Goal: Task Accomplishment & Management: Manage account settings

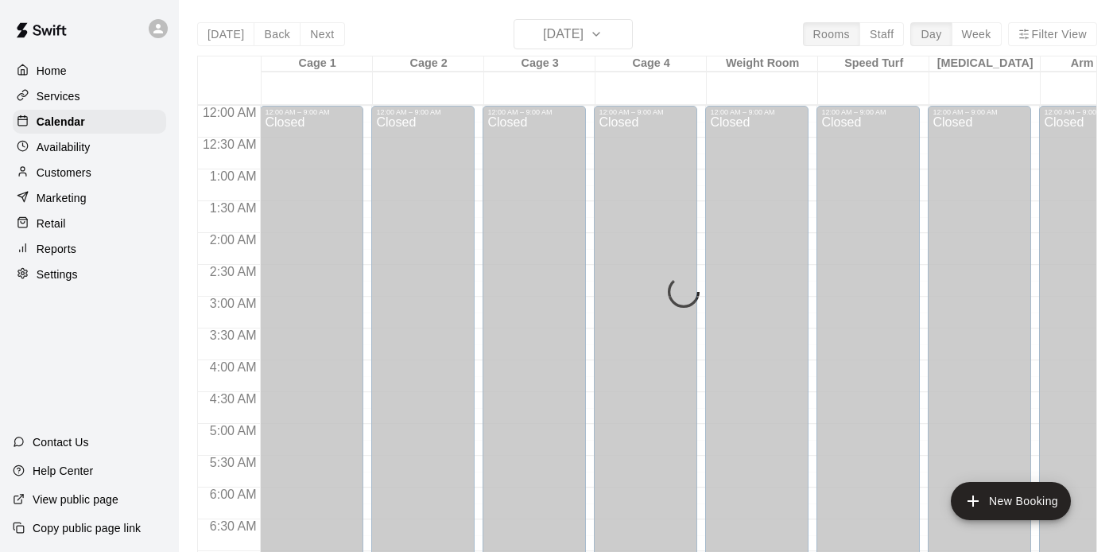
scroll to position [1015, 0]
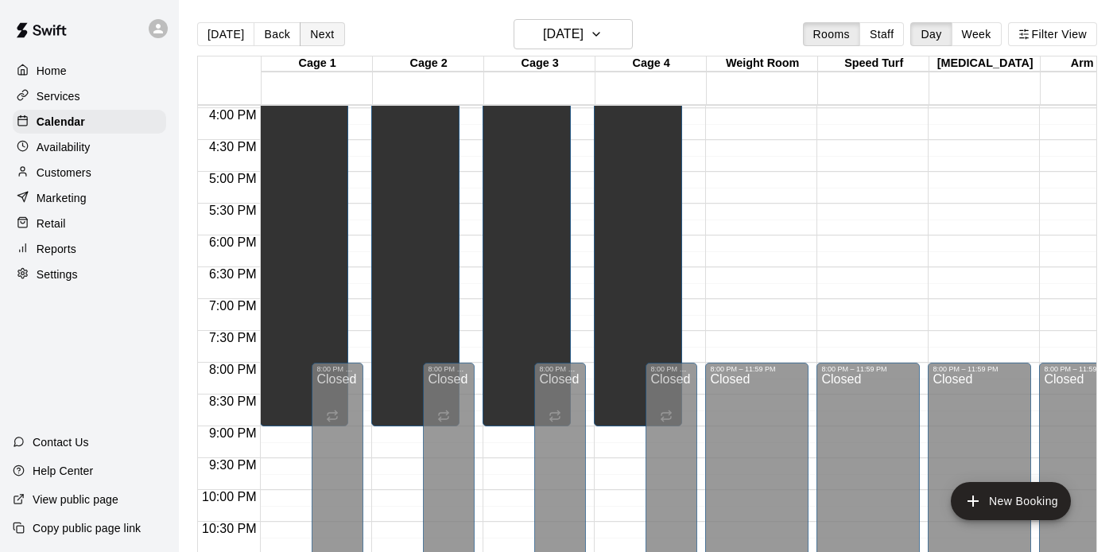
click at [306, 33] on button "Next" at bounding box center [322, 34] width 45 height 24
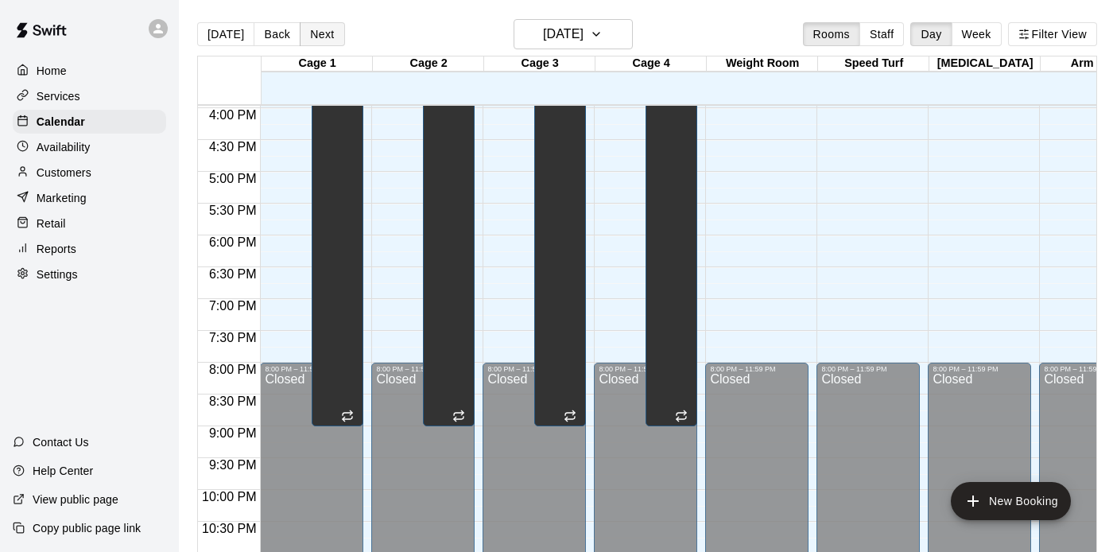
click at [308, 26] on button "Next" at bounding box center [322, 34] width 45 height 24
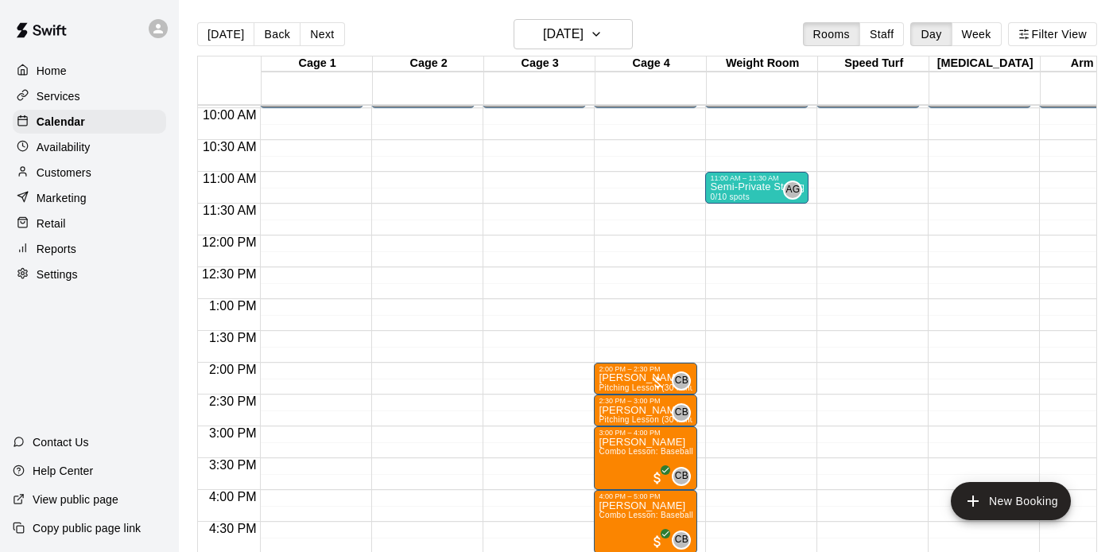
scroll to position [630, 0]
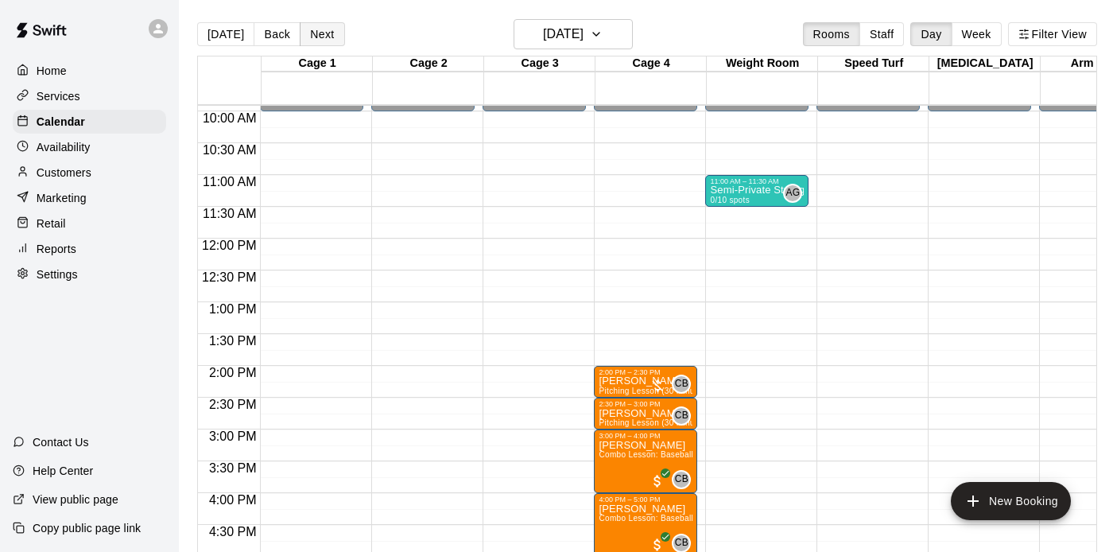
click at [327, 33] on button "Next" at bounding box center [322, 34] width 45 height 24
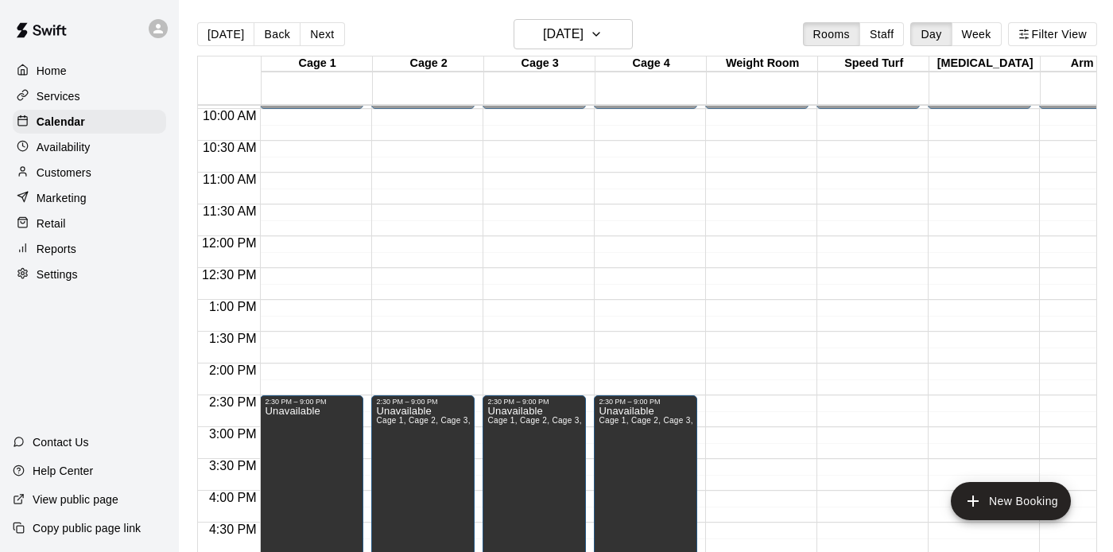
scroll to position [662, 0]
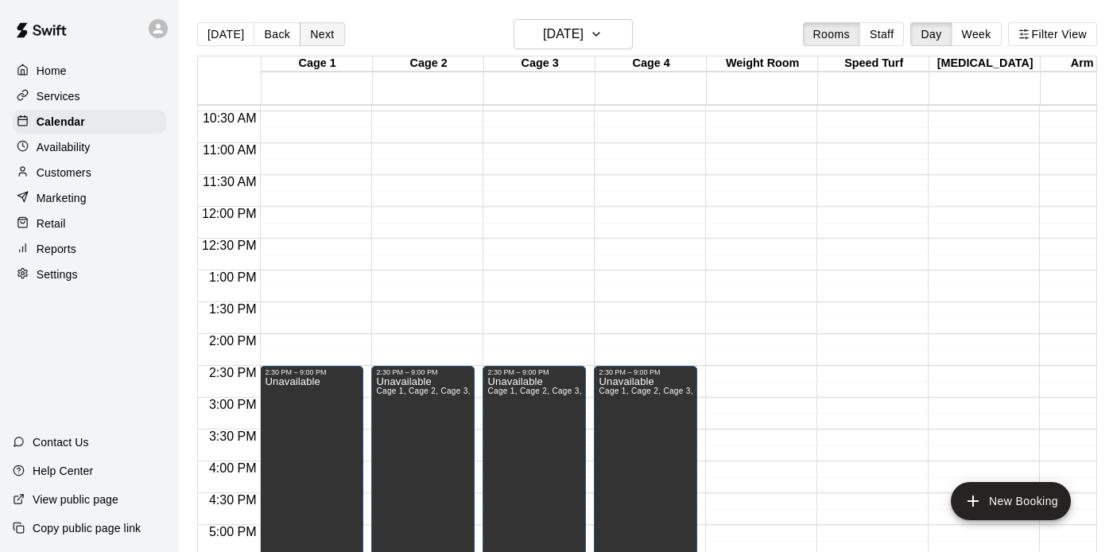
click at [318, 37] on button "Next" at bounding box center [322, 34] width 45 height 24
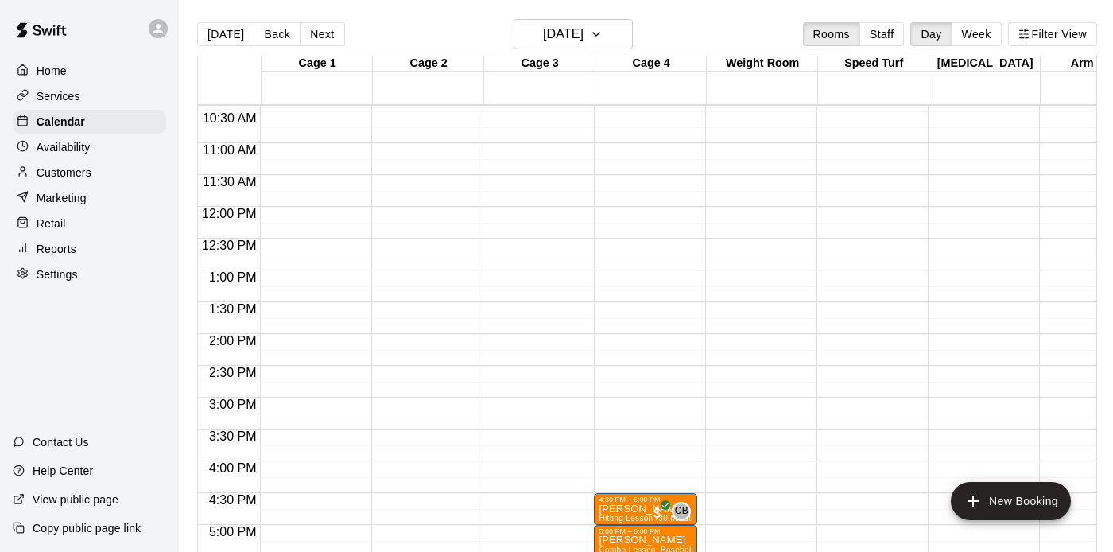
click at [397, 19] on div "[DATE] Back [DATE][DATE] Rooms Staff Day Week Filter View" at bounding box center [647, 37] width 900 height 37
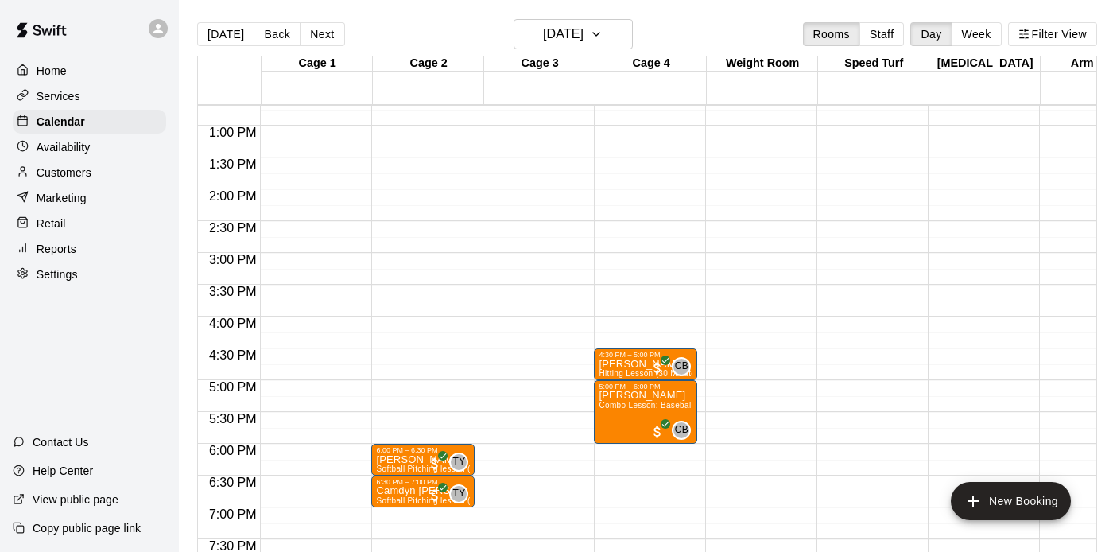
scroll to position [810, 0]
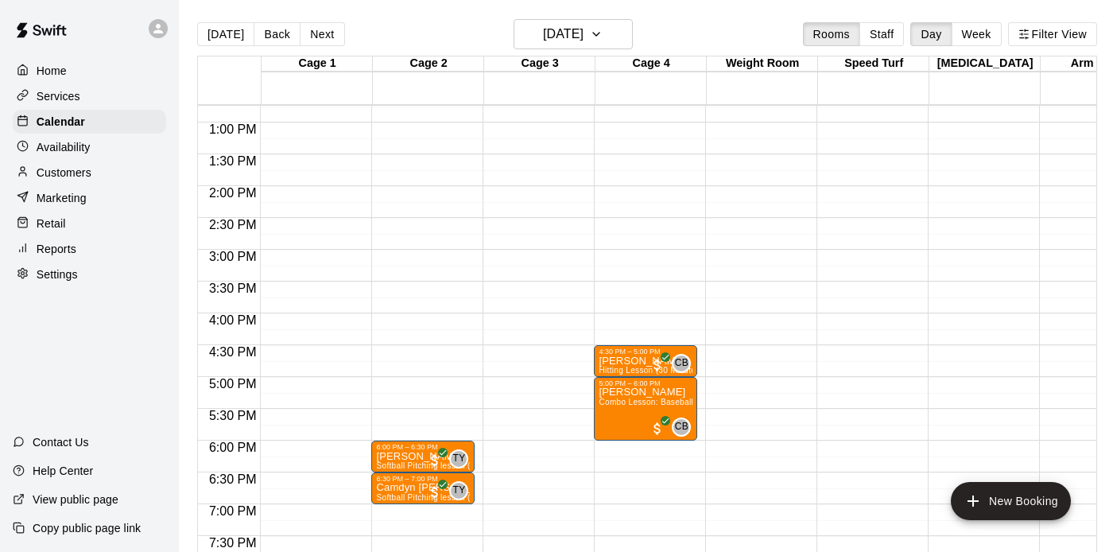
click at [743, 415] on div "12:00 AM – 10:00 AM Closed 9:00 PM – 11:59 PM Closed" at bounding box center [756, 59] width 103 height 1526
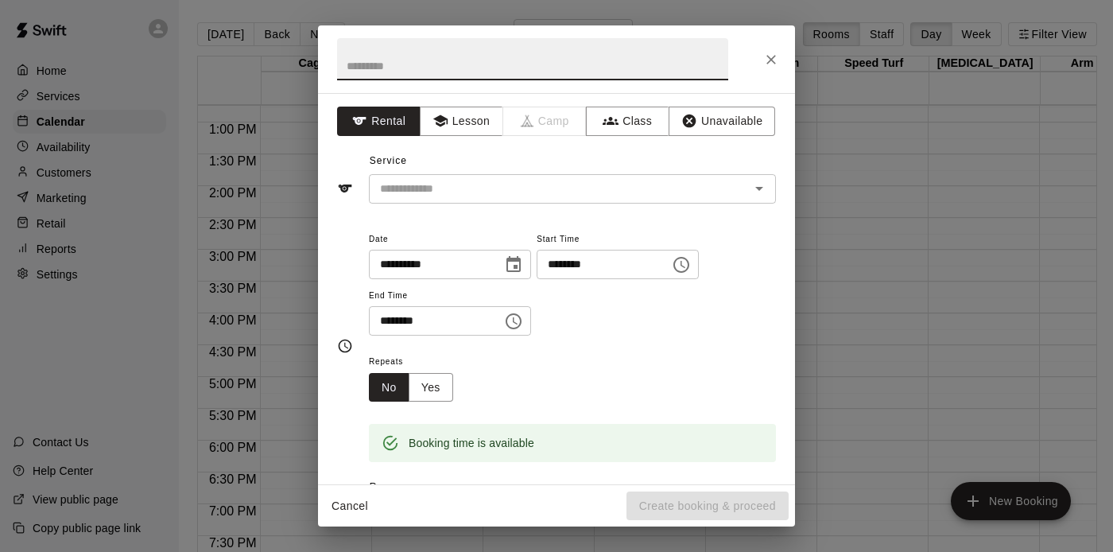
click at [651, 347] on div "**********" at bounding box center [572, 290] width 407 height 123
click at [638, 126] on button "Class" at bounding box center [627, 121] width 83 height 29
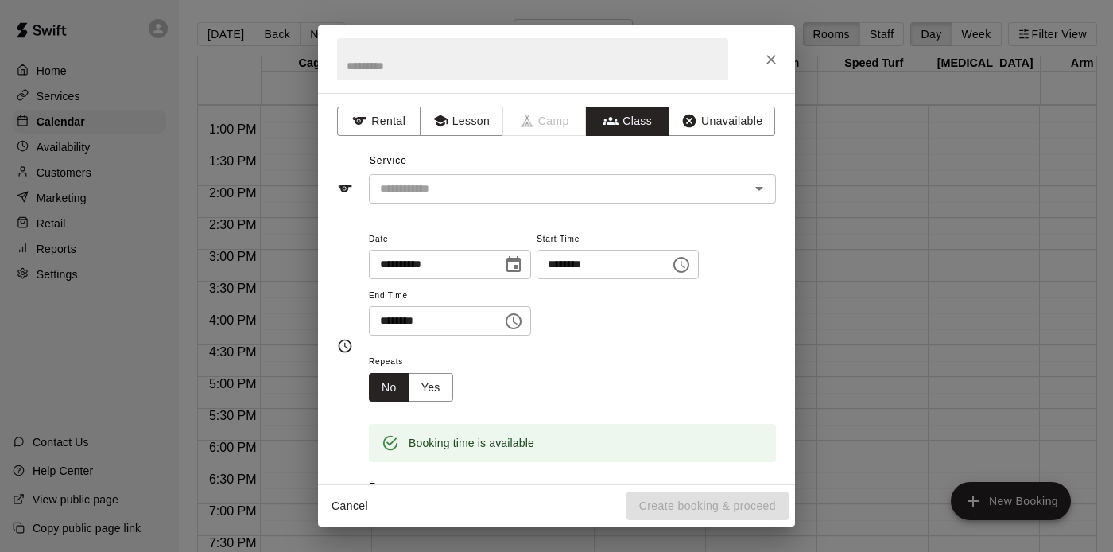
click at [615, 199] on div "​" at bounding box center [572, 188] width 407 height 29
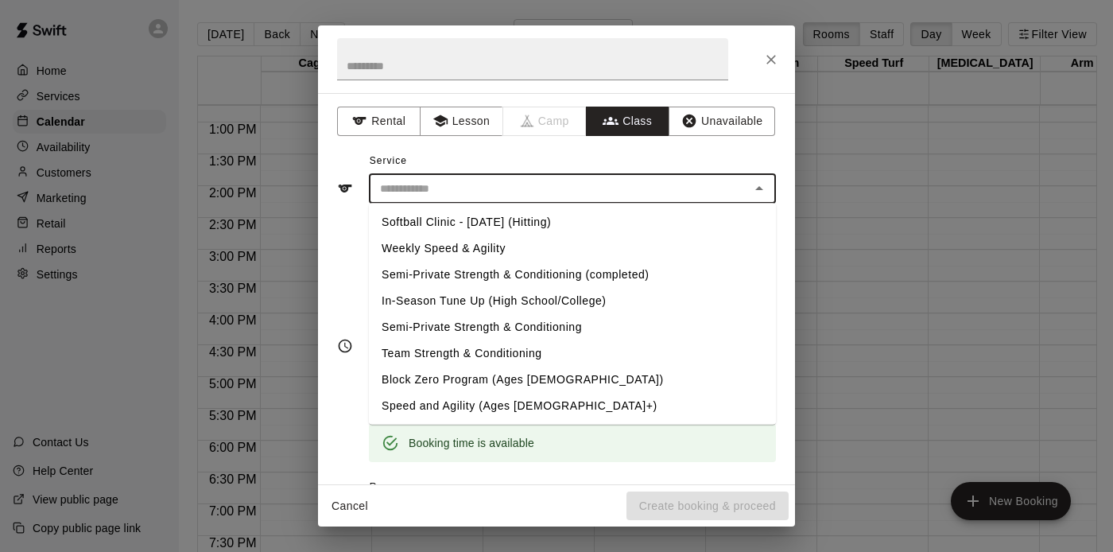
scroll to position [369, 0]
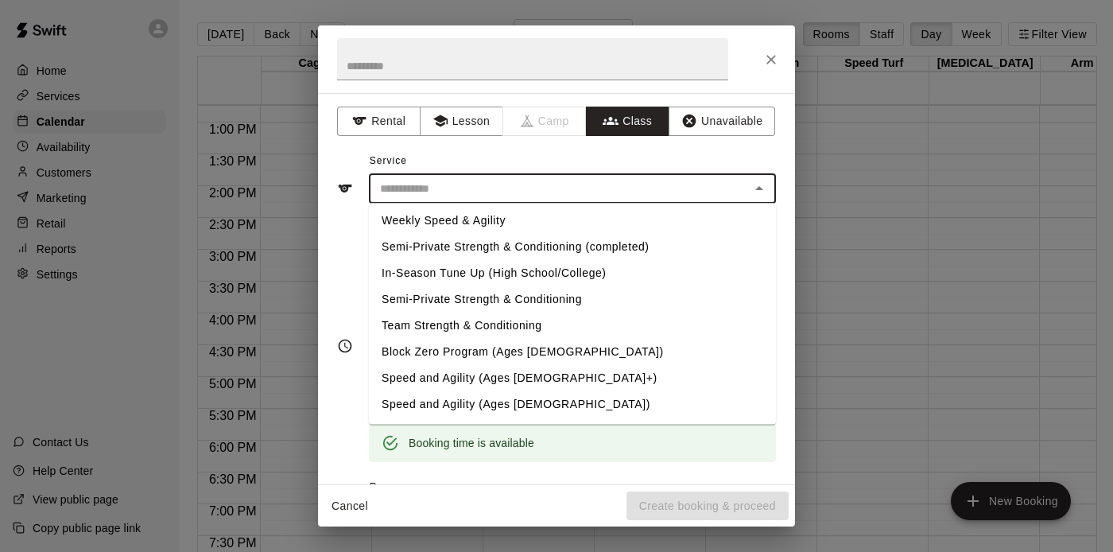
click at [498, 304] on li "Semi-Private Strength & Conditioning" at bounding box center [572, 300] width 407 height 26
type input "**********"
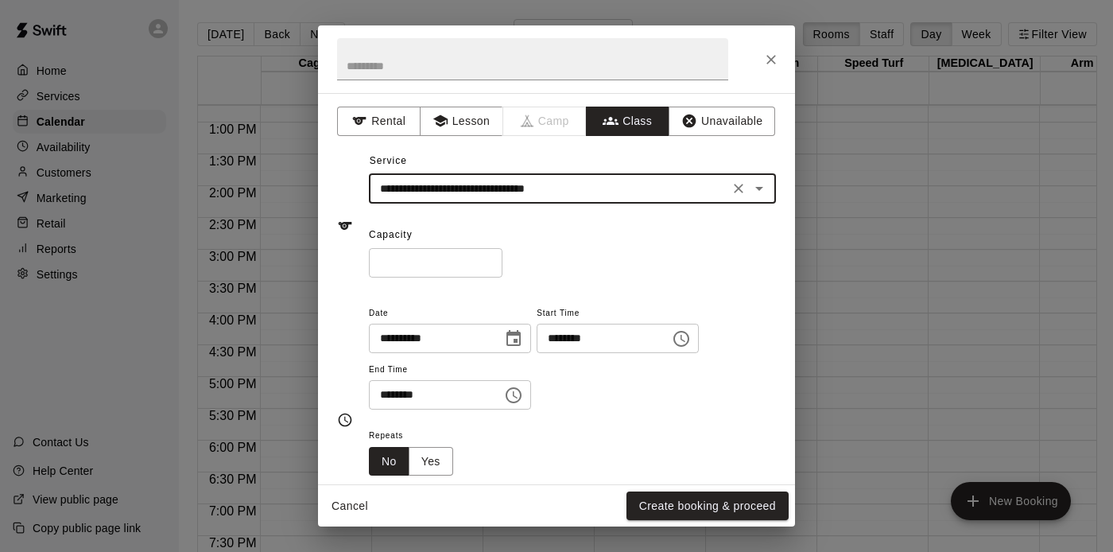
click at [489, 260] on input "*" at bounding box center [436, 262] width 134 height 29
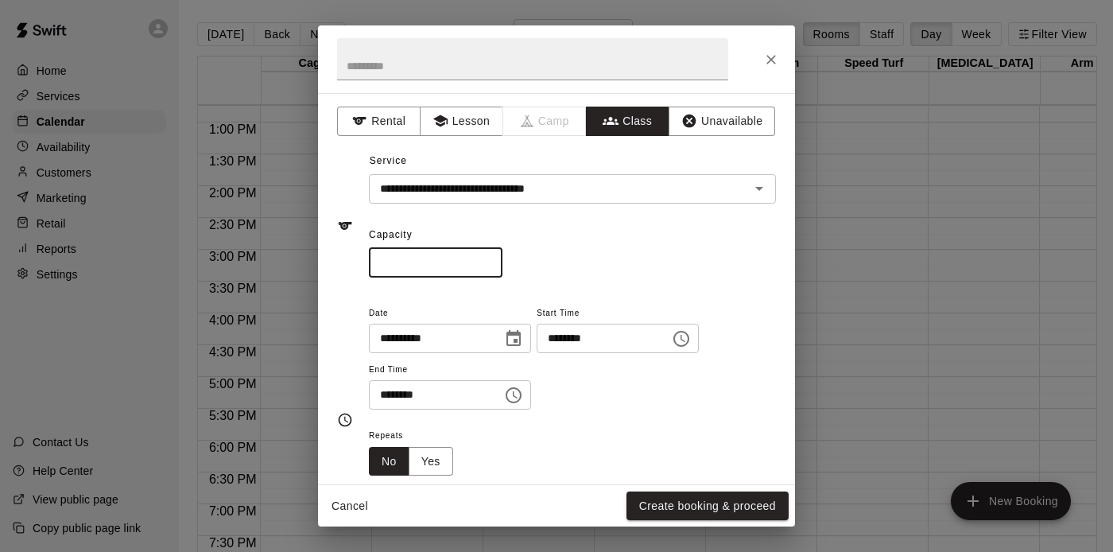
click at [489, 260] on input "*" at bounding box center [436, 262] width 134 height 29
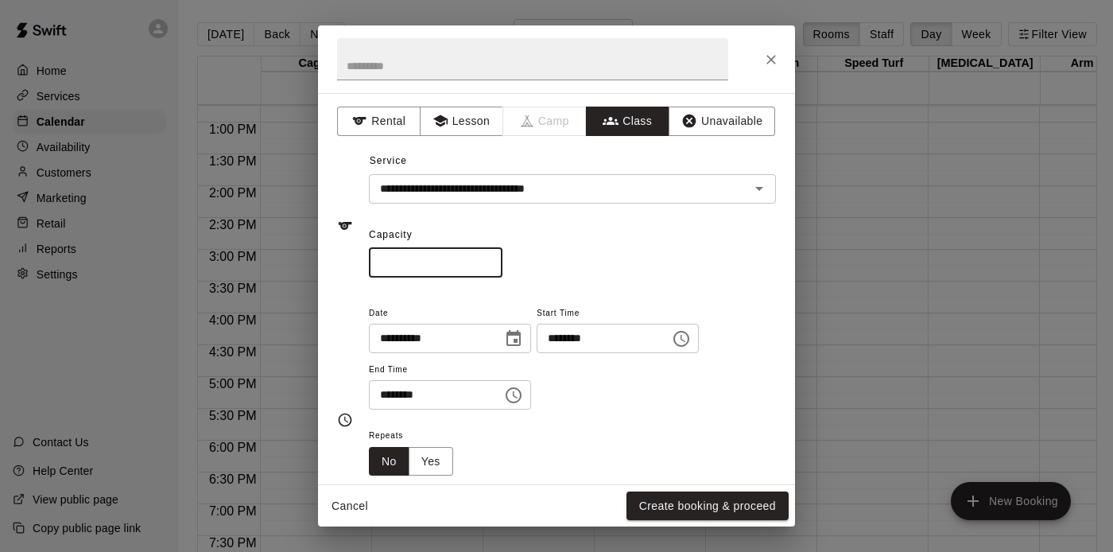
click at [489, 260] on input "*" at bounding box center [436, 262] width 134 height 29
type input "**"
click at [489, 260] on input "**" at bounding box center [436, 262] width 134 height 29
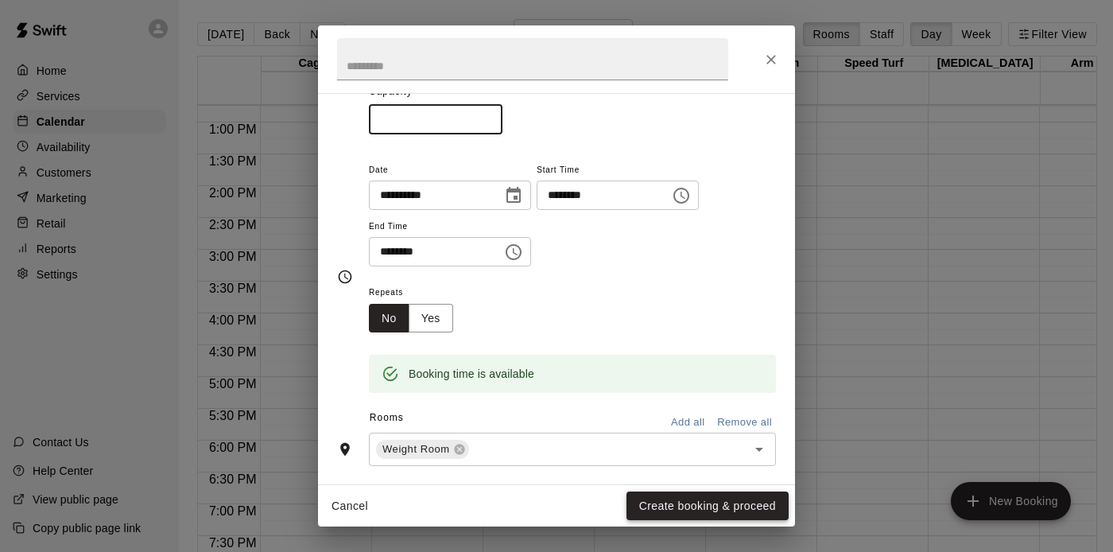
scroll to position [180, 0]
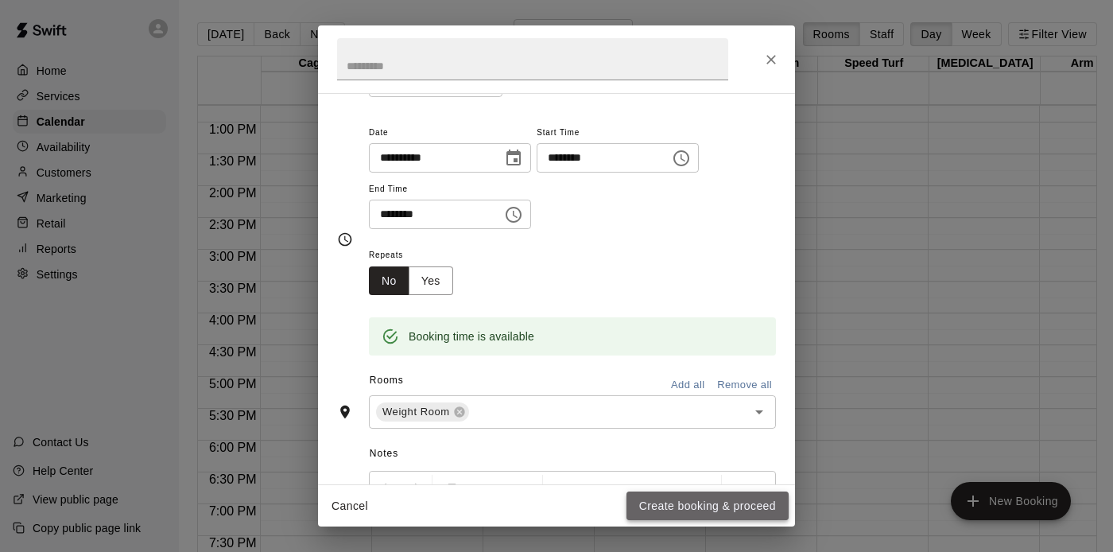
click at [661, 500] on button "Create booking & proceed" at bounding box center [707, 505] width 162 height 29
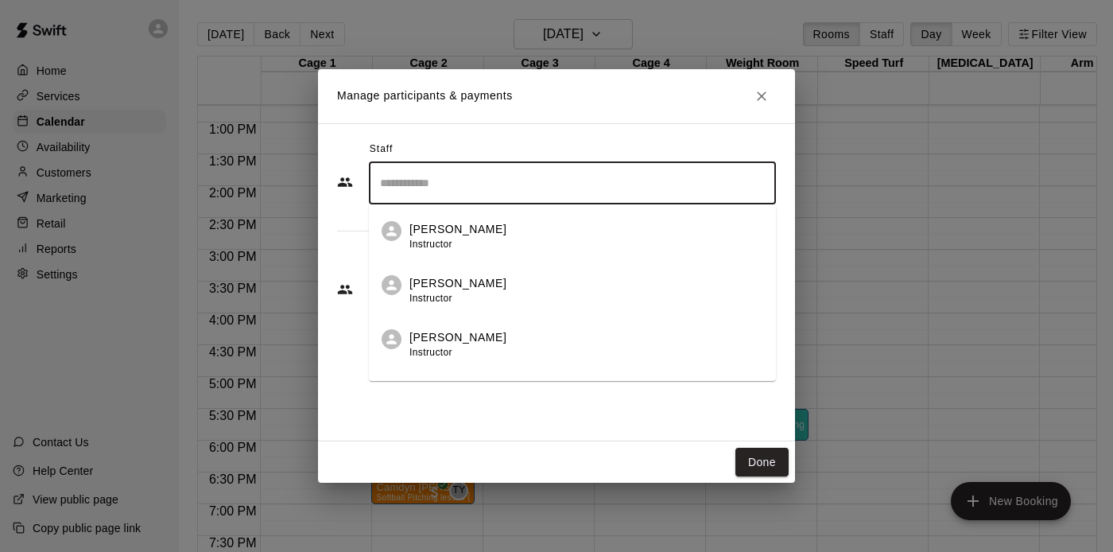
click at [503, 191] on input "Search staff" at bounding box center [572, 183] width 393 height 28
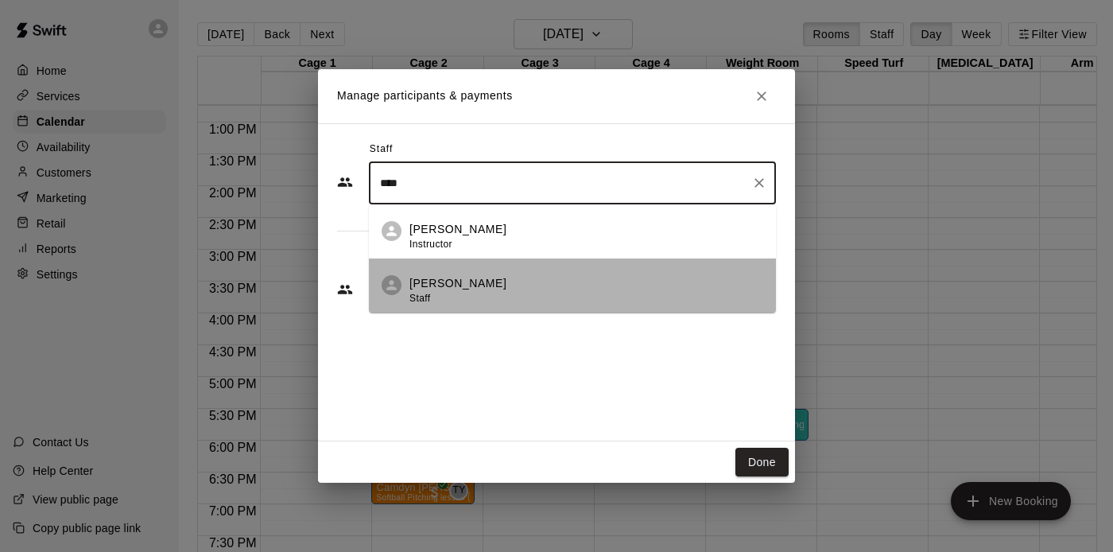
click at [479, 280] on div "[PERSON_NAME] Staff" at bounding box center [586, 290] width 354 height 31
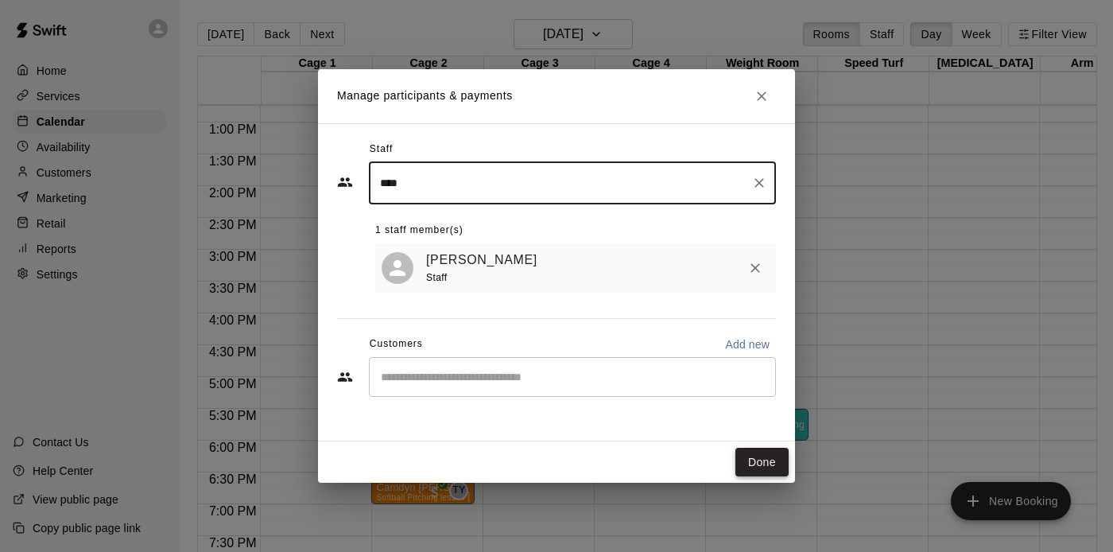
type input "****"
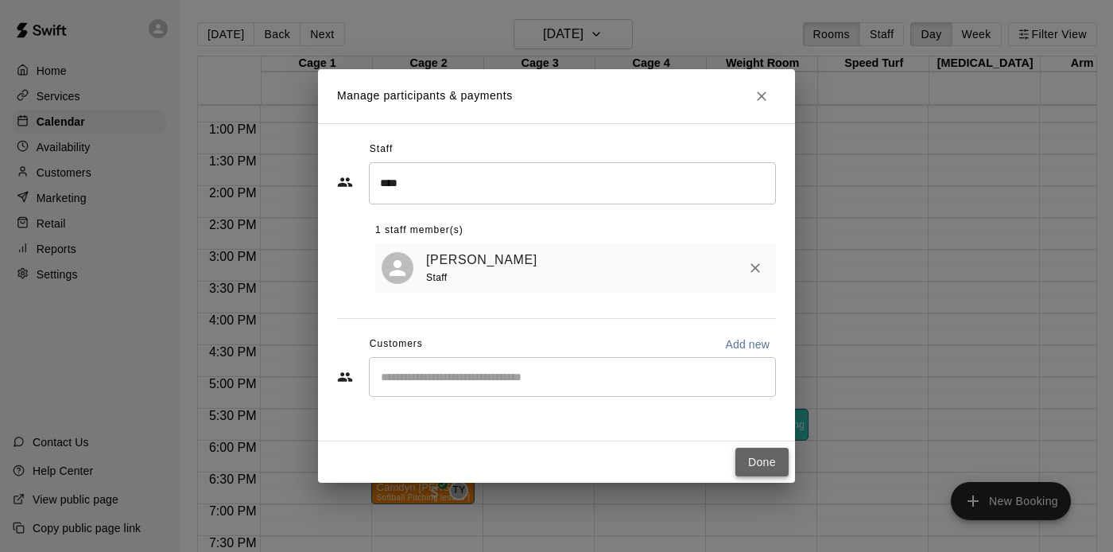
click at [754, 468] on button "Done" at bounding box center [761, 462] width 53 height 29
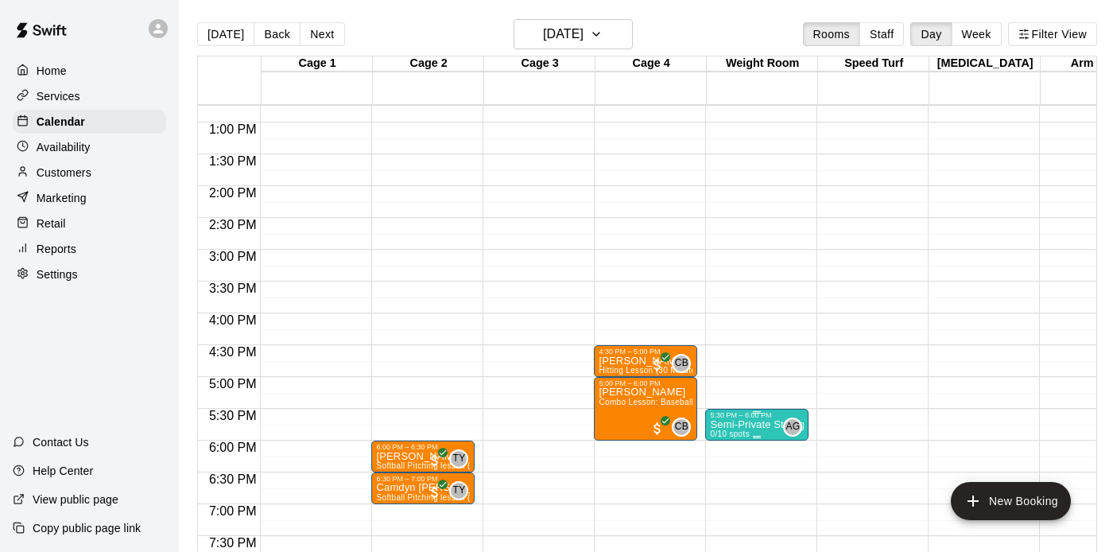
click at [741, 432] on span "0/10 spots" at bounding box center [729, 433] width 39 height 9
click at [723, 444] on icon "edit" at bounding box center [726, 446] width 19 height 19
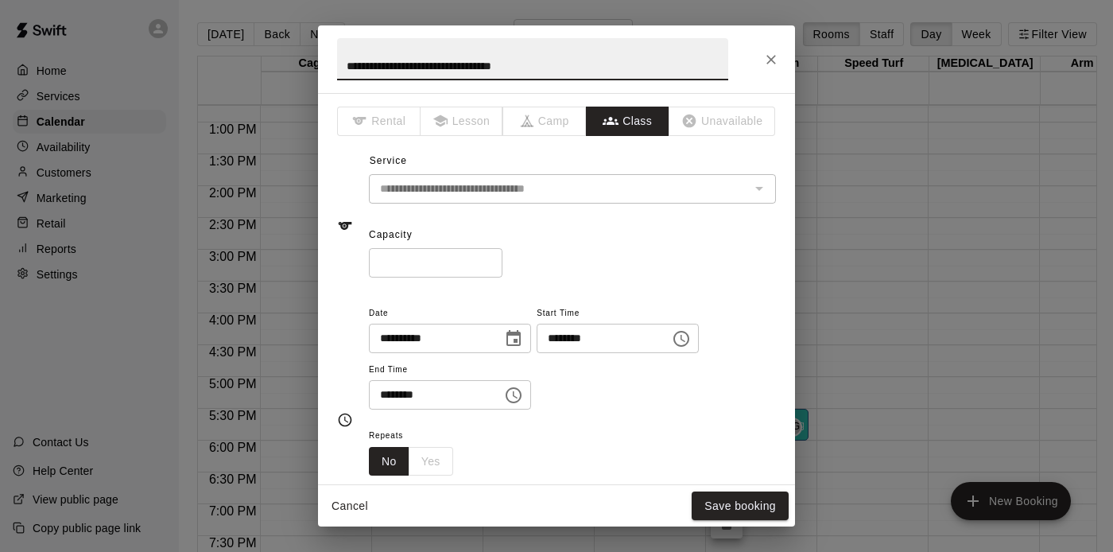
scroll to position [95, 0]
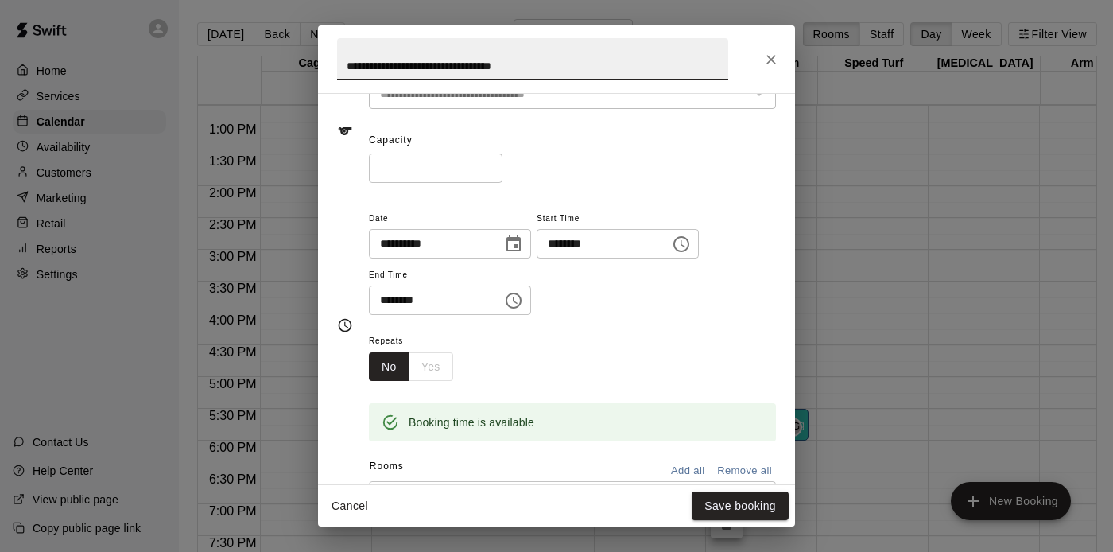
click at [432, 366] on div "No Yes" at bounding box center [411, 366] width 84 height 29
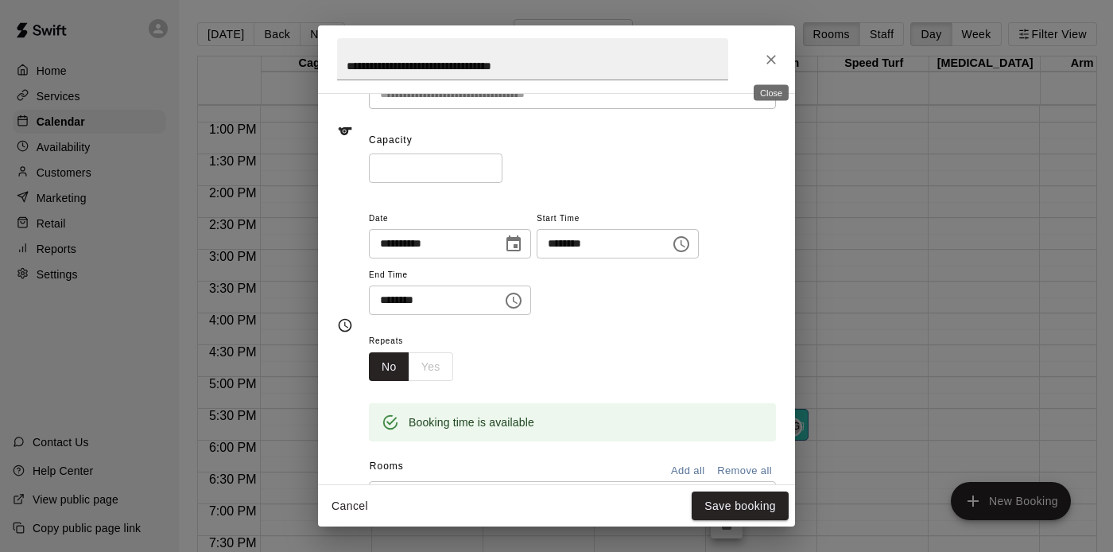
click at [765, 59] on icon "Close" at bounding box center [771, 60] width 16 height 16
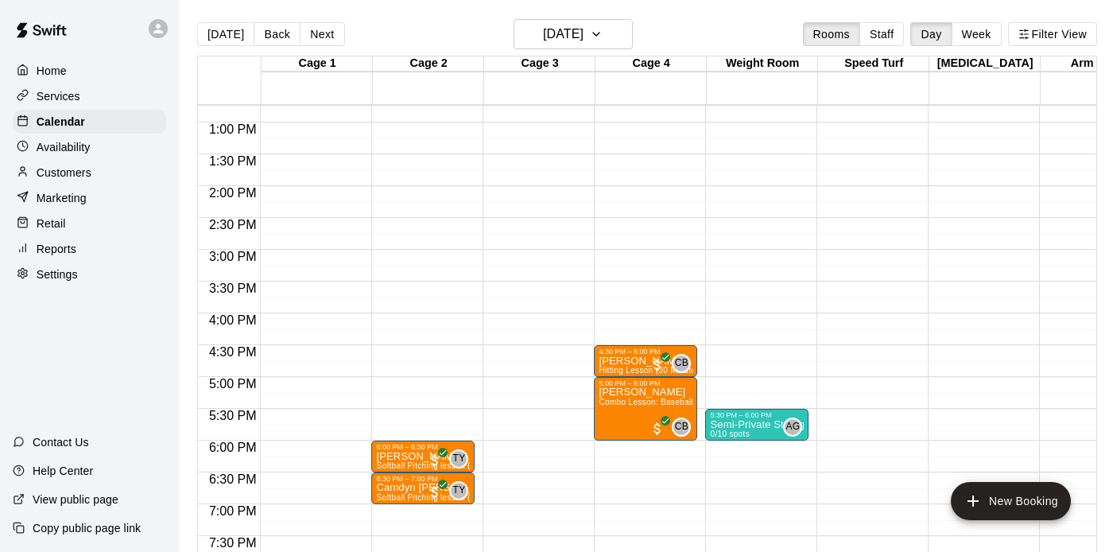
click at [694, 25] on div "[DATE] Back [DATE][DATE] Rooms Staff Day Week Filter View" at bounding box center [647, 37] width 900 height 37
click at [327, 26] on button "Next" at bounding box center [322, 34] width 45 height 24
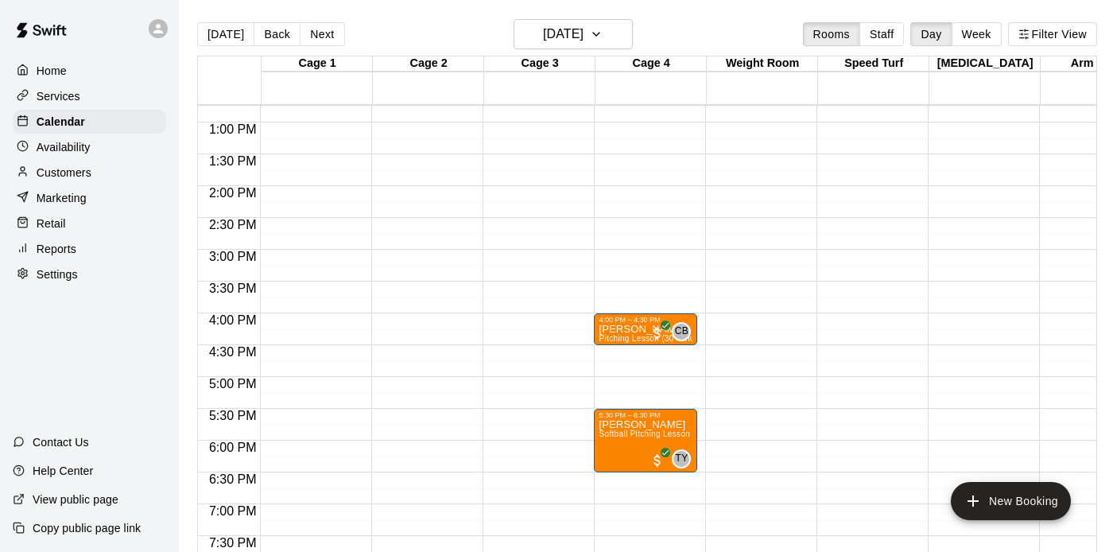
click at [727, 418] on div "12:00 AM – 10:00 AM Closed 9:00 PM – 11:59 PM Closed" at bounding box center [756, 59] width 103 height 1526
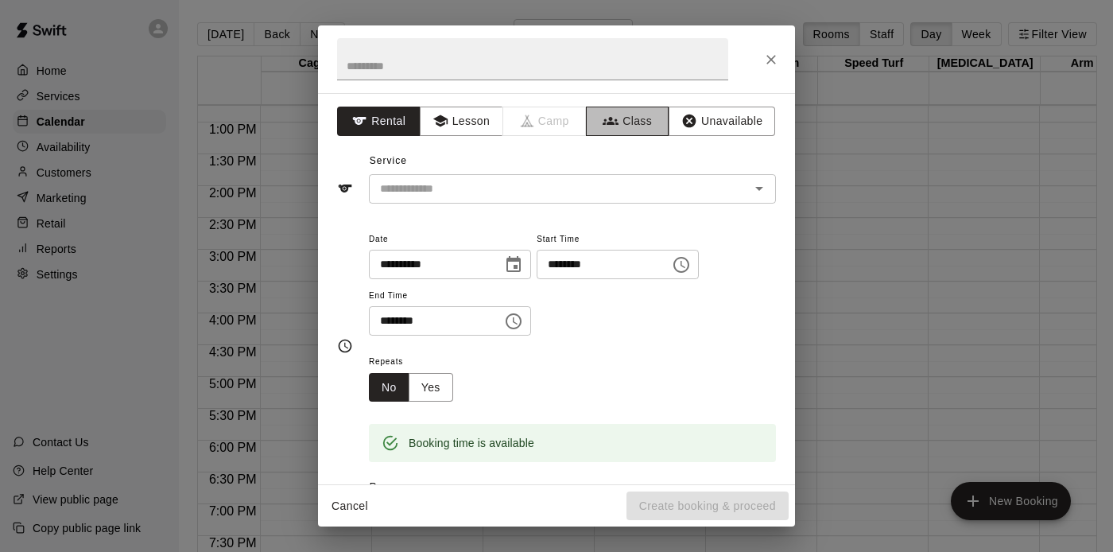
click at [637, 125] on button "Class" at bounding box center [627, 121] width 83 height 29
click at [574, 184] on input "text" at bounding box center [559, 189] width 371 height 20
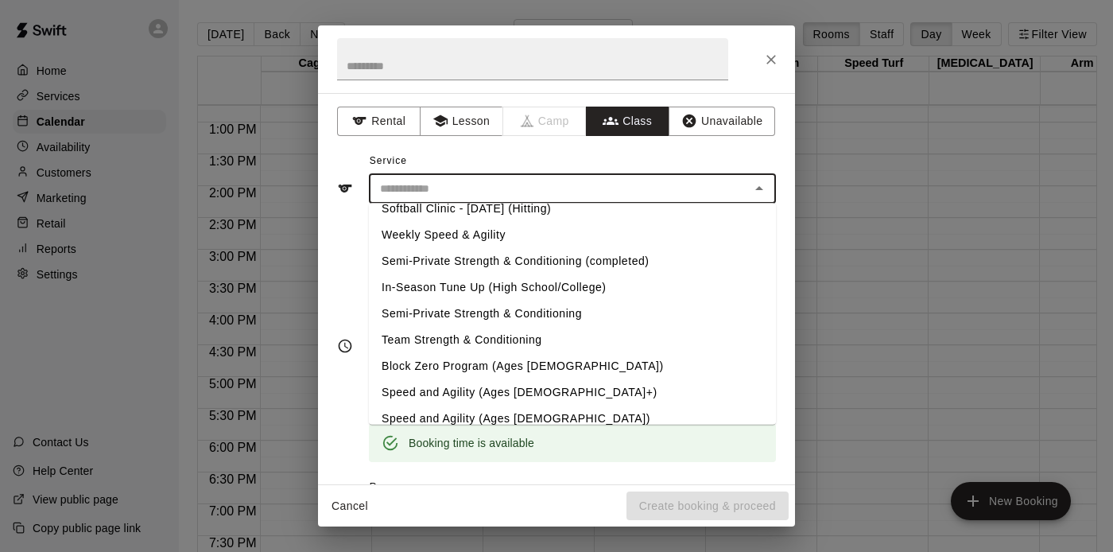
scroll to position [369, 0]
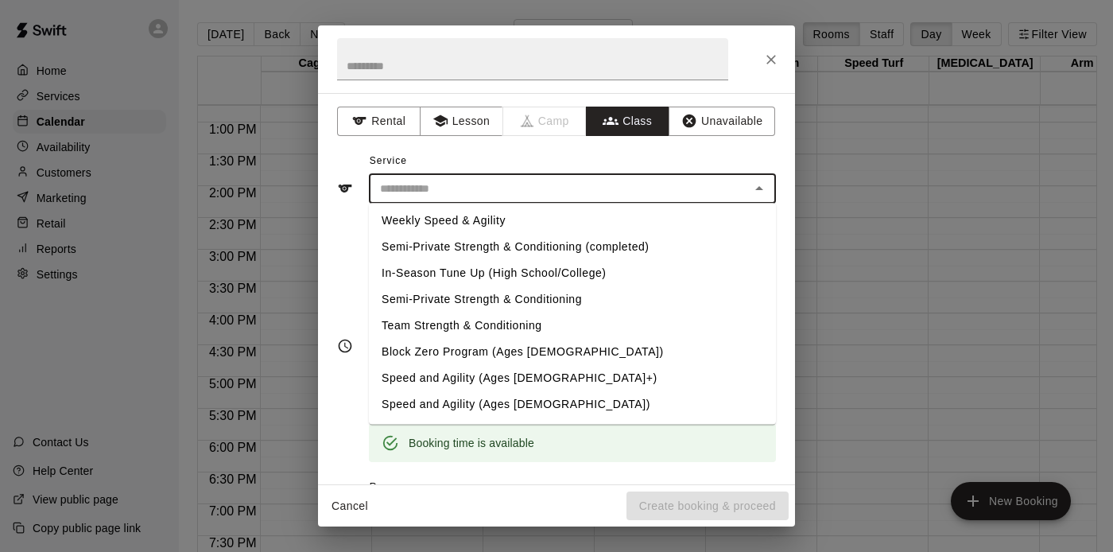
click at [507, 304] on li "Semi-Private Strength & Conditioning" at bounding box center [572, 300] width 407 height 26
type input "**********"
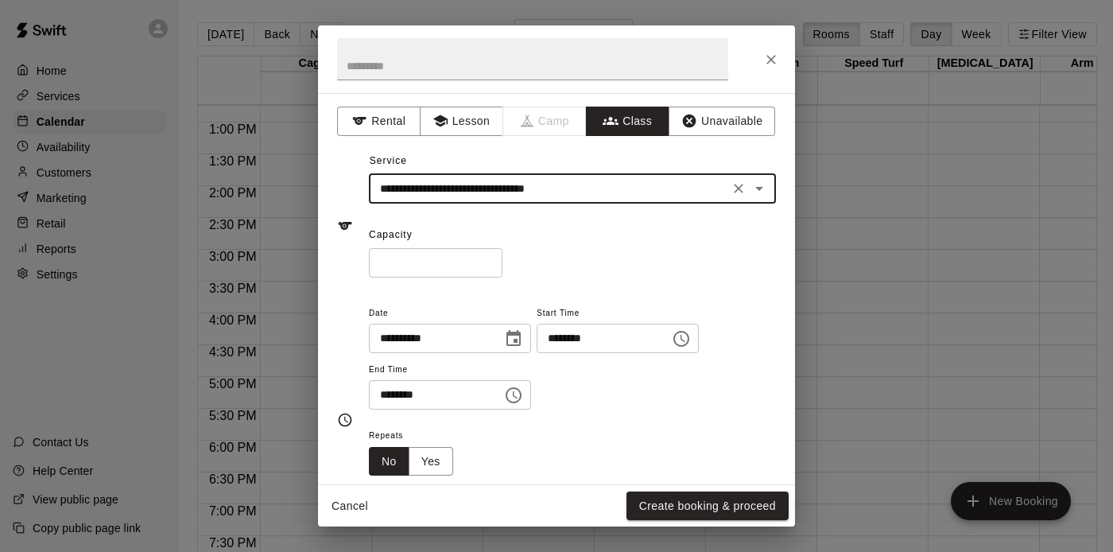
click at [489, 258] on input "*" at bounding box center [436, 262] width 134 height 29
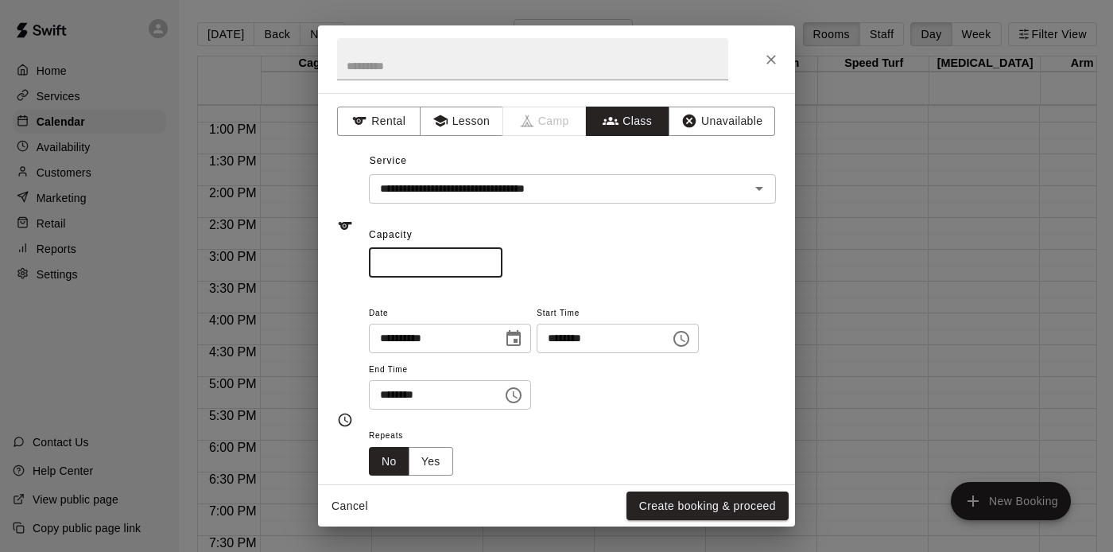
click at [489, 258] on input "*" at bounding box center [436, 262] width 134 height 29
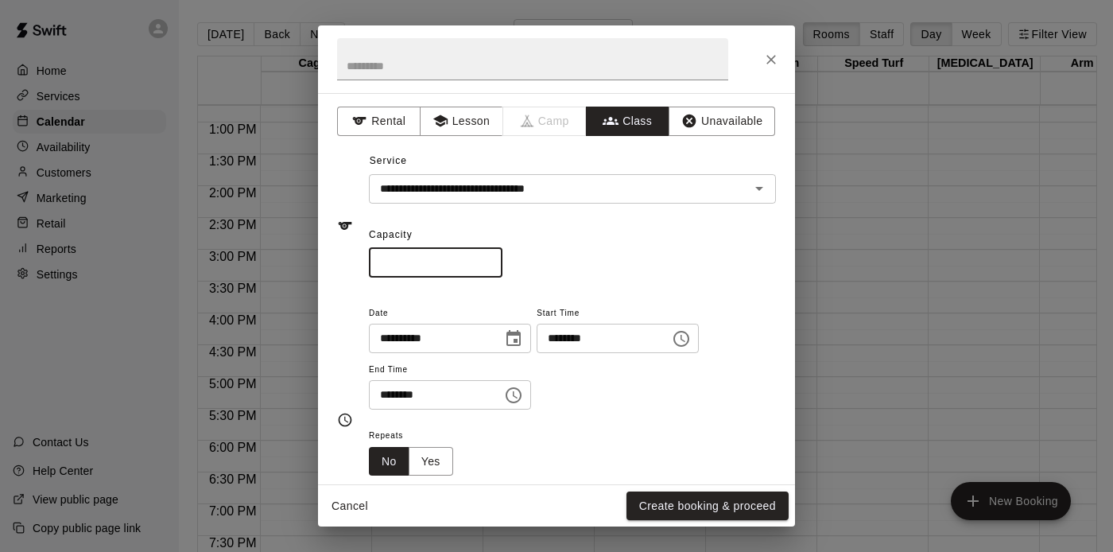
click at [489, 258] on input "*" at bounding box center [436, 262] width 134 height 29
type input "**"
click at [489, 258] on input "**" at bounding box center [436, 262] width 134 height 29
click at [434, 468] on button "Yes" at bounding box center [431, 461] width 45 height 29
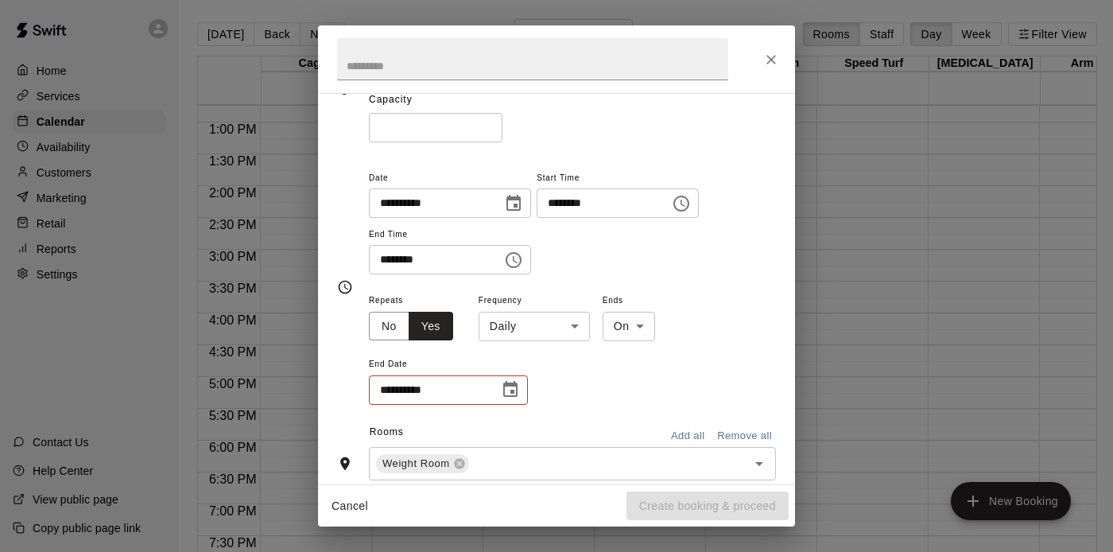
scroll to position [134, 0]
click at [556, 329] on body "Home Services Calendar Availability Customers Marketing Retail Reports Settings…" at bounding box center [556, 288] width 1113 height 577
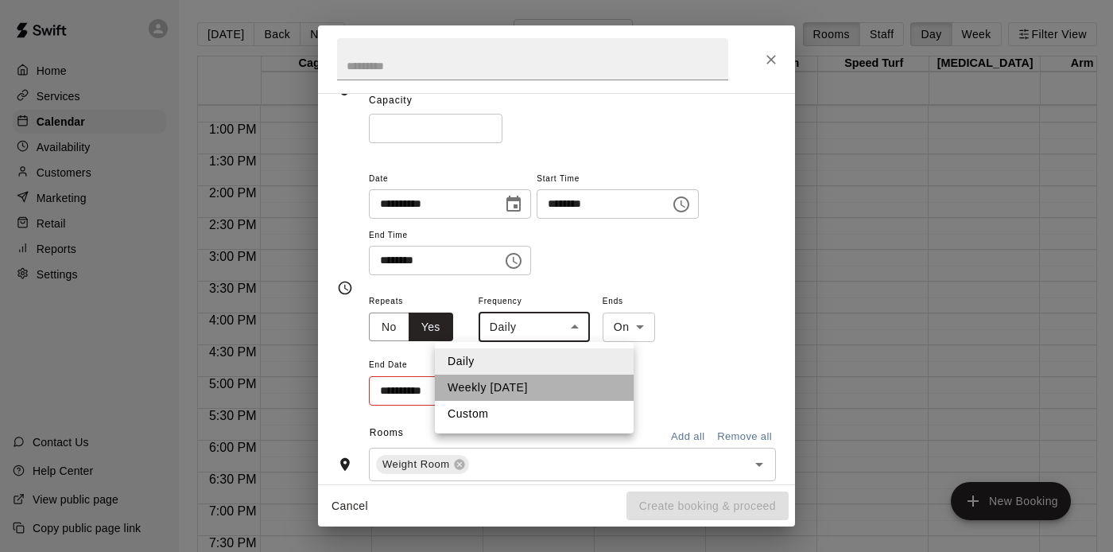
click at [536, 385] on li "Weekly [DATE]" at bounding box center [534, 387] width 199 height 26
type input "******"
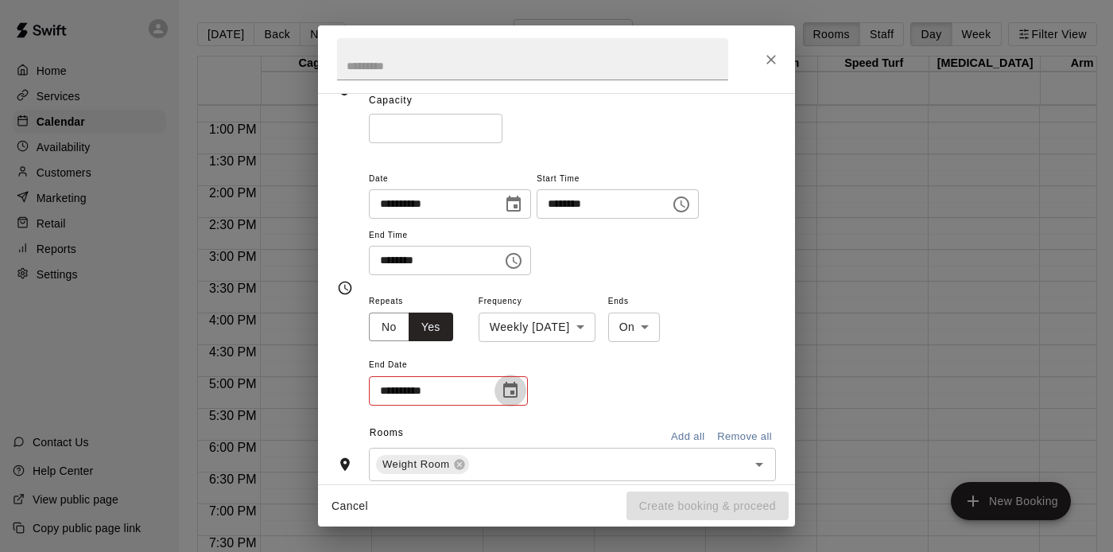
click at [515, 392] on icon "Choose date" at bounding box center [510, 390] width 19 height 19
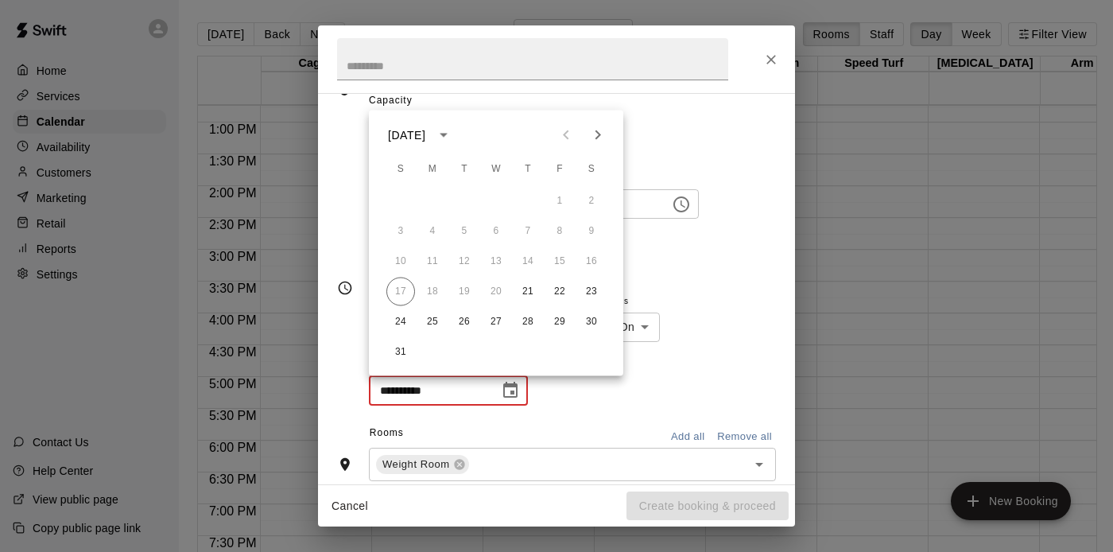
click at [599, 137] on icon "Next month" at bounding box center [597, 135] width 19 height 19
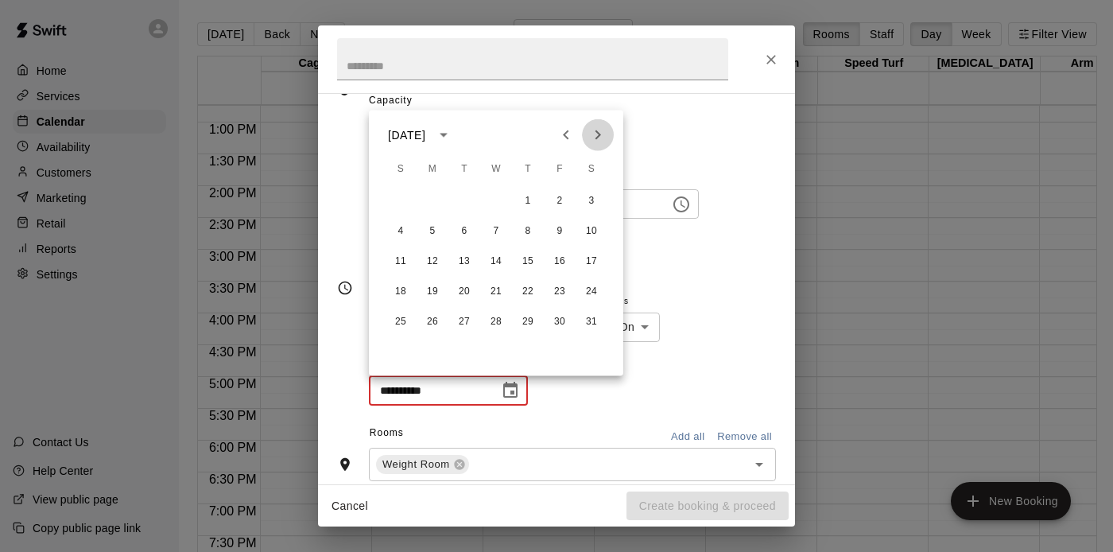
click at [599, 137] on icon "Next month" at bounding box center [597, 135] width 19 height 19
click at [529, 289] on button "21" at bounding box center [527, 291] width 29 height 29
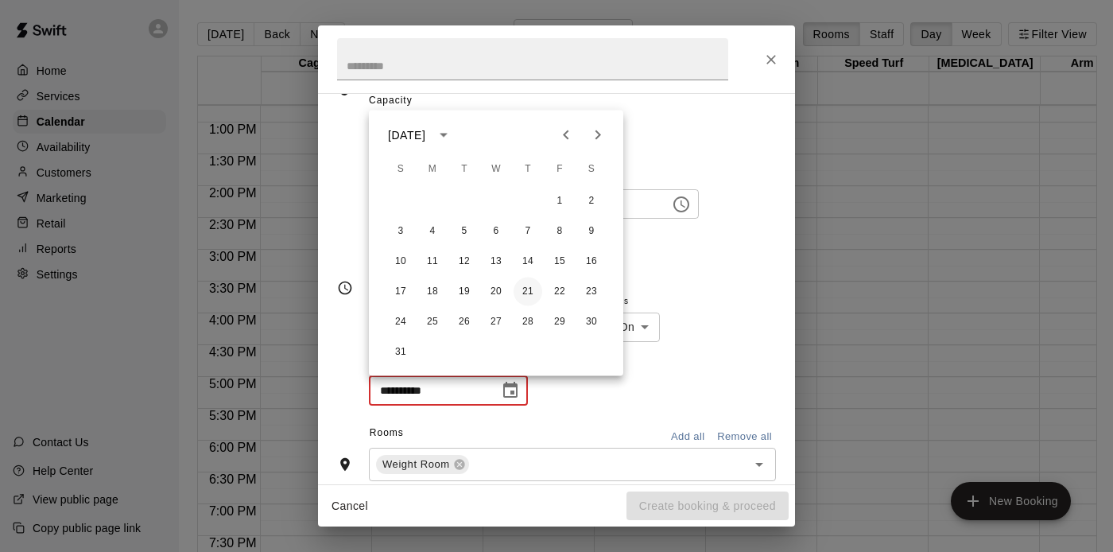
type input "**********"
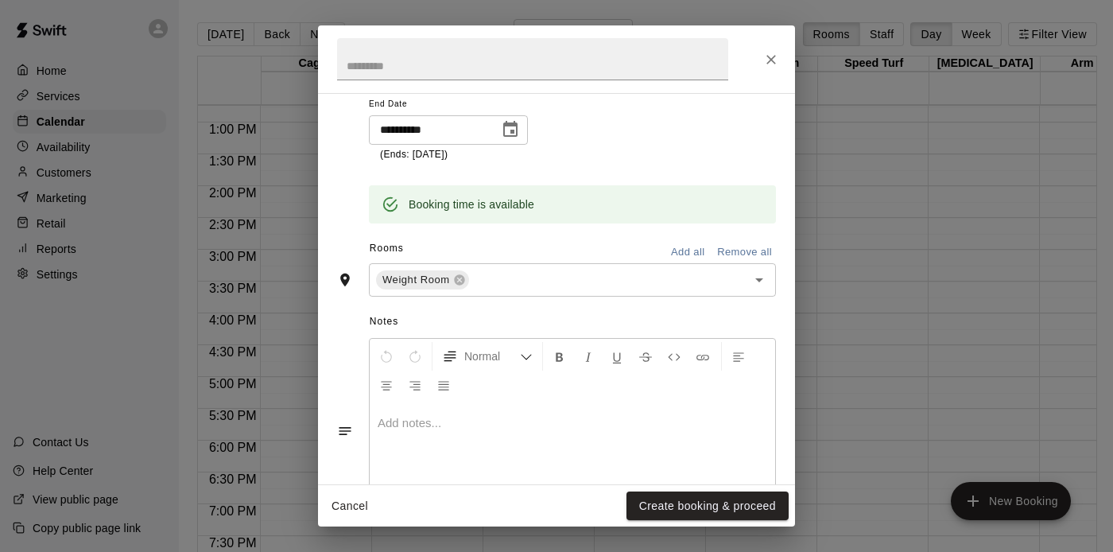
scroll to position [397, 0]
click at [648, 503] on button "Create booking & proceed" at bounding box center [707, 505] width 162 height 29
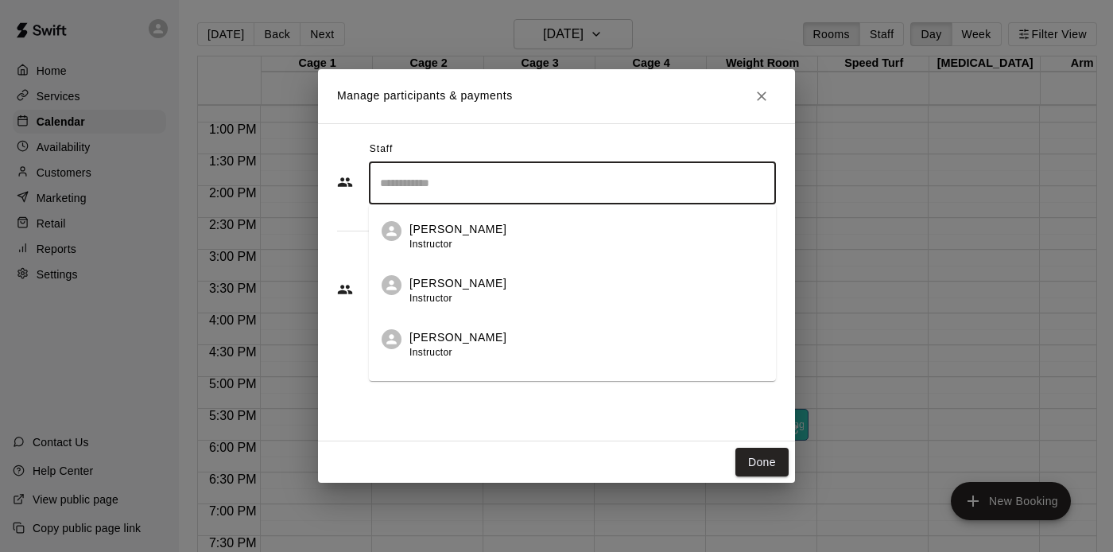
click at [499, 184] on input "Search staff" at bounding box center [572, 183] width 393 height 28
click at [440, 289] on p "[PERSON_NAME]" at bounding box center [457, 283] width 97 height 17
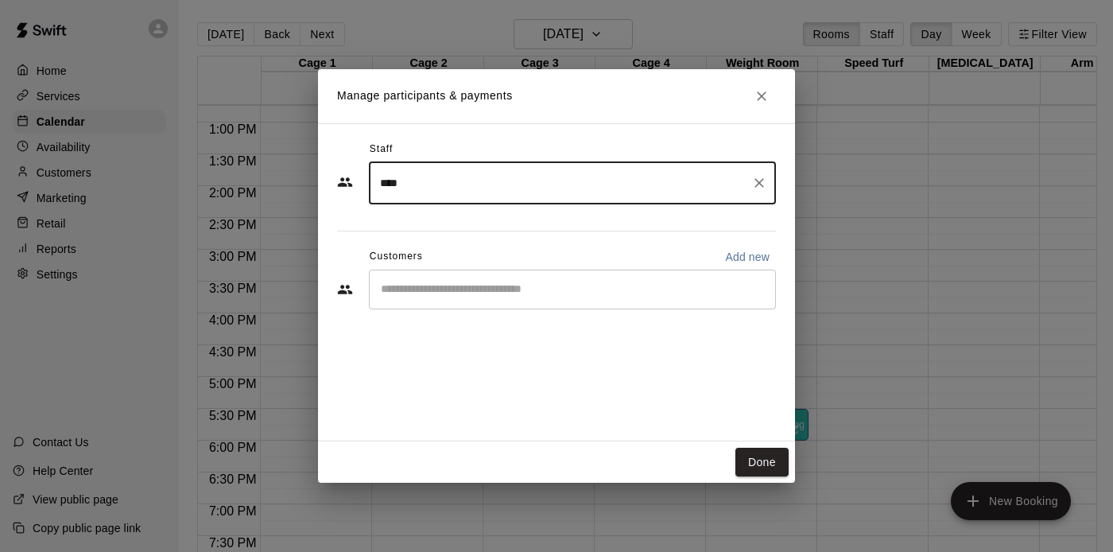
type input "****"
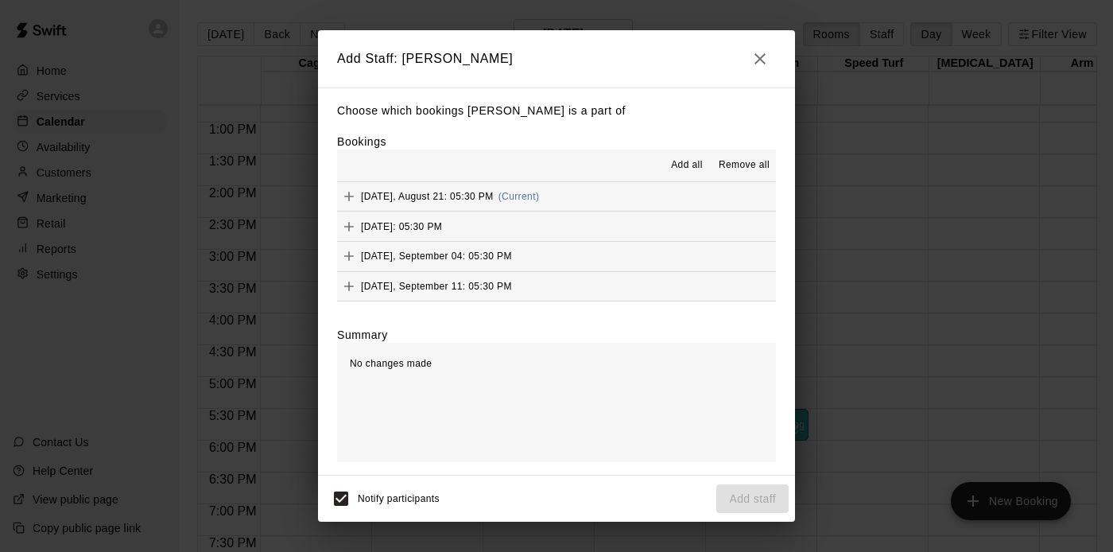
click at [683, 170] on span "Add all" at bounding box center [687, 165] width 32 height 16
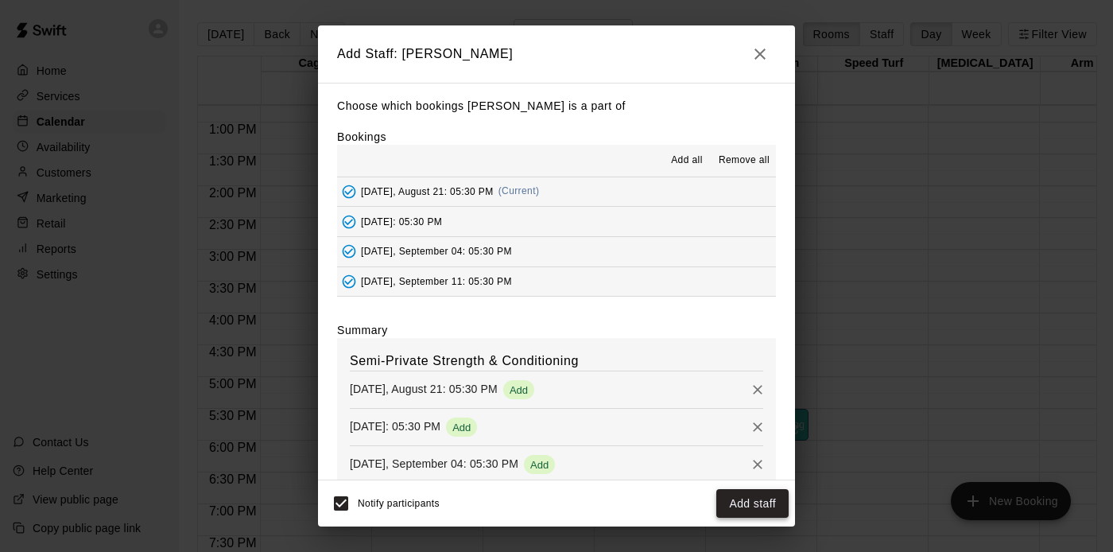
click at [738, 498] on button "Add staff" at bounding box center [752, 503] width 72 height 29
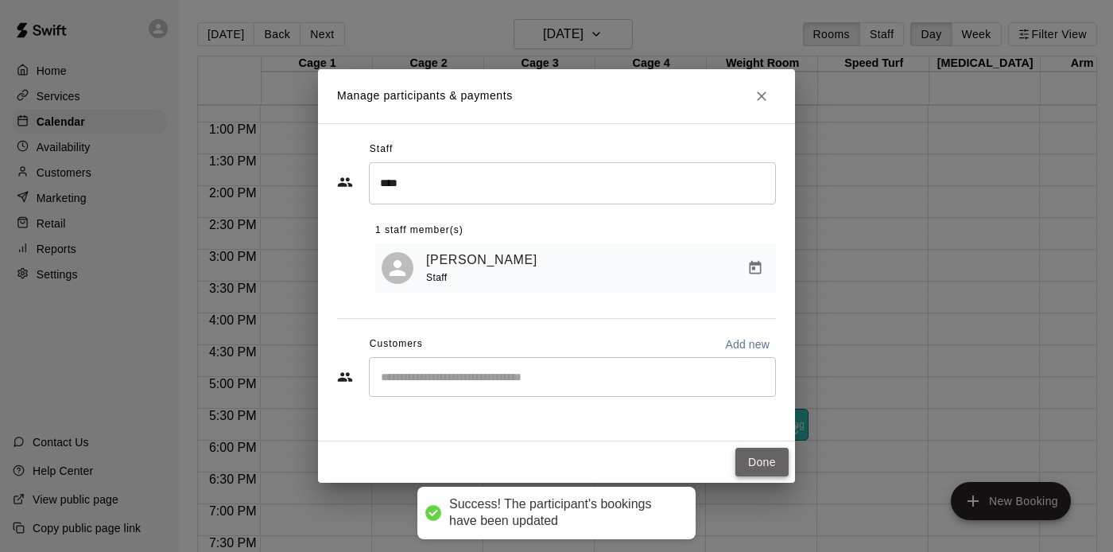
click at [769, 455] on button "Done" at bounding box center [761, 462] width 53 height 29
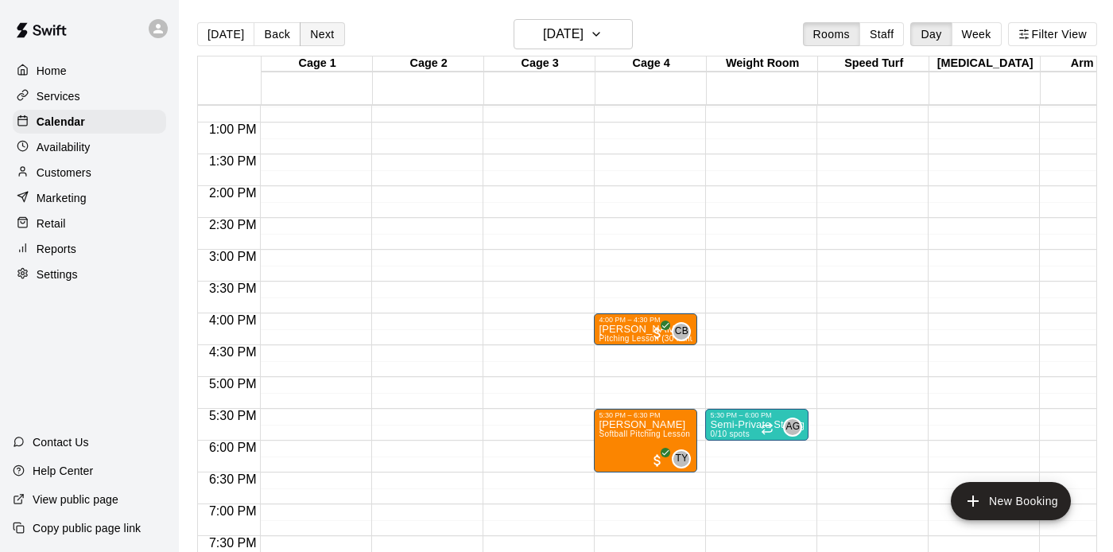
click at [331, 35] on button "Next" at bounding box center [322, 34] width 45 height 24
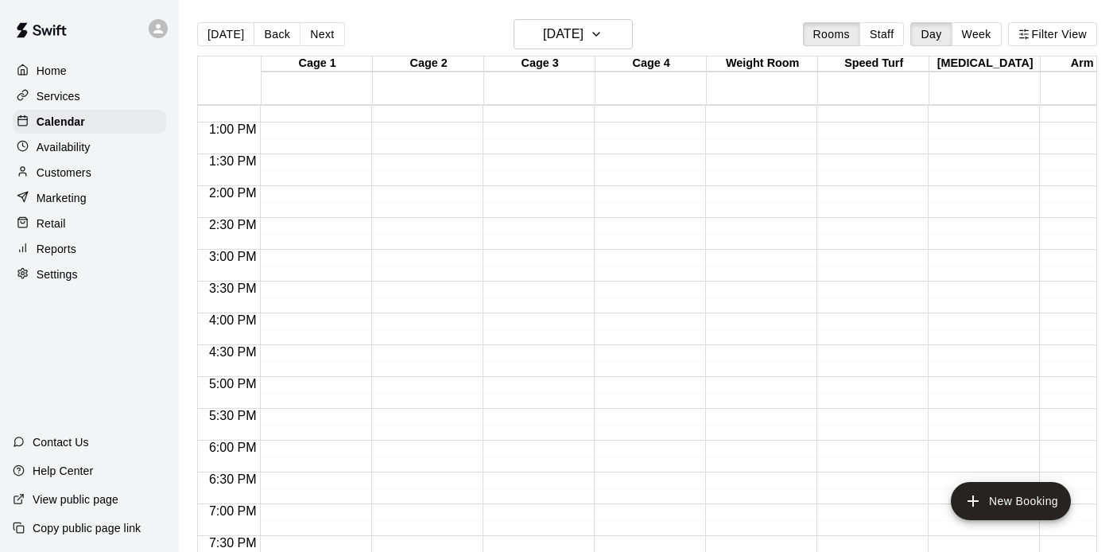
drag, startPoint x: 379, startPoint y: 24, endPoint x: 401, endPoint y: 33, distance: 23.2
click at [401, 33] on div "[DATE] Back [DATE][DATE] Rooms Staff Day Week Filter View" at bounding box center [647, 37] width 900 height 37
click at [765, 203] on div "12:00 AM – 10:00 AM Closed 8:00 PM – 11:59 PM Closed" at bounding box center [756, 59] width 103 height 1526
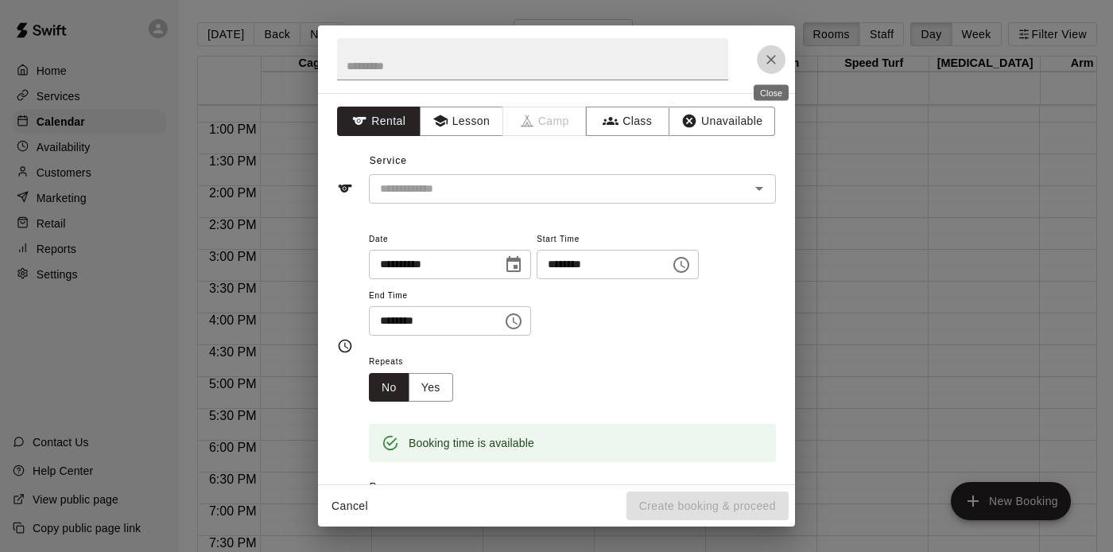
click at [766, 60] on icon "Close" at bounding box center [771, 60] width 16 height 16
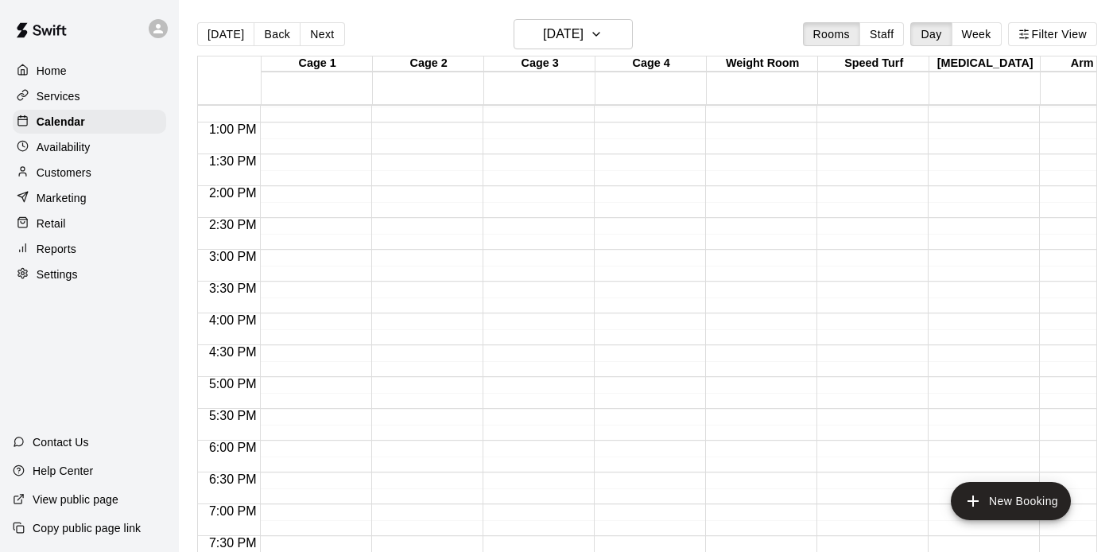
click at [741, 256] on div "12:00 AM – 10:00 AM Closed 8:00 PM – 11:59 PM Closed" at bounding box center [756, 59] width 103 height 1526
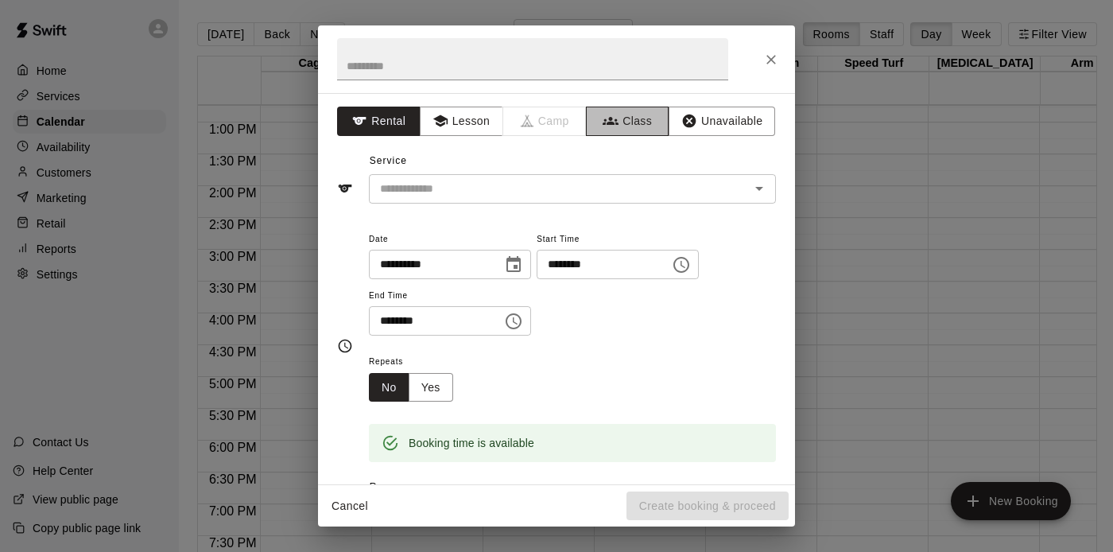
click at [635, 122] on button "Class" at bounding box center [627, 121] width 83 height 29
click at [581, 184] on input "text" at bounding box center [559, 189] width 371 height 20
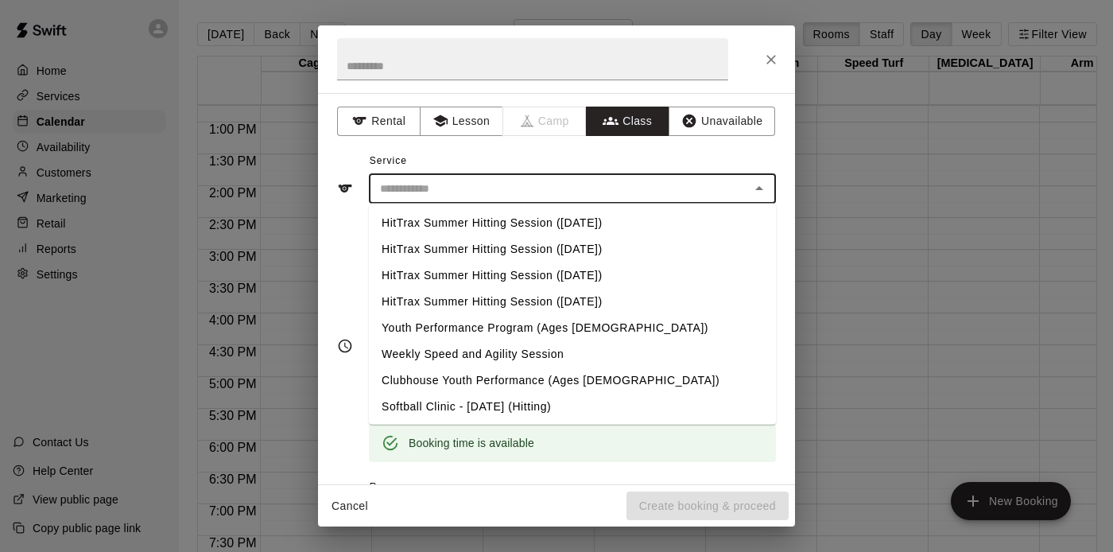
scroll to position [369, 0]
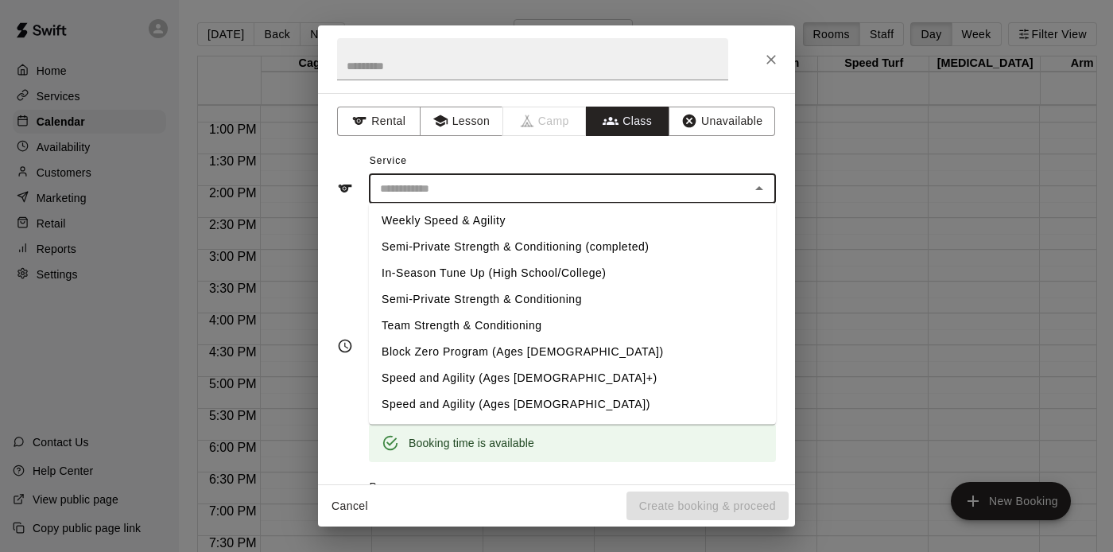
click at [522, 299] on li "Semi-Private Strength & Conditioning" at bounding box center [572, 300] width 407 height 26
type input "**********"
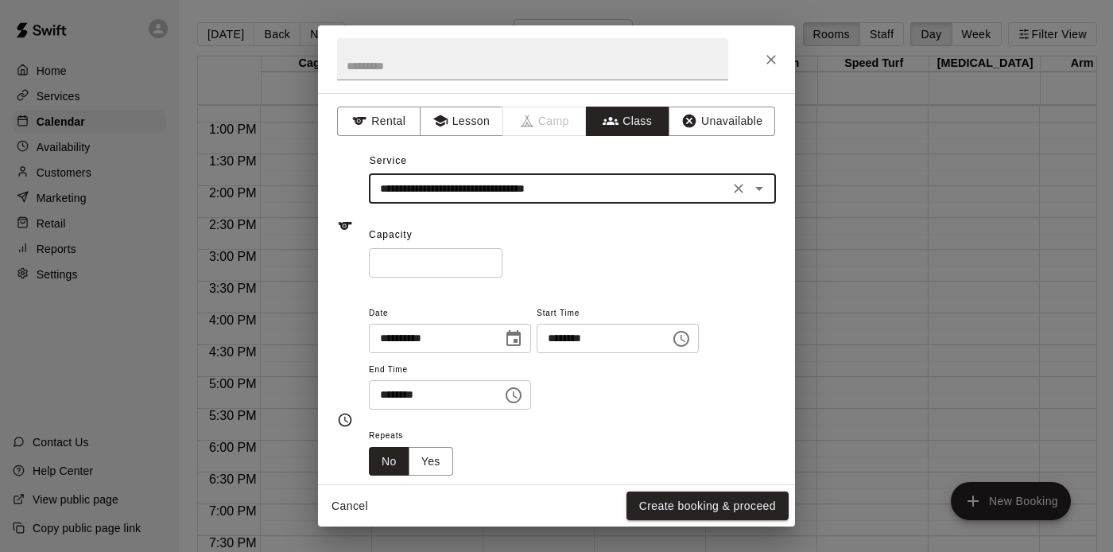
click at [490, 256] on input "*" at bounding box center [436, 262] width 134 height 29
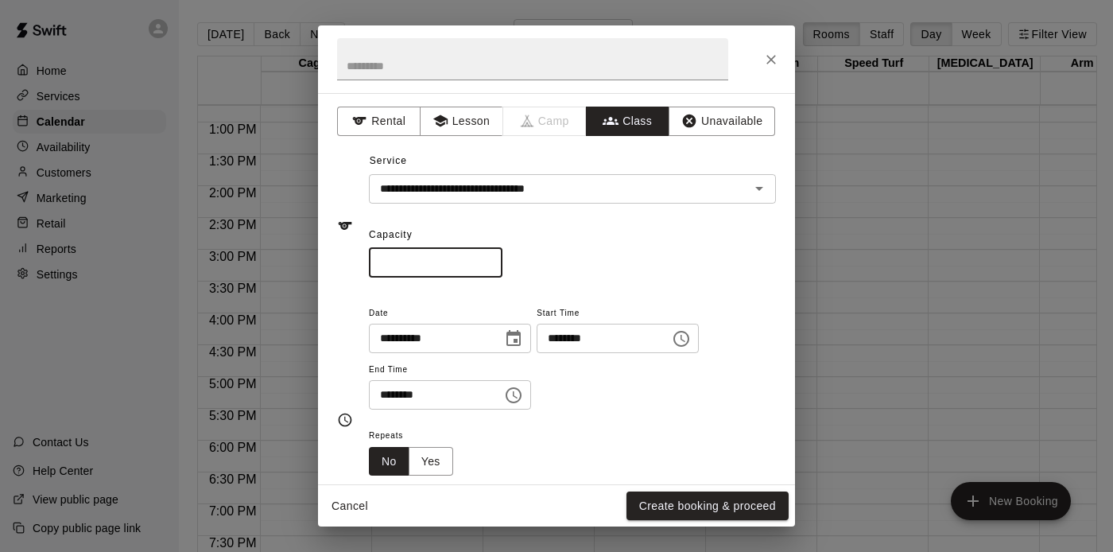
click at [490, 256] on input "*" at bounding box center [436, 262] width 134 height 29
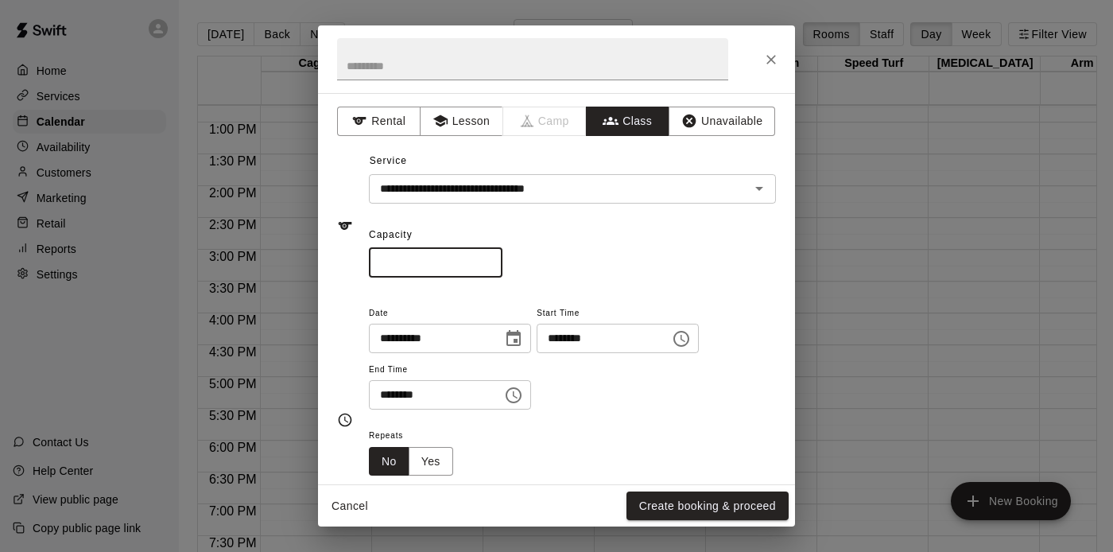
click at [490, 256] on input "*" at bounding box center [436, 262] width 134 height 29
type input "**"
click at [490, 256] on input "**" at bounding box center [436, 262] width 134 height 29
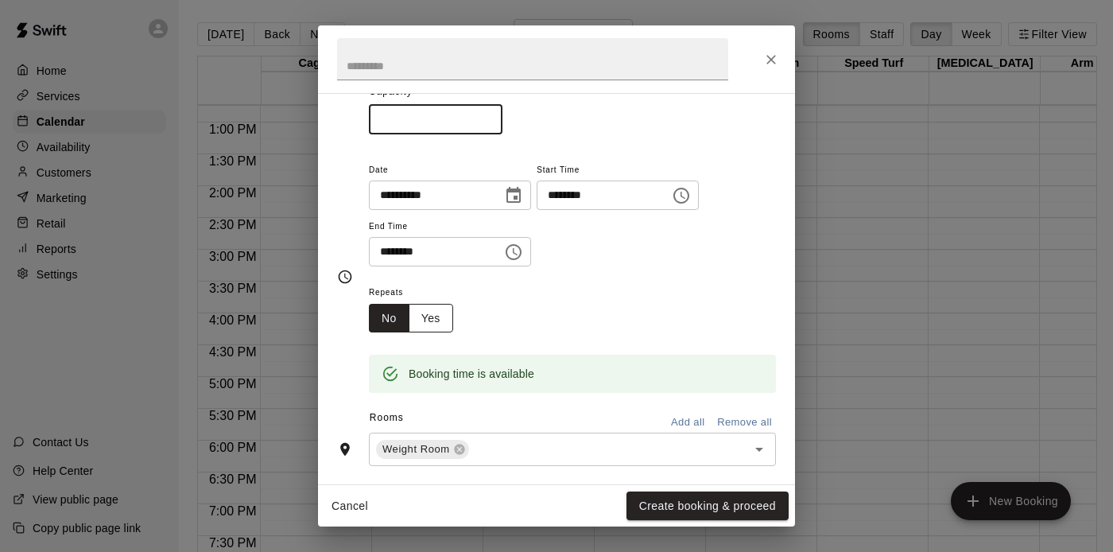
click at [436, 325] on button "Yes" at bounding box center [431, 318] width 45 height 29
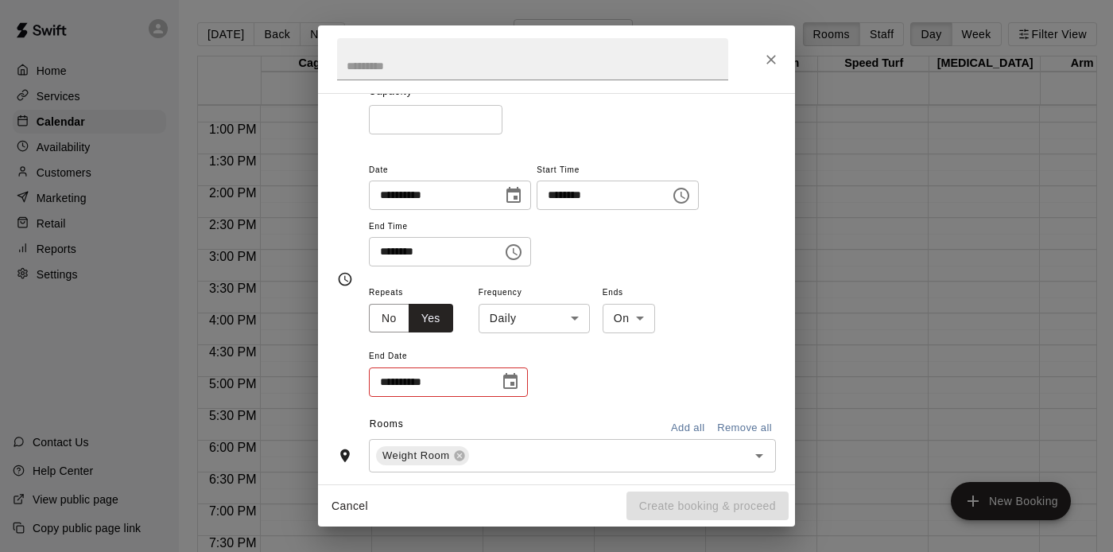
click at [517, 316] on body "Home Services Calendar Availability Customers Marketing Retail Reports Settings…" at bounding box center [556, 288] width 1113 height 577
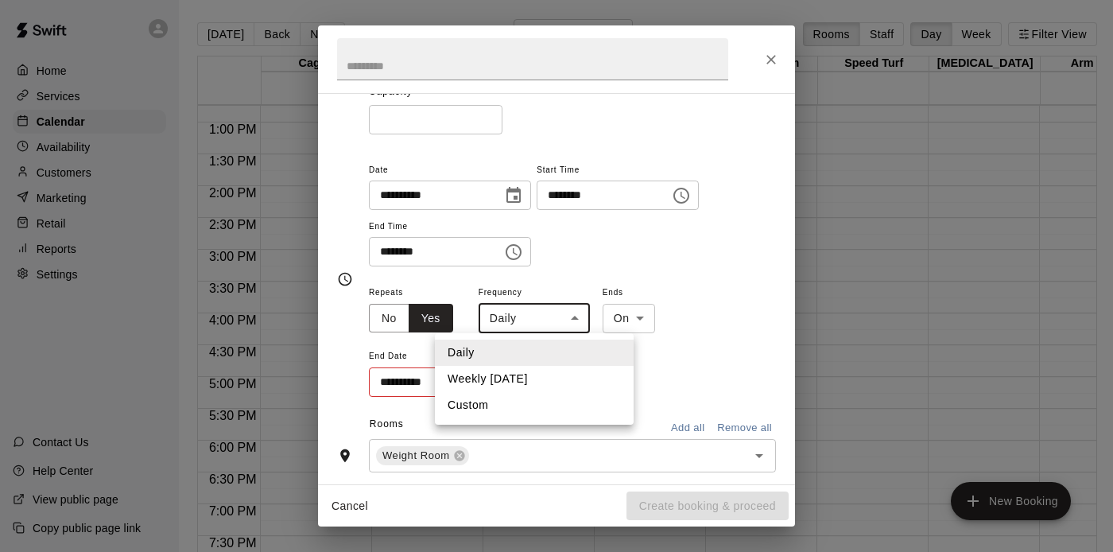
click at [523, 373] on li "Weekly [DATE]" at bounding box center [534, 379] width 199 height 26
type input "******"
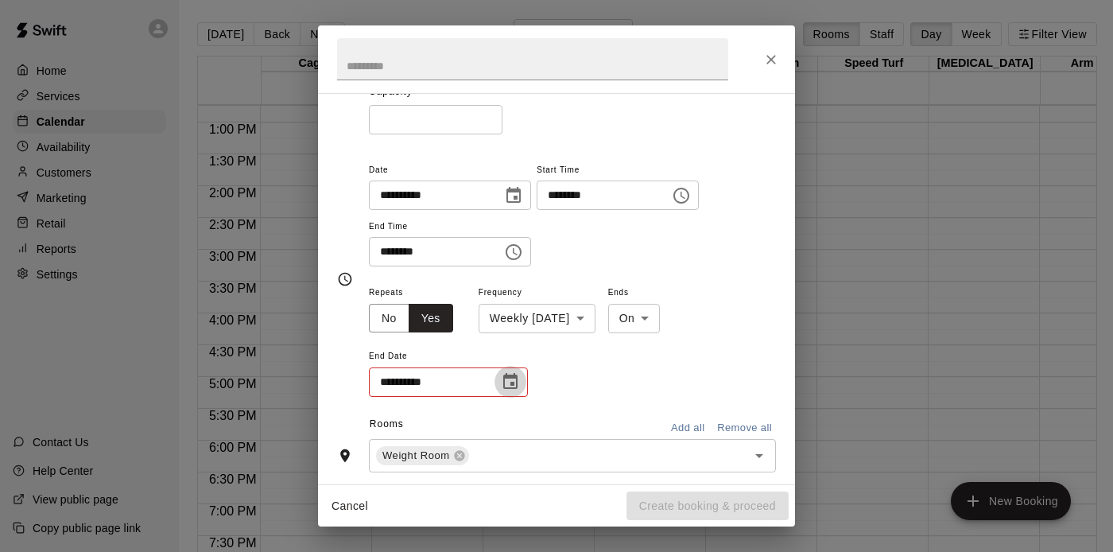
click at [513, 383] on icon "Choose date" at bounding box center [510, 381] width 14 height 16
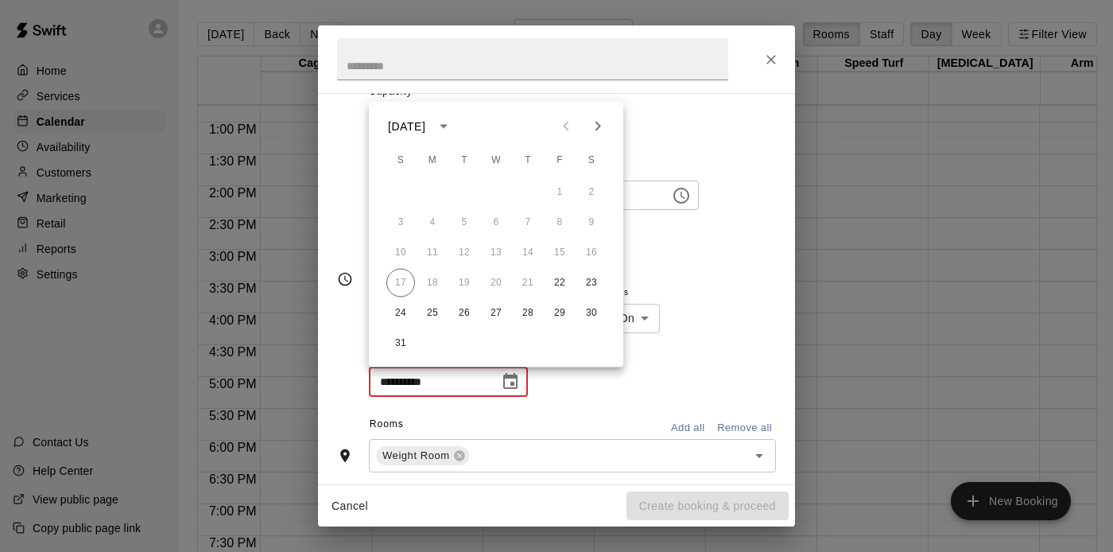
click at [596, 126] on icon "Next month" at bounding box center [597, 126] width 19 height 19
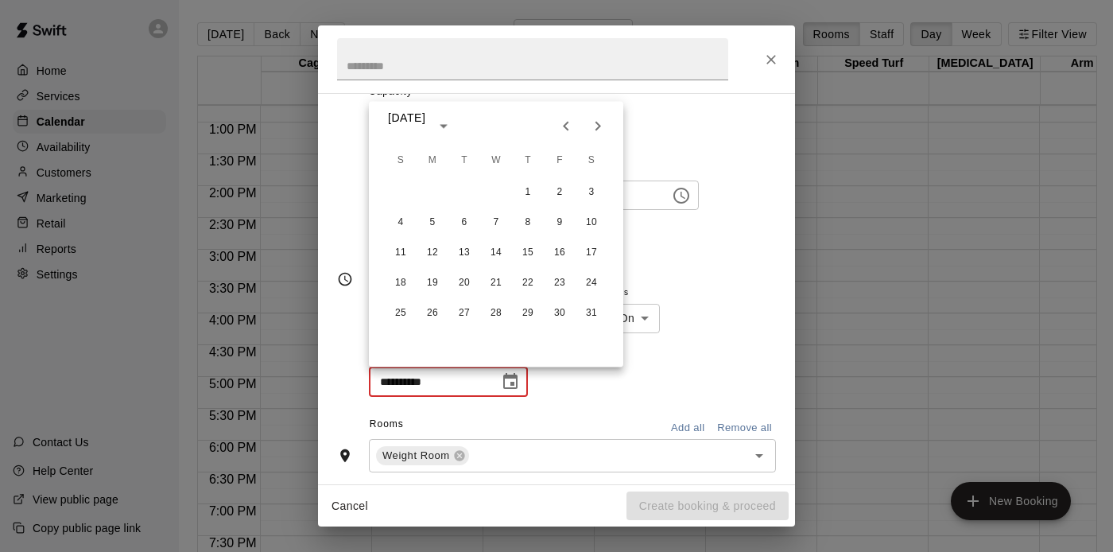
click at [596, 126] on icon "Next month" at bounding box center [597, 126] width 19 height 19
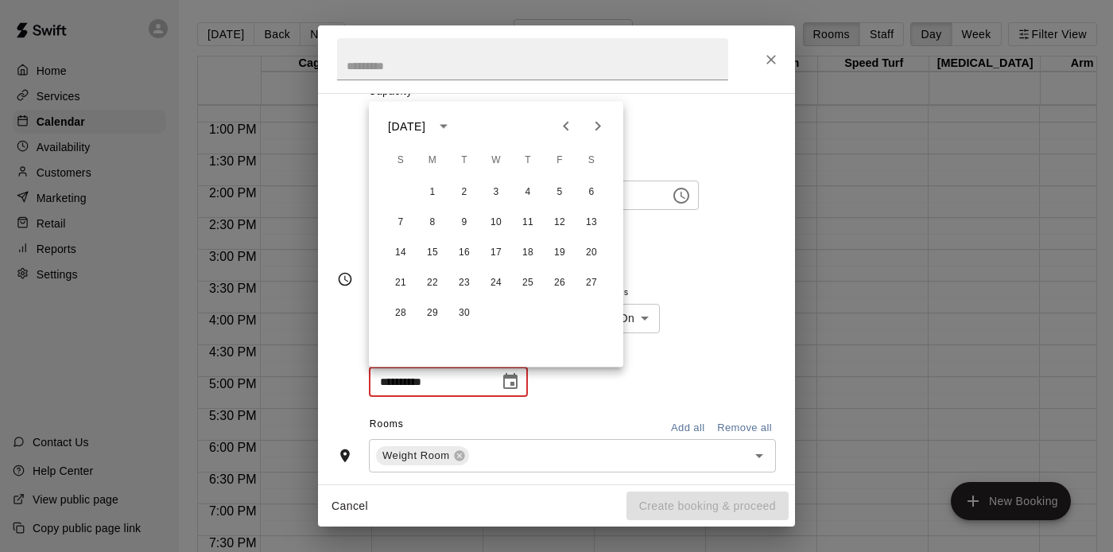
click at [561, 126] on icon "Previous month" at bounding box center [565, 126] width 19 height 19
click at [555, 282] on button "22" at bounding box center [559, 283] width 29 height 29
type input "**********"
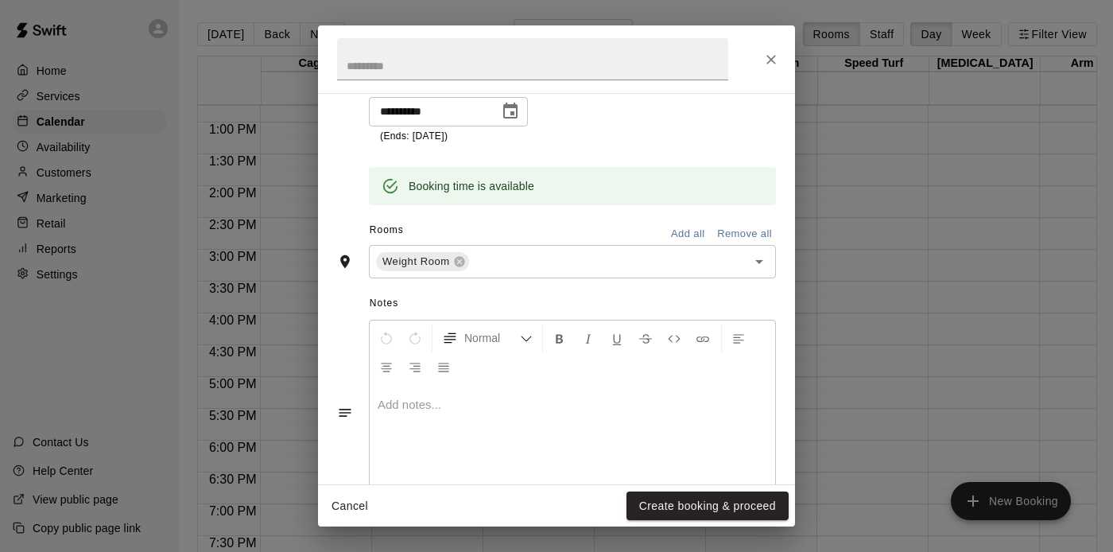
scroll to position [421, 0]
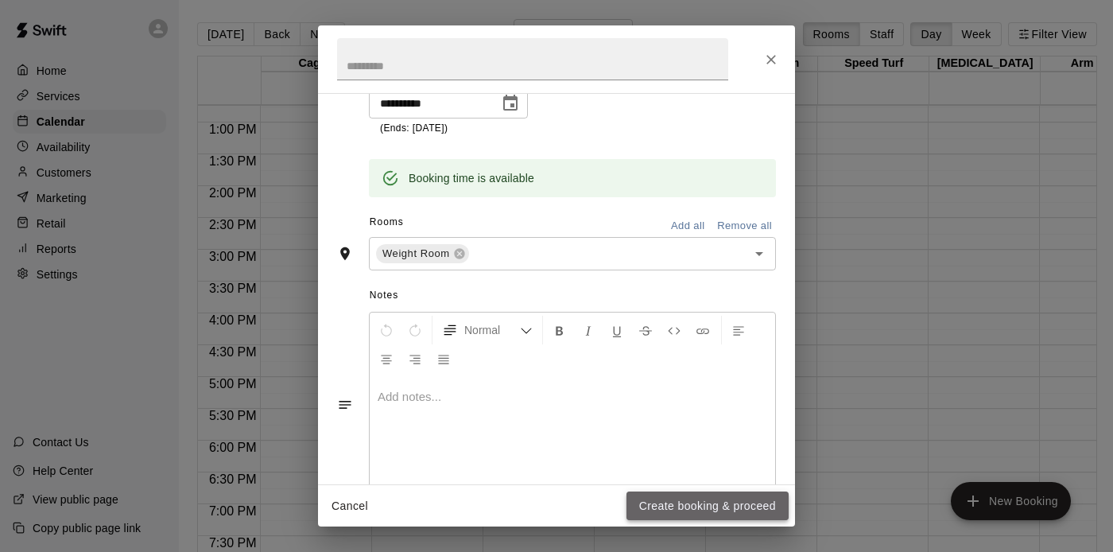
click at [654, 510] on button "Create booking & proceed" at bounding box center [707, 505] width 162 height 29
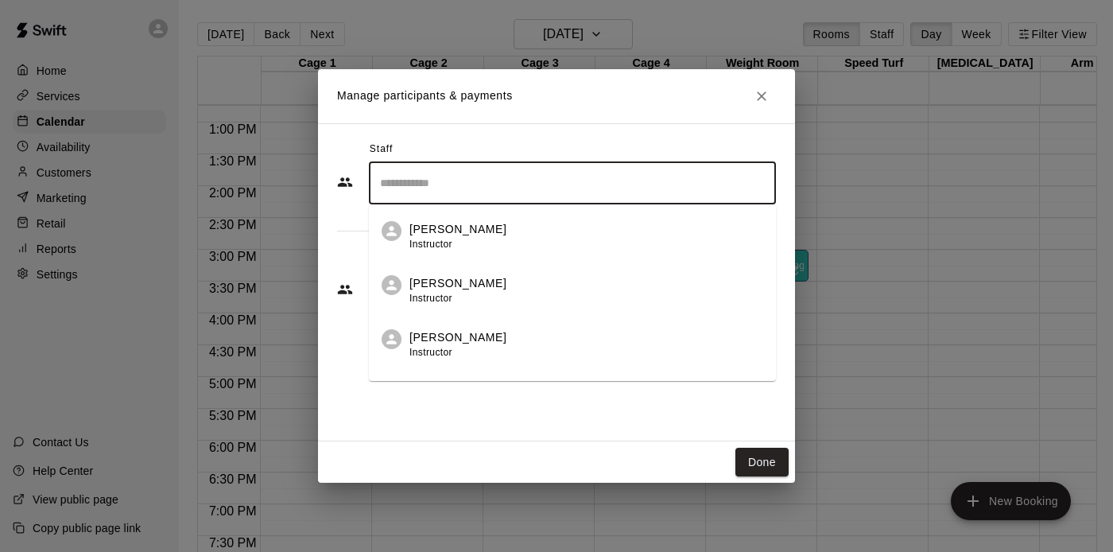
click at [577, 192] on input "Search staff" at bounding box center [572, 183] width 393 height 28
click at [544, 280] on div "[PERSON_NAME] Staff" at bounding box center [586, 290] width 354 height 31
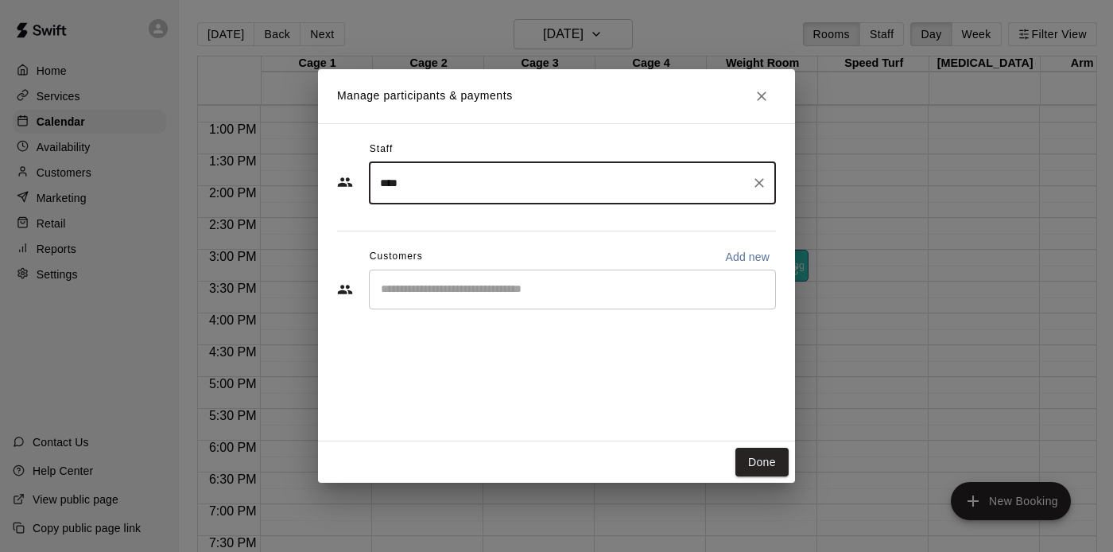
type input "****"
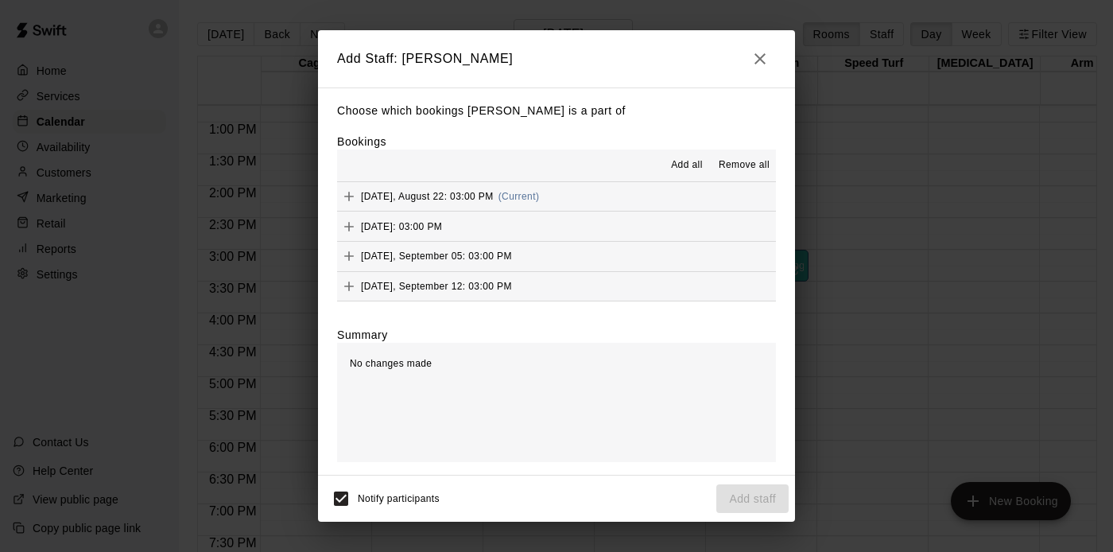
click at [677, 163] on span "Add all" at bounding box center [687, 165] width 32 height 16
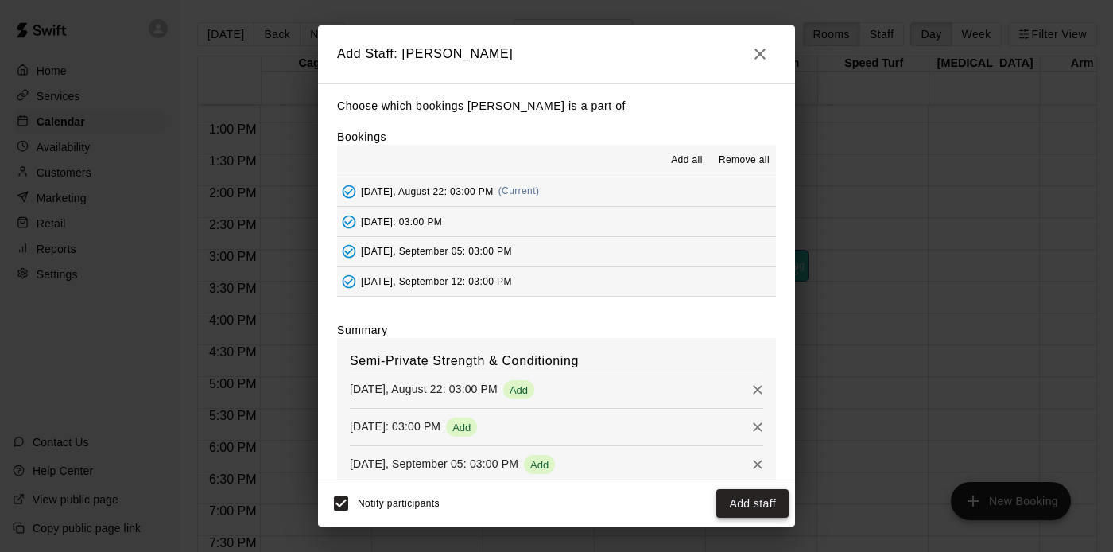
click at [737, 505] on button "Add staff" at bounding box center [752, 503] width 72 height 29
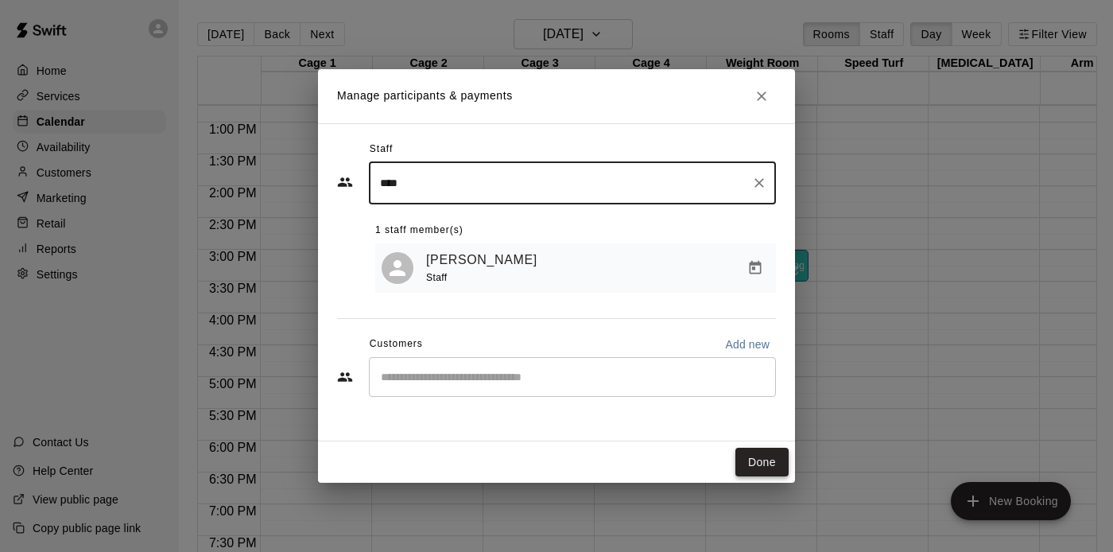
click at [754, 463] on button "Done" at bounding box center [761, 462] width 53 height 29
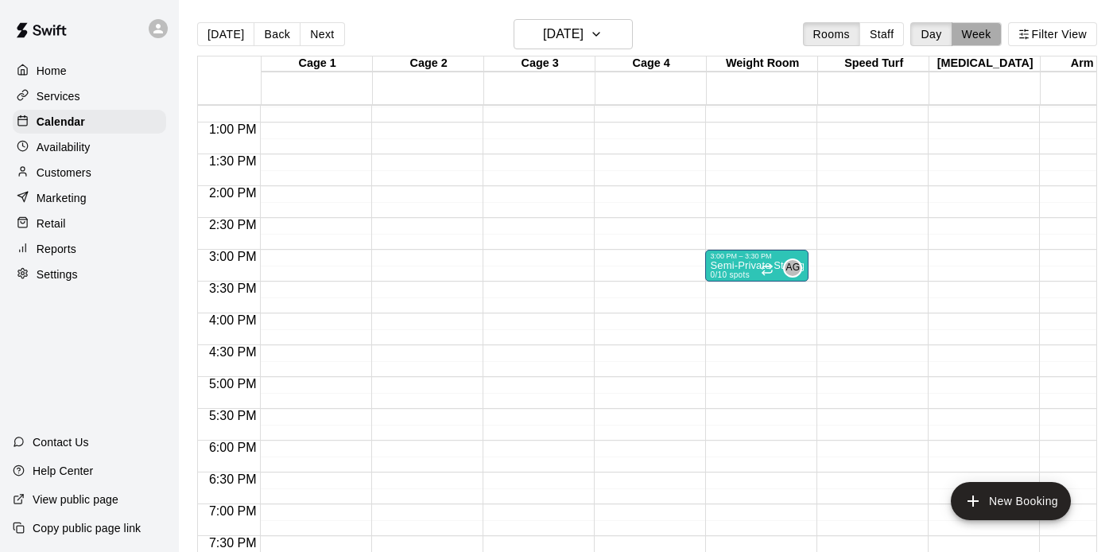
click at [982, 33] on button "Week" at bounding box center [976, 34] width 50 height 24
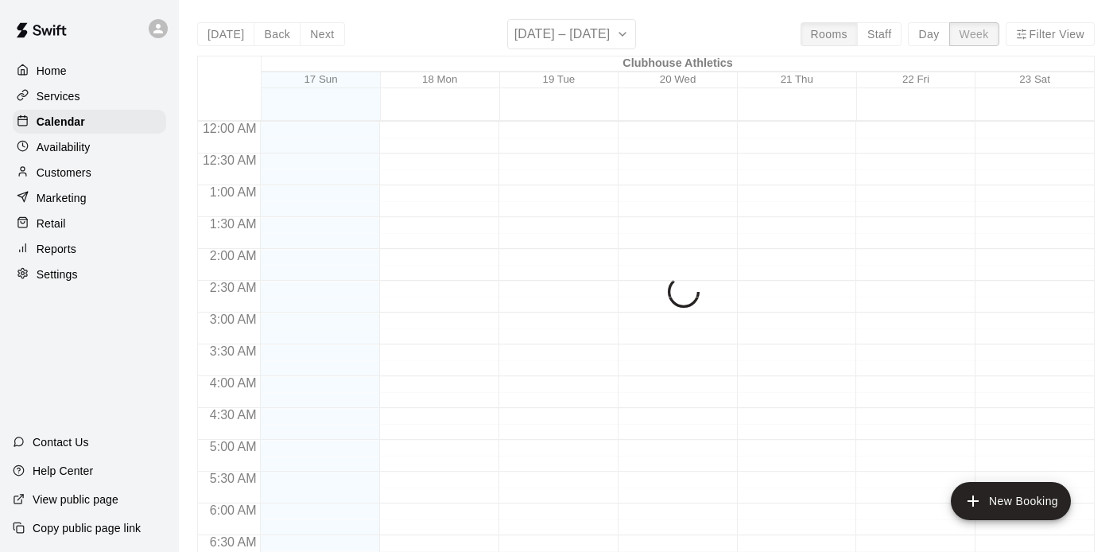
scroll to position [842, 0]
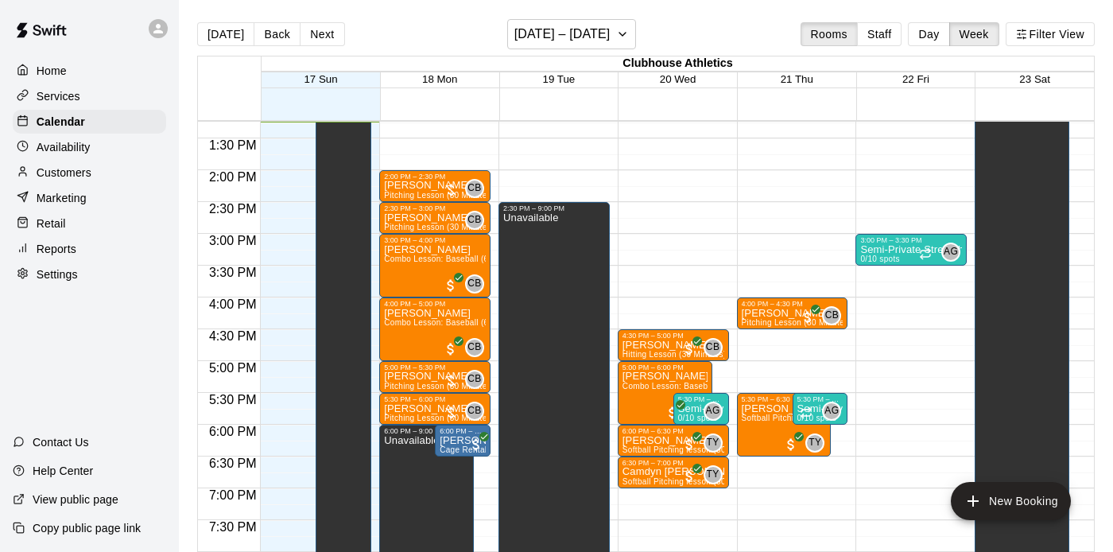
click at [709, 21] on div "[DATE] Back Next [DATE] – [DATE] Rooms Staff Day Week Filter View" at bounding box center [645, 37] width 897 height 37
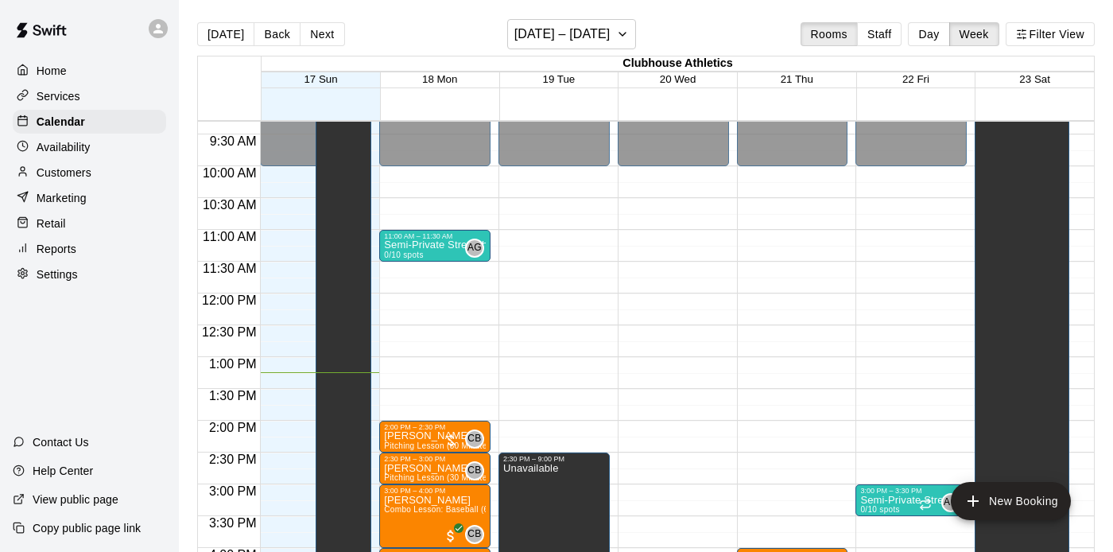
scroll to position [597, 0]
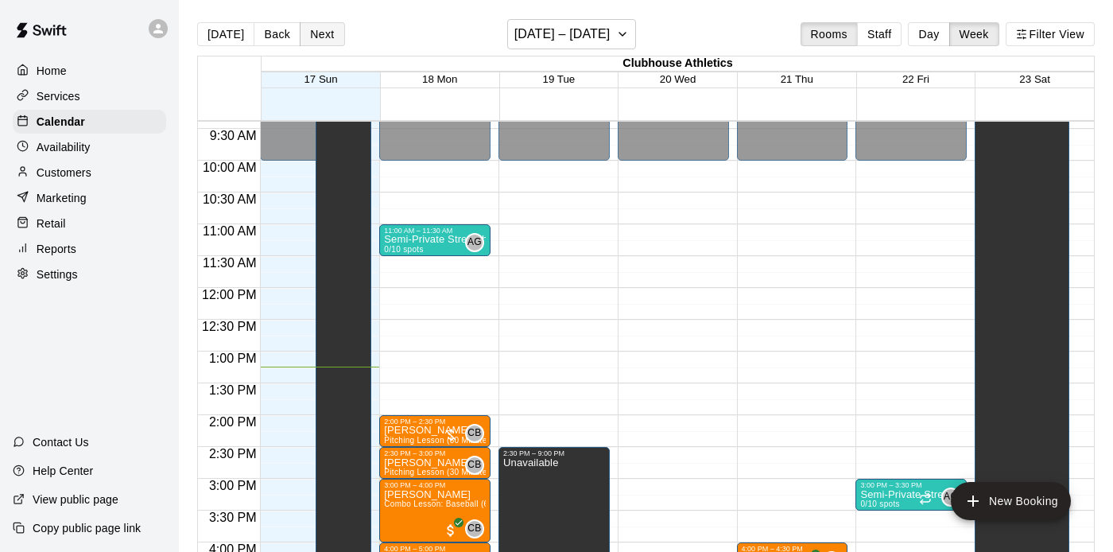
click at [319, 30] on button "Next" at bounding box center [322, 34] width 45 height 24
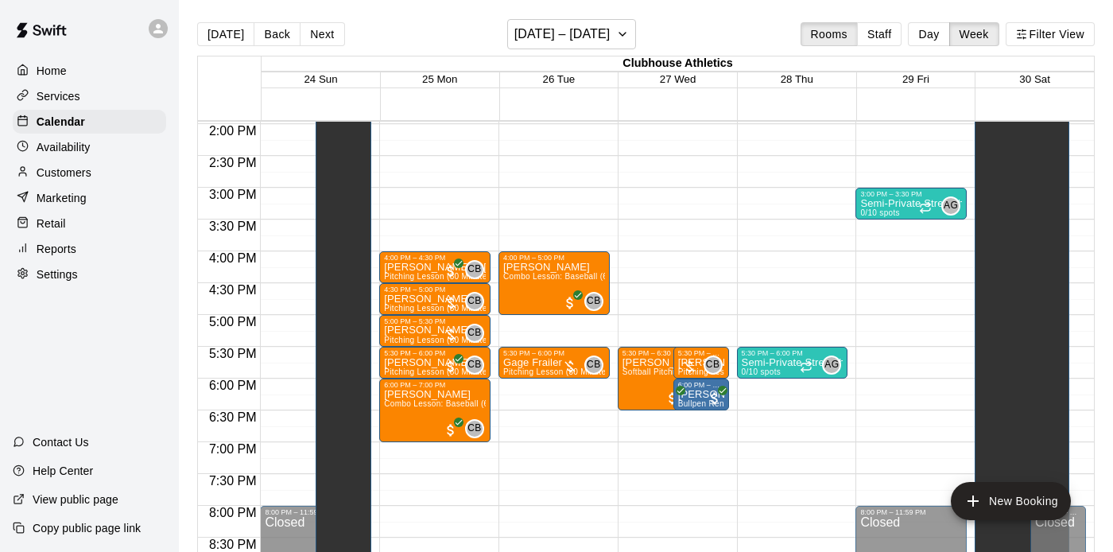
scroll to position [893, 0]
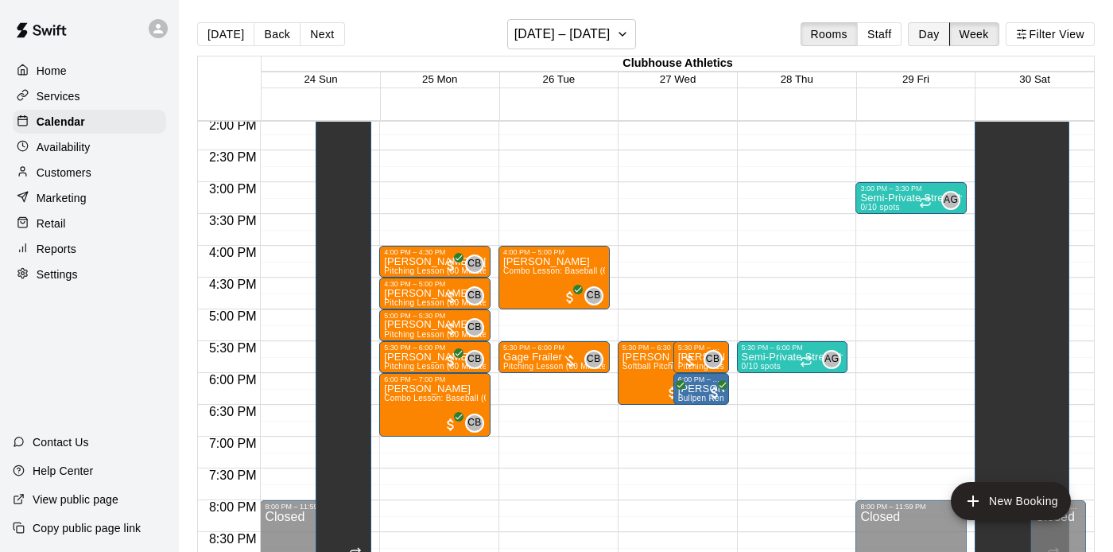
click at [924, 33] on button "Day" at bounding box center [928, 34] width 41 height 24
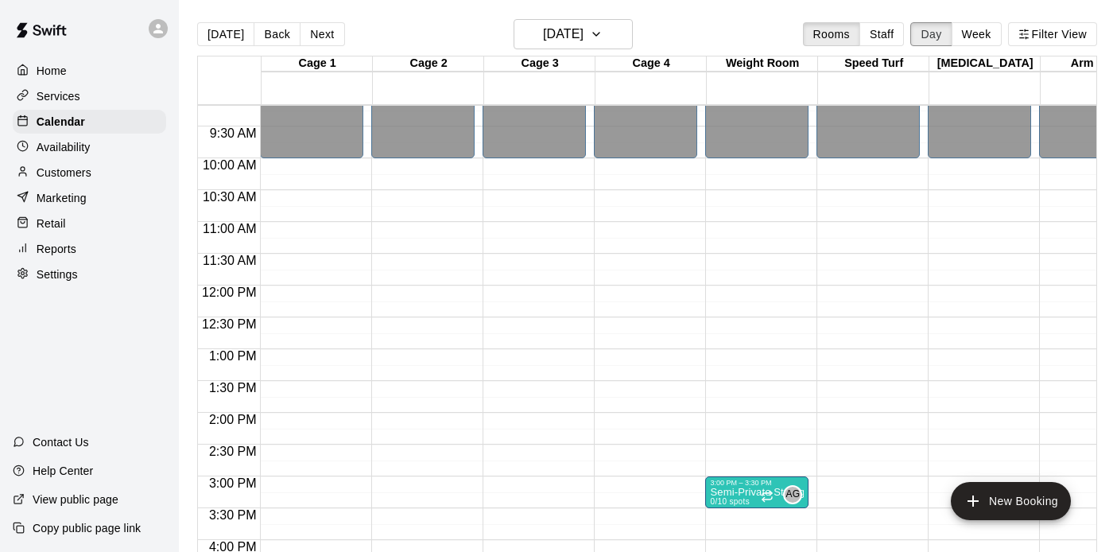
scroll to position [431, 0]
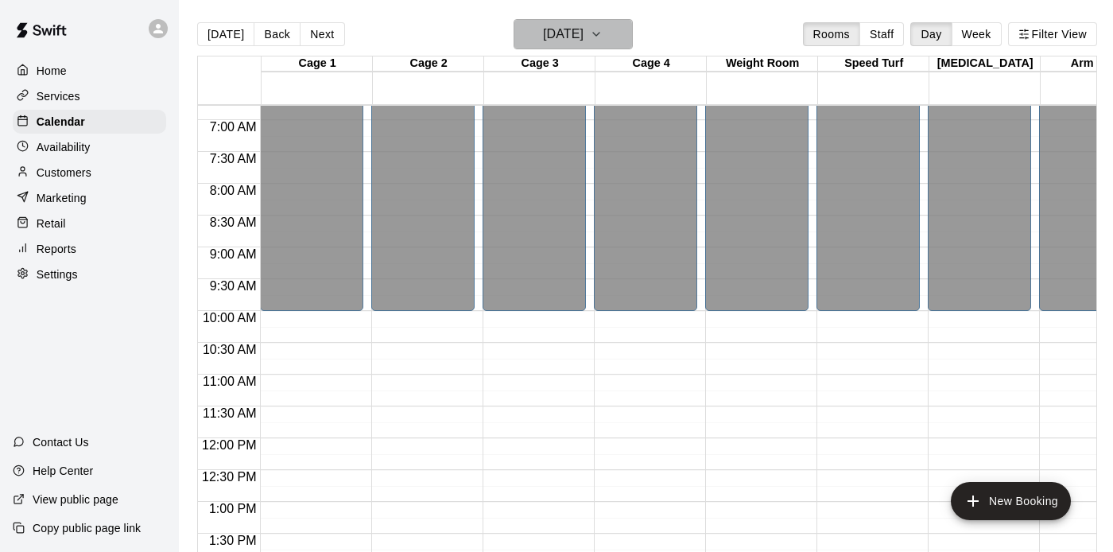
click at [543, 37] on h6 "[DATE]" at bounding box center [563, 34] width 41 height 22
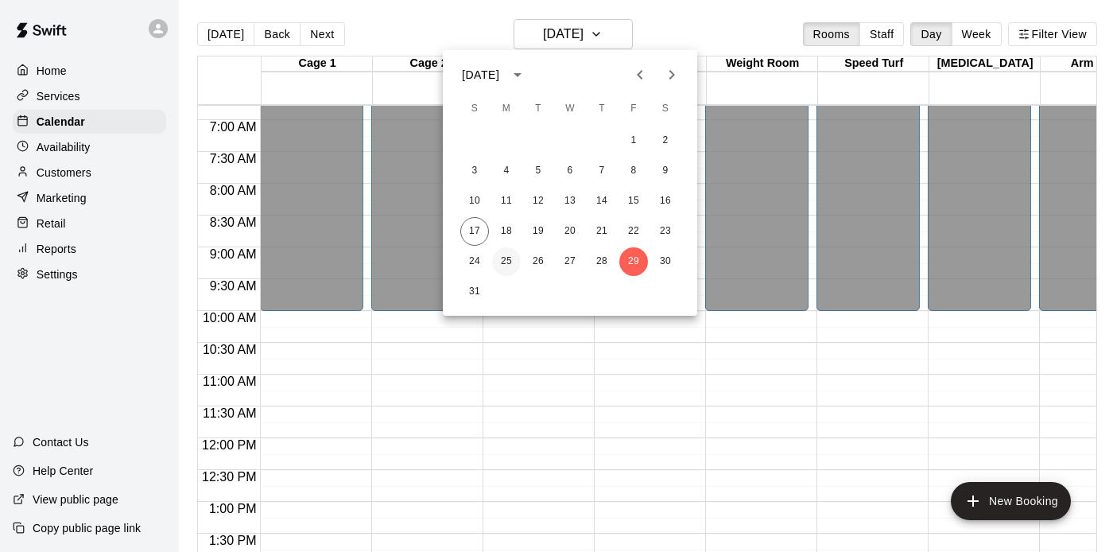
click at [504, 258] on button "25" at bounding box center [506, 261] width 29 height 29
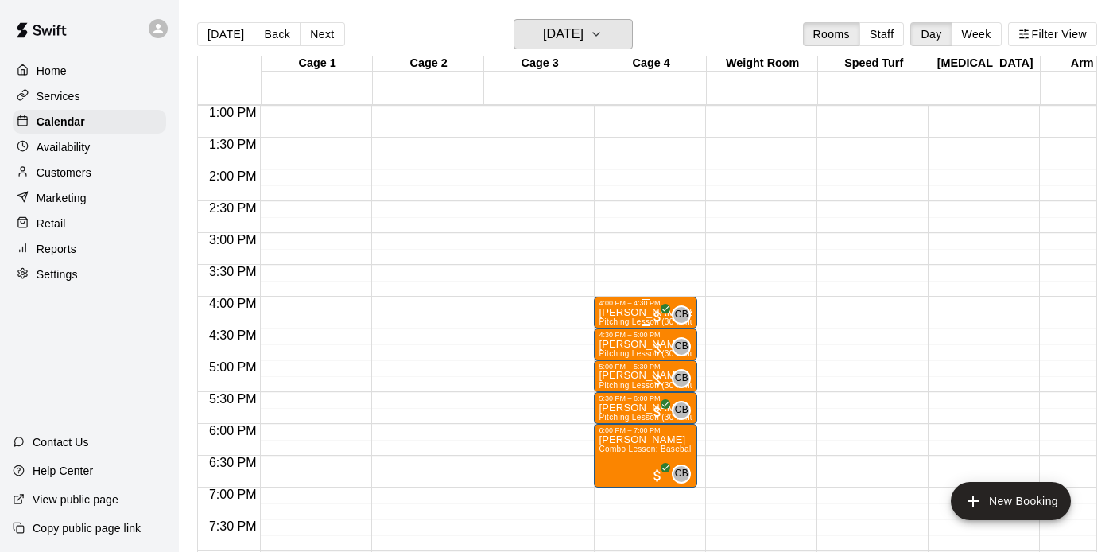
scroll to position [838, 0]
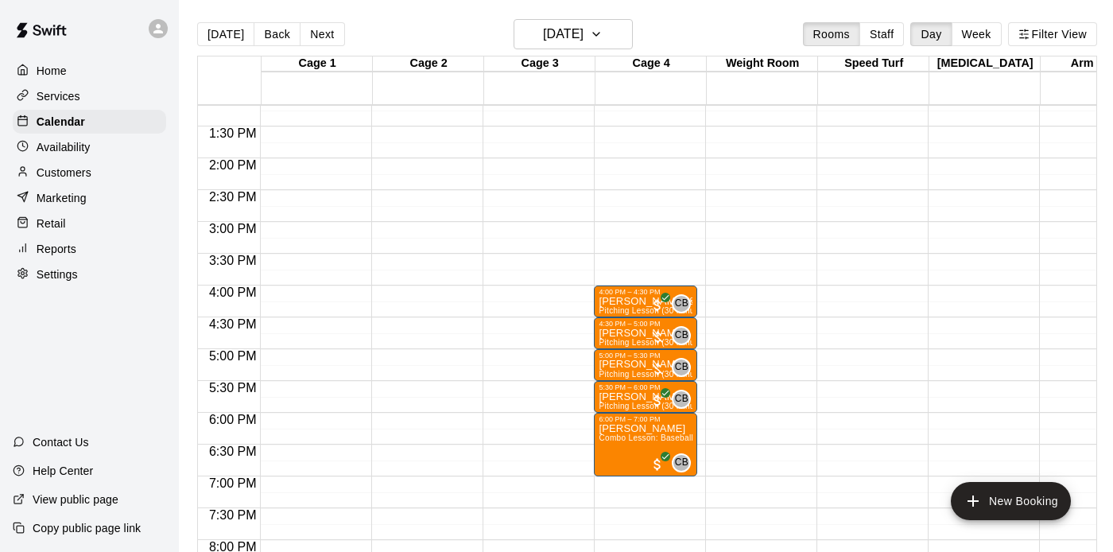
click at [747, 386] on div "12:00 AM – 10:00 AM Closed 9:00 PM – 11:59 PM Closed" at bounding box center [756, 31] width 103 height 1526
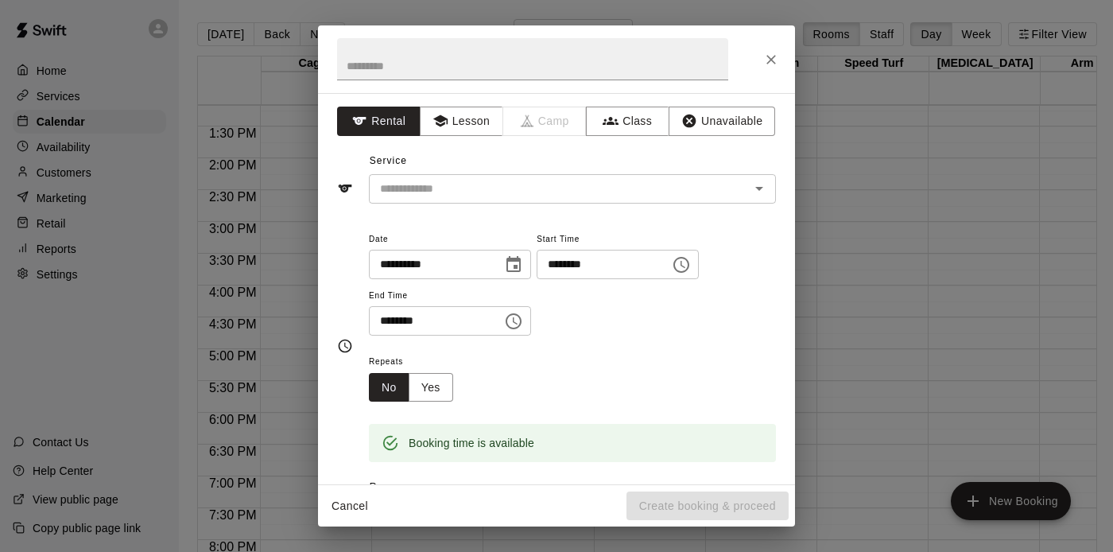
click at [632, 104] on div "**********" at bounding box center [556, 288] width 477 height 391
click at [627, 114] on button "Class" at bounding box center [627, 121] width 83 height 29
click at [581, 177] on div "​" at bounding box center [572, 188] width 407 height 29
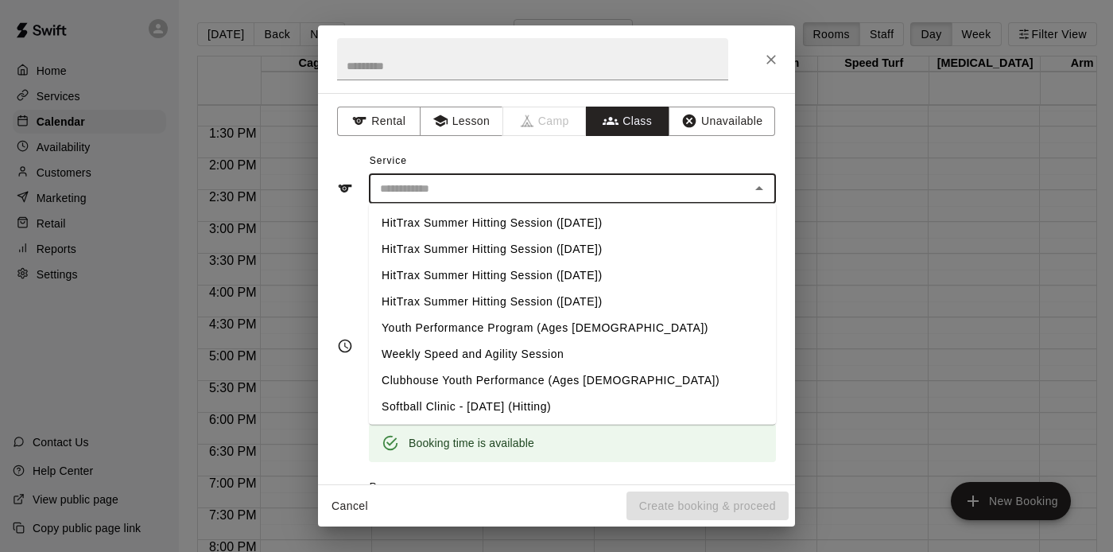
scroll to position [369, 0]
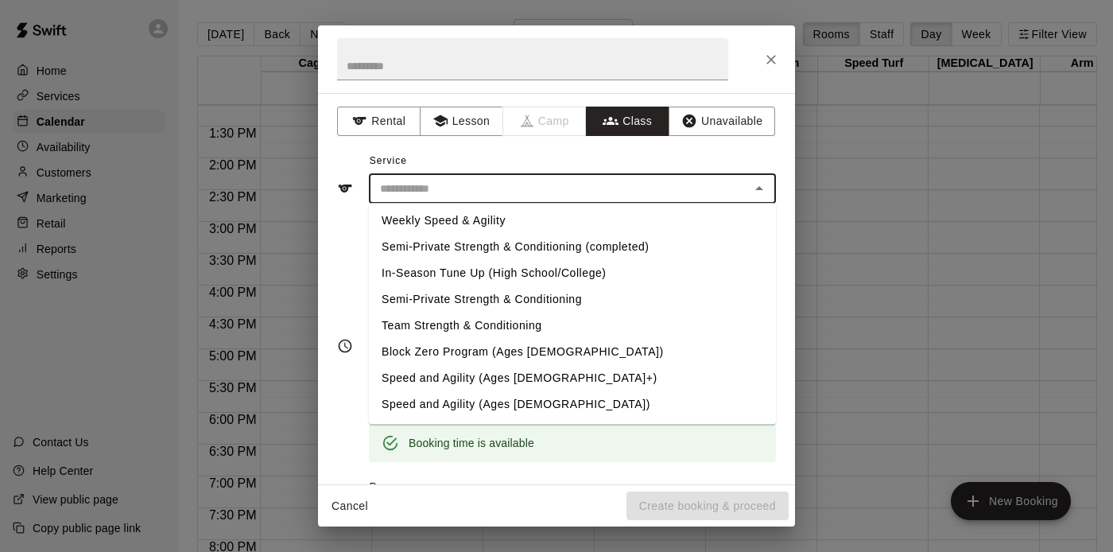
click at [510, 301] on li "Semi-Private Strength & Conditioning" at bounding box center [572, 300] width 407 height 26
type input "**********"
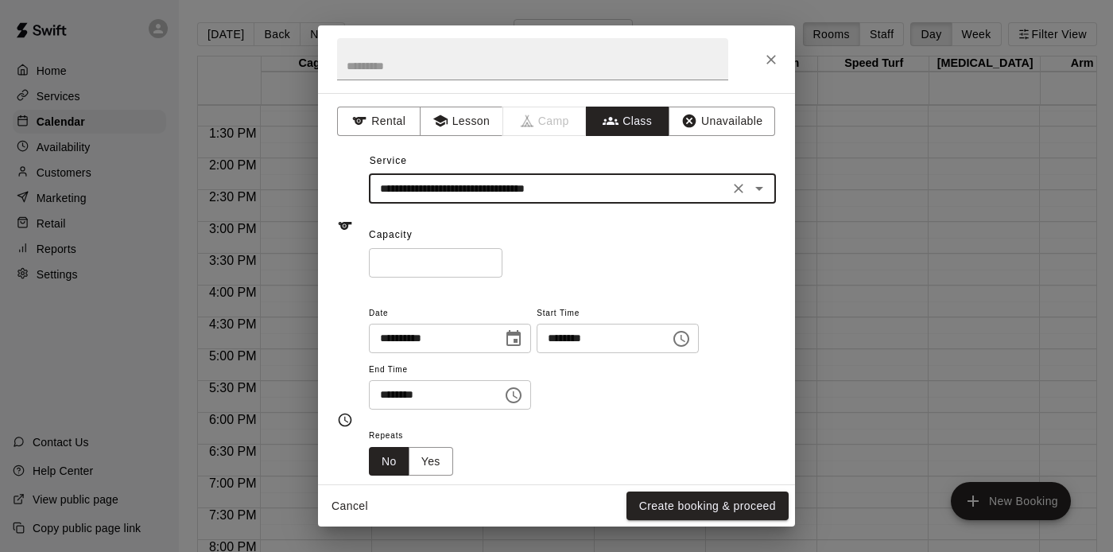
click at [490, 259] on input "*" at bounding box center [436, 262] width 134 height 29
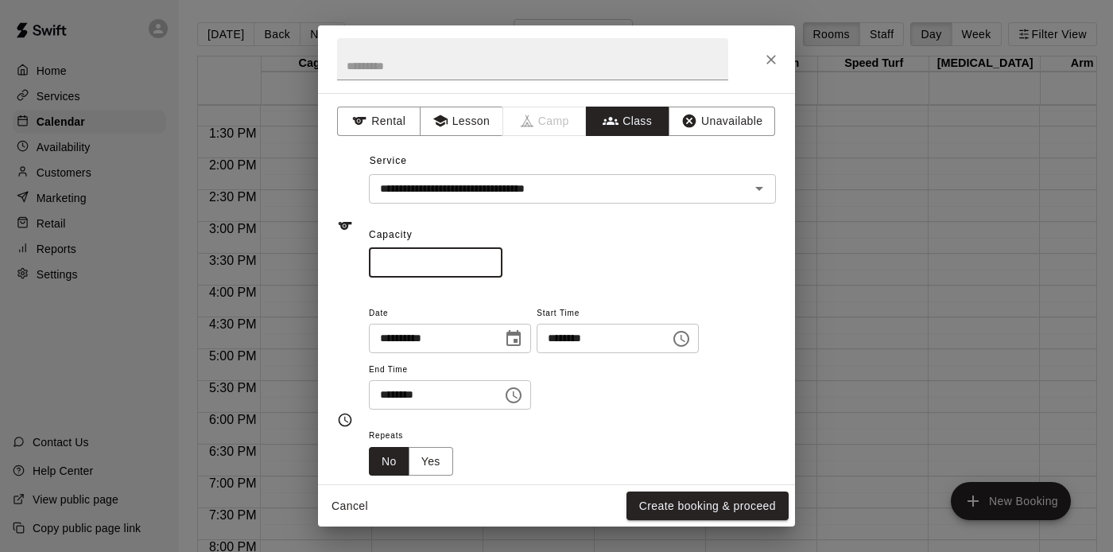
click at [490, 259] on input "*" at bounding box center [436, 262] width 134 height 29
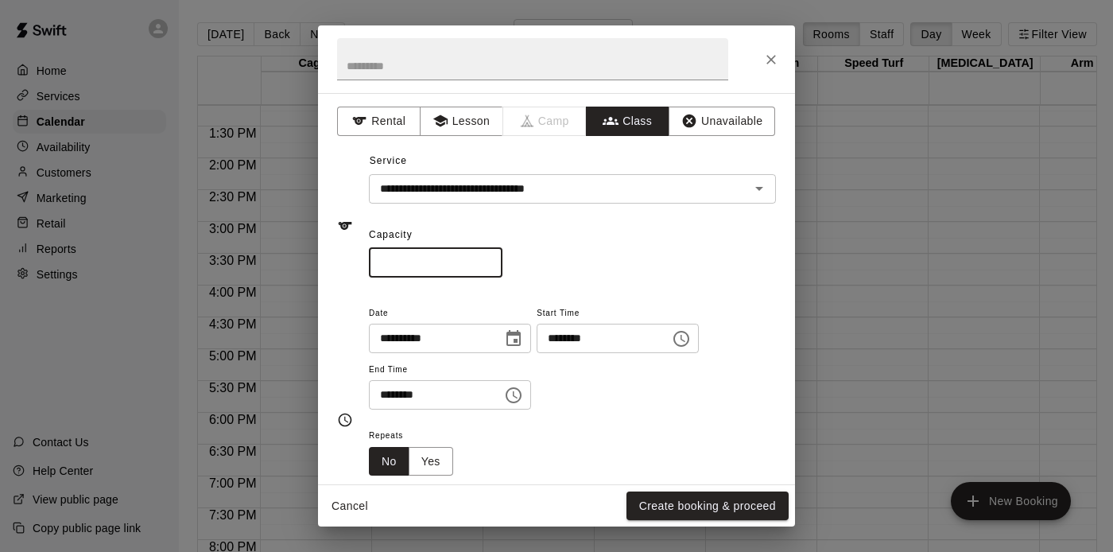
click at [490, 259] on input "*" at bounding box center [436, 262] width 134 height 29
type input "**"
click at [490, 259] on input "**" at bounding box center [436, 262] width 134 height 29
click at [653, 492] on button "Create booking & proceed" at bounding box center [707, 505] width 162 height 29
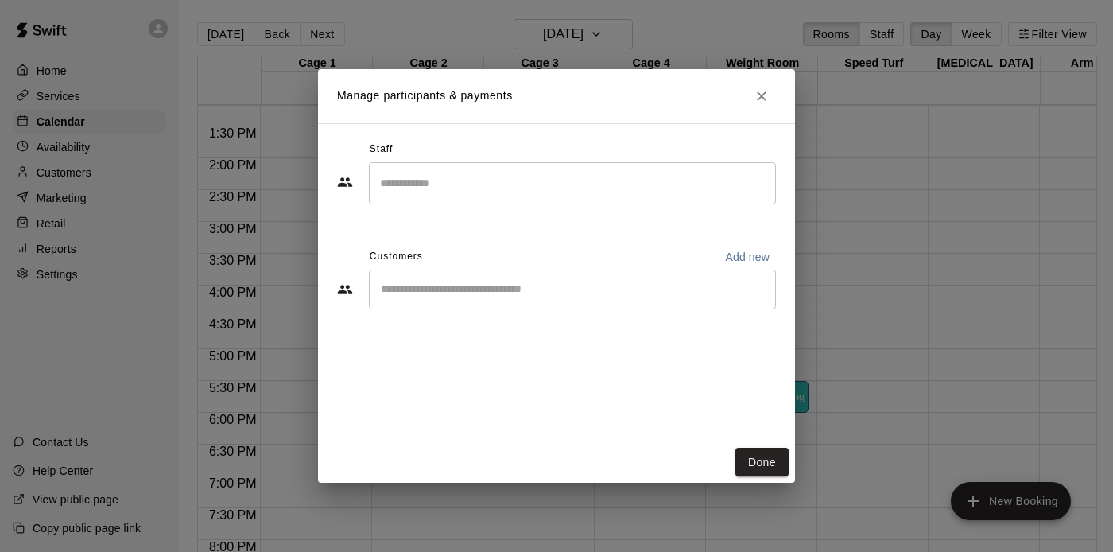
click at [511, 197] on div "​" at bounding box center [572, 183] width 407 height 42
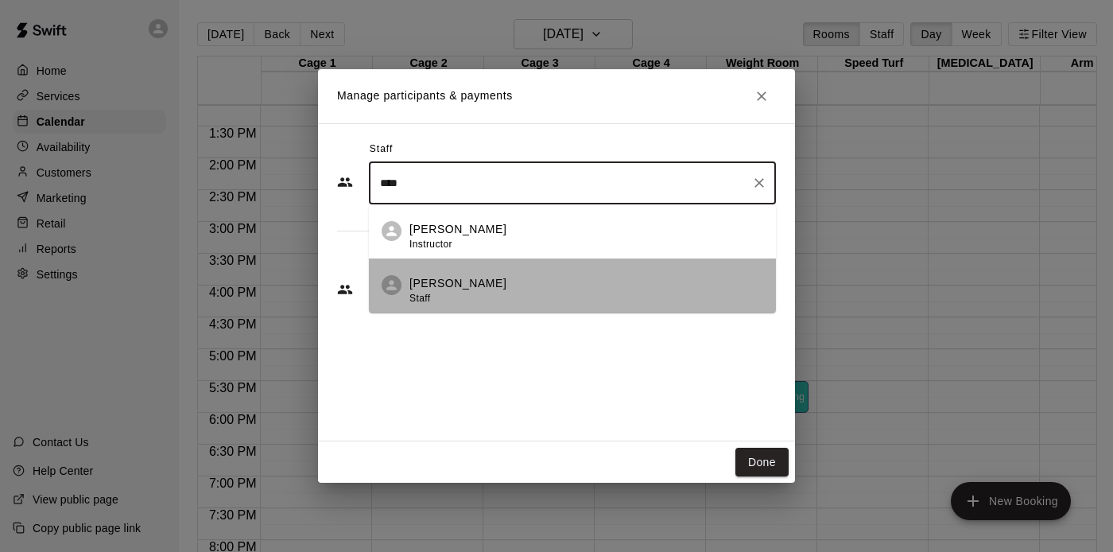
click at [465, 285] on div "[PERSON_NAME] Staff" at bounding box center [586, 290] width 354 height 31
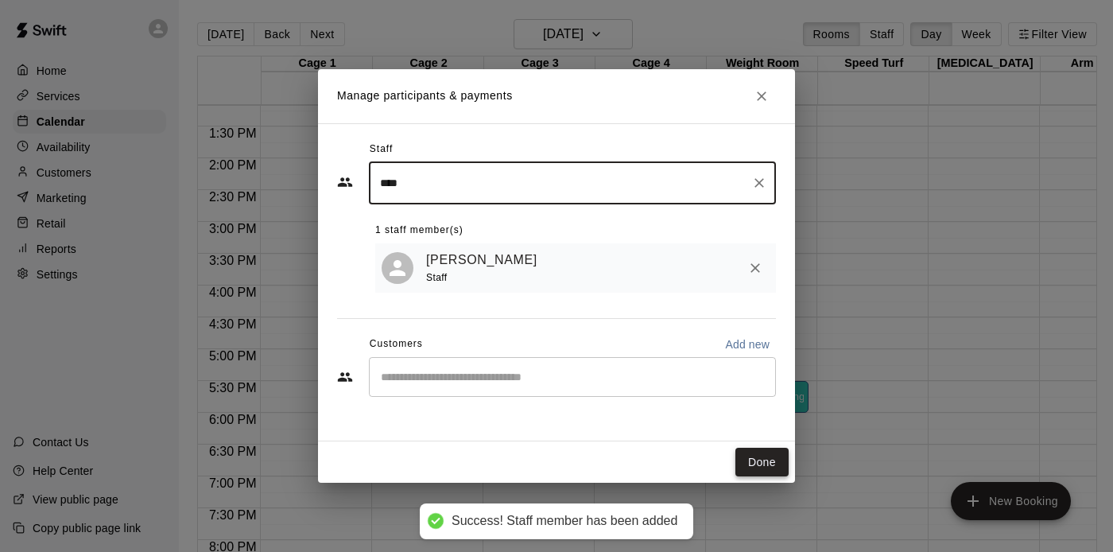
type input "****"
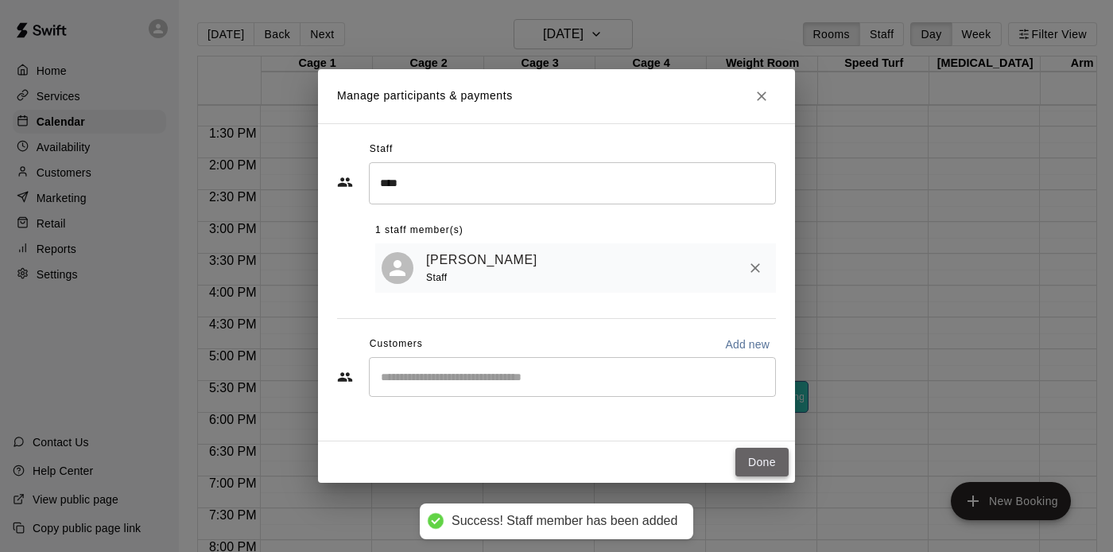
click at [750, 459] on button "Done" at bounding box center [761, 462] width 53 height 29
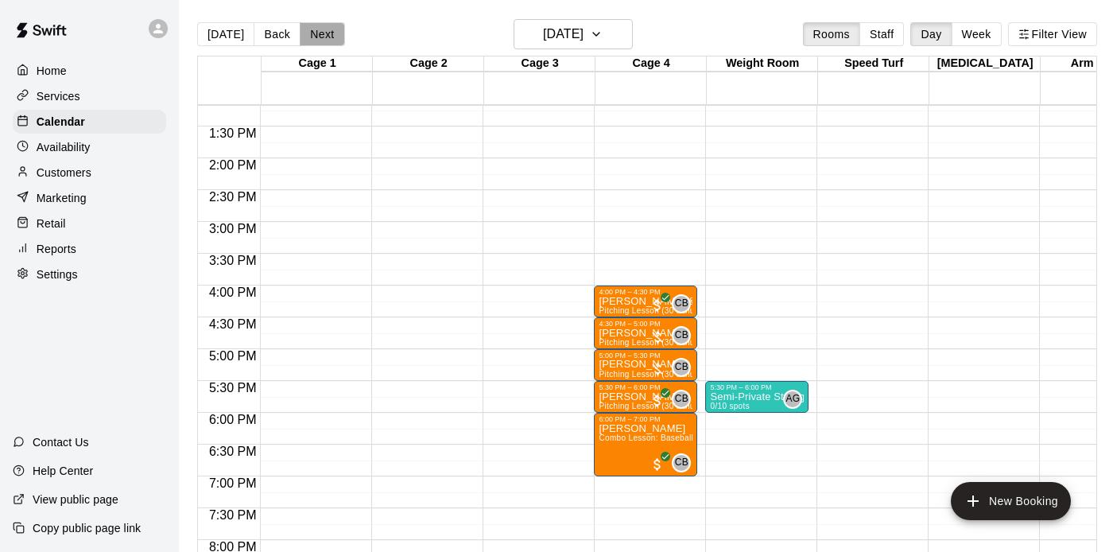
click at [317, 38] on button "Next" at bounding box center [322, 34] width 45 height 24
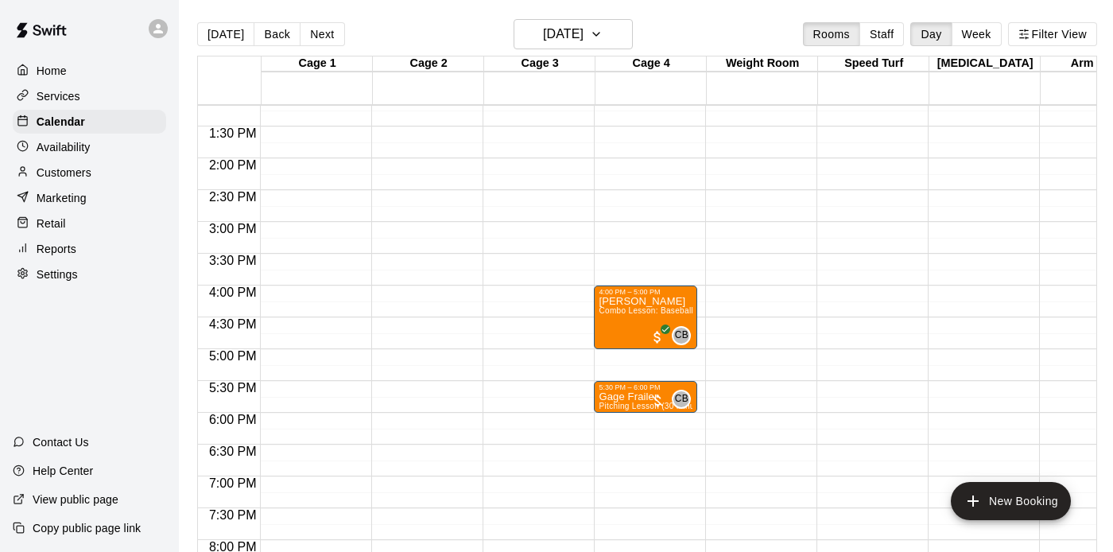
click at [765, 391] on div "12:00 AM – 10:00 AM Closed 9:00 PM – 11:59 PM Closed" at bounding box center [756, 31] width 103 height 1526
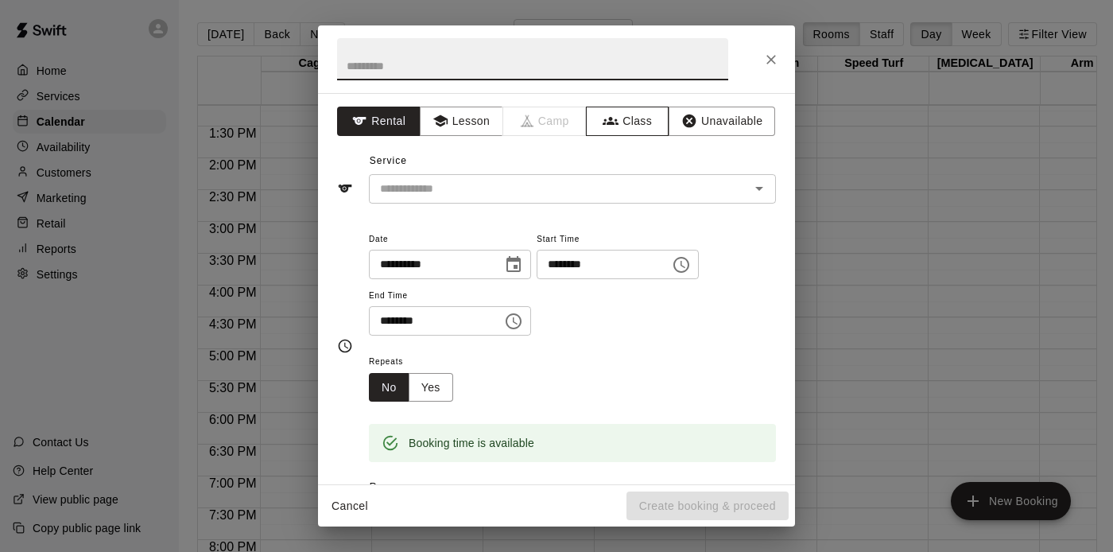
click at [636, 123] on button "Class" at bounding box center [627, 121] width 83 height 29
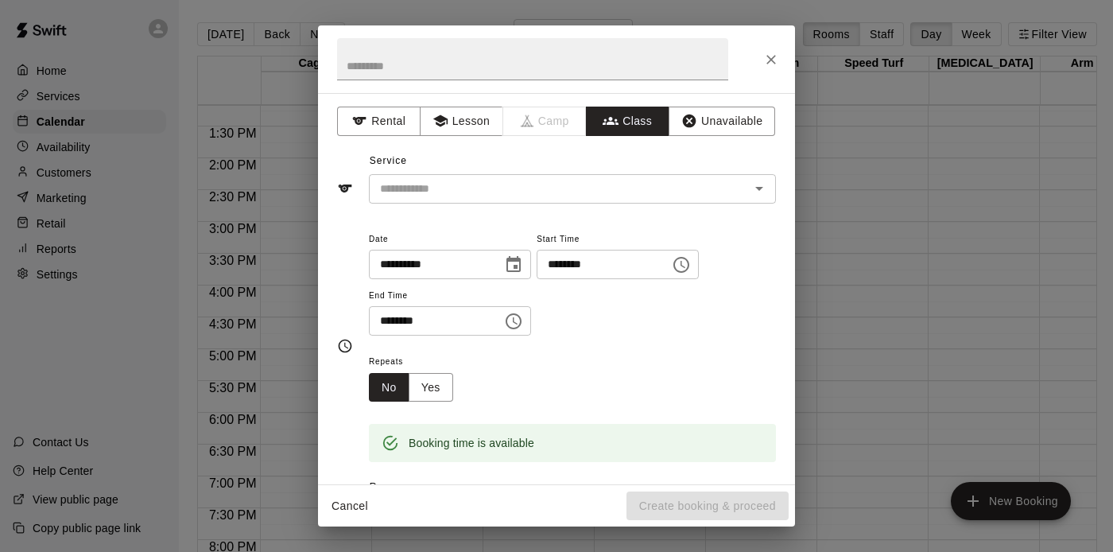
click at [583, 188] on input "text" at bounding box center [559, 189] width 371 height 20
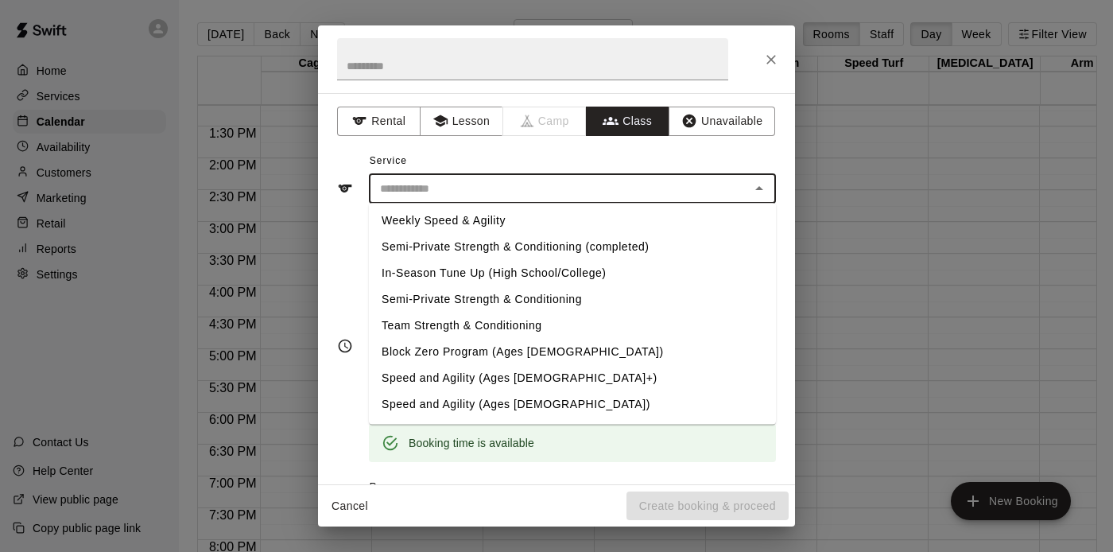
click at [529, 299] on li "Semi-Private Strength & Conditioning" at bounding box center [572, 300] width 407 height 26
type input "**********"
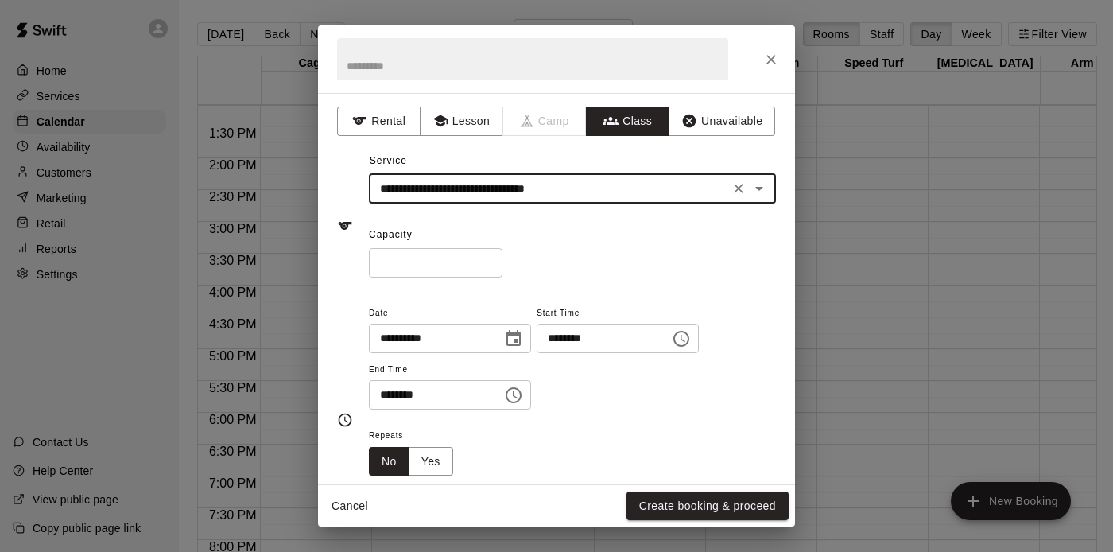
click at [492, 261] on input "*" at bounding box center [436, 262] width 134 height 29
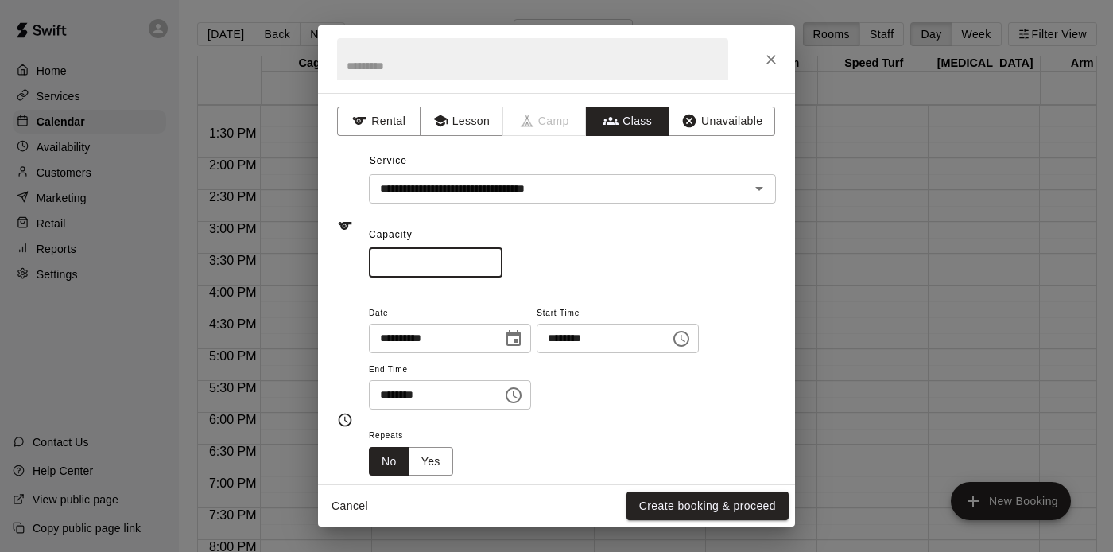
click at [492, 261] on input "*" at bounding box center [436, 262] width 134 height 29
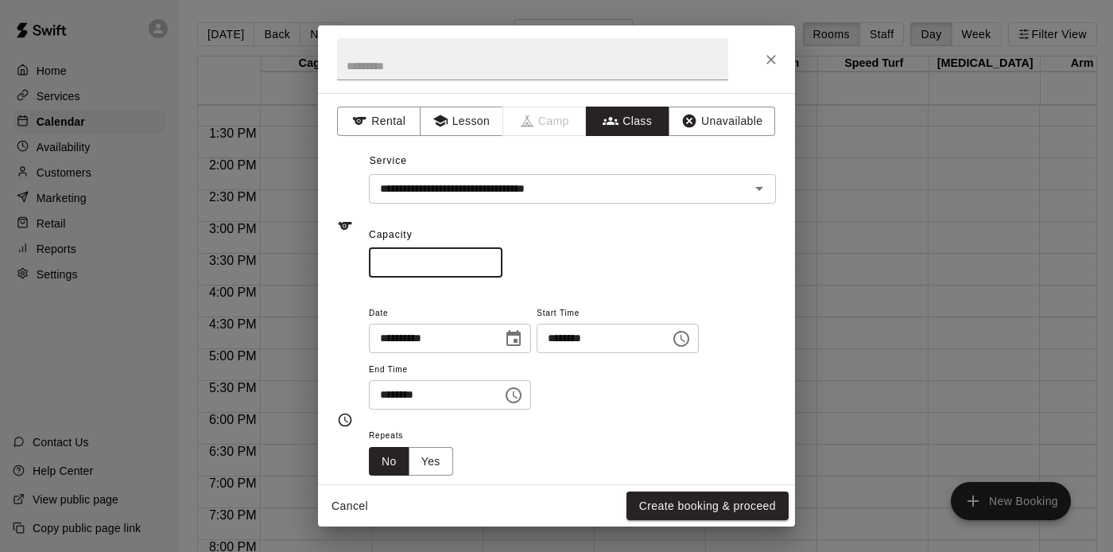
click at [492, 261] on input "*" at bounding box center [436, 262] width 134 height 29
type input "**"
click at [492, 261] on input "**" at bounding box center [436, 262] width 134 height 29
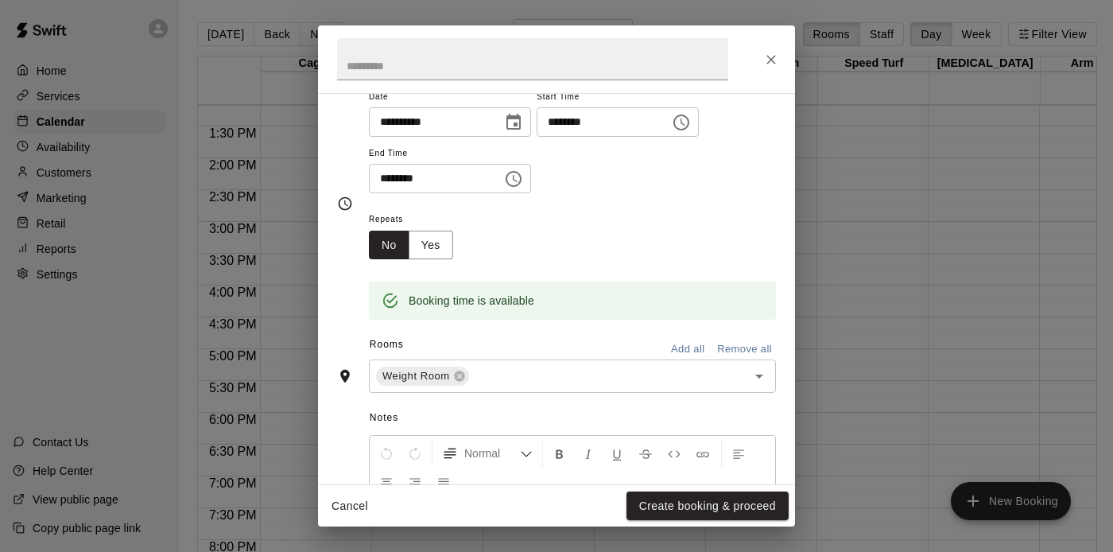
scroll to position [231, 0]
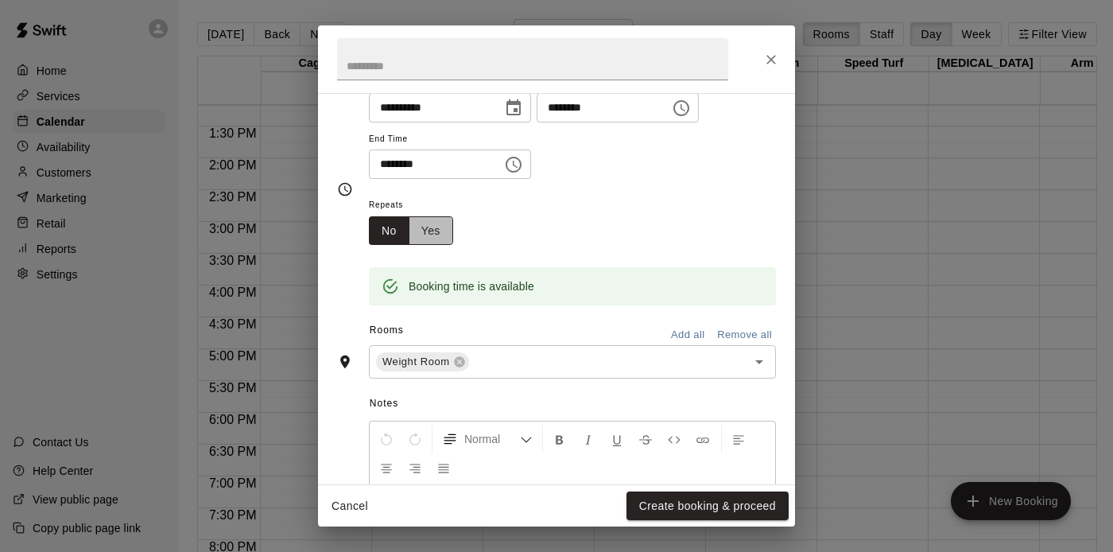
click at [438, 230] on button "Yes" at bounding box center [431, 230] width 45 height 29
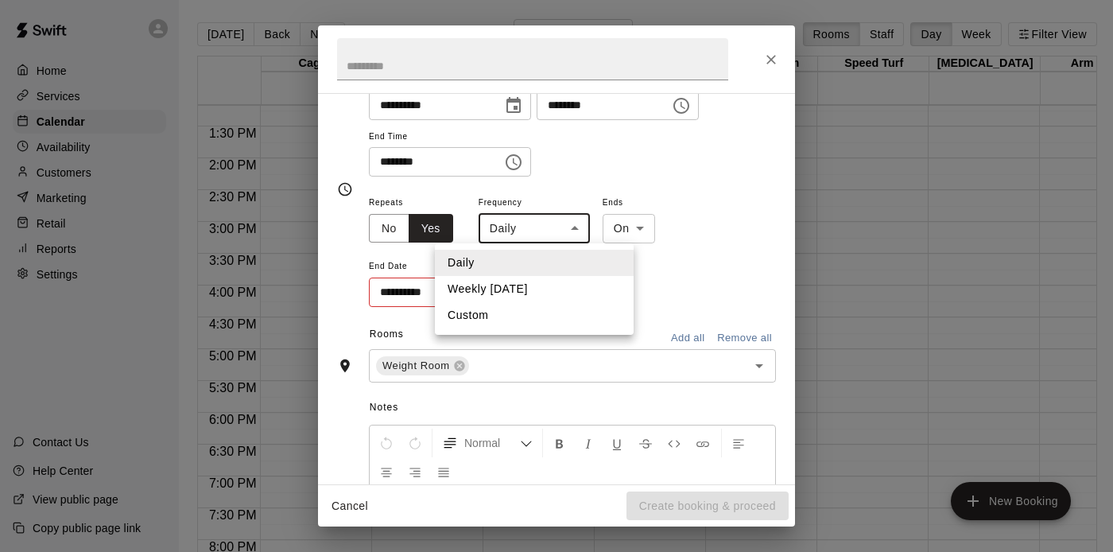
click at [539, 228] on body "Home Services Calendar Availability Customers Marketing Retail Reports Settings…" at bounding box center [556, 288] width 1113 height 577
click at [529, 287] on li "Weekly [DATE]" at bounding box center [534, 289] width 199 height 26
type input "******"
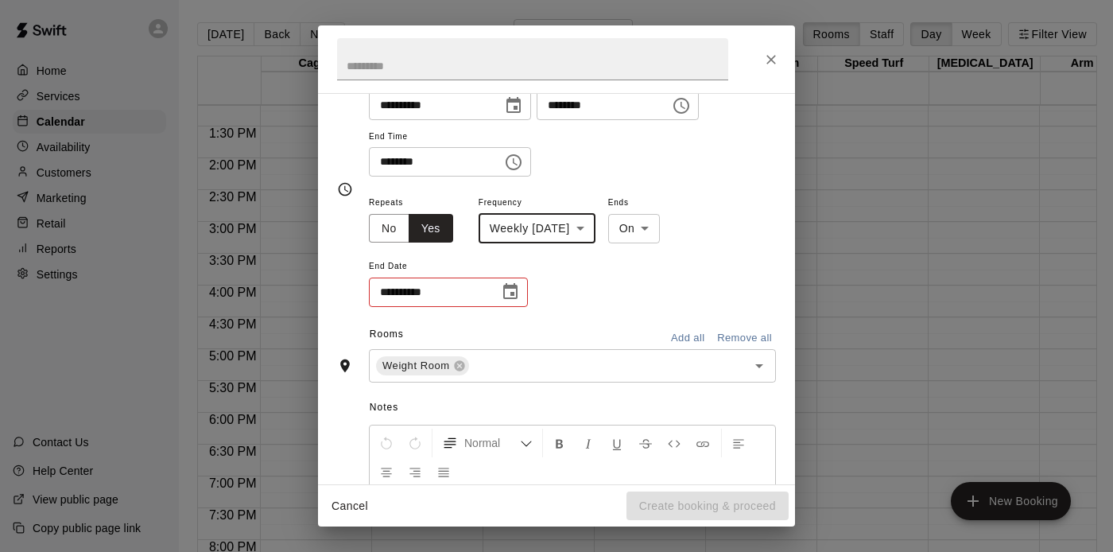
click at [511, 293] on icon "Choose date" at bounding box center [510, 291] width 14 height 16
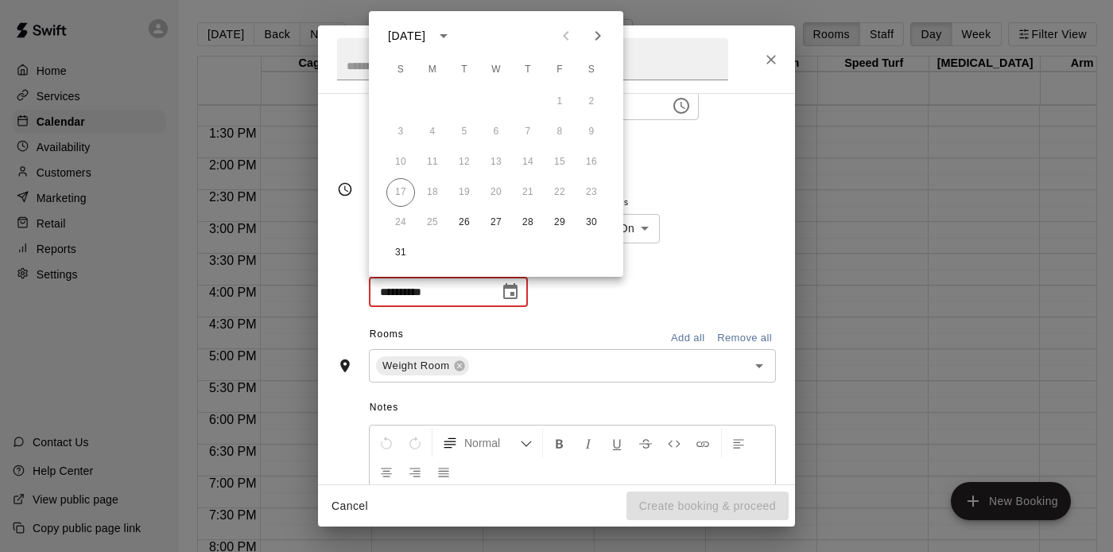
click at [595, 39] on icon "Next month" at bounding box center [597, 35] width 19 height 19
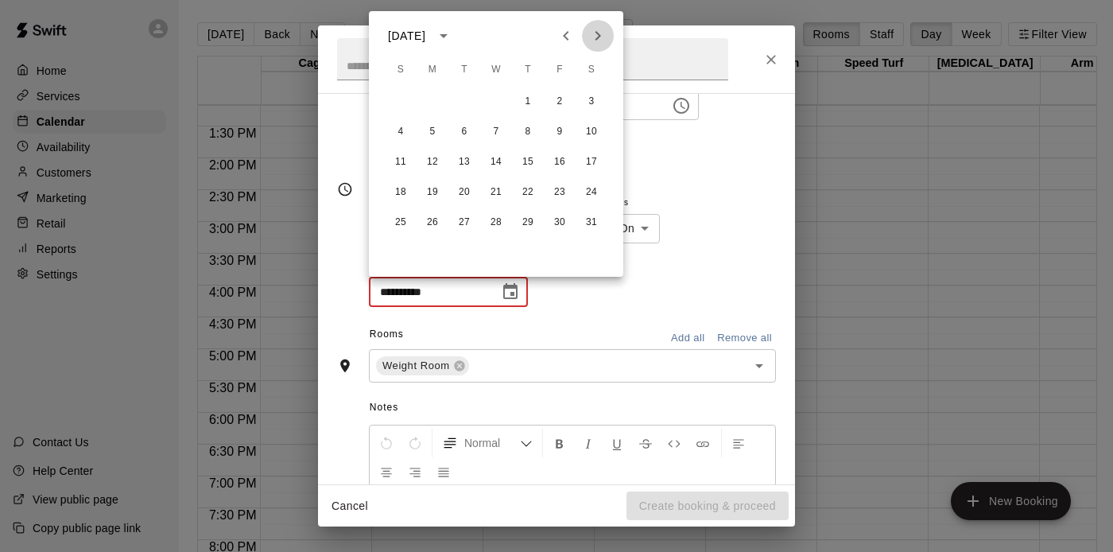
click at [595, 39] on icon "Next month" at bounding box center [597, 35] width 19 height 19
click at [467, 191] on button "19" at bounding box center [464, 192] width 29 height 29
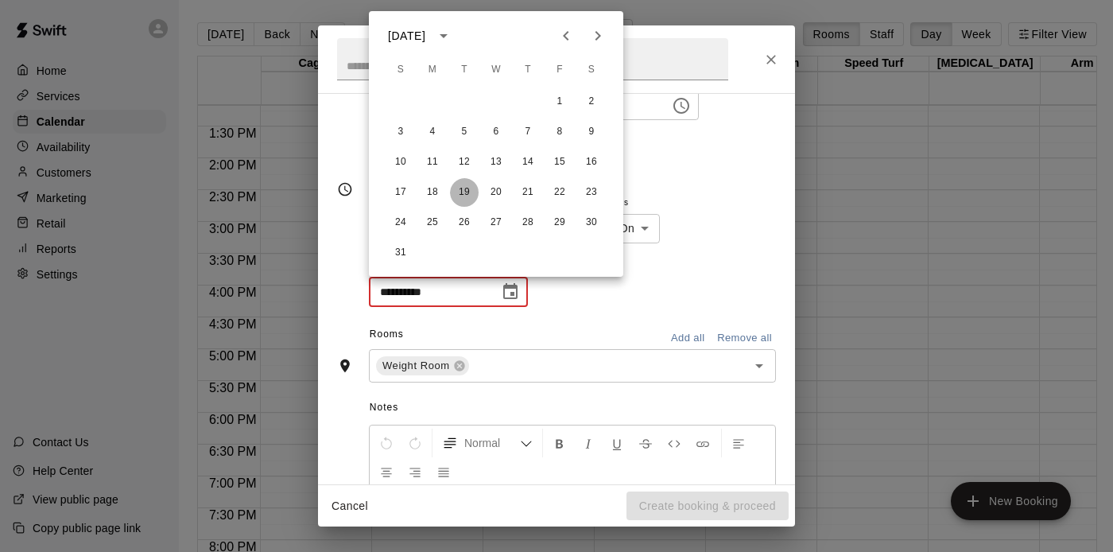
type input "**********"
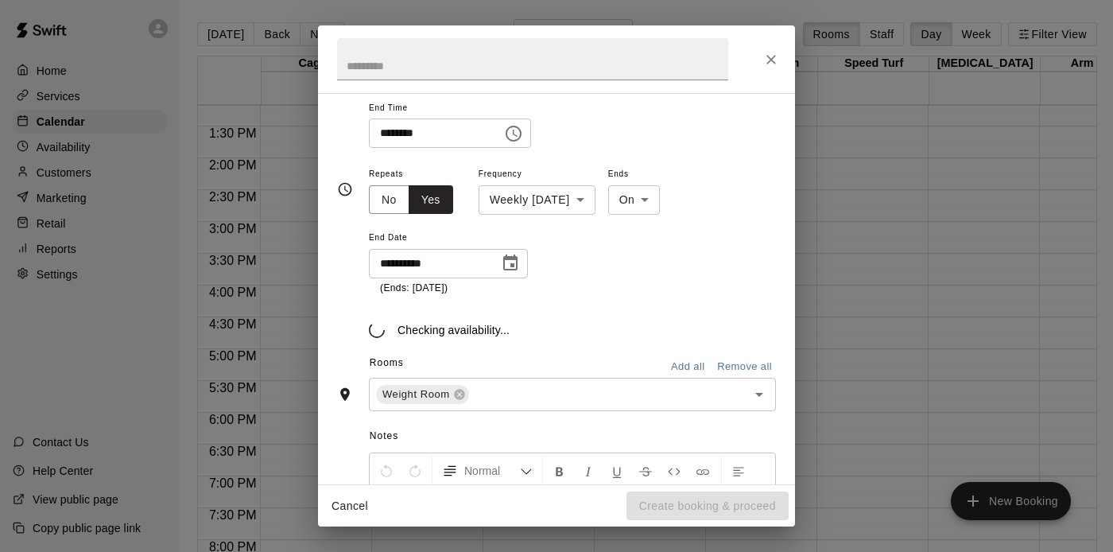
scroll to position [271, 0]
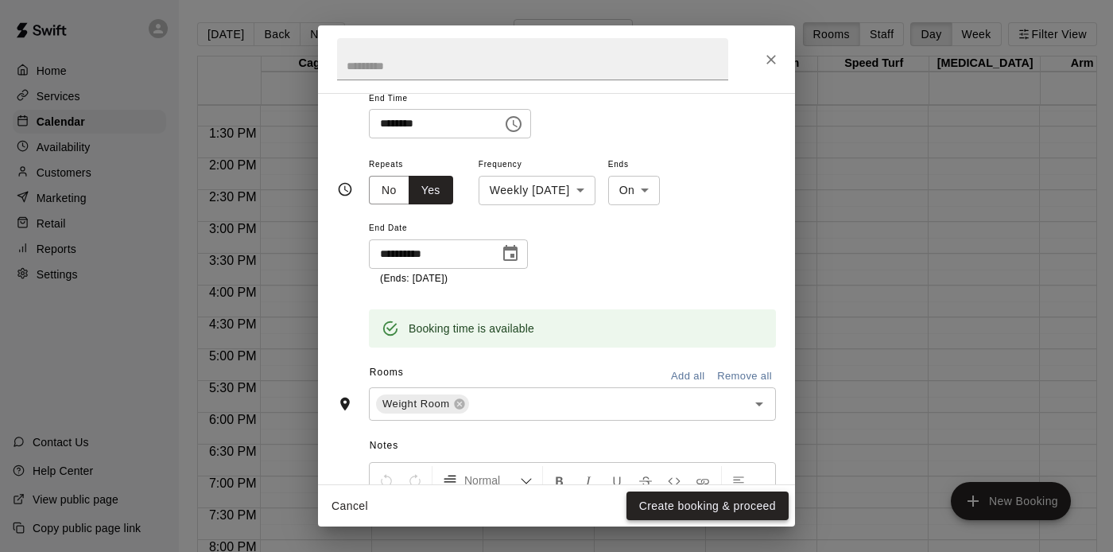
click at [652, 506] on button "Create booking & proceed" at bounding box center [707, 505] width 162 height 29
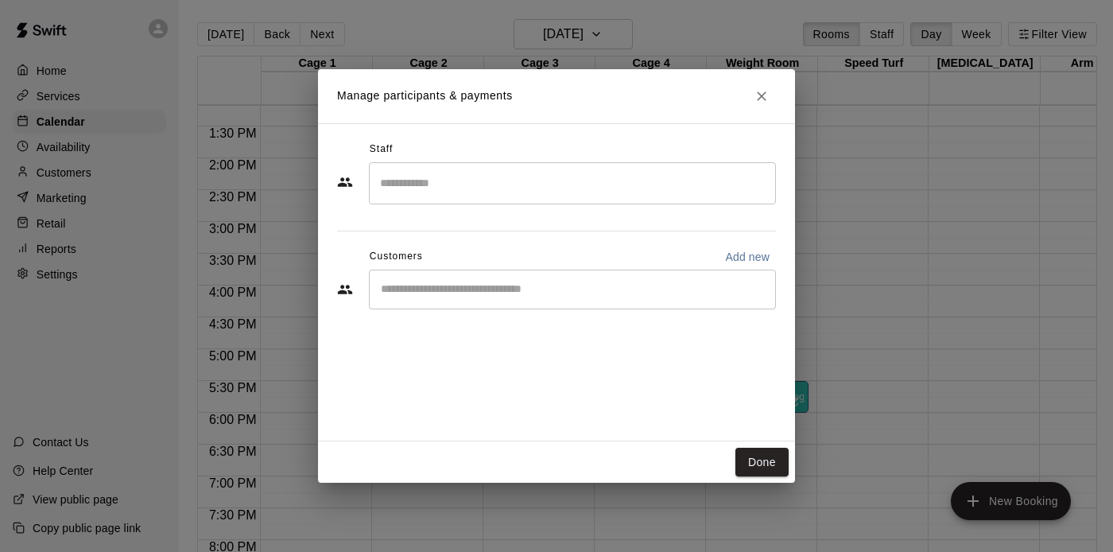
click at [538, 180] on input "Search staff" at bounding box center [572, 183] width 393 height 28
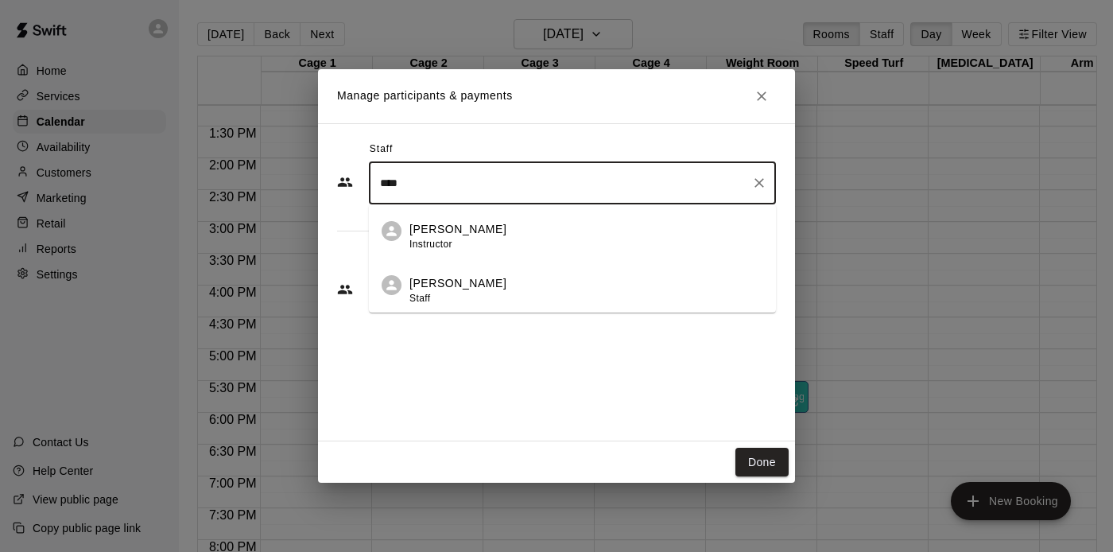
click at [494, 288] on div "[PERSON_NAME] Staff" at bounding box center [586, 290] width 354 height 31
type input "****"
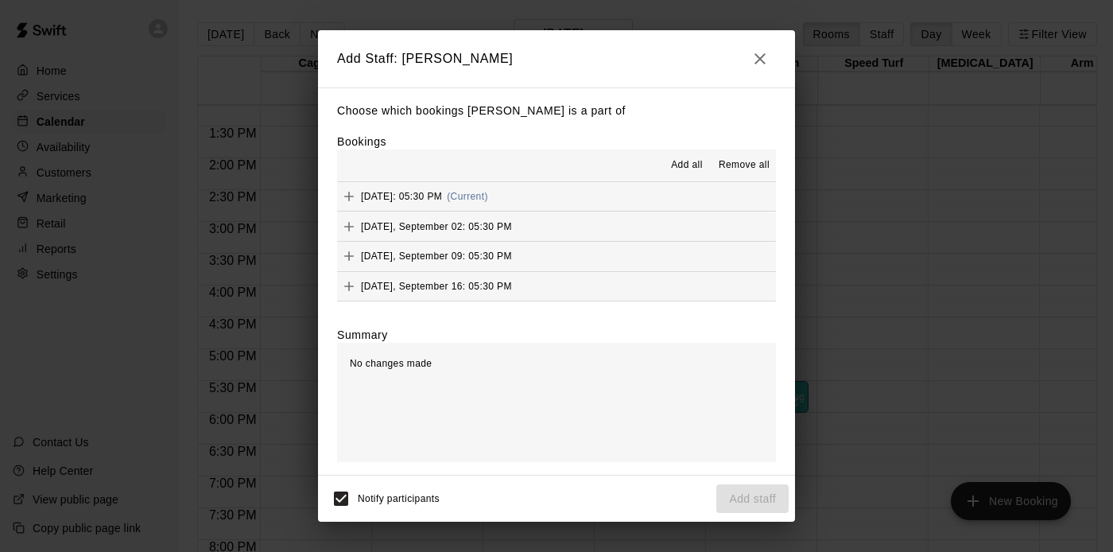
click at [683, 165] on span "Add all" at bounding box center [687, 165] width 32 height 16
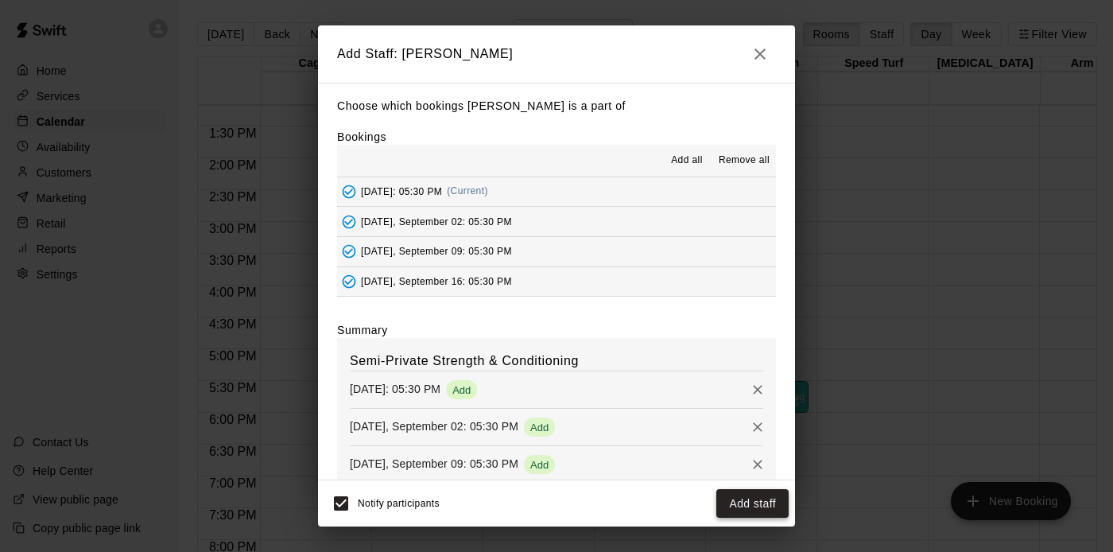
click at [728, 500] on button "Add staff" at bounding box center [752, 503] width 72 height 29
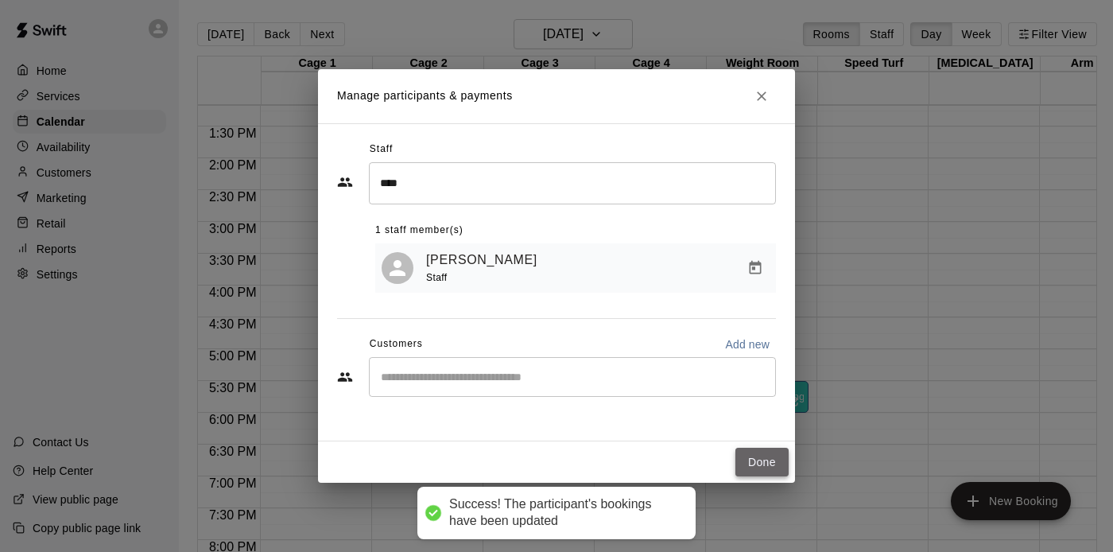
click at [765, 467] on button "Done" at bounding box center [761, 462] width 53 height 29
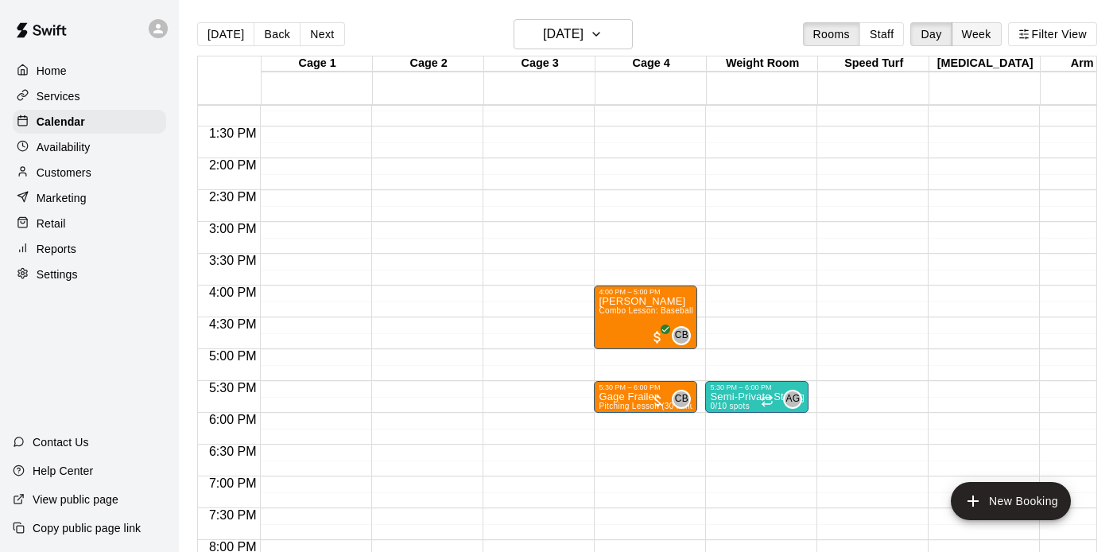
click at [971, 36] on button "Week" at bounding box center [976, 34] width 50 height 24
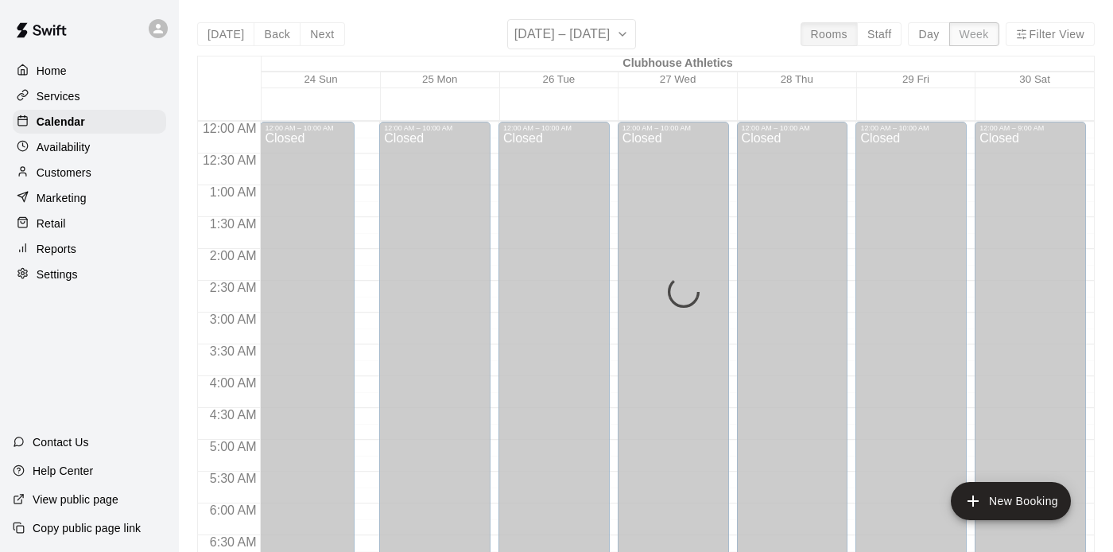
scroll to position [844, 0]
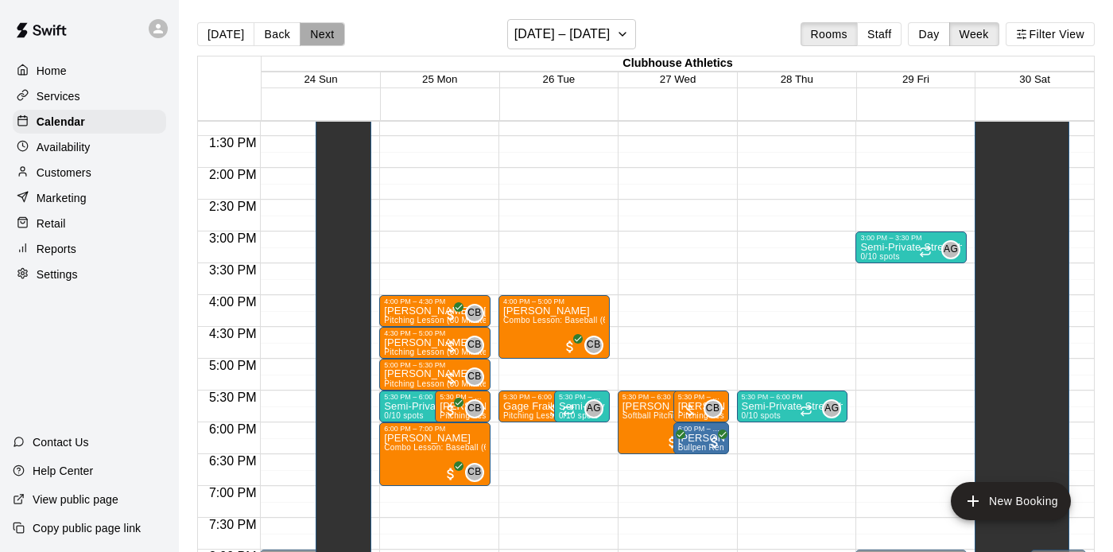
click at [320, 38] on button "Next" at bounding box center [322, 34] width 45 height 24
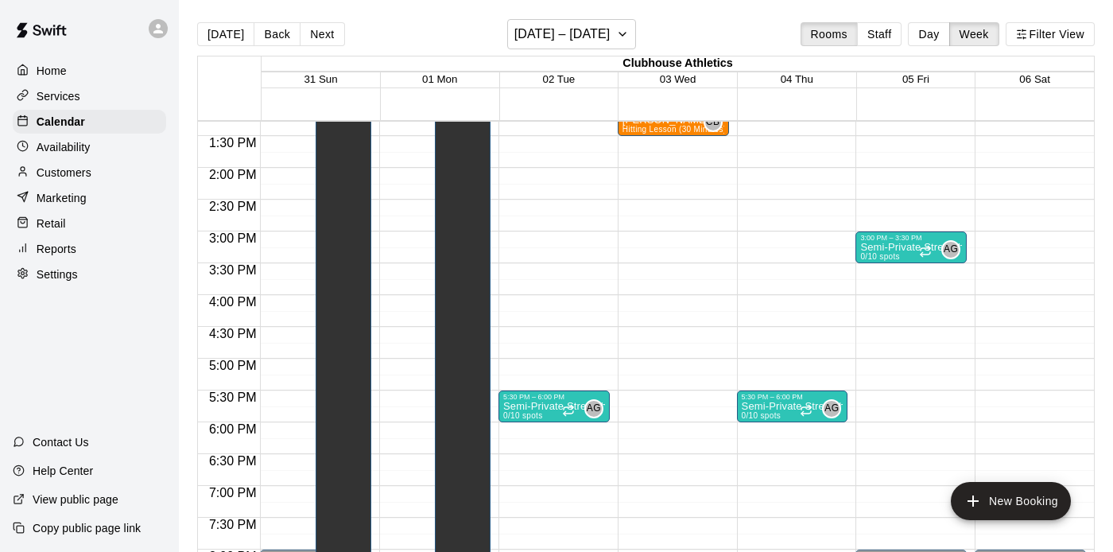
click at [397, 18] on main "[DATE] Back Next [DATE] – [DATE] Rooms Staff Day Week Filter View Clubhouse Ath…" at bounding box center [646, 288] width 934 height 577
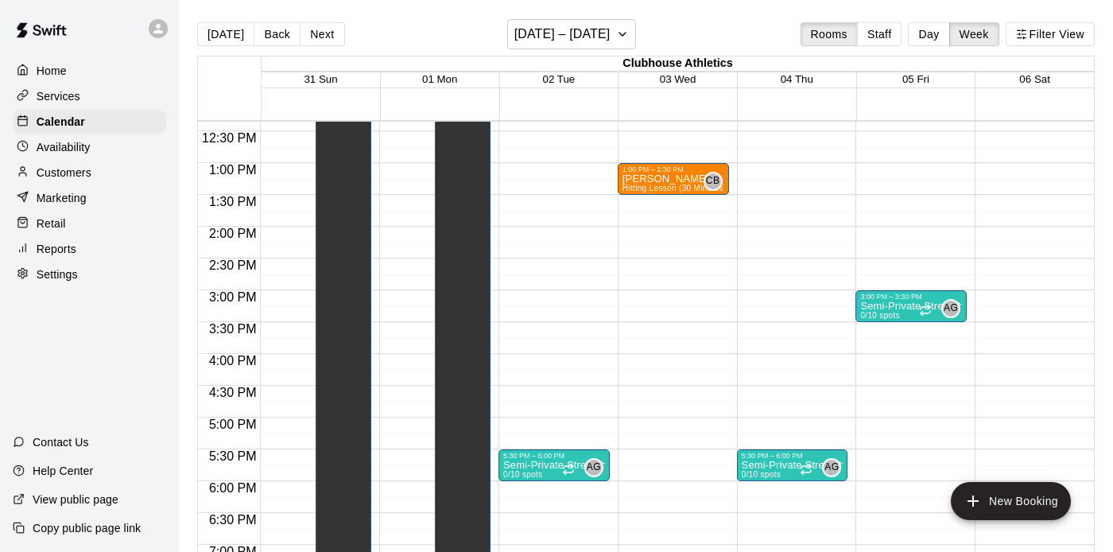
scroll to position [785, 0]
click at [323, 33] on button "Next" at bounding box center [322, 34] width 45 height 24
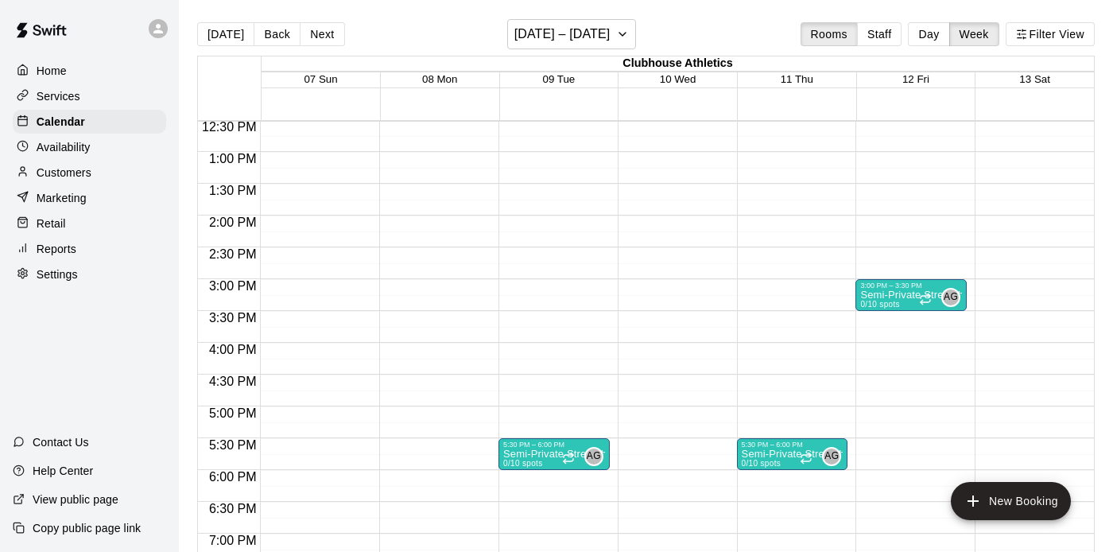
scroll to position [797, 0]
click at [437, 82] on span "08 Mon" at bounding box center [439, 79] width 35 height 12
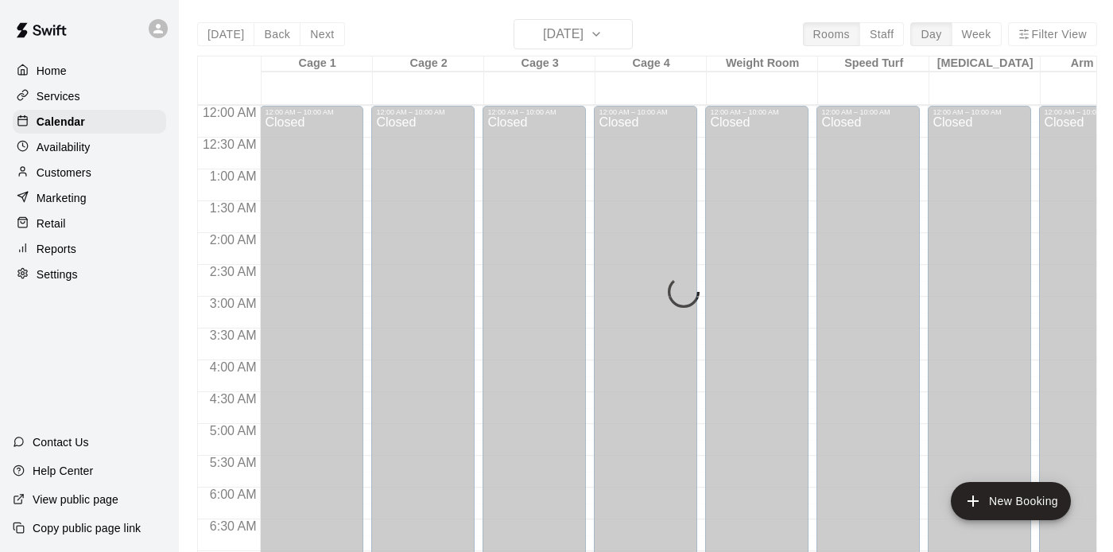
scroll to position [845, 0]
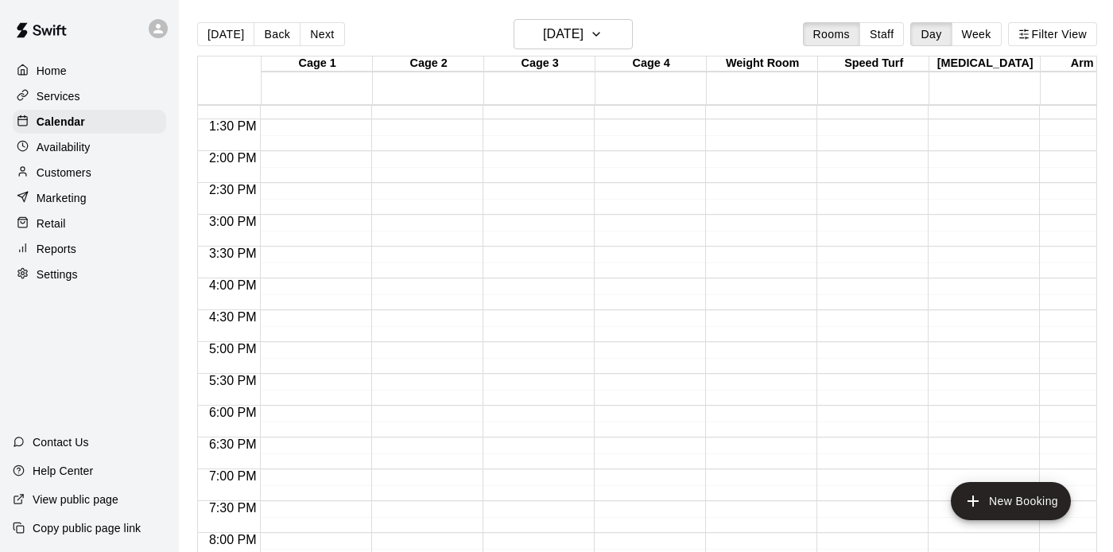
click at [749, 386] on div "12:00 AM – 10:00 AM Closed 9:00 PM – 11:59 PM Closed" at bounding box center [756, 24] width 103 height 1526
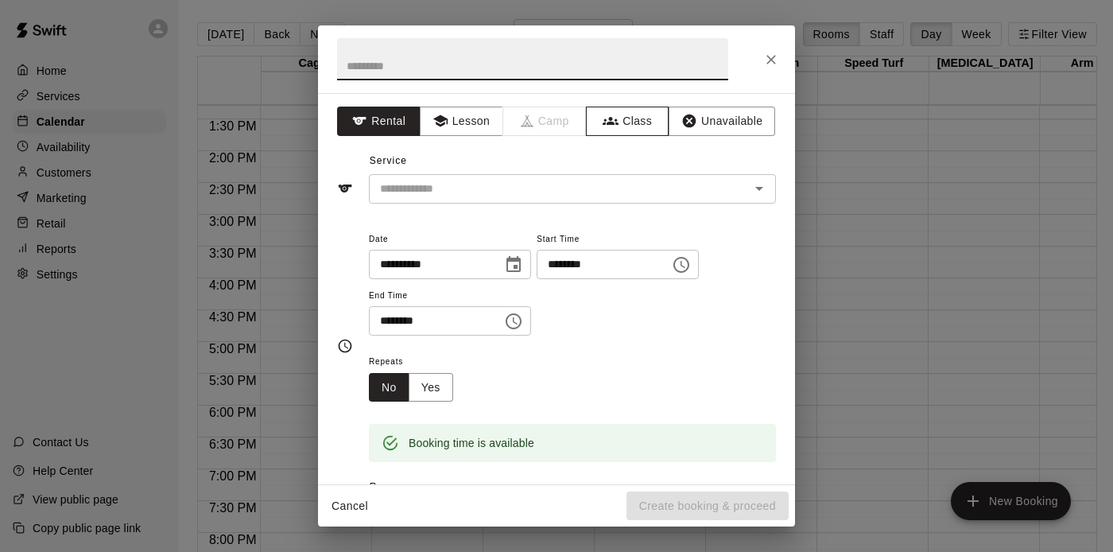
click at [621, 113] on button "Class" at bounding box center [627, 121] width 83 height 29
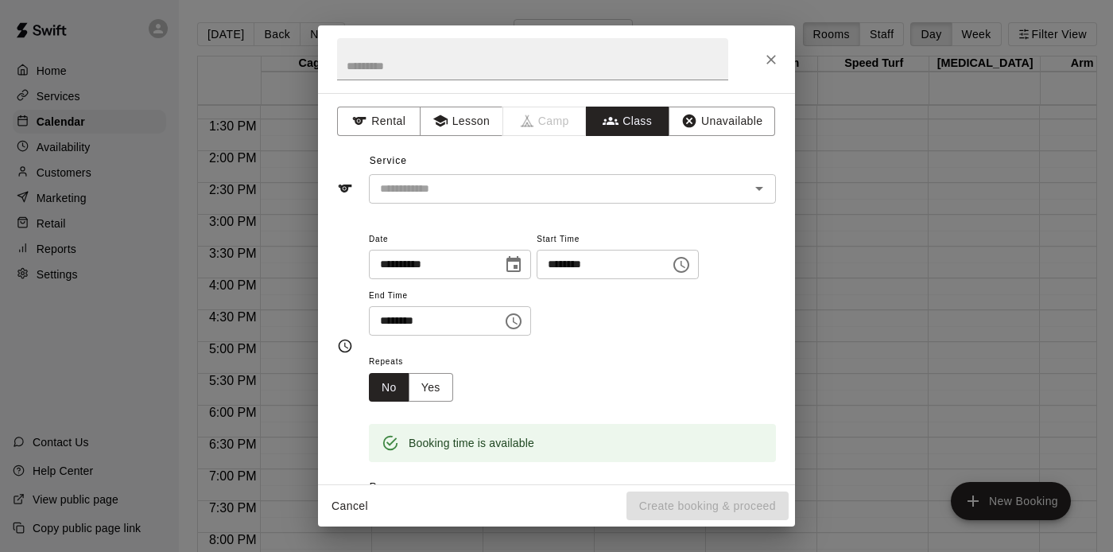
click at [579, 184] on input "text" at bounding box center [559, 189] width 371 height 20
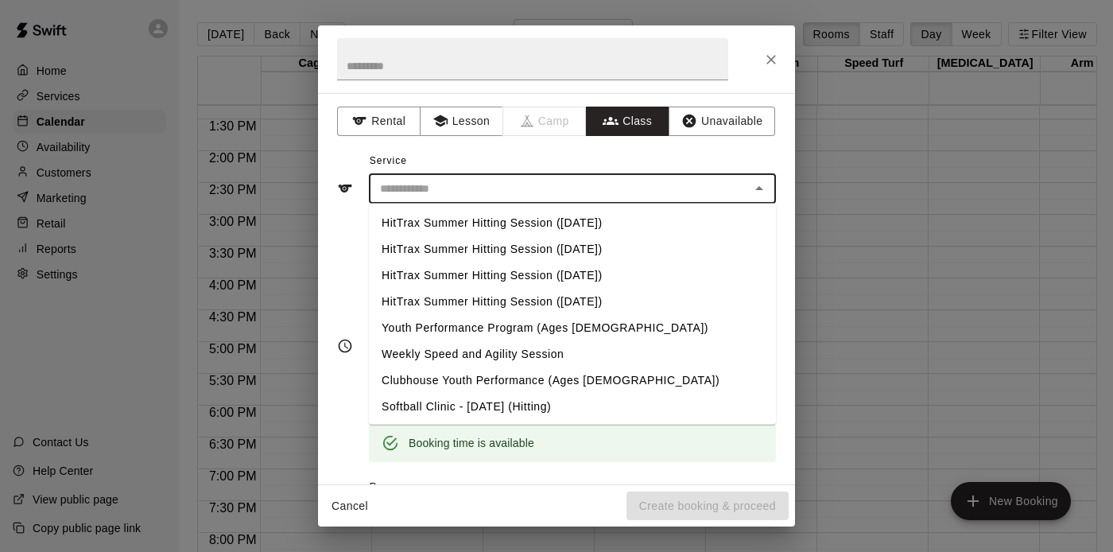
scroll to position [369, 0]
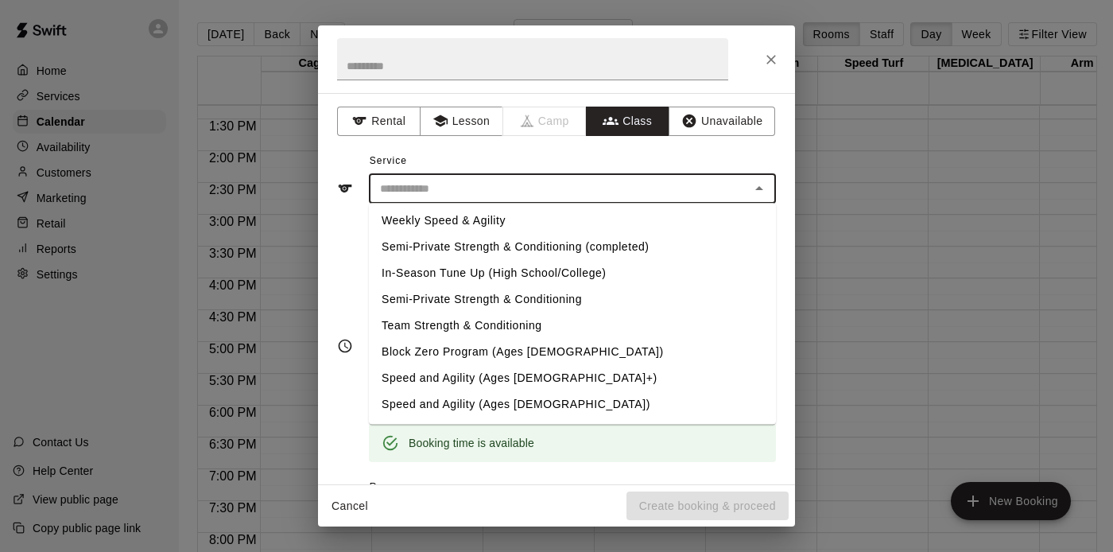
click at [541, 304] on li "Semi-Private Strength & Conditioning" at bounding box center [572, 300] width 407 height 26
type input "**********"
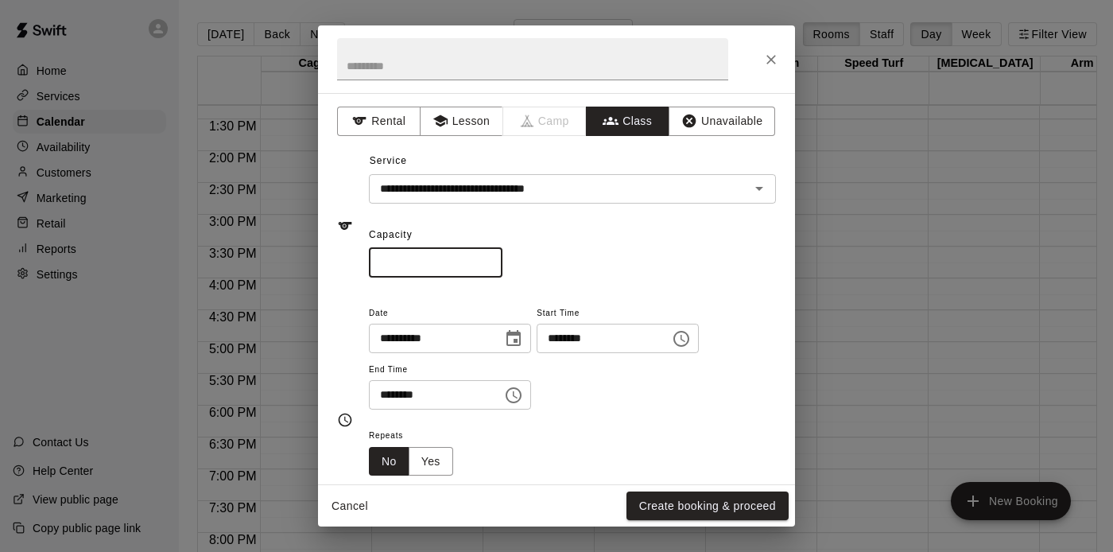
click at [489, 258] on input "*" at bounding box center [436, 262] width 134 height 29
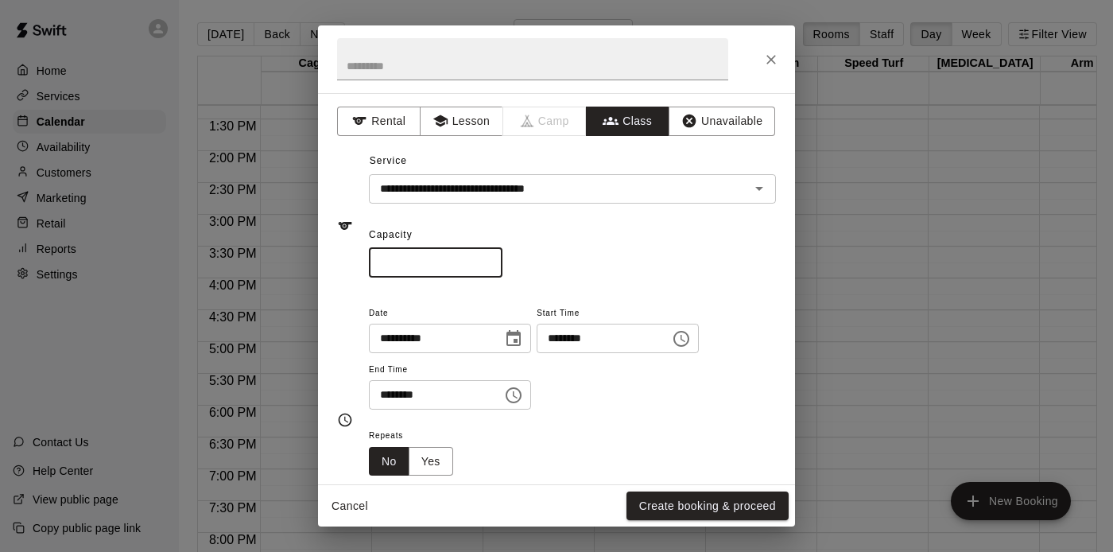
click at [489, 258] on input "*" at bounding box center [436, 262] width 134 height 29
type input "**"
click at [489, 258] on input "**" at bounding box center [436, 262] width 134 height 29
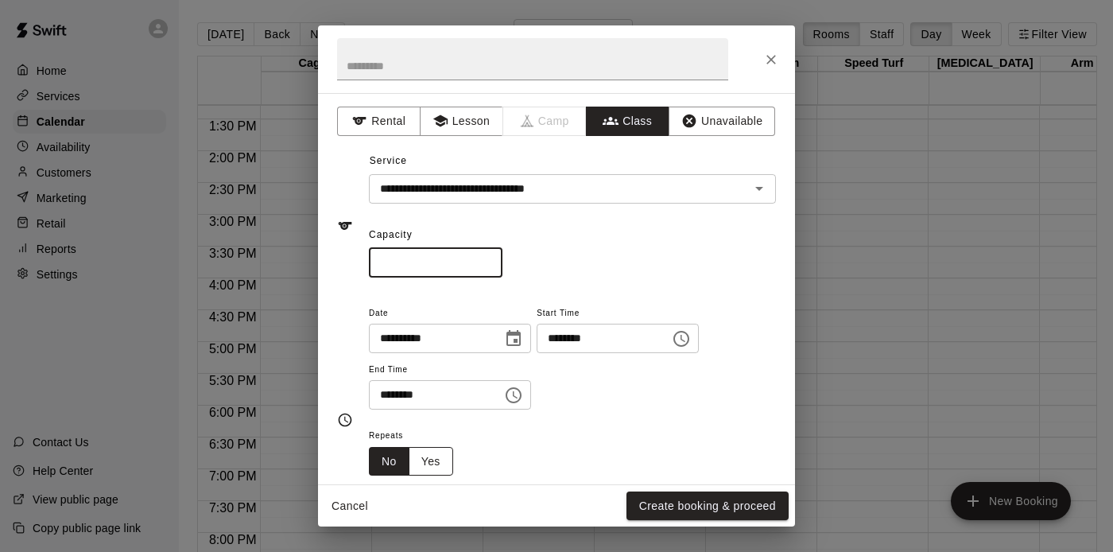
click at [435, 470] on button "Yes" at bounding box center [431, 461] width 45 height 29
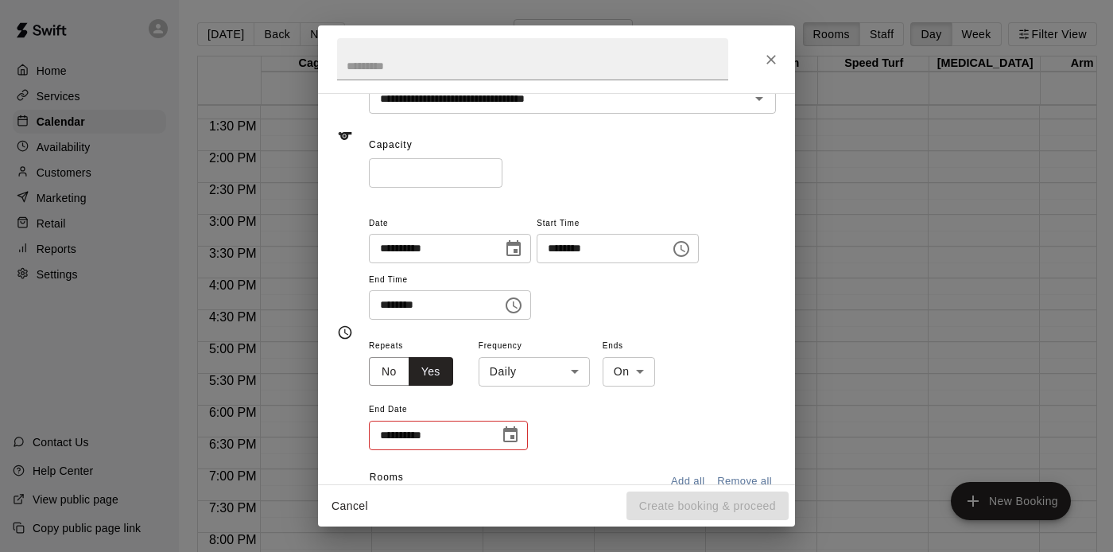
scroll to position [112, 0]
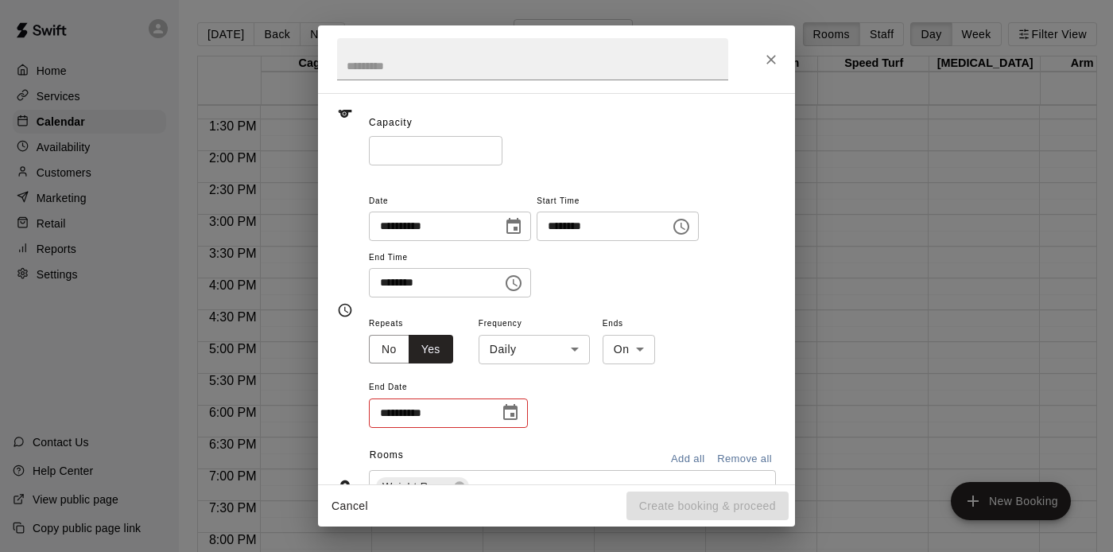
click at [523, 348] on body "Home Services Calendar Availability Customers Marketing Retail Reports Settings…" at bounding box center [556, 288] width 1113 height 577
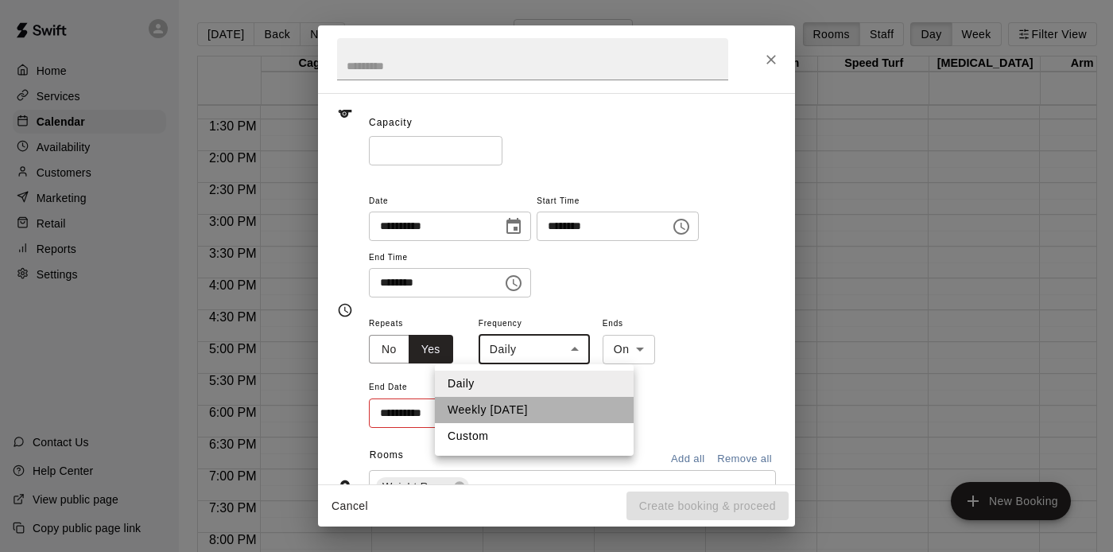
click at [528, 409] on li "Weekly [DATE]" at bounding box center [534, 410] width 199 height 26
type input "******"
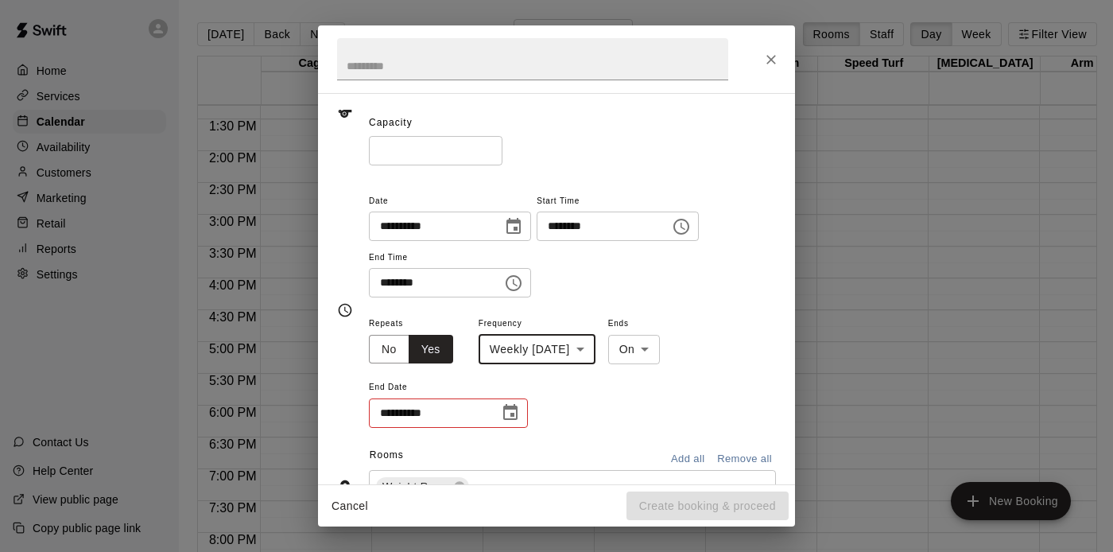
click at [517, 413] on icon "Choose date" at bounding box center [510, 412] width 14 height 16
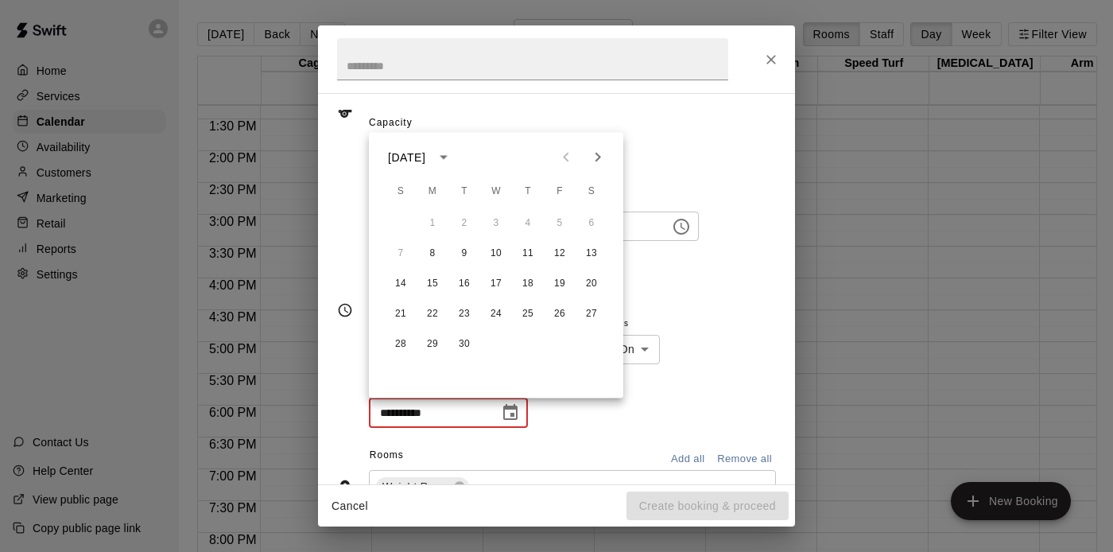
click at [600, 156] on icon "Next month" at bounding box center [597, 157] width 19 height 19
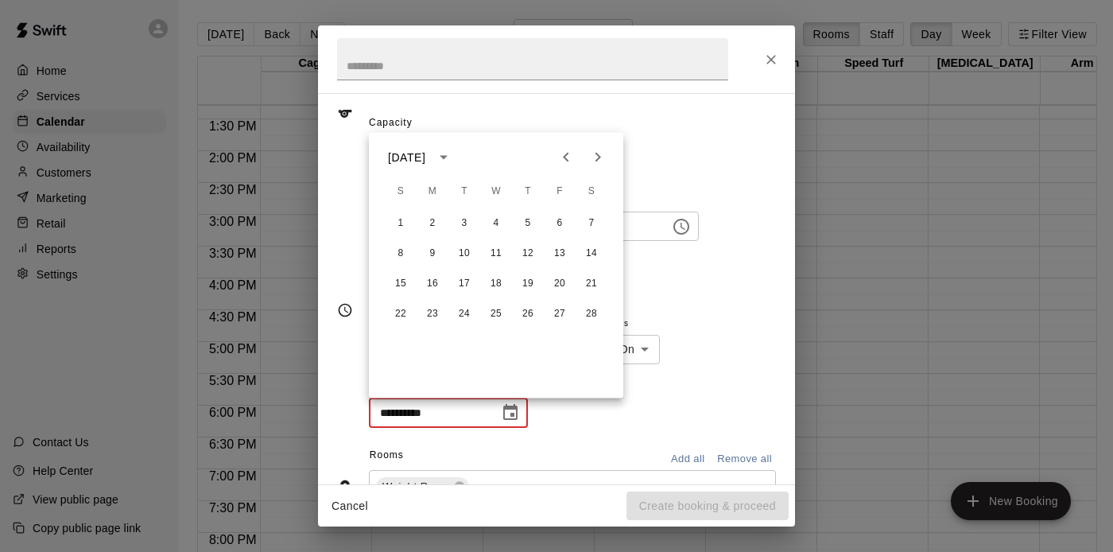
click at [600, 156] on icon "Next month" at bounding box center [597, 157] width 19 height 19
click at [435, 312] on button "18" at bounding box center [432, 314] width 29 height 29
type input "**********"
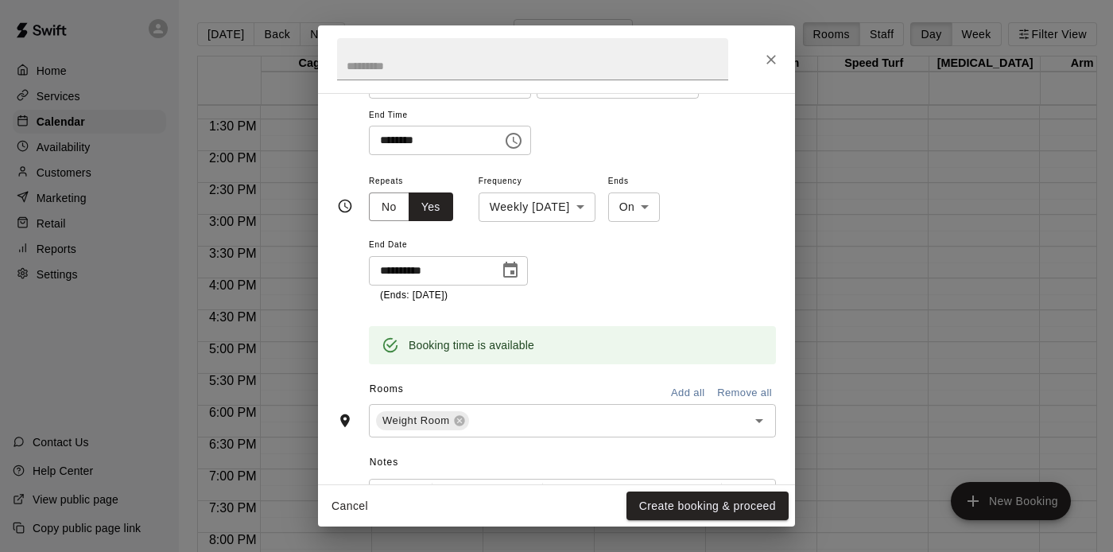
scroll to position [361, 0]
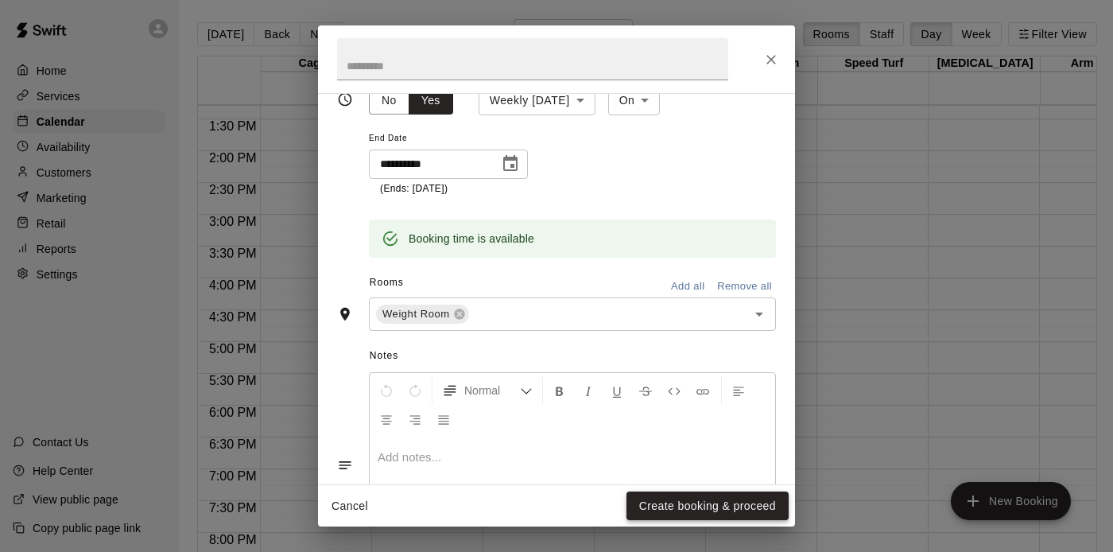
click at [660, 506] on button "Create booking & proceed" at bounding box center [707, 505] width 162 height 29
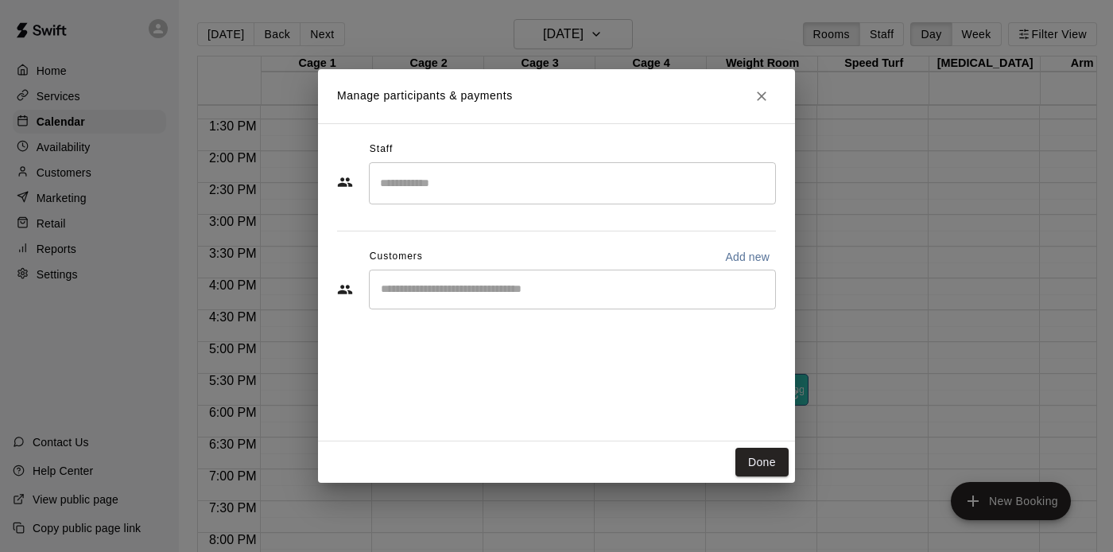
click at [497, 187] on input "Search staff" at bounding box center [572, 183] width 393 height 28
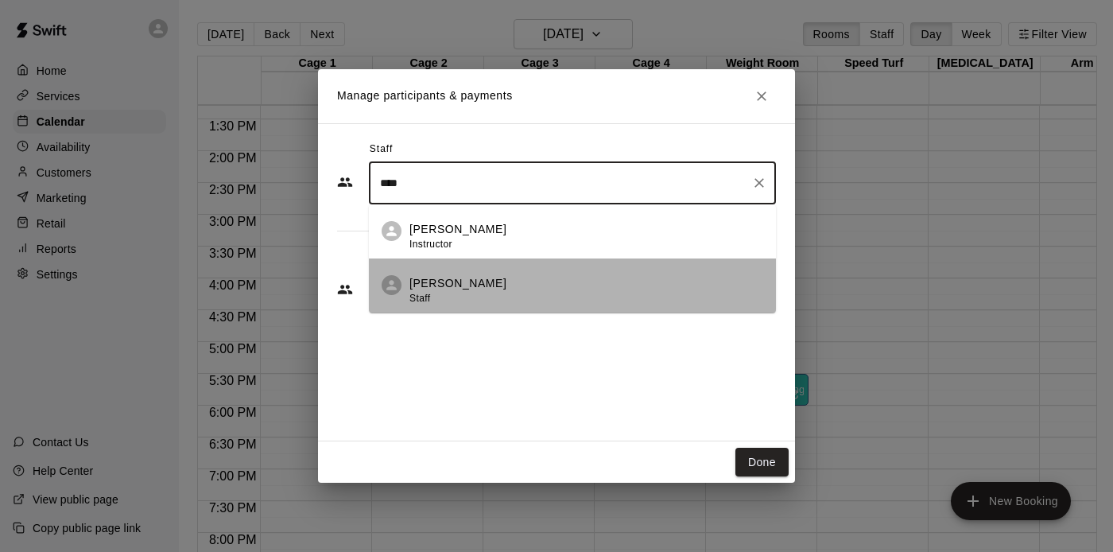
click at [443, 289] on p "[PERSON_NAME]" at bounding box center [457, 283] width 97 height 17
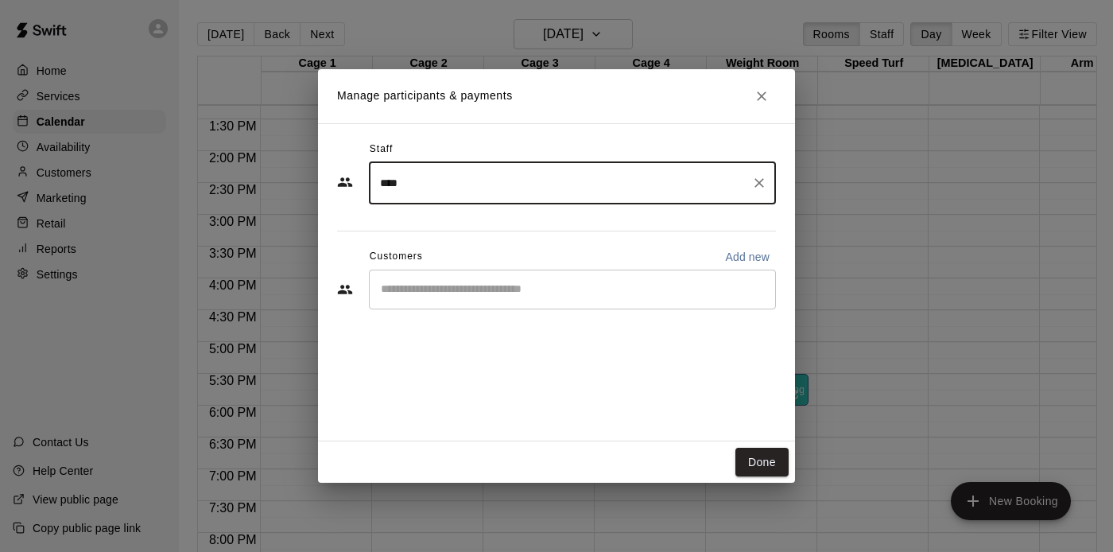
type input "****"
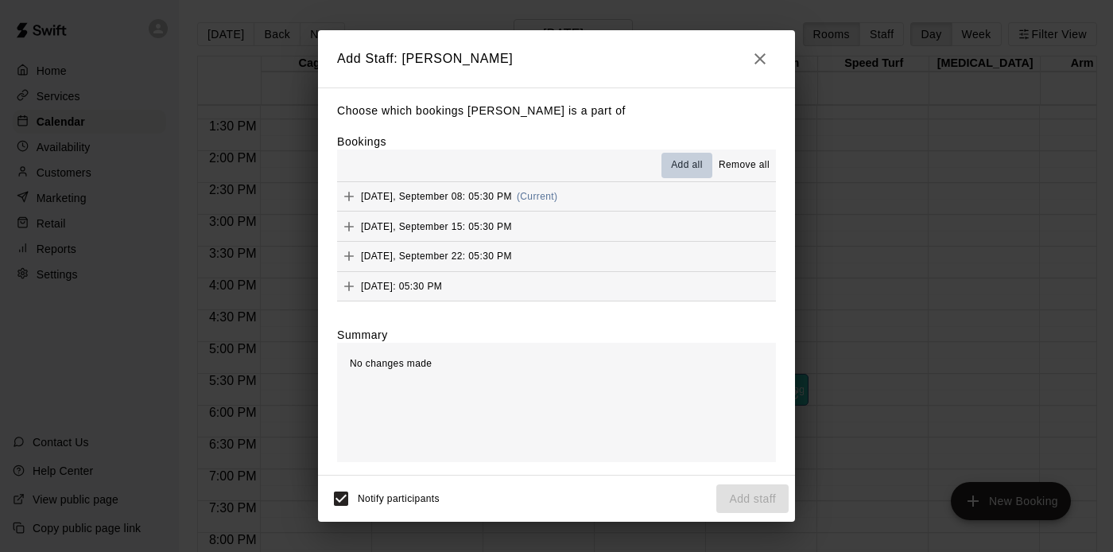
click at [681, 166] on span "Add all" at bounding box center [687, 165] width 32 height 16
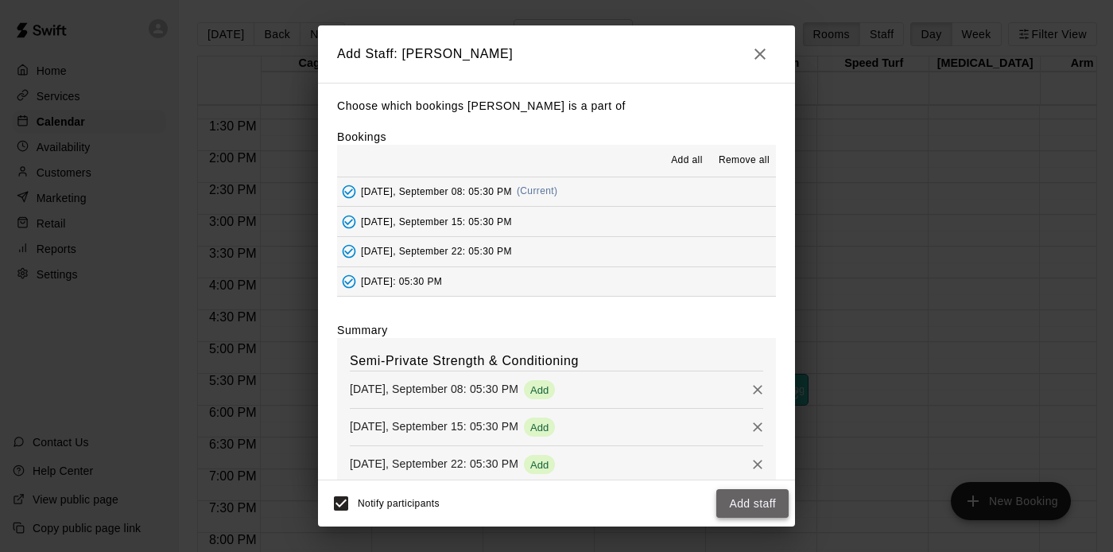
click at [730, 500] on button "Add staff" at bounding box center [752, 503] width 72 height 29
drag, startPoint x: 651, startPoint y: 490, endPoint x: 682, endPoint y: 498, distance: 32.2
click at [682, 498] on div "Notify participants Add staff" at bounding box center [556, 502] width 464 height 33
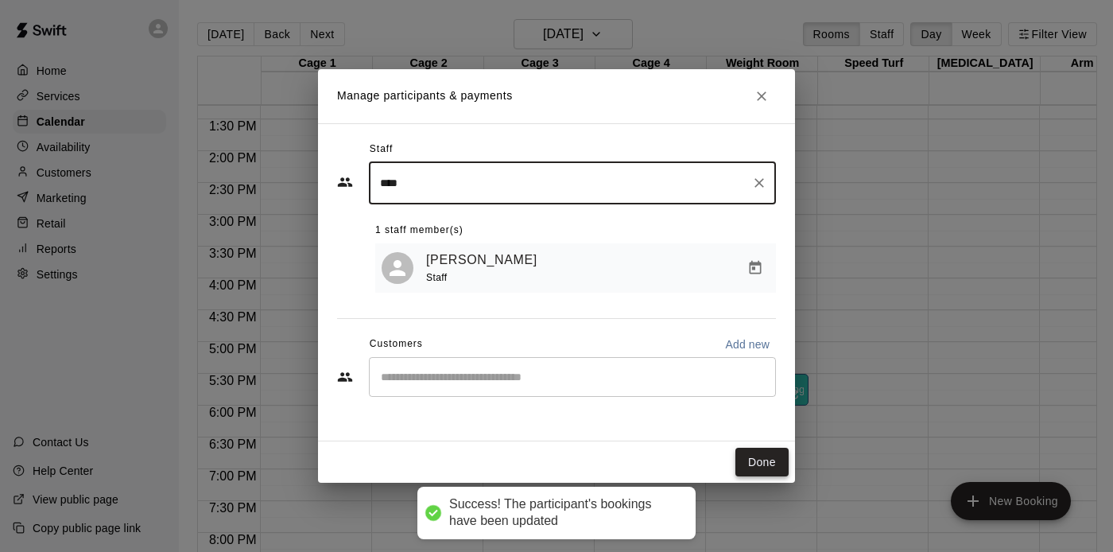
click at [742, 461] on button "Done" at bounding box center [761, 462] width 53 height 29
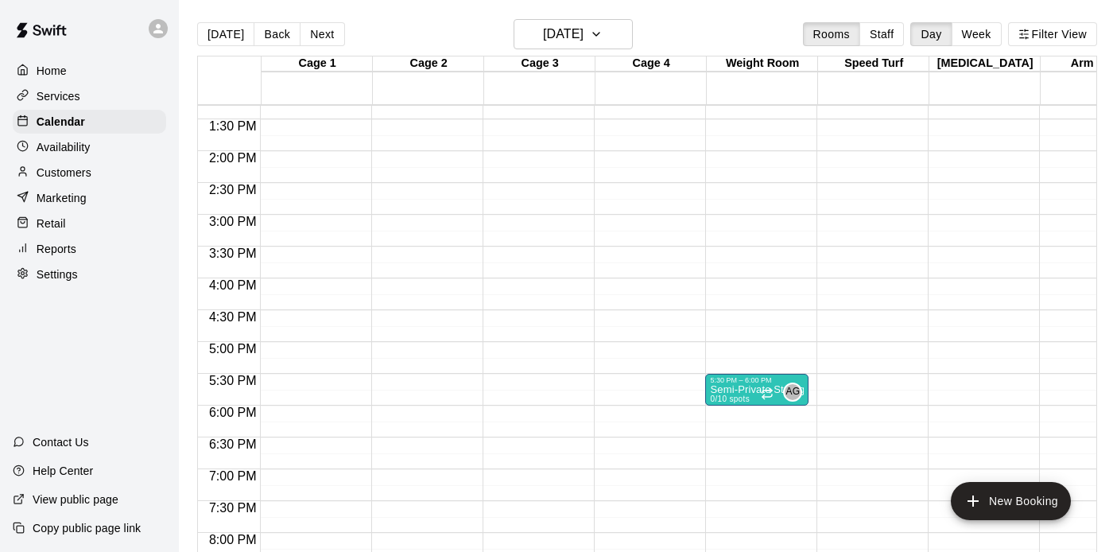
click at [673, 25] on div "[DATE] Back [DATE][DATE] Rooms Staff Day Week Filter View" at bounding box center [647, 37] width 900 height 37
click at [979, 25] on button "Week" at bounding box center [976, 34] width 50 height 24
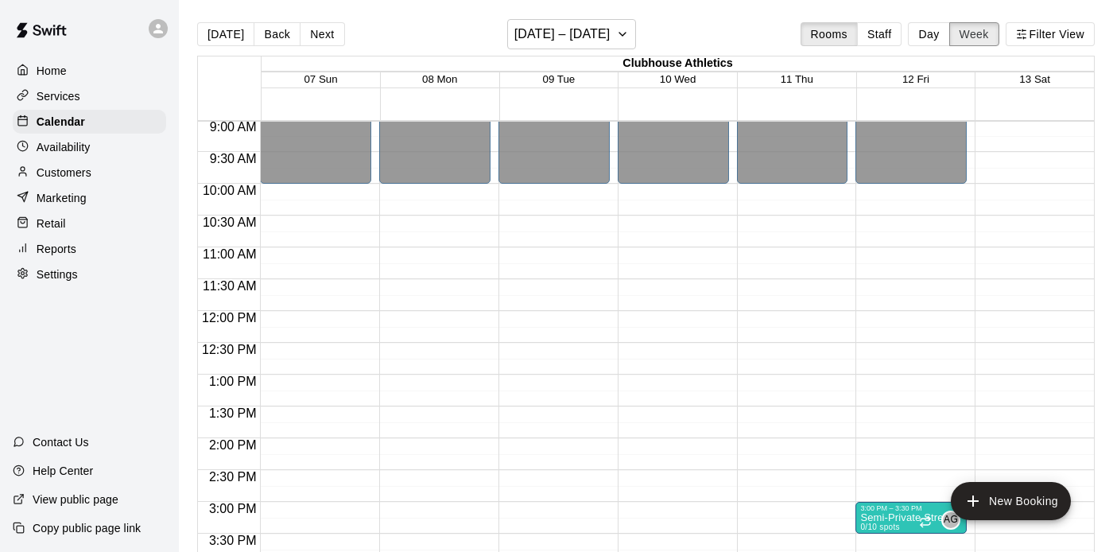
scroll to position [645, 0]
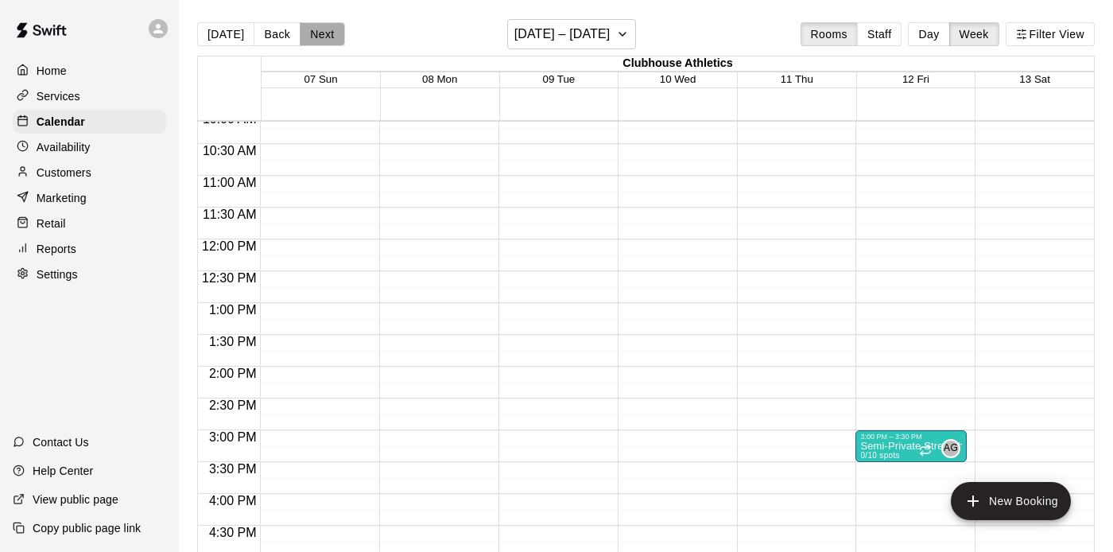
click at [309, 36] on button "Next" at bounding box center [322, 34] width 45 height 24
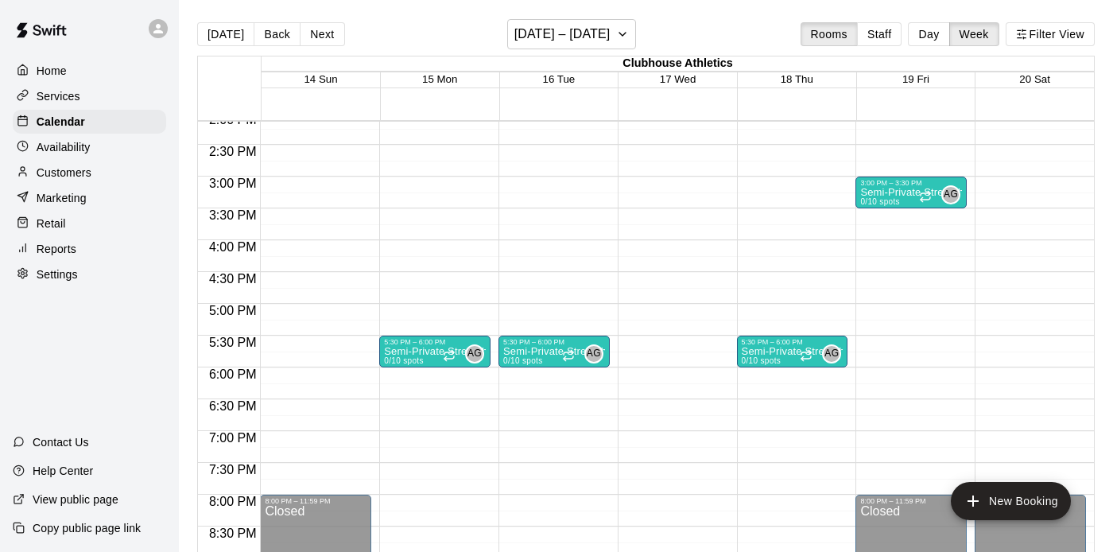
scroll to position [905, 0]
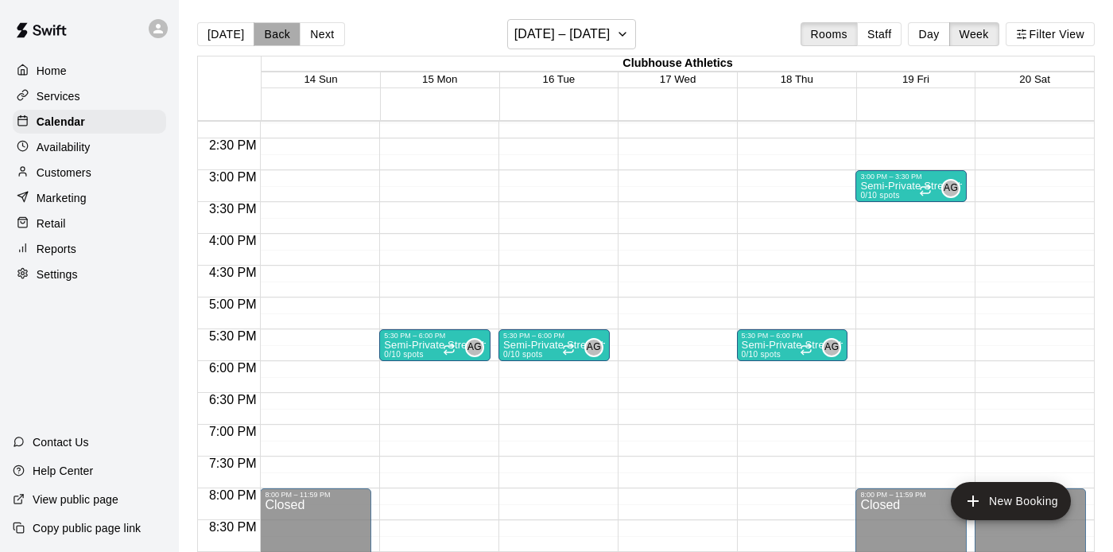
click at [277, 41] on button "Back" at bounding box center [277, 34] width 47 height 24
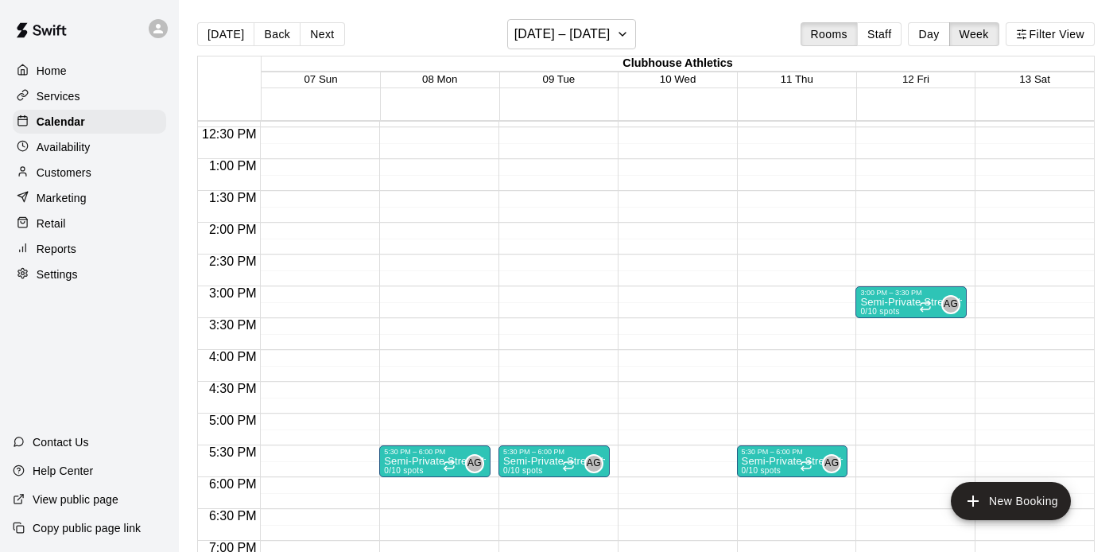
scroll to position [800, 0]
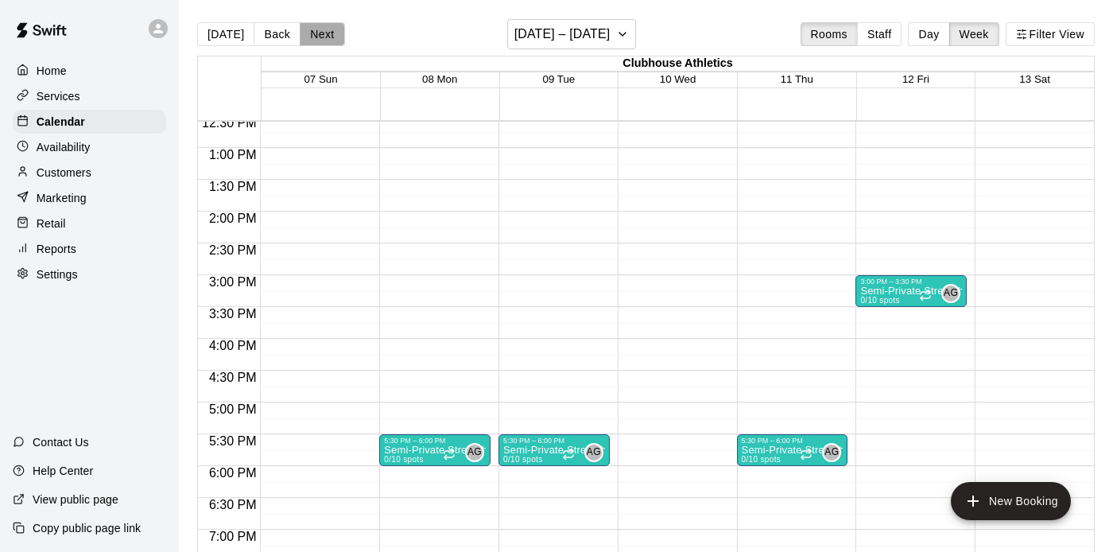
click at [326, 33] on button "Next" at bounding box center [322, 34] width 45 height 24
click at [265, 33] on button "Back" at bounding box center [277, 34] width 47 height 24
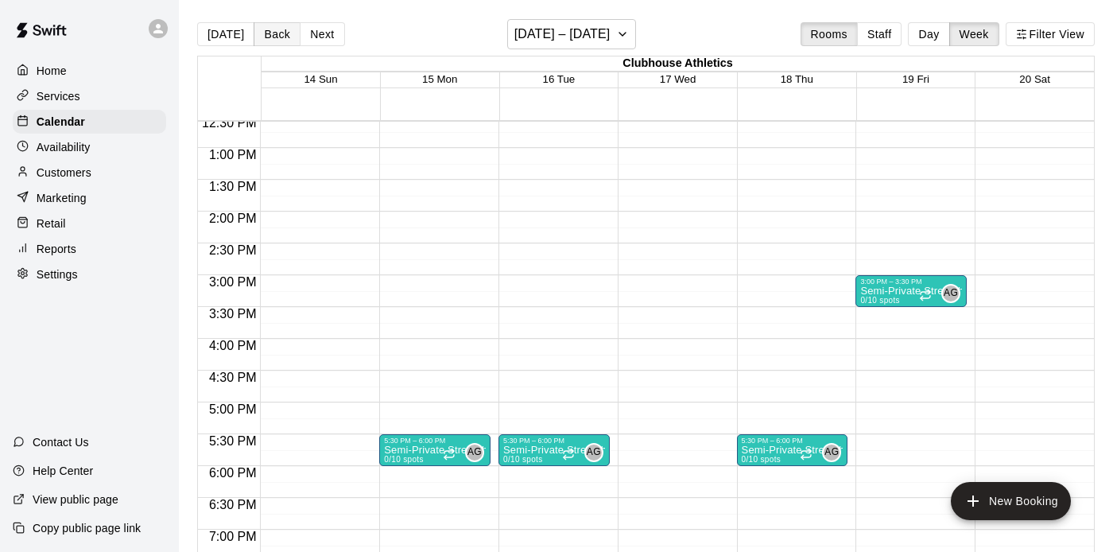
click at [265, 33] on button "Back" at bounding box center [277, 34] width 47 height 24
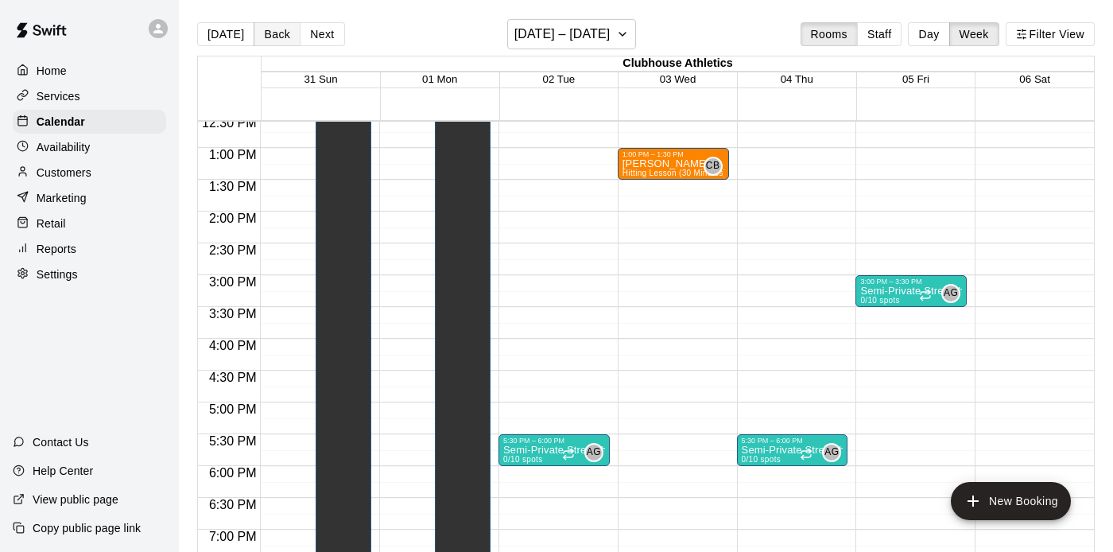
click at [265, 33] on button "Back" at bounding box center [277, 34] width 47 height 24
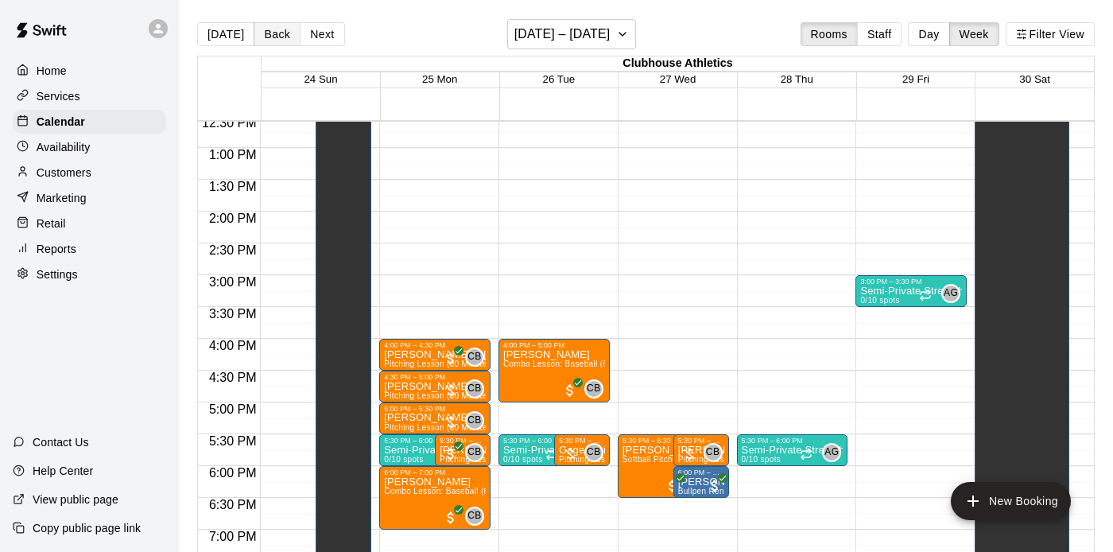
click at [274, 38] on button "Back" at bounding box center [277, 34] width 47 height 24
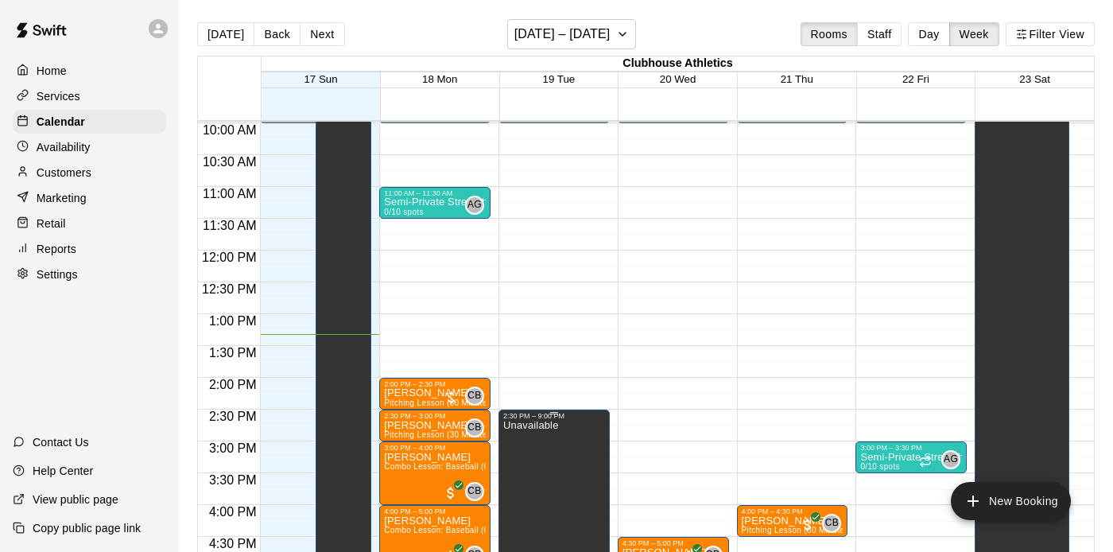
scroll to position [632, 0]
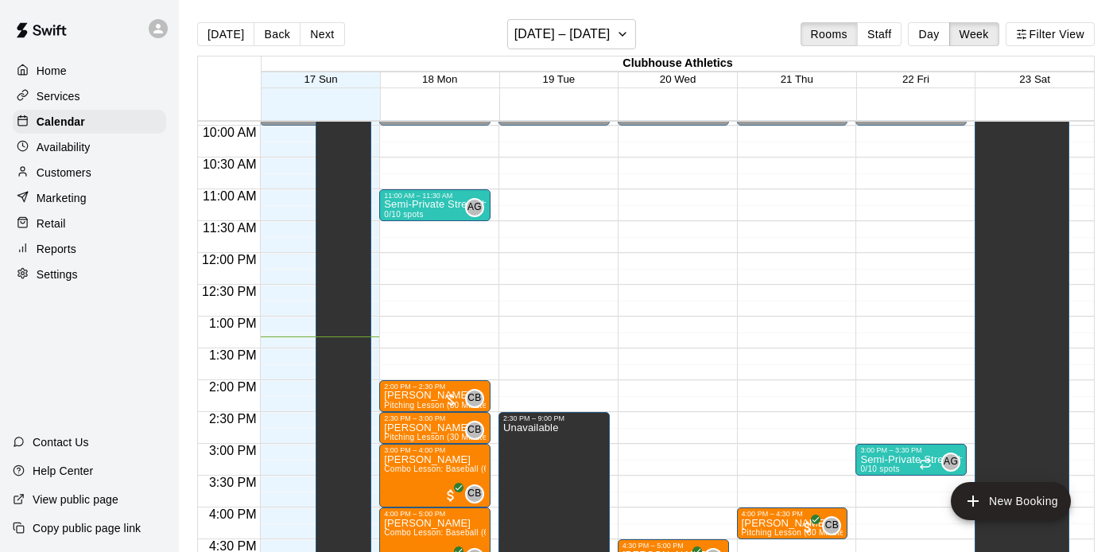
click at [90, 250] on div "Reports" at bounding box center [89, 249] width 153 height 24
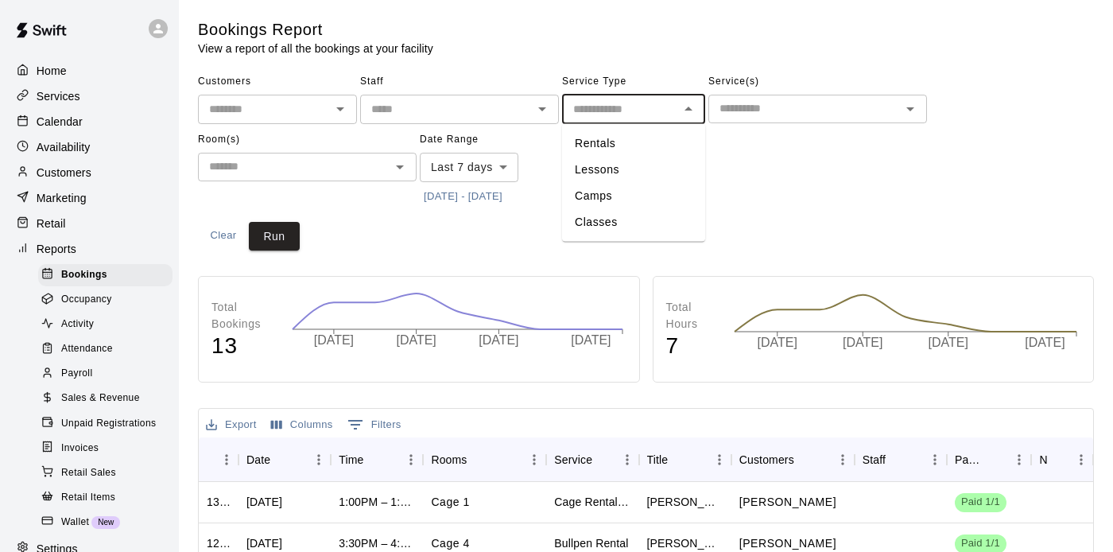
click at [599, 102] on input "text" at bounding box center [620, 109] width 107 height 20
click at [621, 216] on li "Classes" at bounding box center [633, 222] width 143 height 26
type input "*******"
click at [347, 110] on icon "Open" at bounding box center [340, 108] width 19 height 19
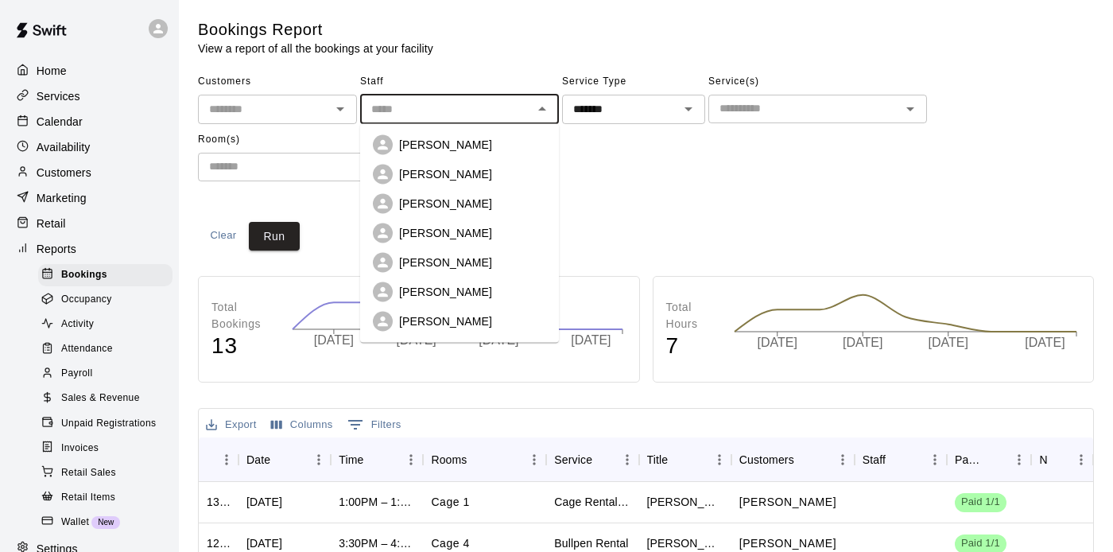
click at [409, 104] on input "text" at bounding box center [446, 109] width 163 height 20
click at [446, 285] on div "[PERSON_NAME]" at bounding box center [472, 292] width 147 height 16
type input "*********"
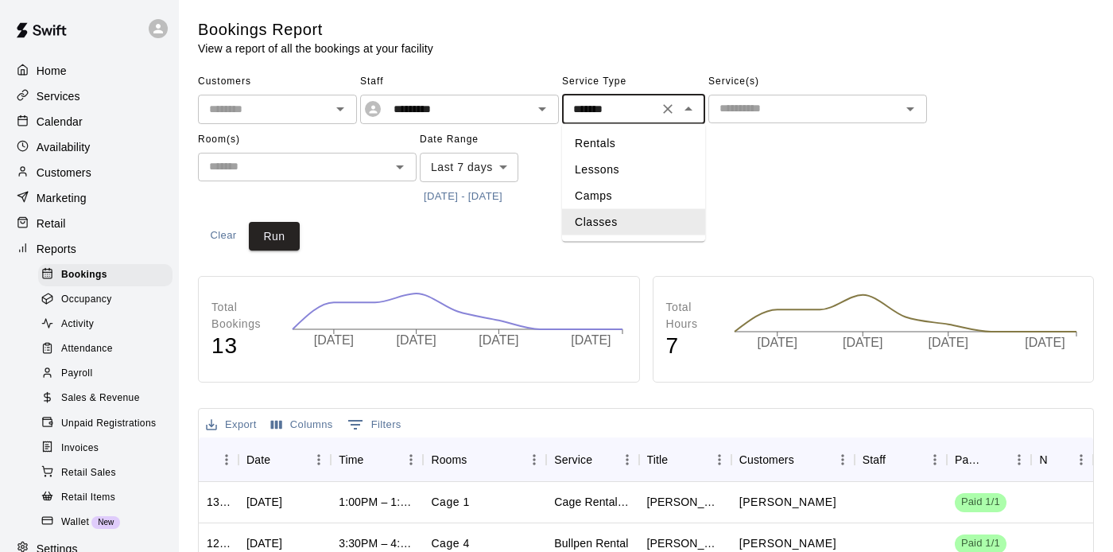
click at [633, 114] on input "*******" at bounding box center [610, 109] width 87 height 20
click at [759, 107] on input "text" at bounding box center [804, 109] width 183 height 20
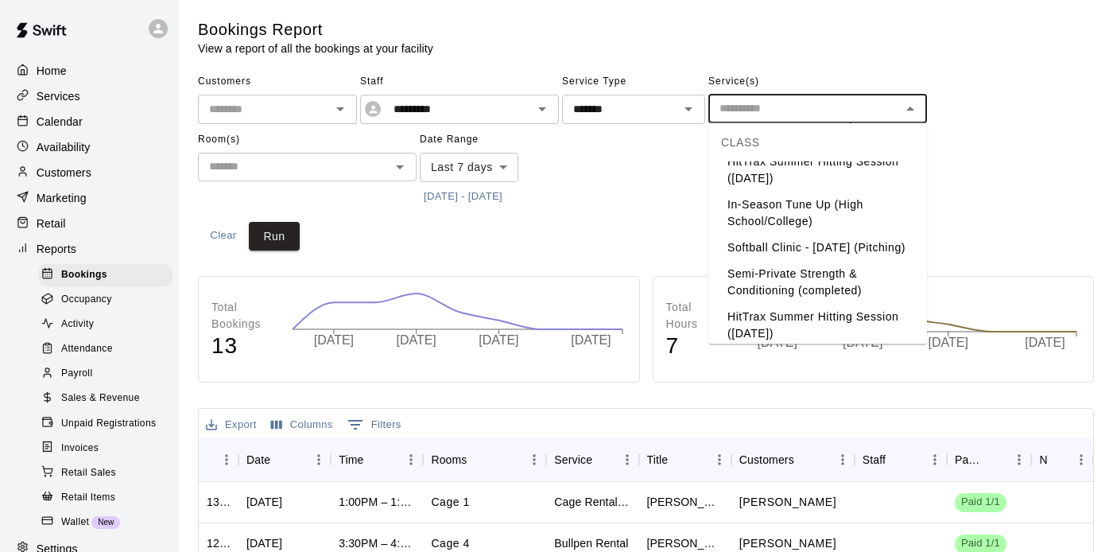
scroll to position [557, 0]
click at [809, 345] on li "Semi-Private Strength & Conditioning" at bounding box center [817, 366] width 219 height 43
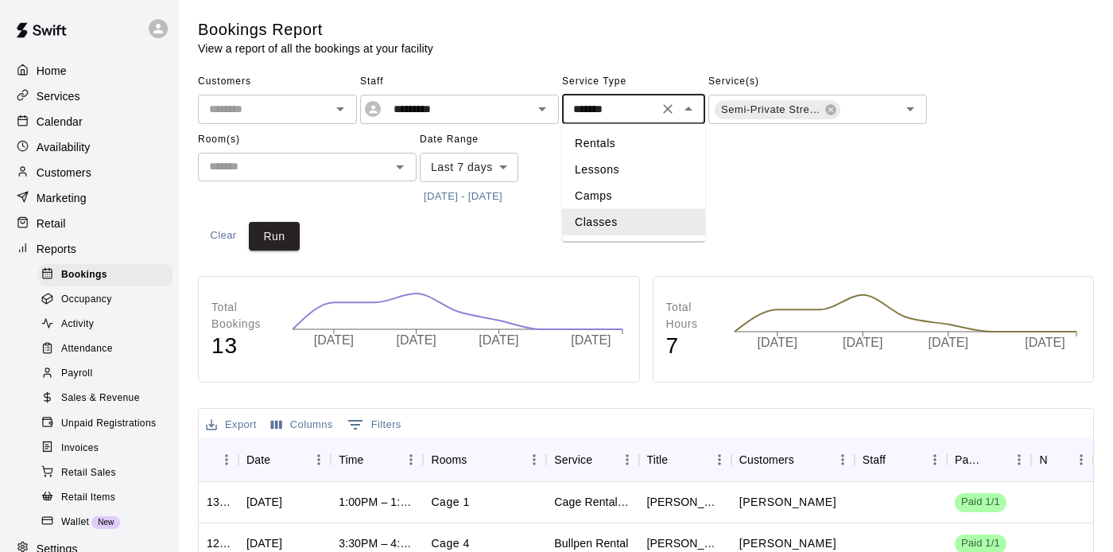
click at [653, 100] on input "*******" at bounding box center [610, 109] width 87 height 20
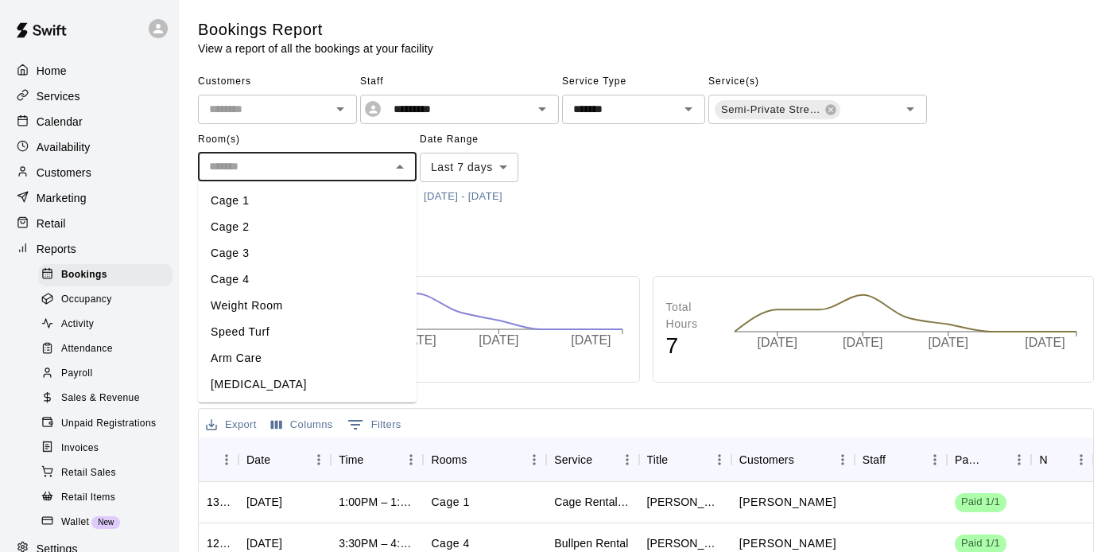
click at [355, 165] on input "text" at bounding box center [294, 167] width 183 height 20
click at [336, 303] on li "Weight Room" at bounding box center [307, 306] width 219 height 26
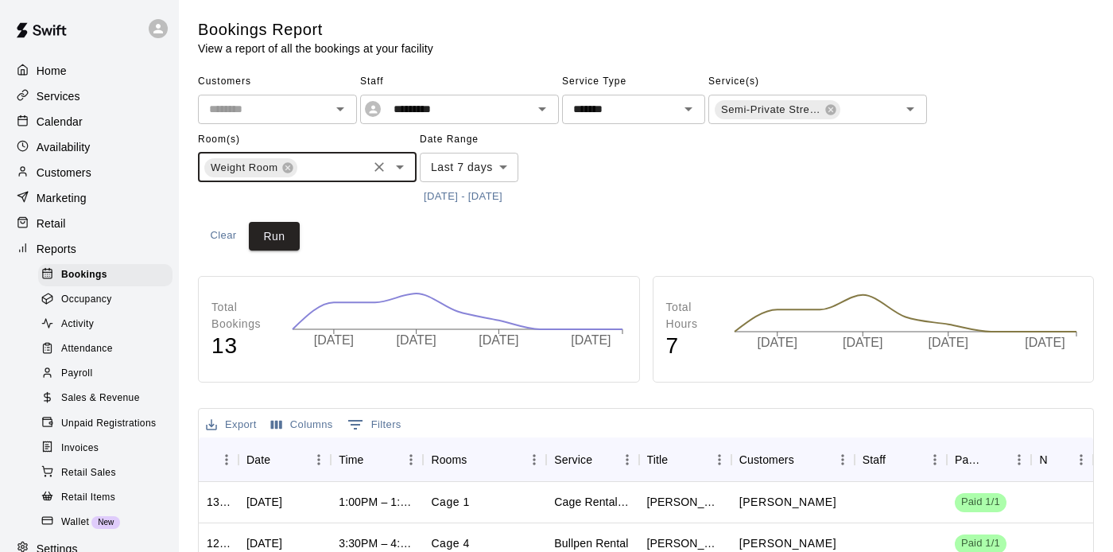
click at [296, 114] on input "text" at bounding box center [264, 109] width 123 height 20
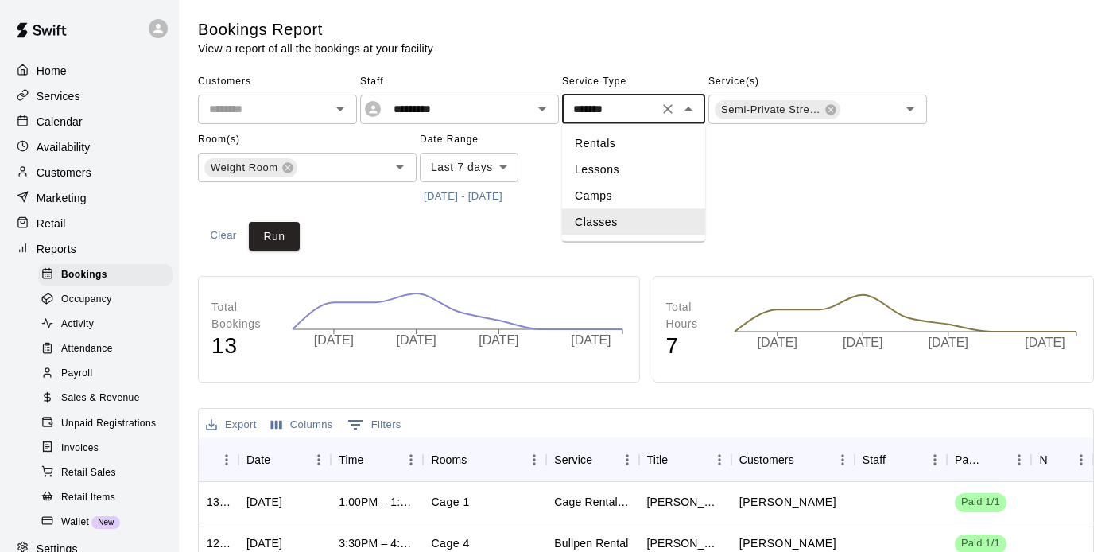
click at [574, 118] on input "*******" at bounding box center [610, 109] width 87 height 20
click at [604, 216] on li "Classes" at bounding box center [633, 222] width 143 height 26
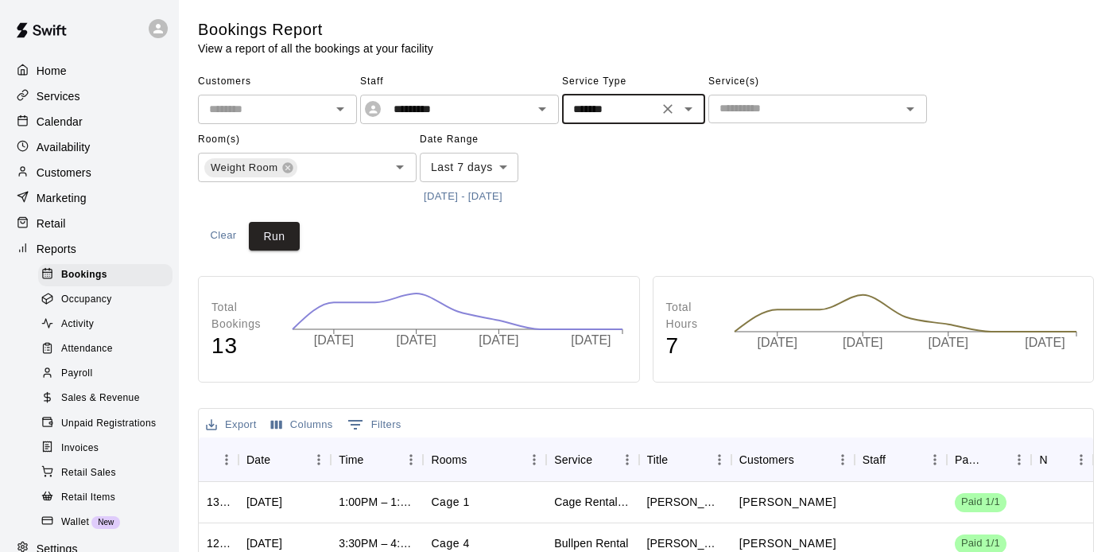
click at [734, 108] on input "text" at bounding box center [804, 109] width 183 height 20
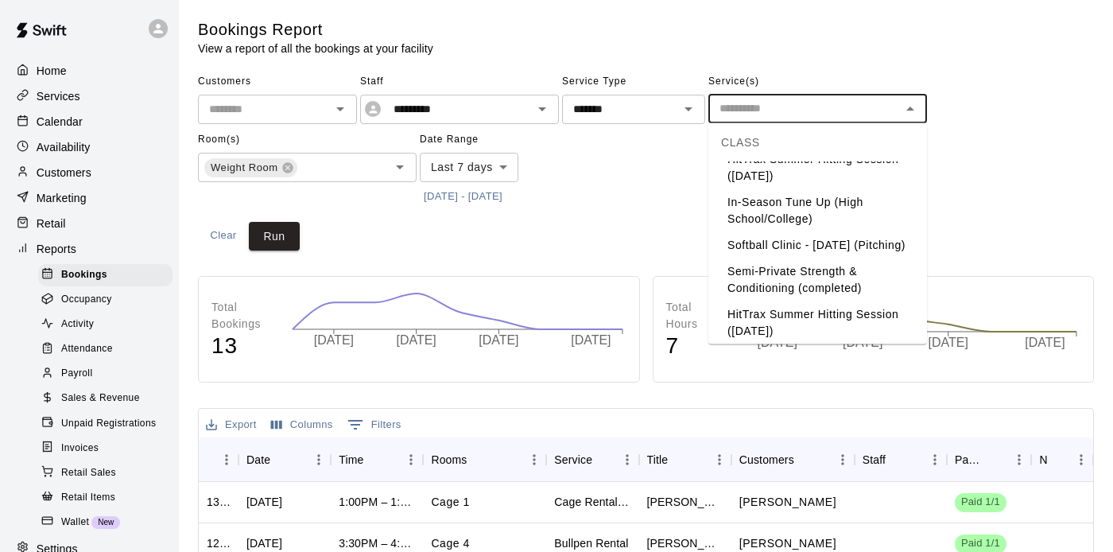
click at [777, 345] on li "Semi-Private Strength & Conditioning" at bounding box center [817, 366] width 219 height 43
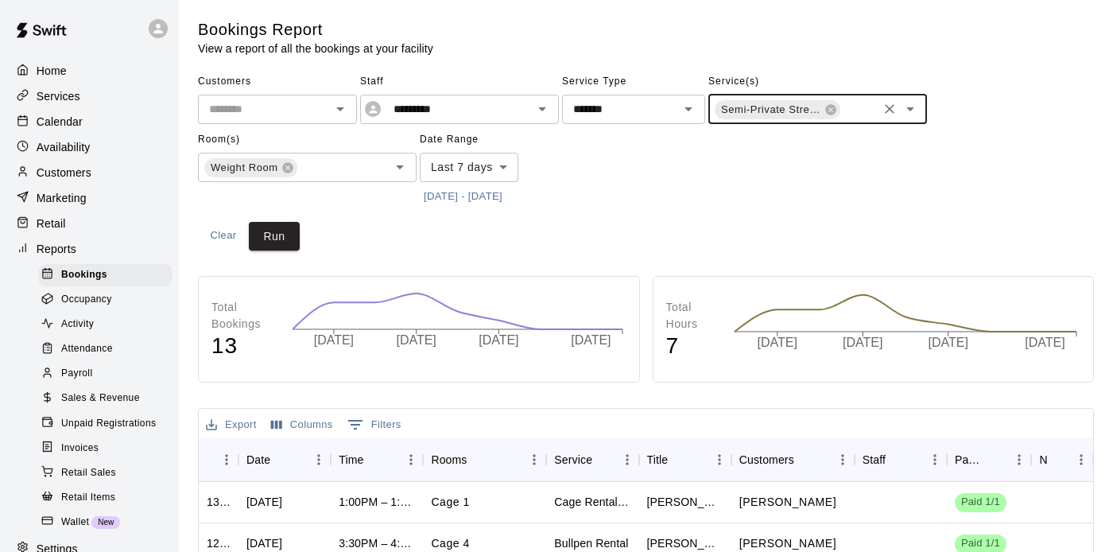
click at [460, 191] on button "[DATE] - [DATE]" at bounding box center [463, 196] width 87 height 25
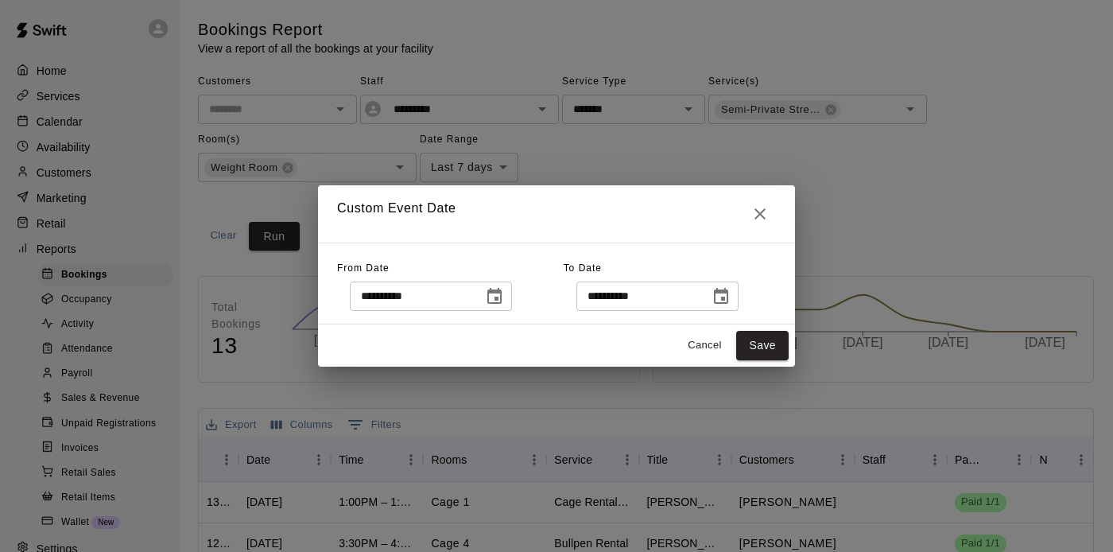
click at [504, 295] on icon "Choose date, selected date is Aug 10, 2025" at bounding box center [494, 296] width 19 height 19
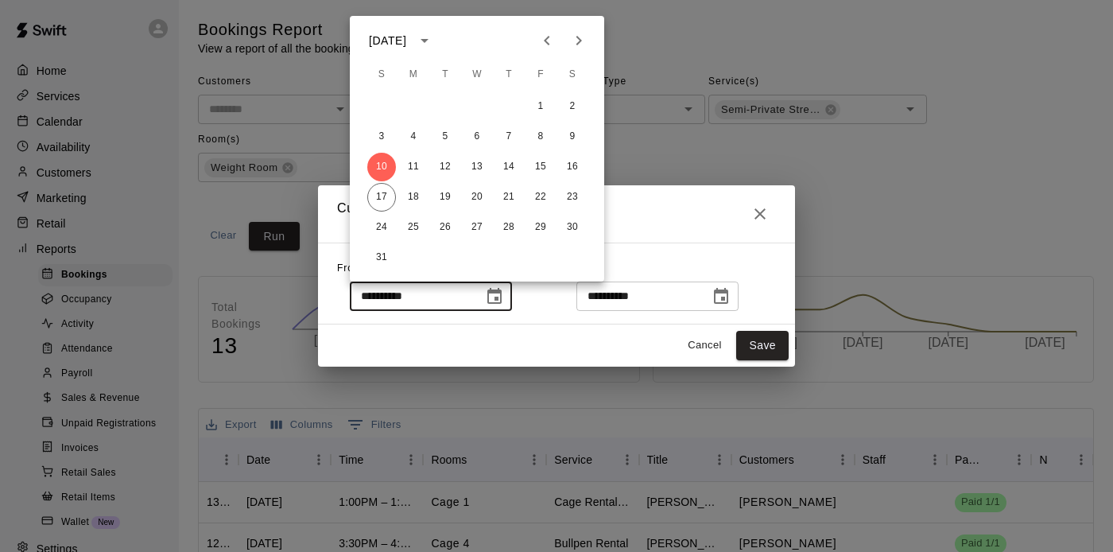
click at [540, 46] on icon "Previous month" at bounding box center [546, 40] width 19 height 19
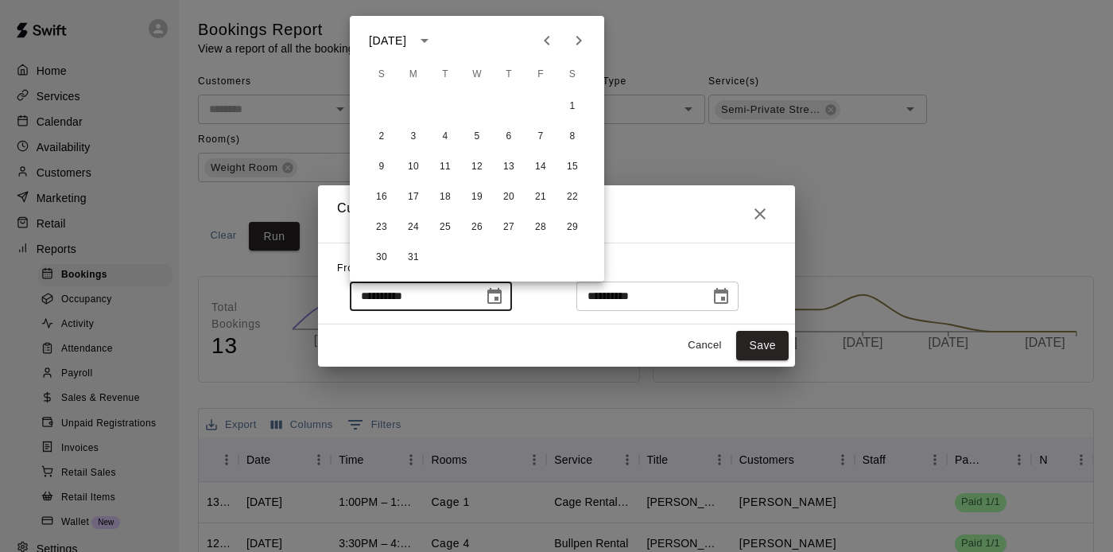
click at [540, 46] on icon "Previous month" at bounding box center [546, 40] width 19 height 19
click at [571, 99] on button "1" at bounding box center [572, 106] width 29 height 29
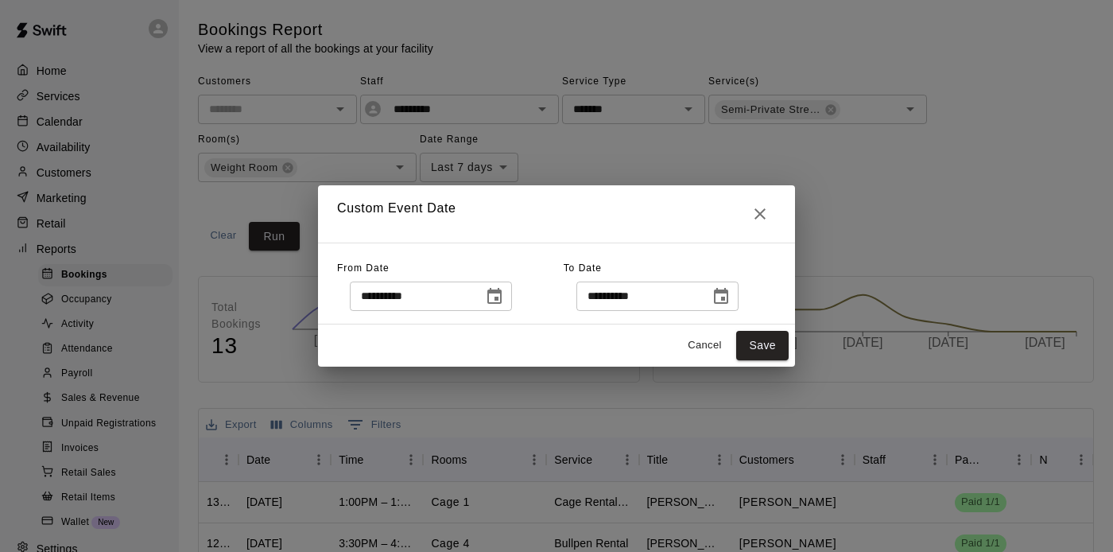
type input "**********"
click at [769, 339] on button "Save" at bounding box center [762, 345] width 52 height 29
type input "******"
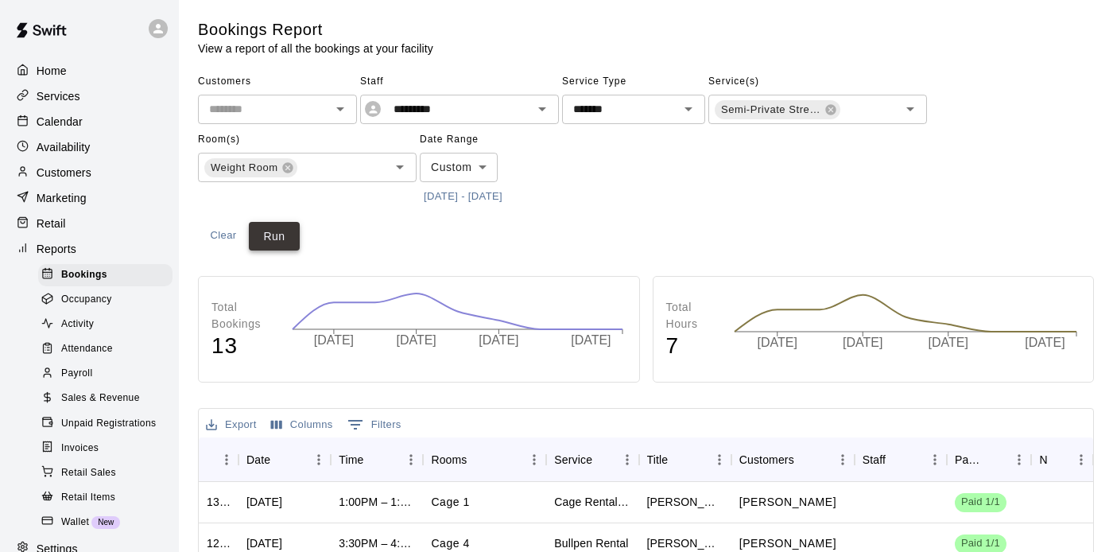
click at [281, 235] on button "Run" at bounding box center [274, 236] width 51 height 29
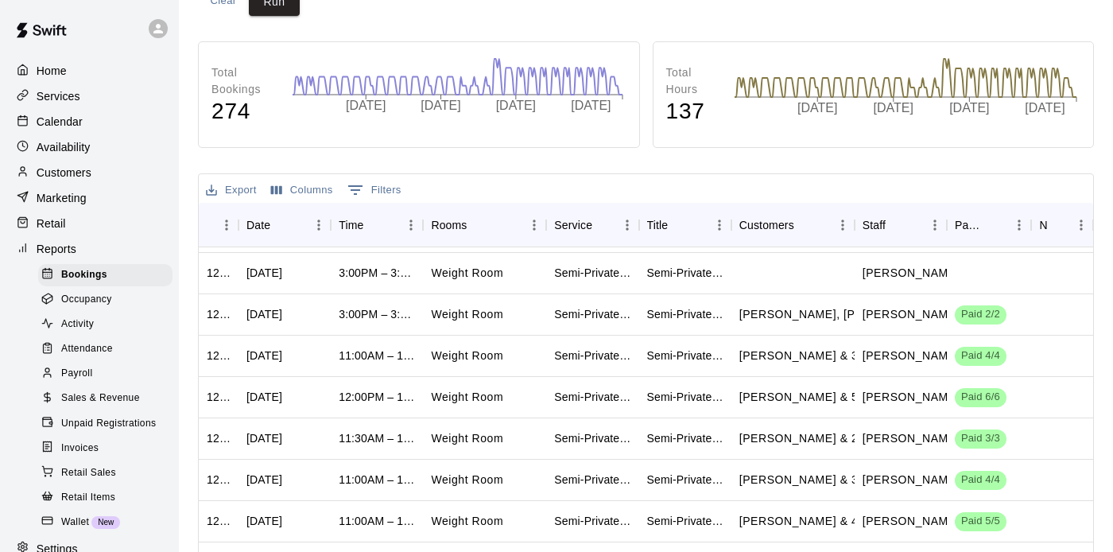
scroll to position [64, 0]
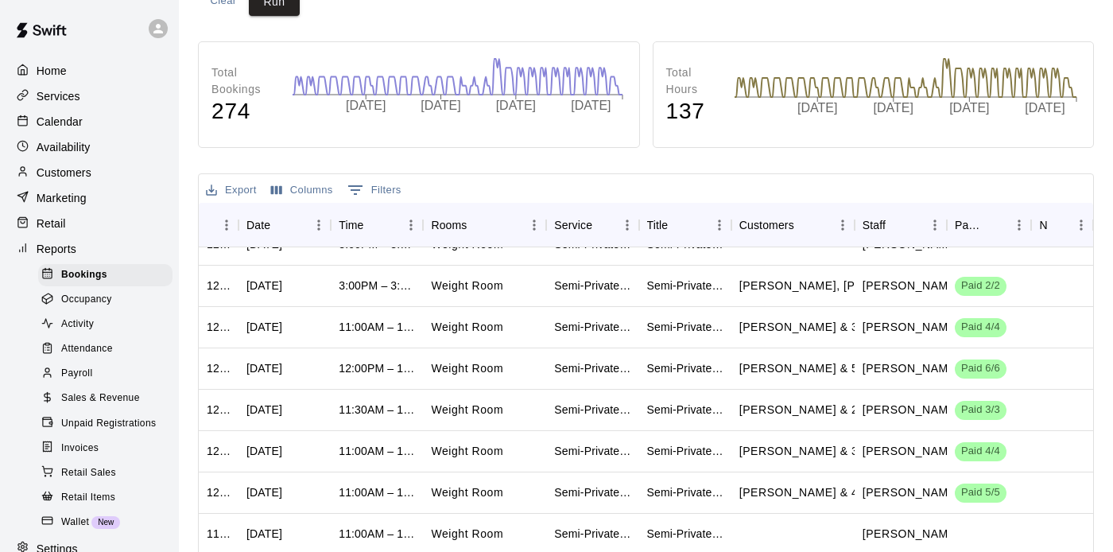
drag, startPoint x: 672, startPoint y: 162, endPoint x: 701, endPoint y: 171, distance: 29.9
click at [701, 171] on div "Total Bookings 274 [DATE] [DATE] [DATE] [DATE] [DATE] Total Hours 137 [DATE] [D…" at bounding box center [646, 385] width 896 height 688
click at [712, 154] on div "Total Bookings 274 [DATE] [DATE] [DATE] [DATE] [DATE] Total Hours 137 [DATE] [D…" at bounding box center [646, 385] width 896 height 688
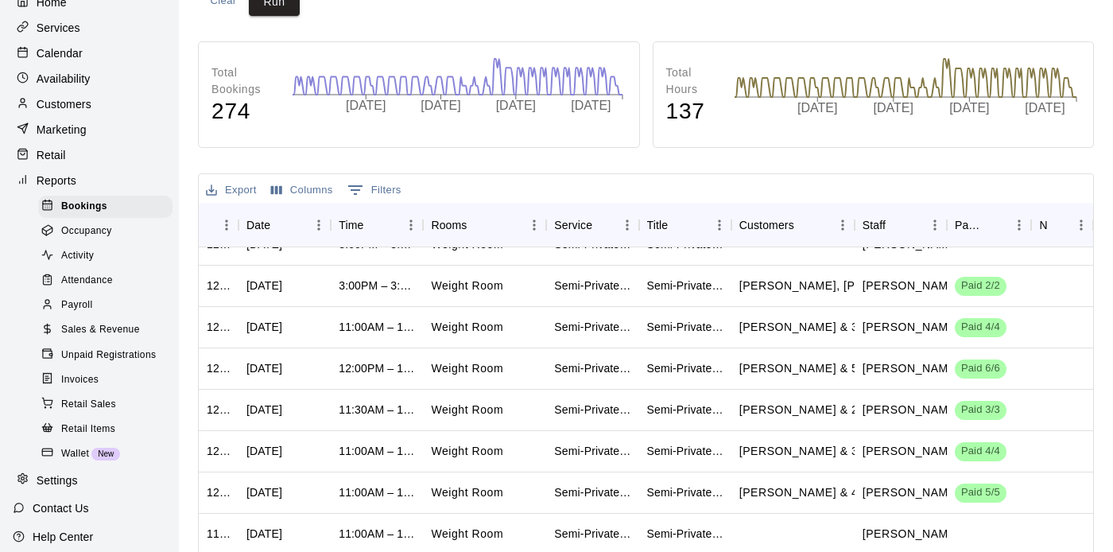
scroll to position [0, 0]
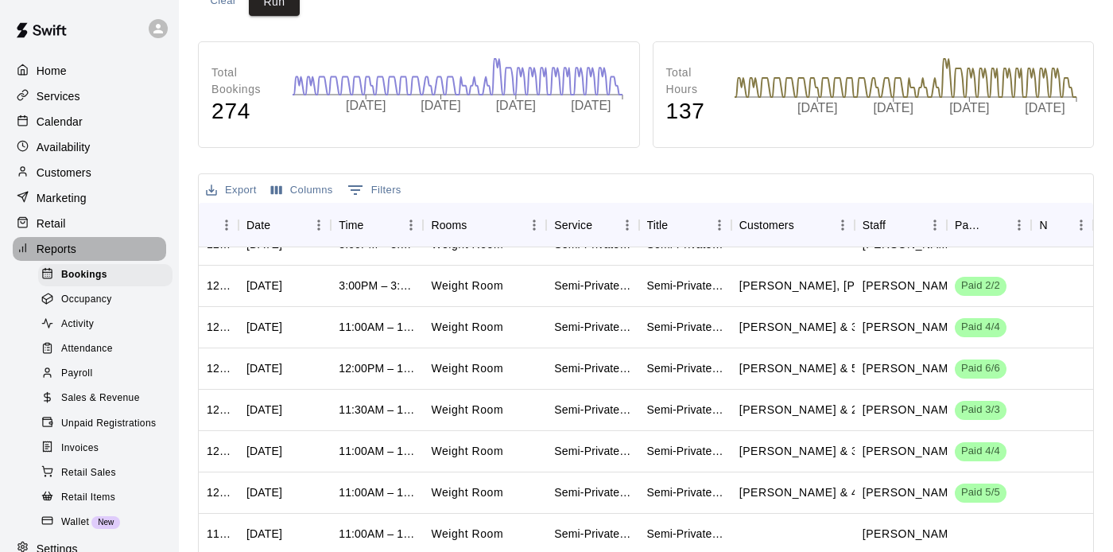
click at [68, 243] on p "Reports" at bounding box center [57, 249] width 40 height 16
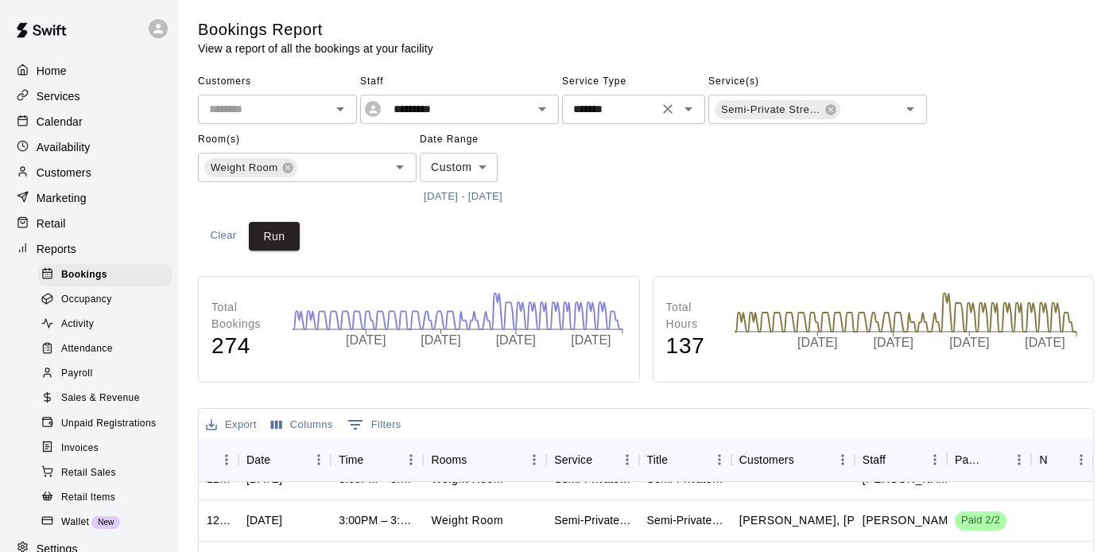
click at [670, 107] on icon "Clear" at bounding box center [668, 109] width 16 height 16
click at [829, 103] on icon at bounding box center [830, 109] width 13 height 13
click at [827, 103] on input "text" at bounding box center [804, 109] width 183 height 20
type input "********"
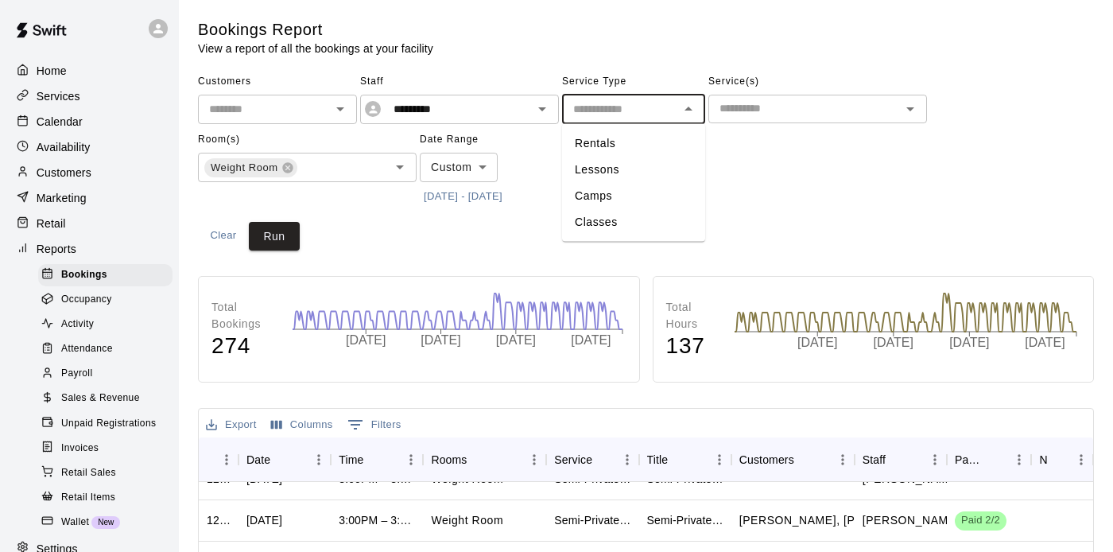
click at [612, 117] on input "text" at bounding box center [620, 109] width 107 height 20
drag, startPoint x: 656, startPoint y: 110, endPoint x: 484, endPoint y: 66, distance: 177.2
click at [488, 109] on div "**********" at bounding box center [646, 139] width 896 height 140
type input "*"
click at [513, 137] on span "Date Range" at bounding box center [489, 139] width 139 height 25
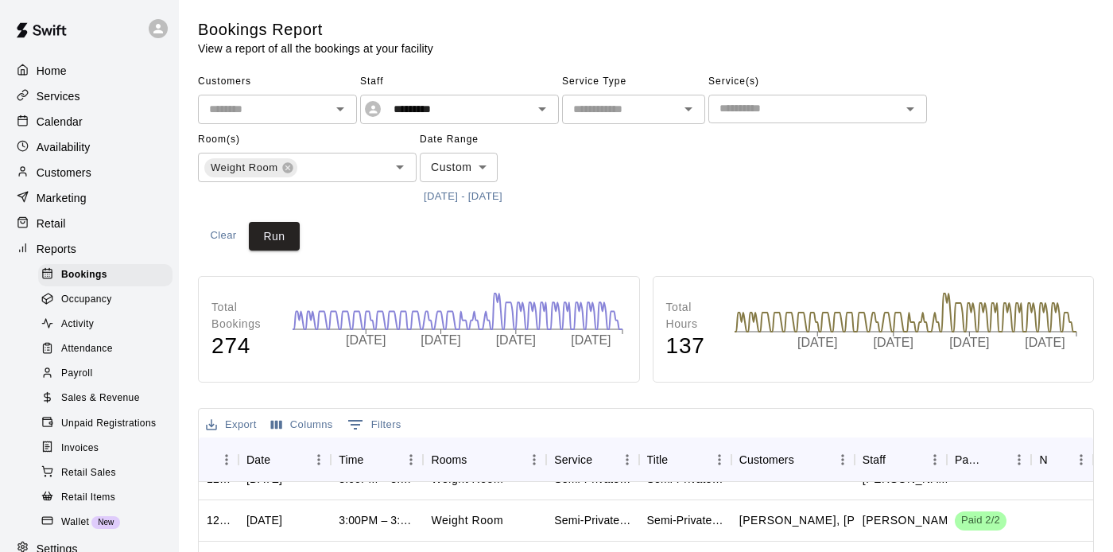
click at [130, 398] on span "Sales & Revenue" at bounding box center [100, 398] width 79 height 16
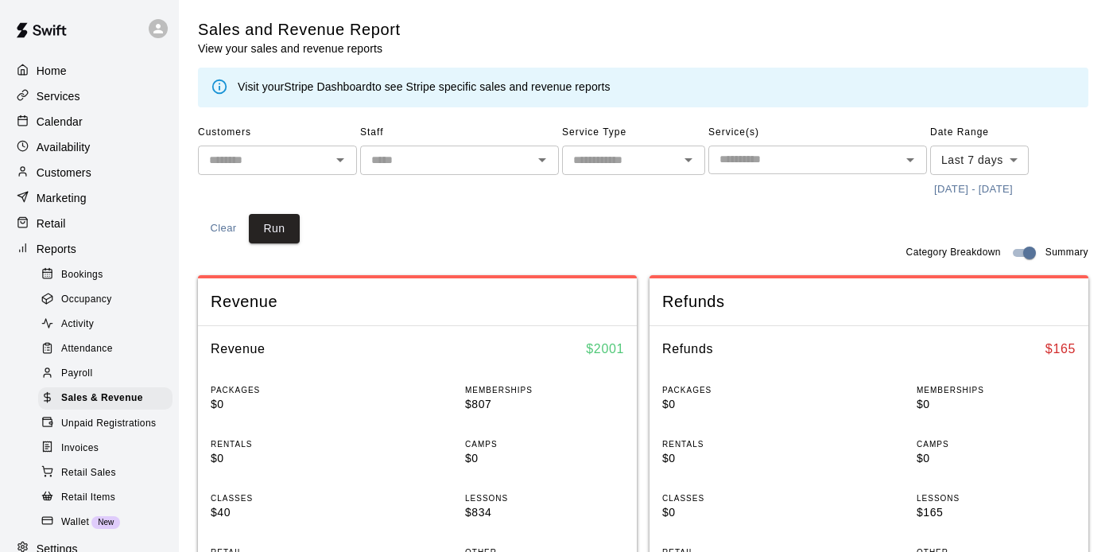
click at [656, 163] on input "text" at bounding box center [620, 160] width 107 height 20
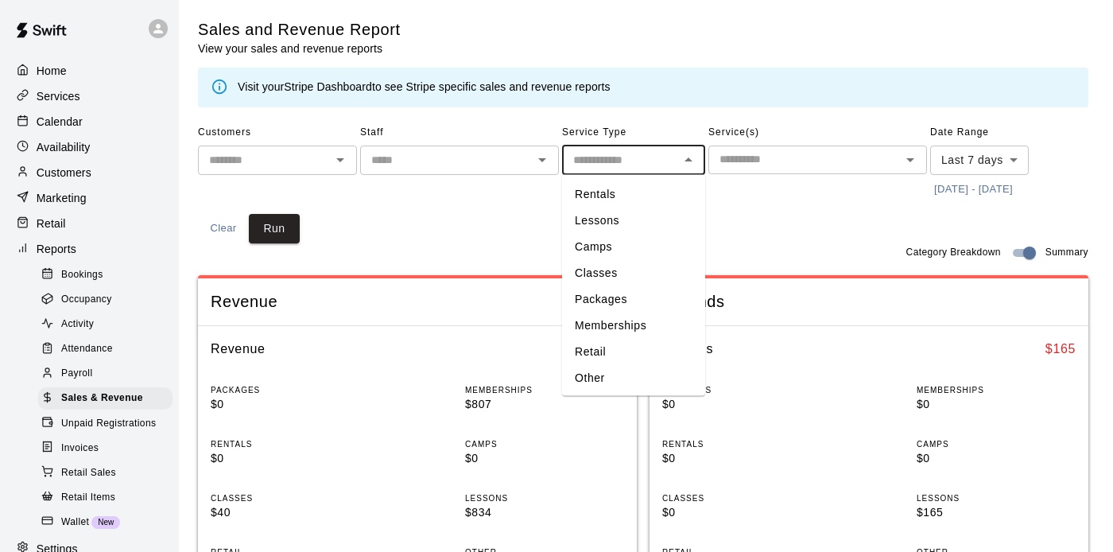
click at [617, 303] on li "Packages" at bounding box center [633, 299] width 143 height 26
type input "********"
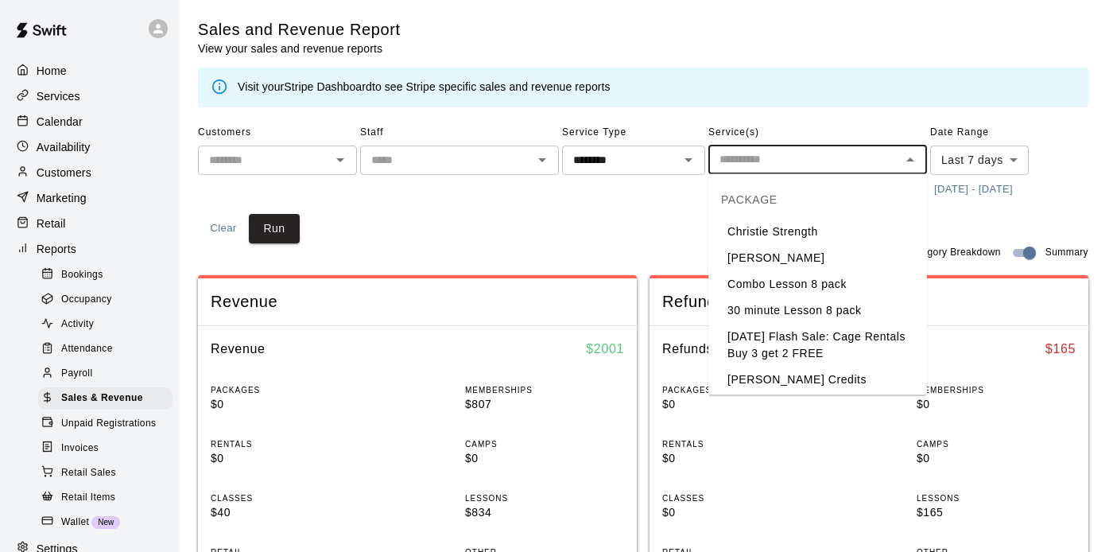
click at [746, 164] on input "text" at bounding box center [804, 159] width 183 height 20
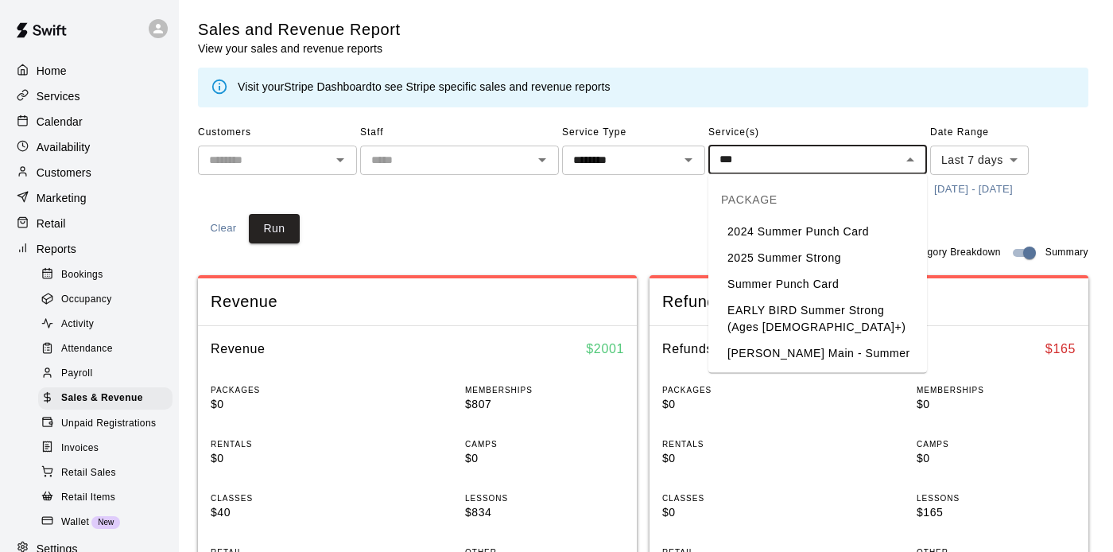
type input "****"
click at [817, 253] on li "2025 Summer Strong" at bounding box center [817, 258] width 219 height 26
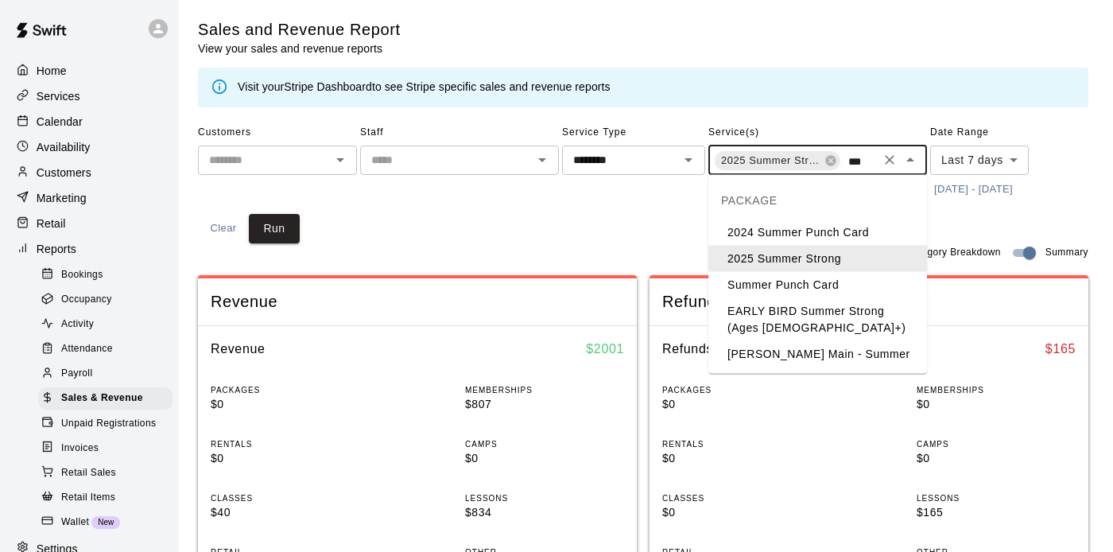
type input "****"
click at [808, 323] on li "EARLY BIRD Summer Strong (Ages [DEMOGRAPHIC_DATA]+)" at bounding box center [817, 319] width 219 height 43
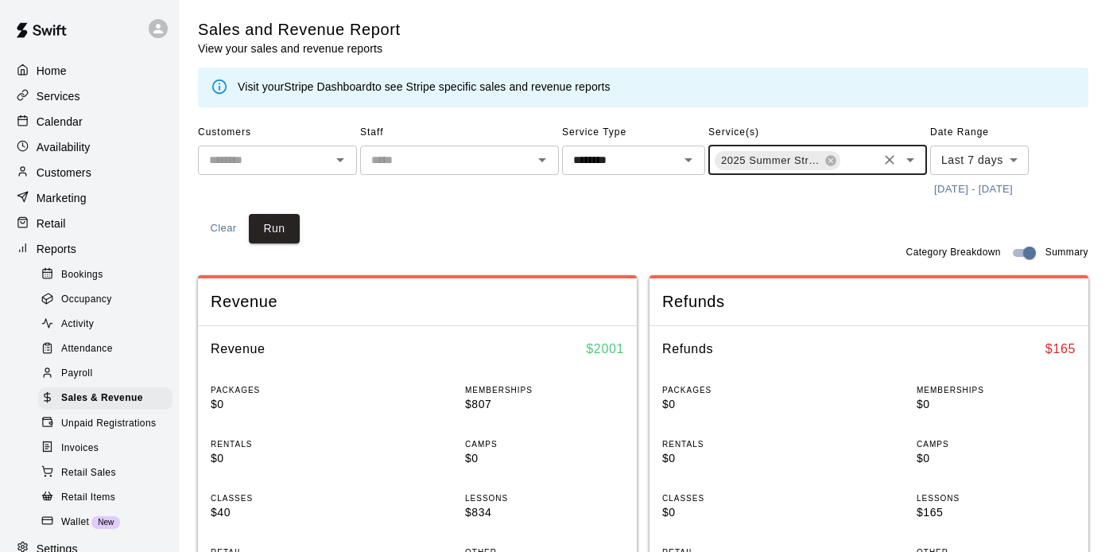
scroll to position [0, 0]
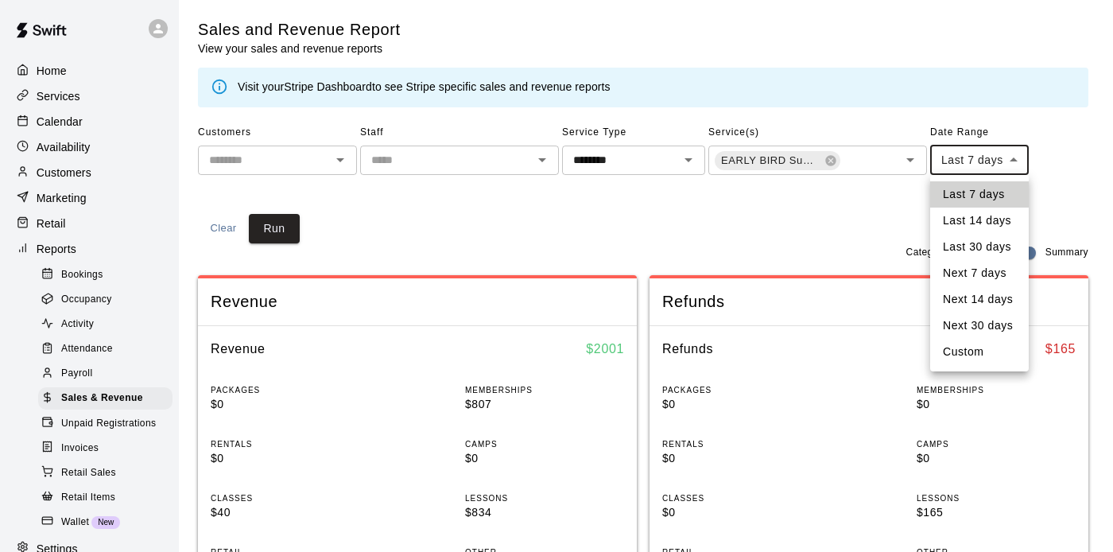
click at [972, 355] on li "Custom" at bounding box center [979, 352] width 99 height 26
type input "******"
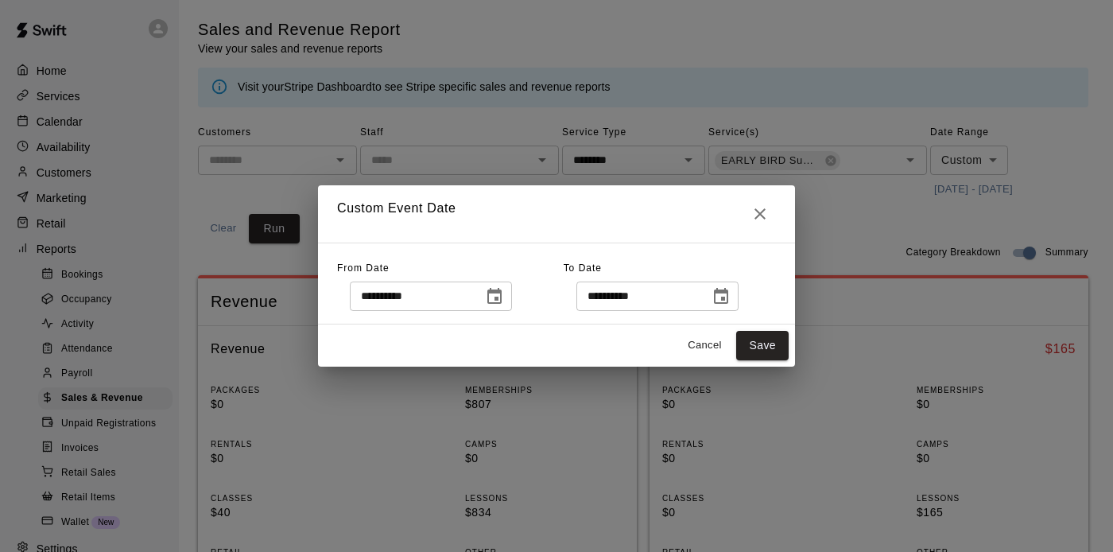
click at [499, 298] on icon "Choose date, selected date is Aug 10, 2025" at bounding box center [494, 296] width 14 height 16
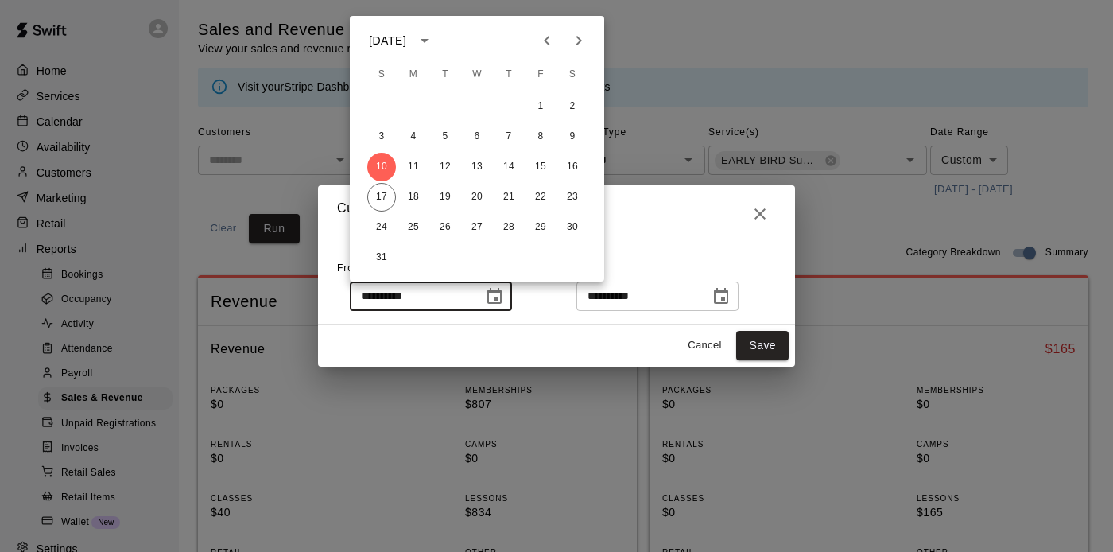
click at [544, 41] on icon "Previous month" at bounding box center [547, 41] width 6 height 10
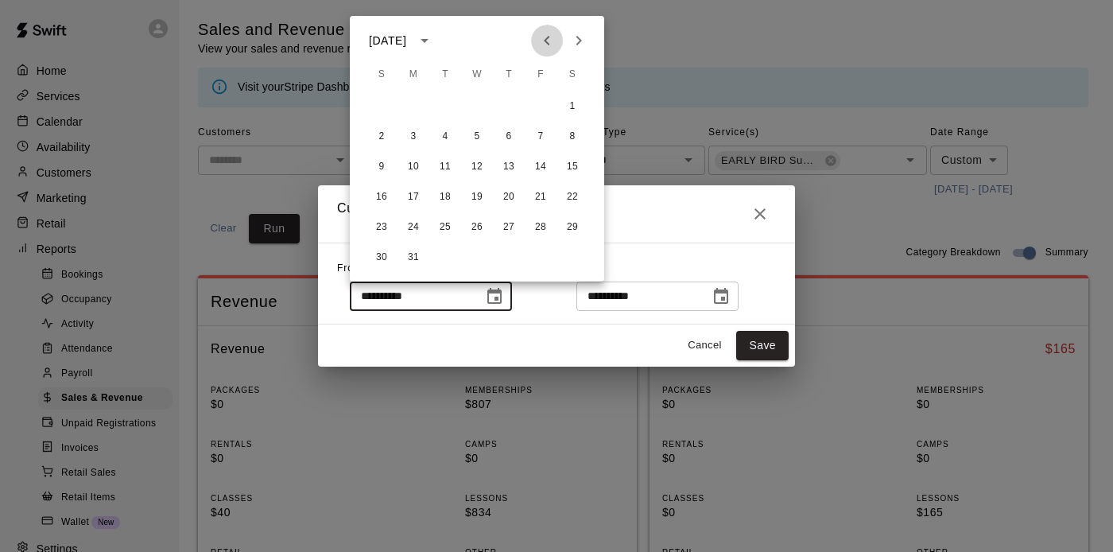
click at [544, 41] on icon "Previous month" at bounding box center [547, 41] width 6 height 10
click at [572, 108] on button "1" at bounding box center [572, 106] width 29 height 29
type input "**********"
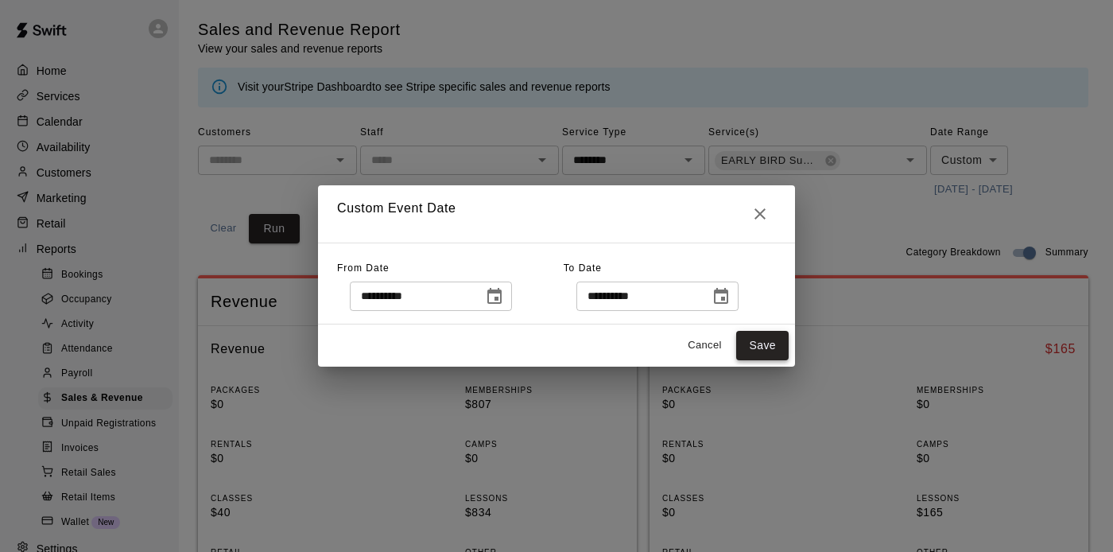
click at [758, 344] on button "Save" at bounding box center [762, 345] width 52 height 29
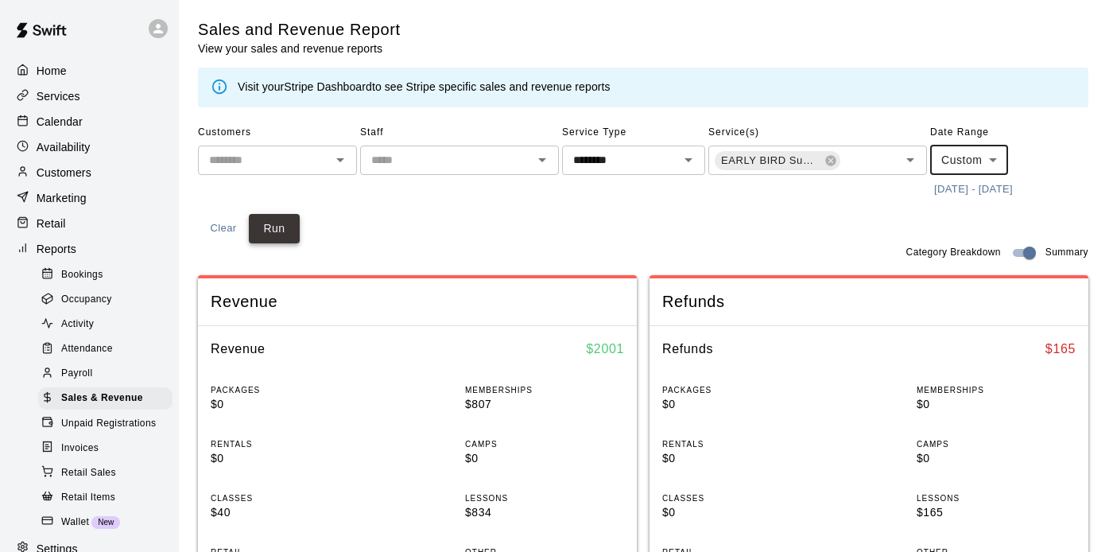
click at [273, 231] on button "Run" at bounding box center [274, 228] width 51 height 29
click at [410, 214] on div "Customers ​ Staff ​ Service Type ******** ​ Service(s) 2025 Summer Strong EARLY…" at bounding box center [643, 181] width 890 height 123
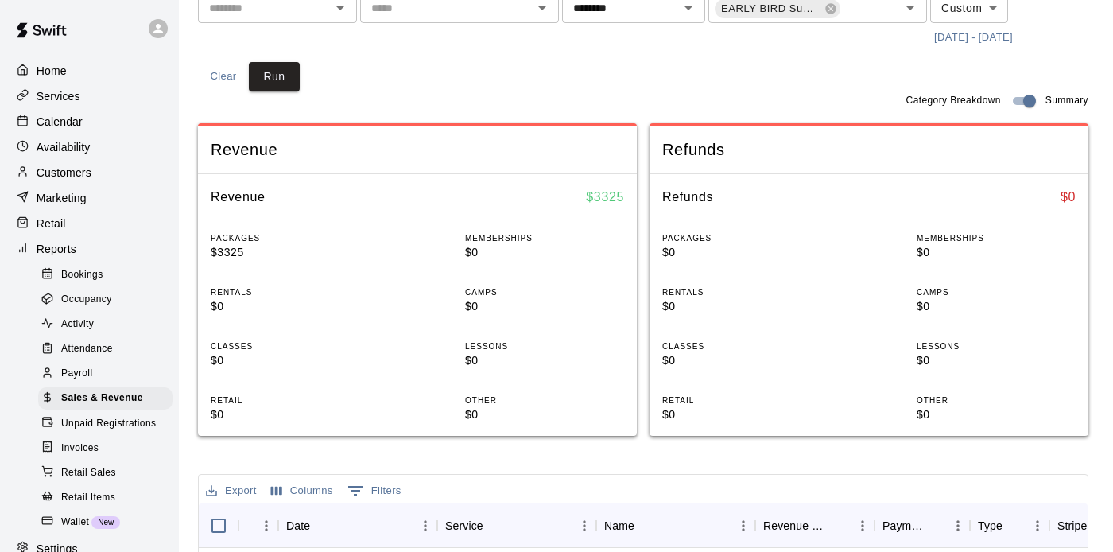
scroll to position [170, 0]
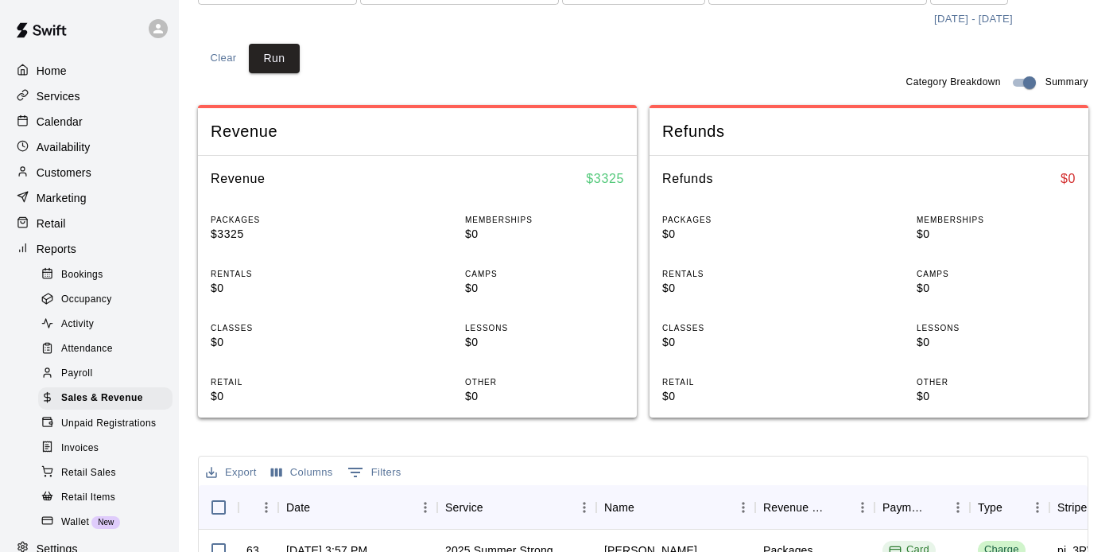
drag, startPoint x: 542, startPoint y: 386, endPoint x: 563, endPoint y: 393, distance: 21.9
click at [563, 393] on div "OTHER $0" at bounding box center [544, 390] width 159 height 29
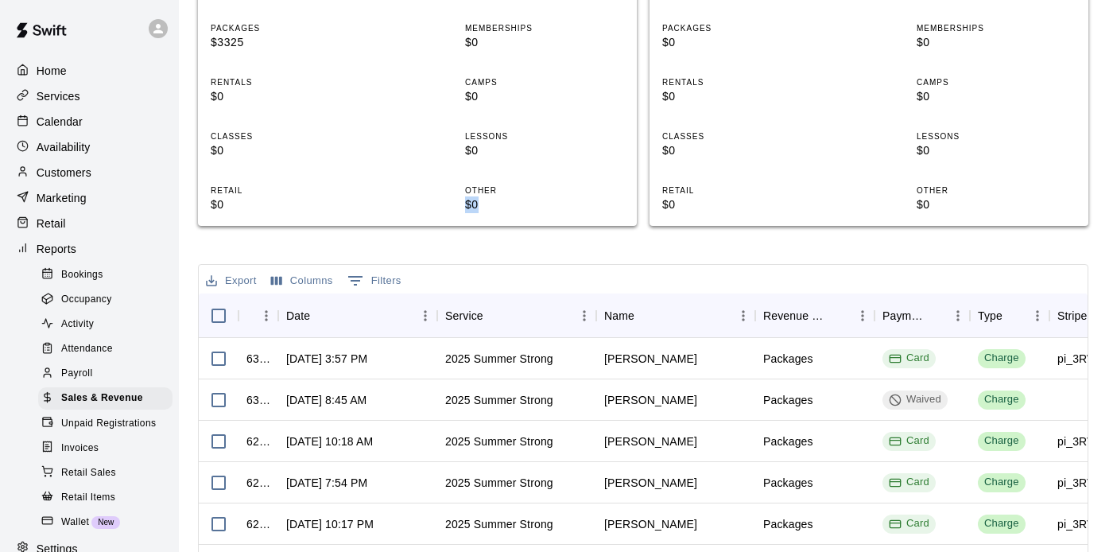
scroll to position [396, 0]
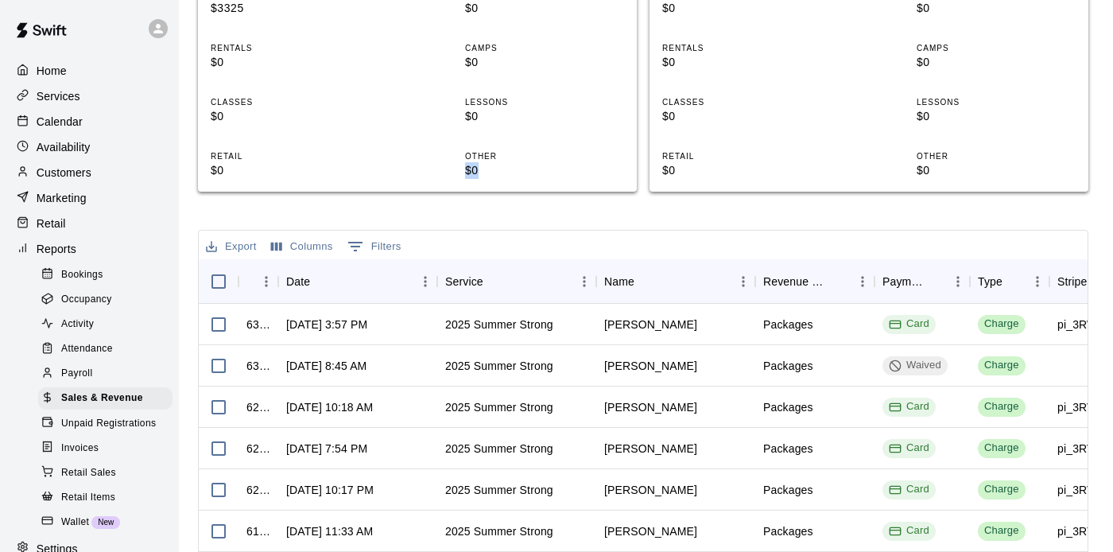
drag, startPoint x: 548, startPoint y: 207, endPoint x: 574, endPoint y: 215, distance: 26.4
click at [574, 215] on div "Sales and Revenue Report View your sales and revenue reports Visit your Stripe …" at bounding box center [643, 204] width 890 height 1163
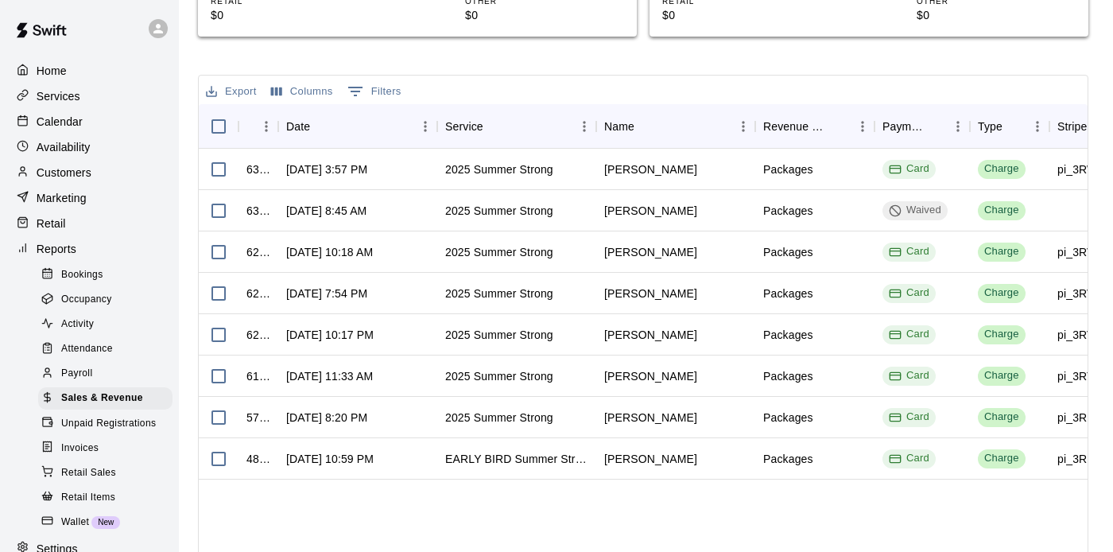
scroll to position [552, 0]
click at [605, 69] on div "Sales and Revenue Report View your sales and revenue reports Visit your Stripe …" at bounding box center [643, 48] width 890 height 1163
click at [58, 167] on p "Customers" at bounding box center [64, 173] width 55 height 16
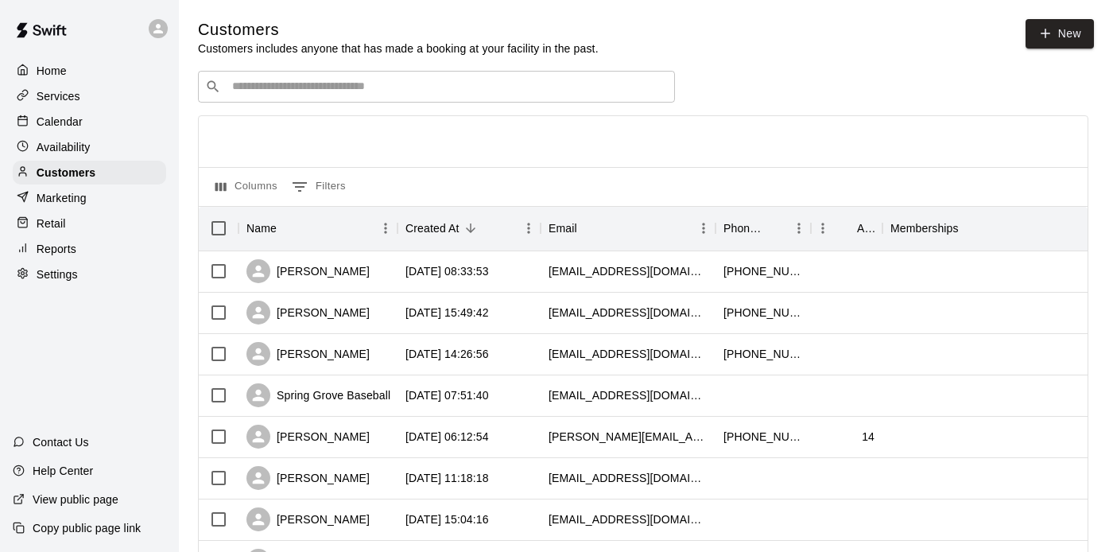
click at [466, 74] on div "​ ​" at bounding box center [436, 87] width 477 height 32
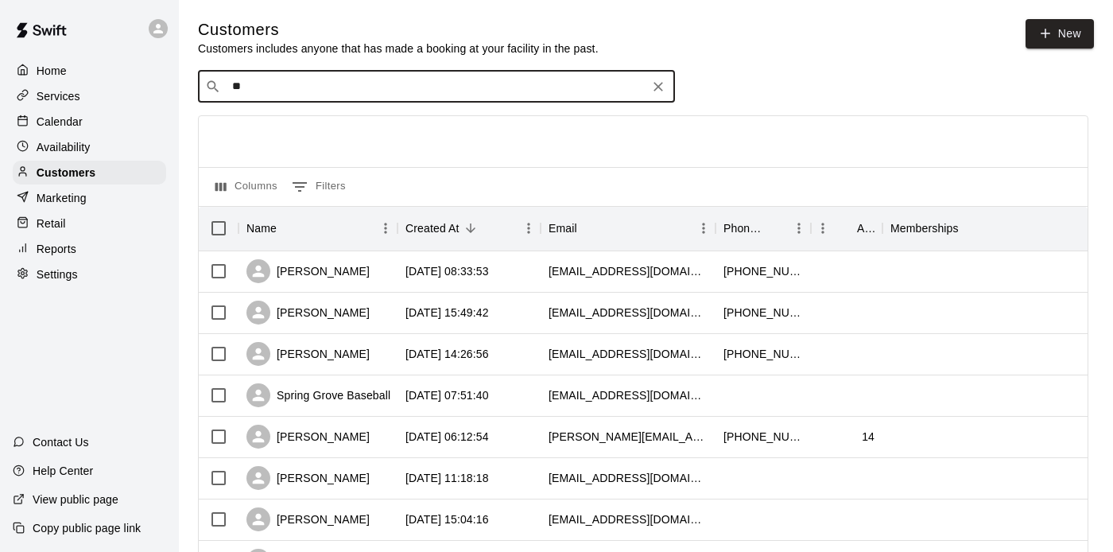
type input "***"
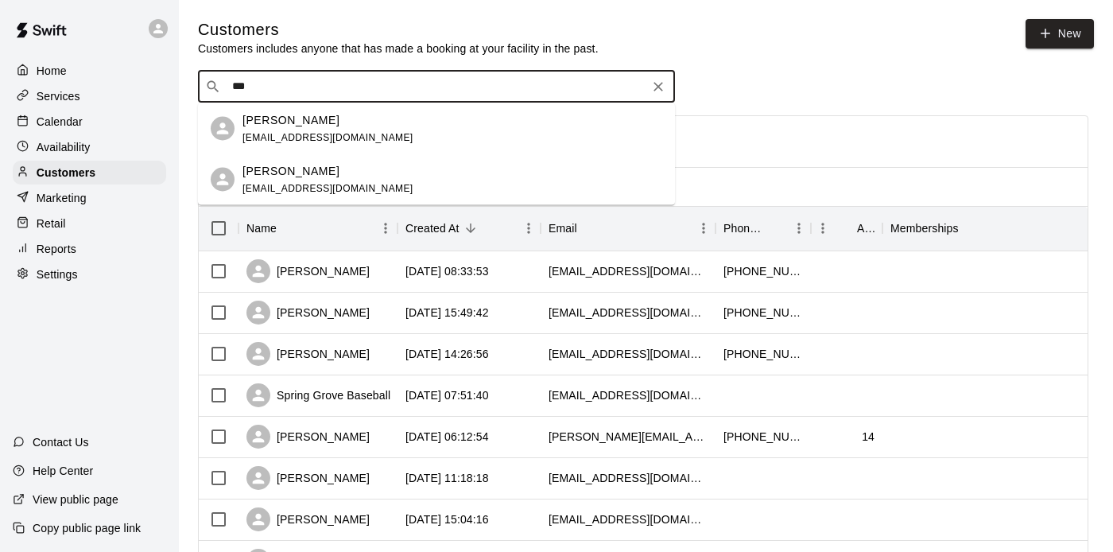
click at [457, 130] on div "[PERSON_NAME] [PERSON_NAME][EMAIL_ADDRESS][DOMAIN_NAME]" at bounding box center [452, 128] width 420 height 34
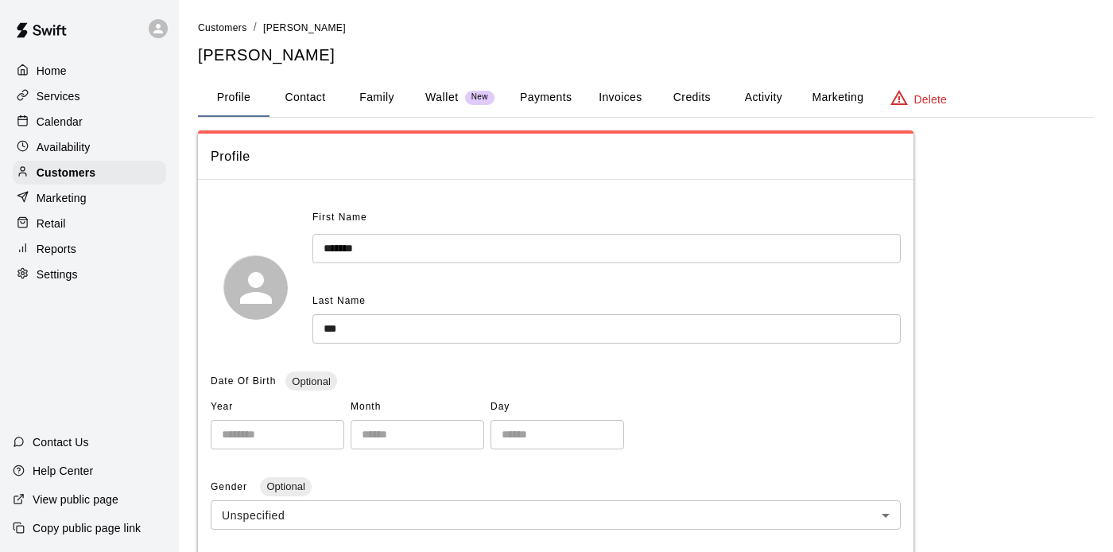
click at [676, 99] on button "Credits" at bounding box center [692, 98] width 72 height 38
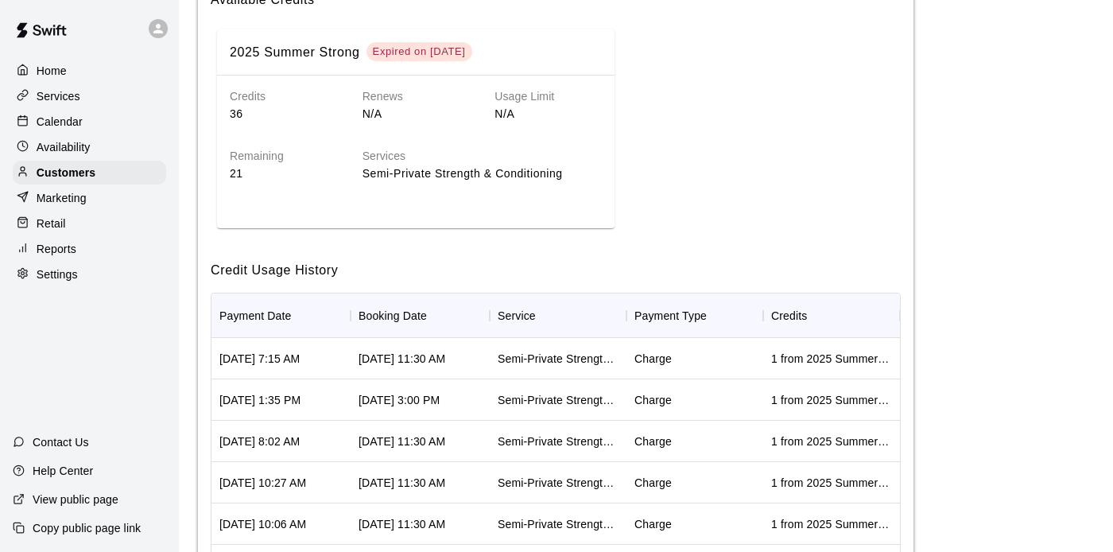
scroll to position [350, 0]
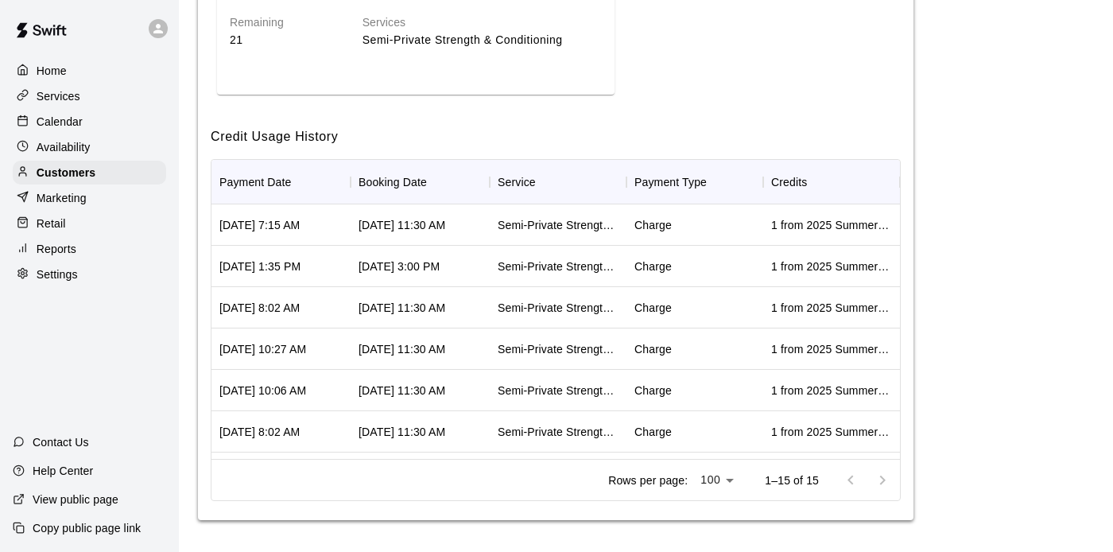
click at [507, 493] on div "Rows per page: 100 *** 1–15 of 15" at bounding box center [555, 479] width 688 height 41
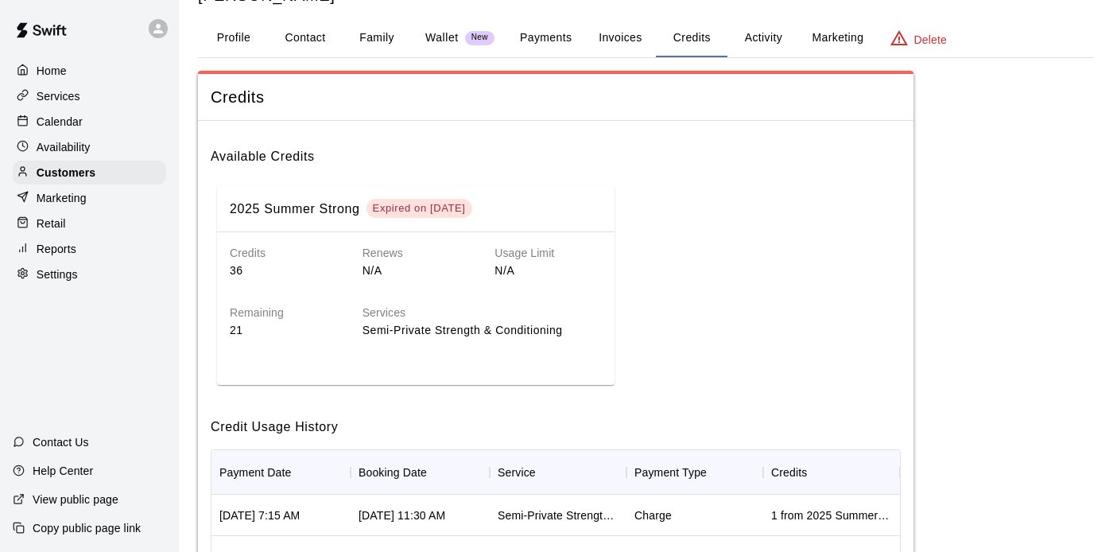
scroll to position [56, 0]
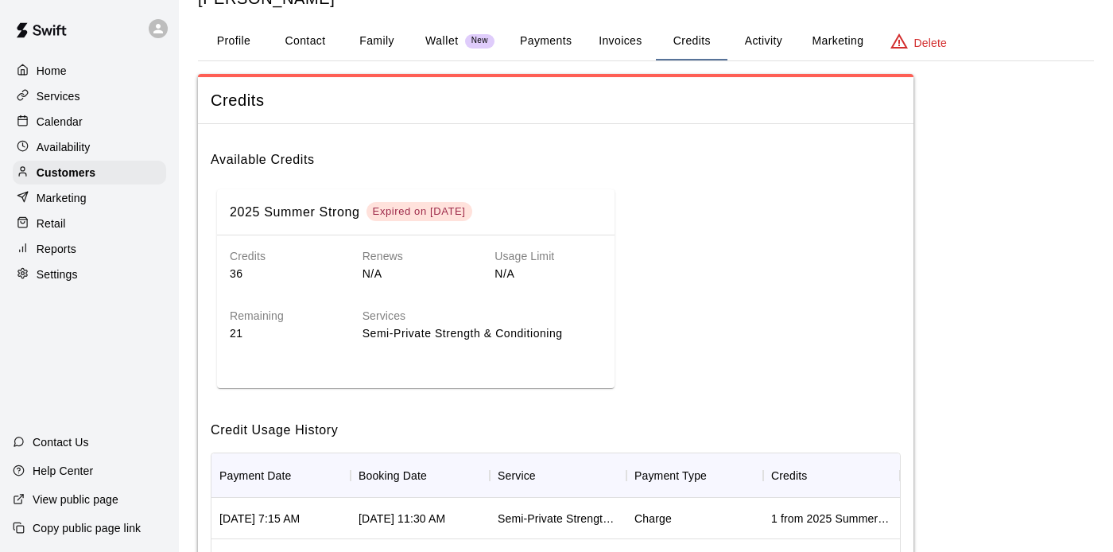
drag, startPoint x: 552, startPoint y: 147, endPoint x: 571, endPoint y: 153, distance: 19.4
click at [570, 153] on h6 "Available Credits" at bounding box center [556, 153] width 690 height 33
click at [484, 145] on h6 "Available Credits" at bounding box center [556, 153] width 690 height 33
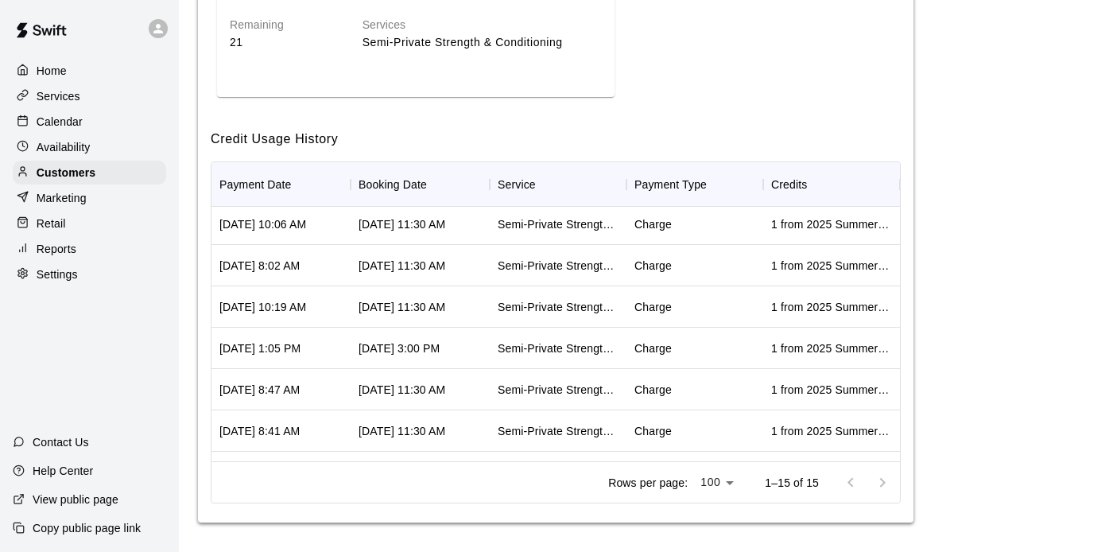
scroll to position [350, 0]
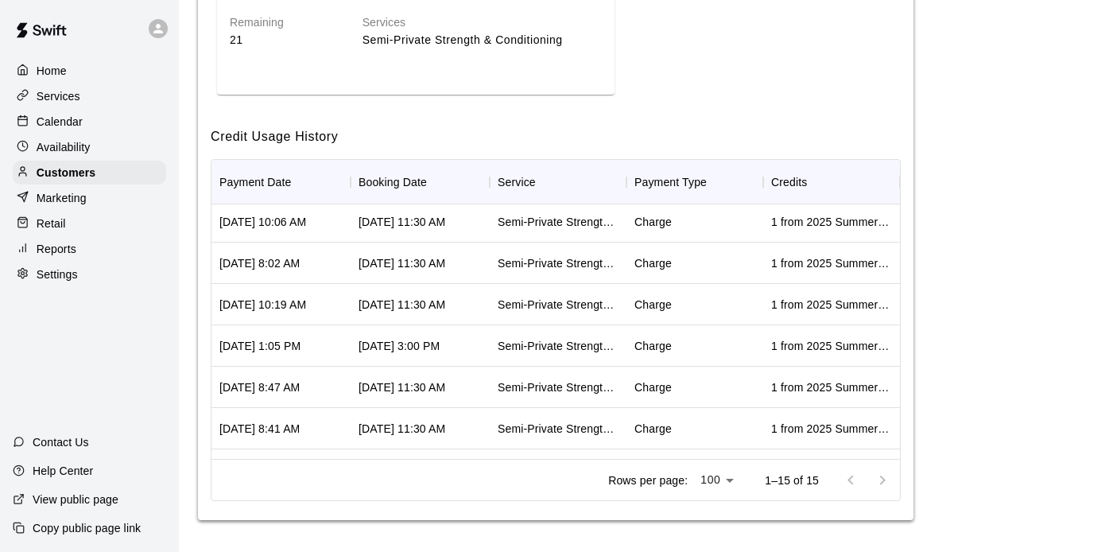
click at [882, 479] on div at bounding box center [867, 480] width 64 height 32
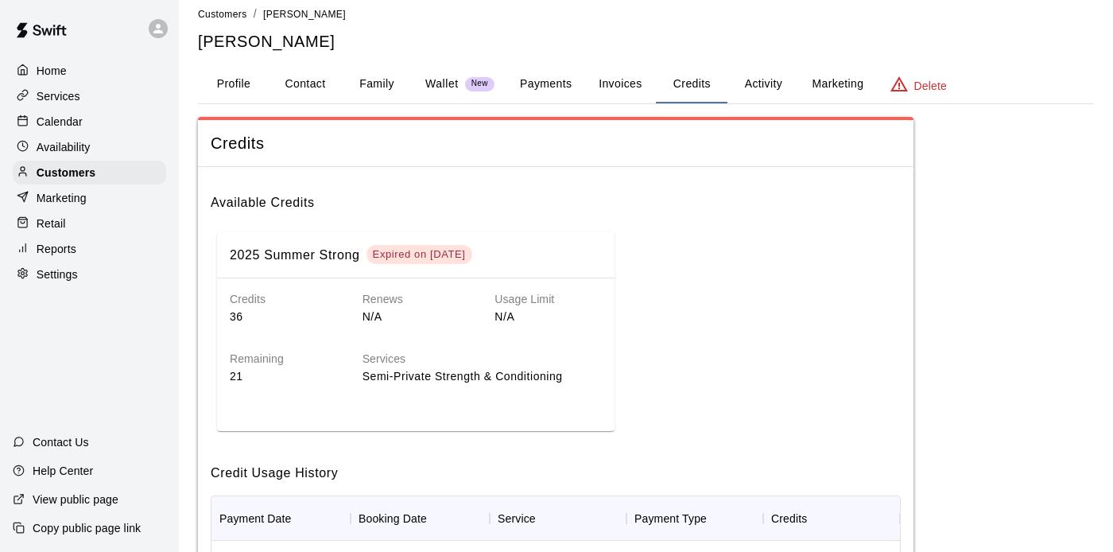
scroll to position [0, 0]
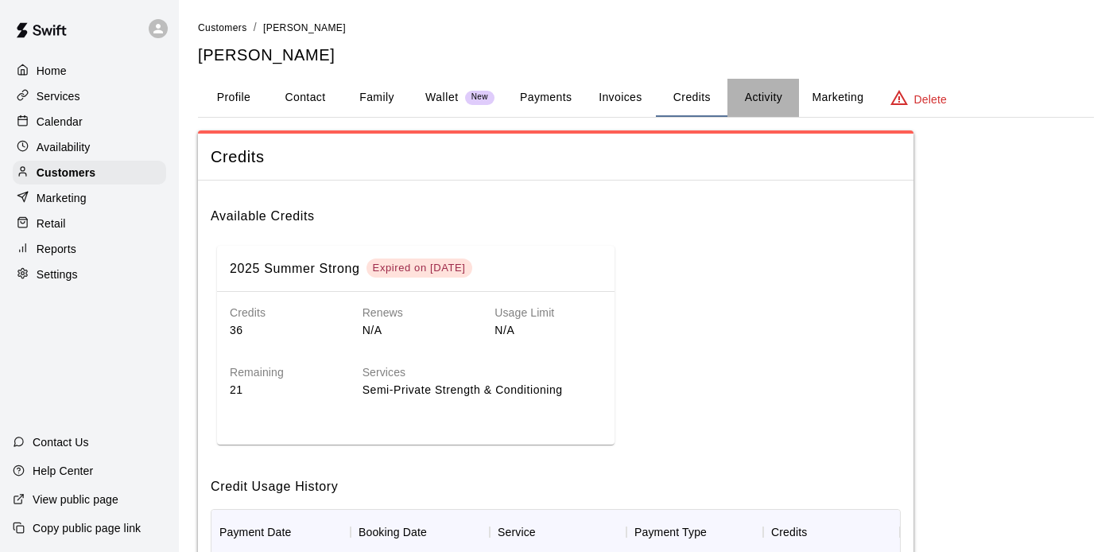
click at [766, 95] on button "Activity" at bounding box center [763, 98] width 72 height 38
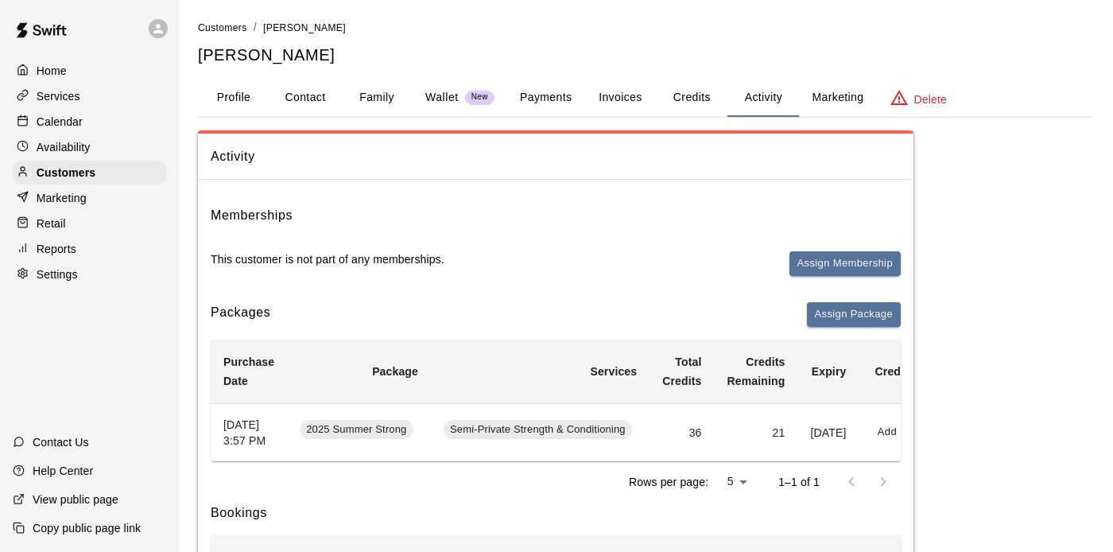
drag, startPoint x: 691, startPoint y: 180, endPoint x: 703, endPoint y: 184, distance: 13.1
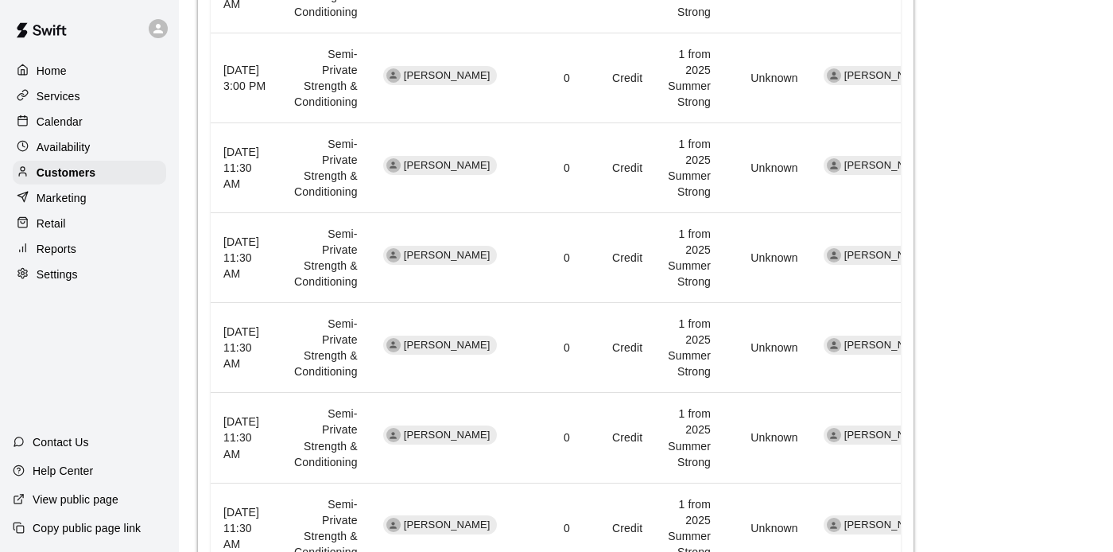
scroll to position [761, 0]
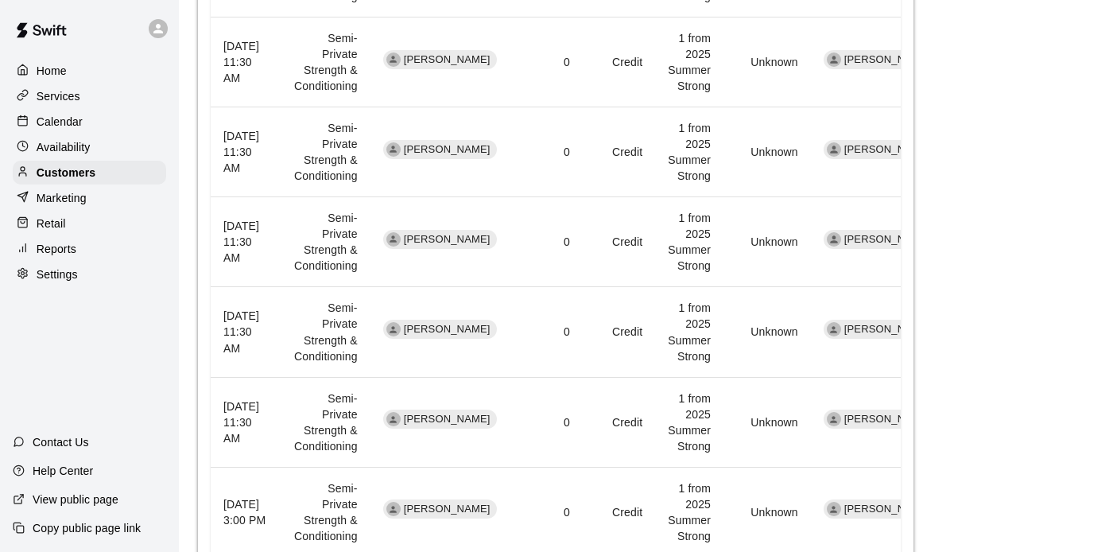
drag, startPoint x: 599, startPoint y: 322, endPoint x: 610, endPoint y: 322, distance: 11.9
click at [610, 322] on td "Credit" at bounding box center [619, 332] width 72 height 90
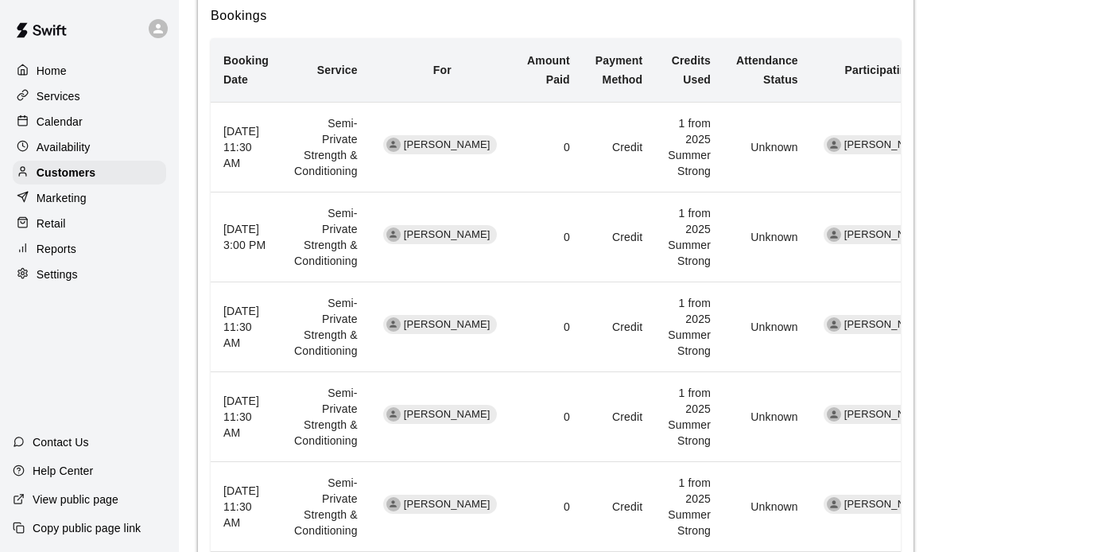
scroll to position [0, 0]
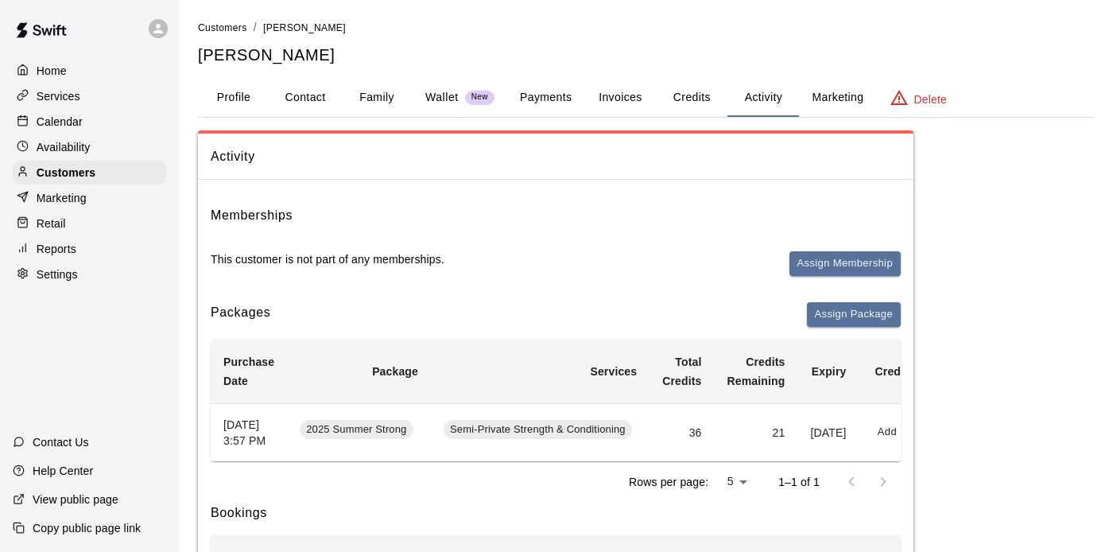
click at [510, 172] on div "Activity" at bounding box center [555, 157] width 715 height 46
click at [553, 95] on button "Payments" at bounding box center [545, 98] width 77 height 38
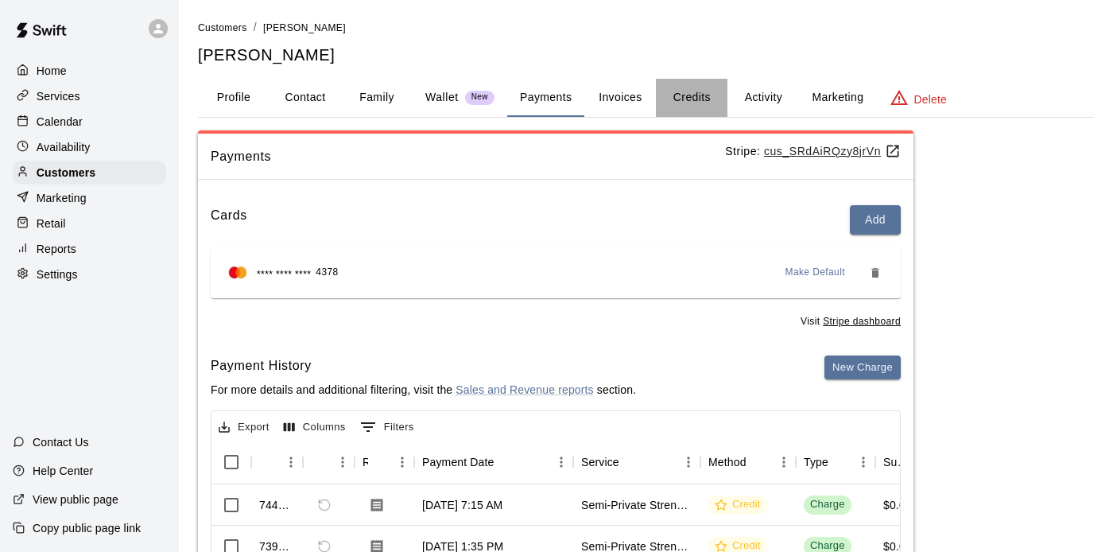
click at [679, 96] on button "Credits" at bounding box center [692, 98] width 72 height 38
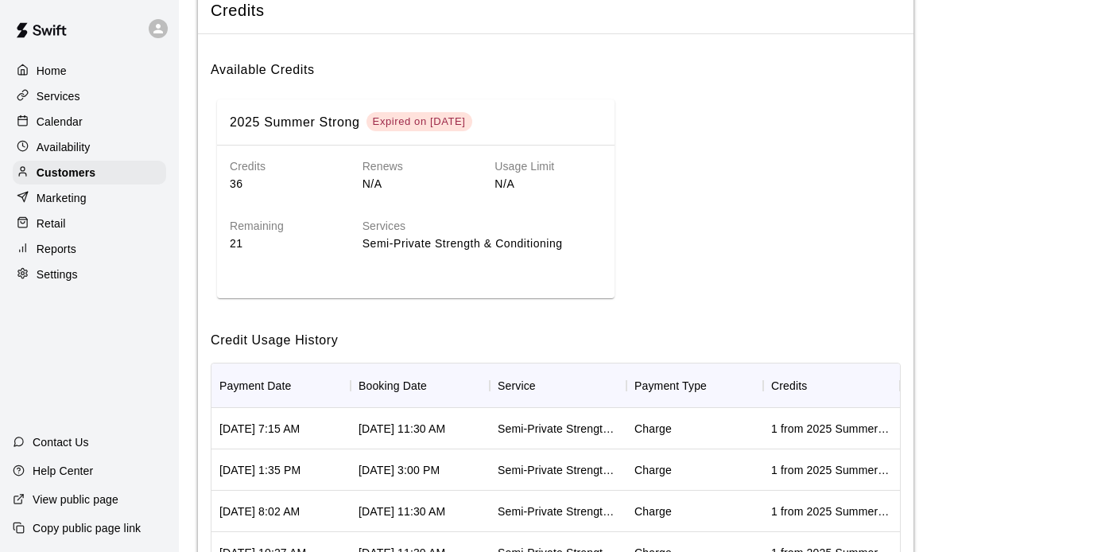
scroll to position [163, 0]
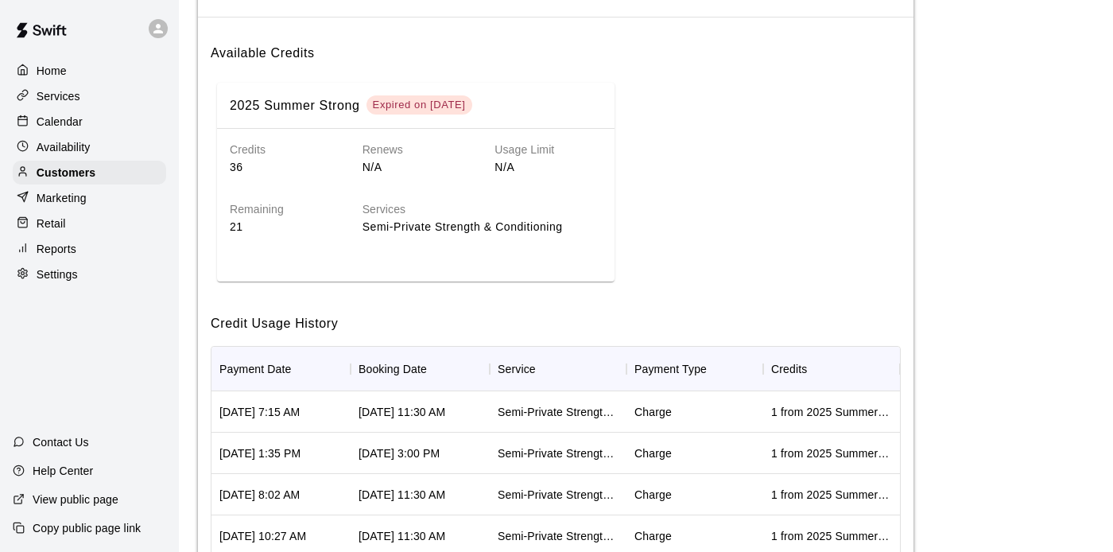
click at [51, 281] on p "Settings" at bounding box center [57, 274] width 41 height 16
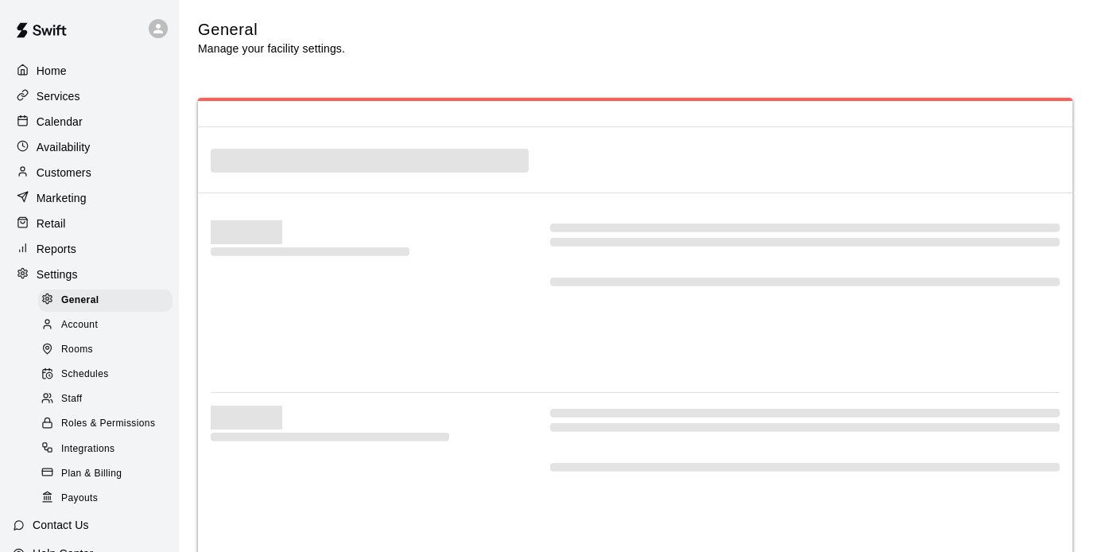
select select "**"
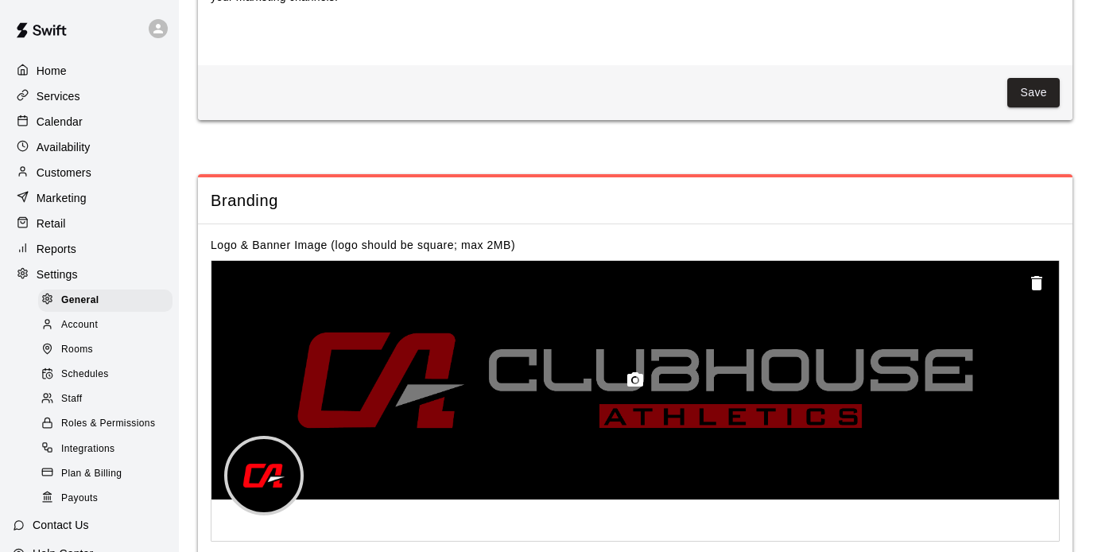
scroll to position [2924, 0]
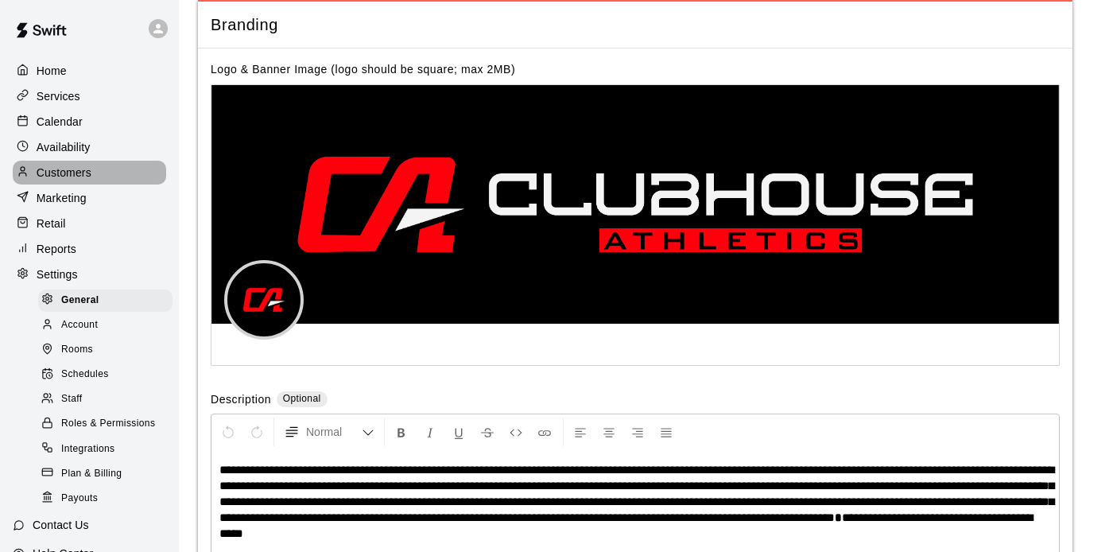
click at [77, 171] on p "Customers" at bounding box center [64, 173] width 55 height 16
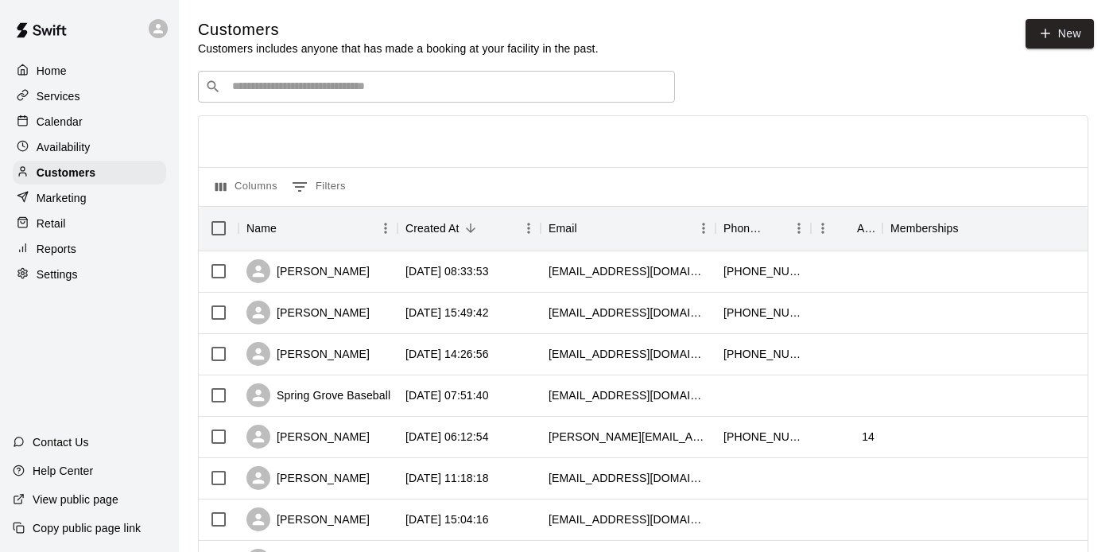
click at [530, 98] on div "​ ​" at bounding box center [436, 87] width 477 height 32
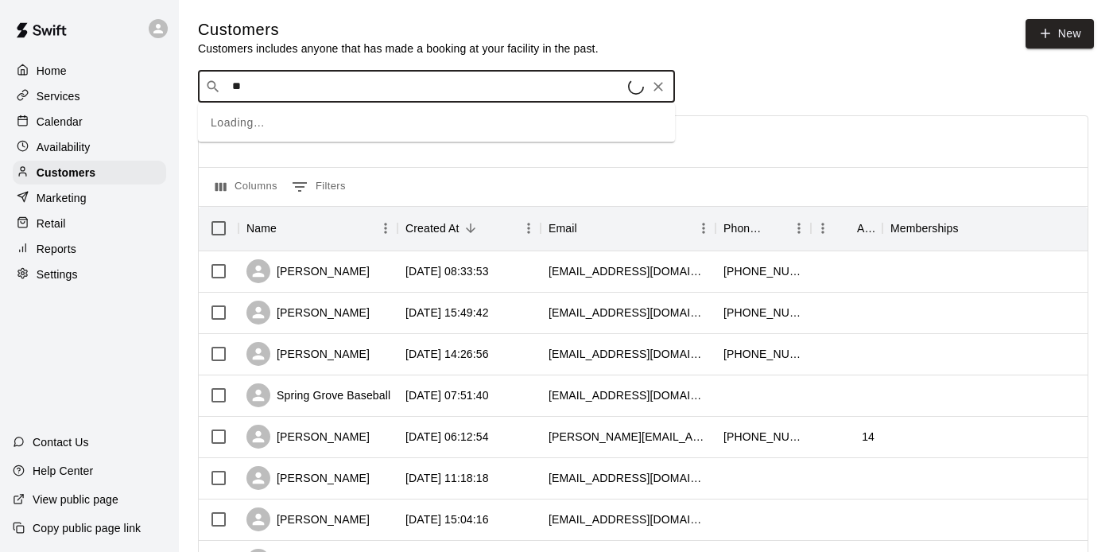
type input "***"
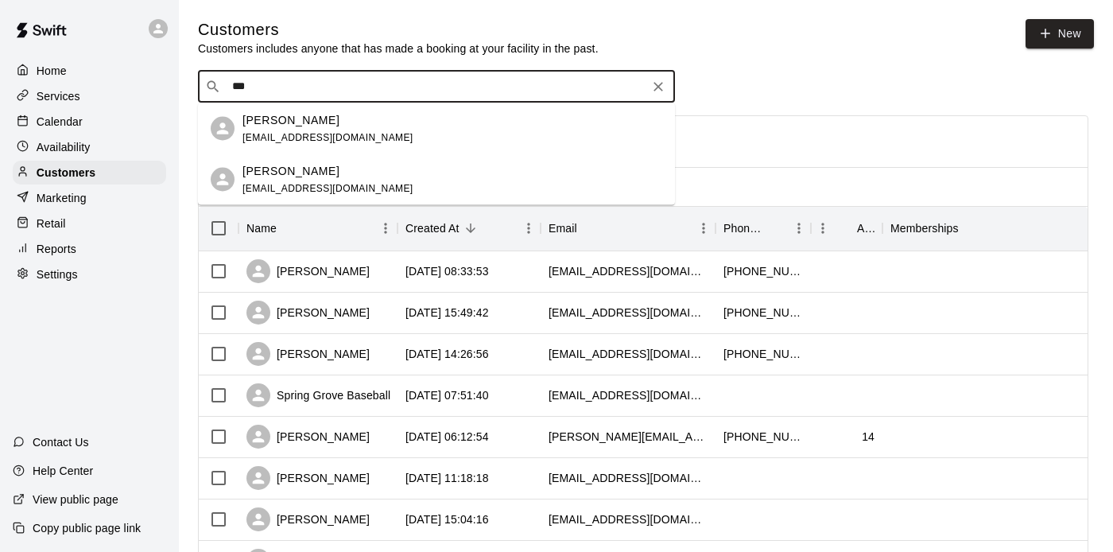
click at [497, 141] on div "[PERSON_NAME] [PERSON_NAME][EMAIL_ADDRESS][DOMAIN_NAME]" at bounding box center [452, 128] width 420 height 34
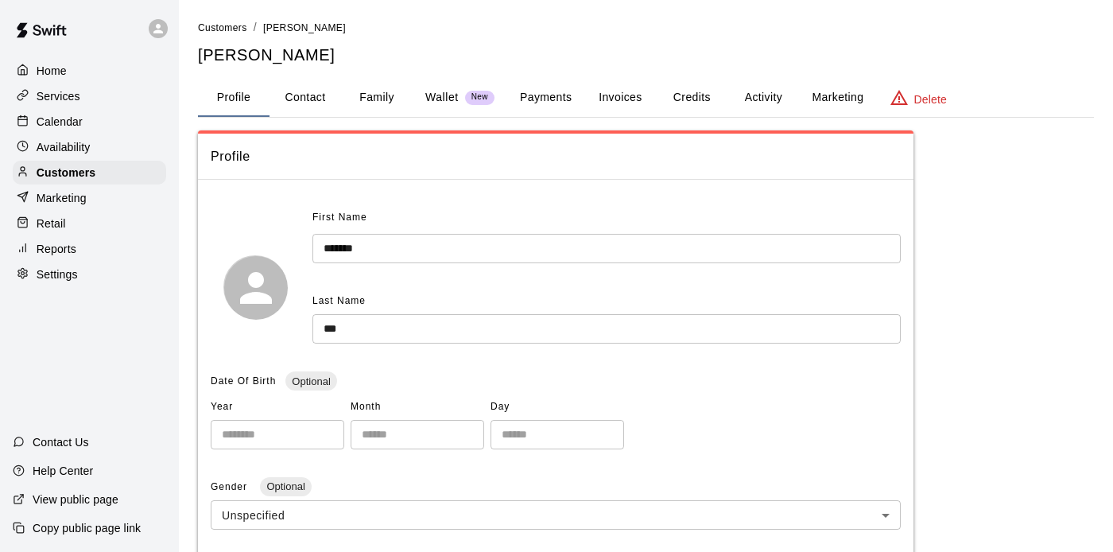
click at [696, 95] on button "Credits" at bounding box center [692, 98] width 72 height 38
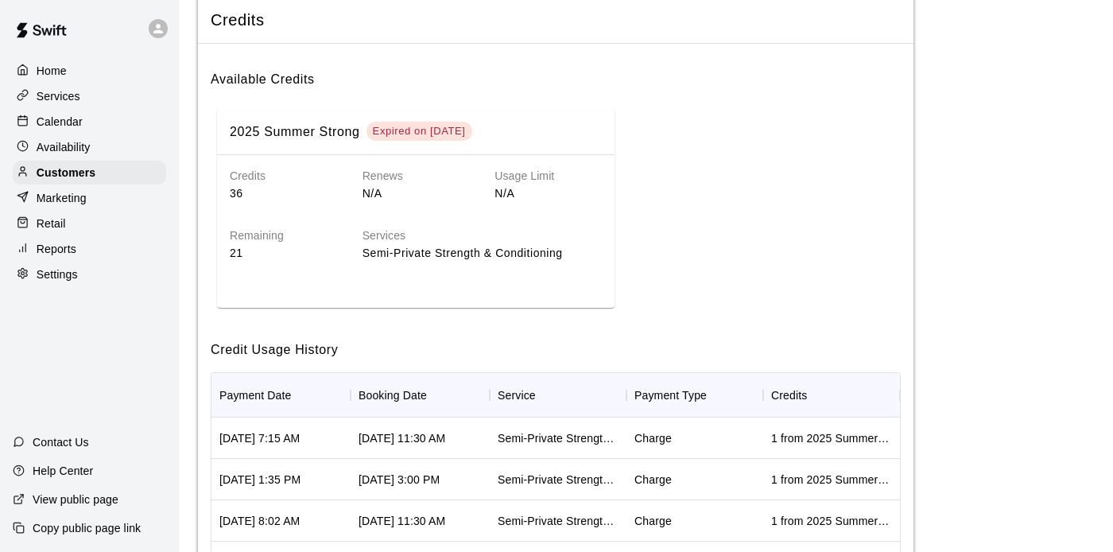
scroll to position [32, 0]
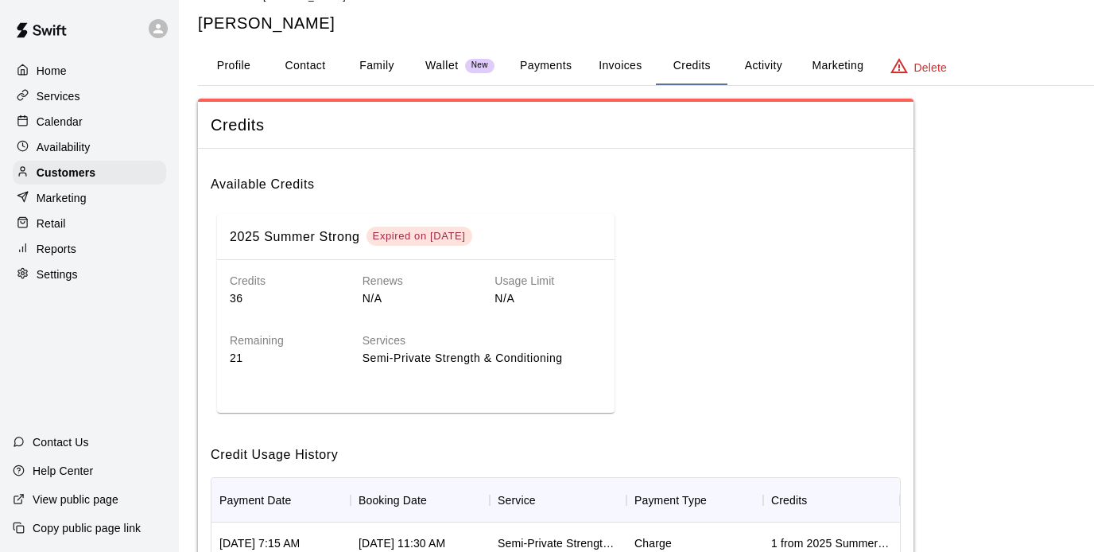
click at [578, 131] on span "Credits" at bounding box center [556, 124] width 690 height 21
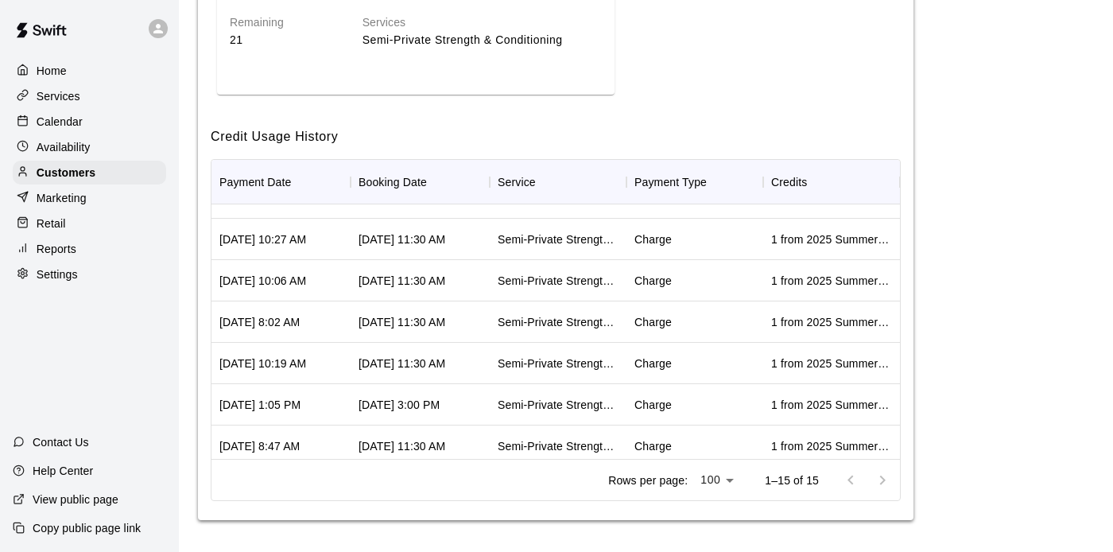
scroll to position [0, 0]
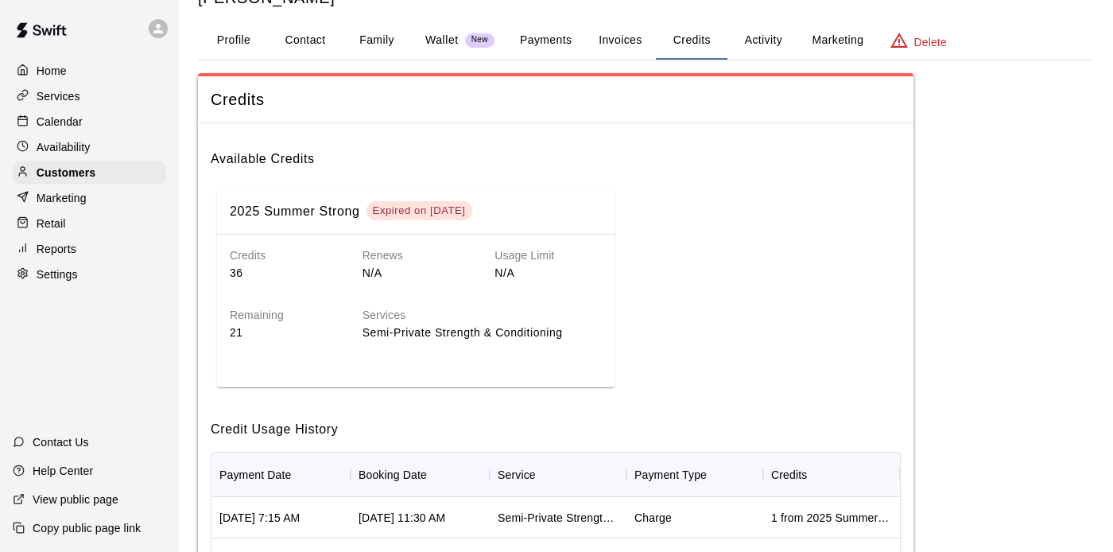
scroll to position [50, 0]
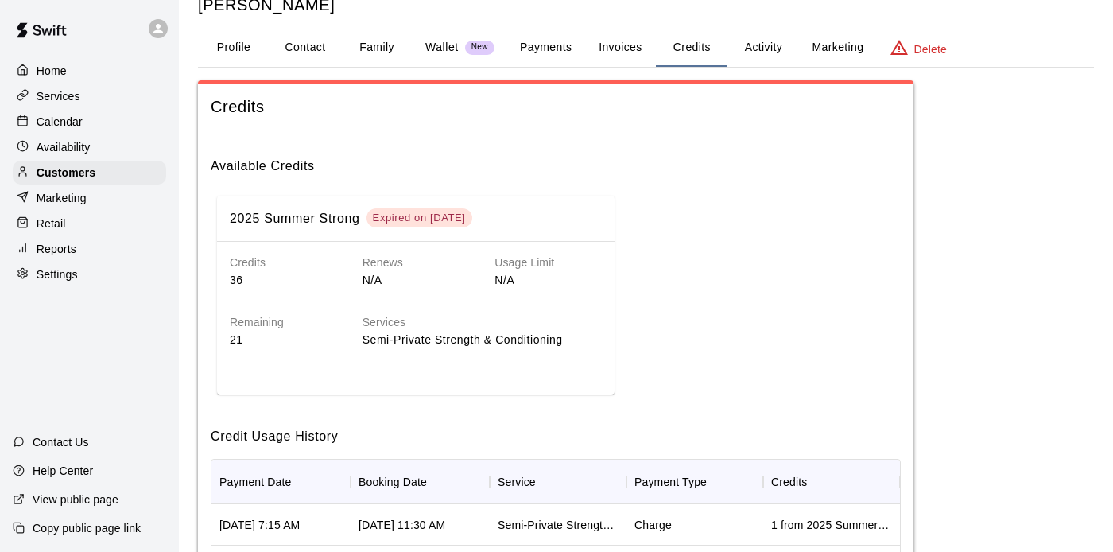
click at [52, 91] on p "Services" at bounding box center [59, 96] width 44 height 16
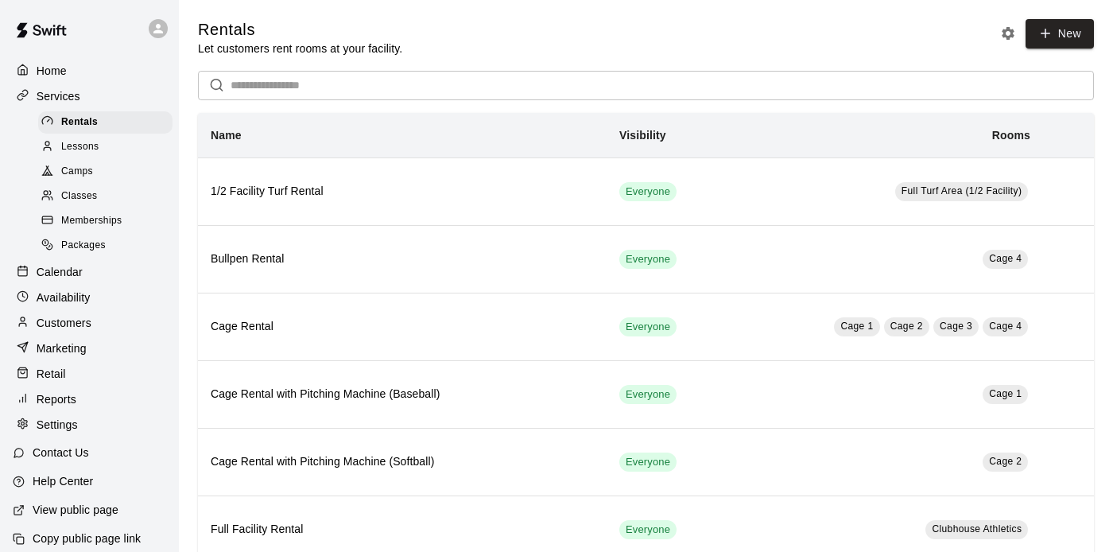
click at [122, 235] on div "Packages" at bounding box center [105, 245] width 134 height 22
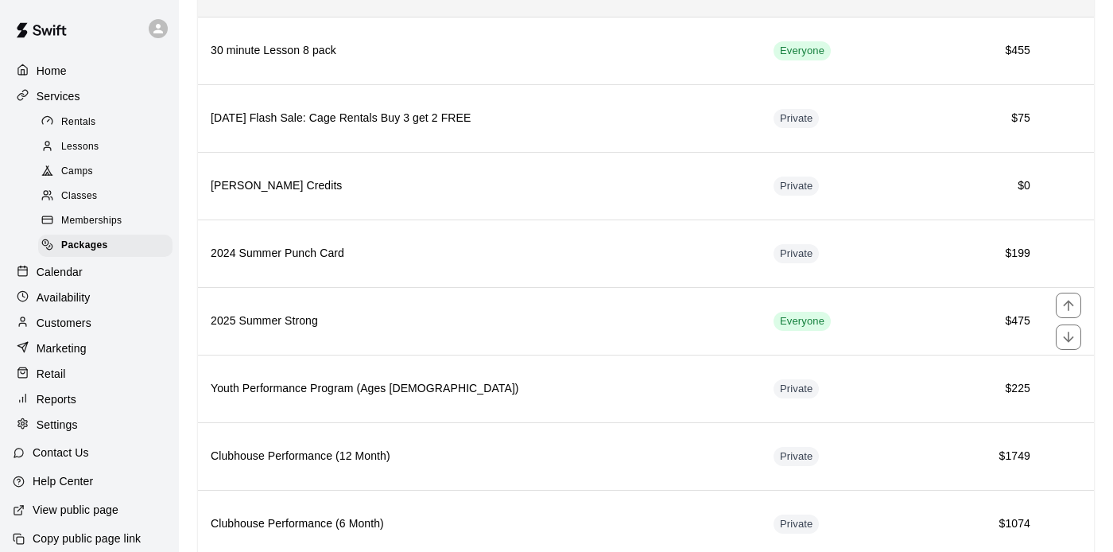
scroll to position [389, 0]
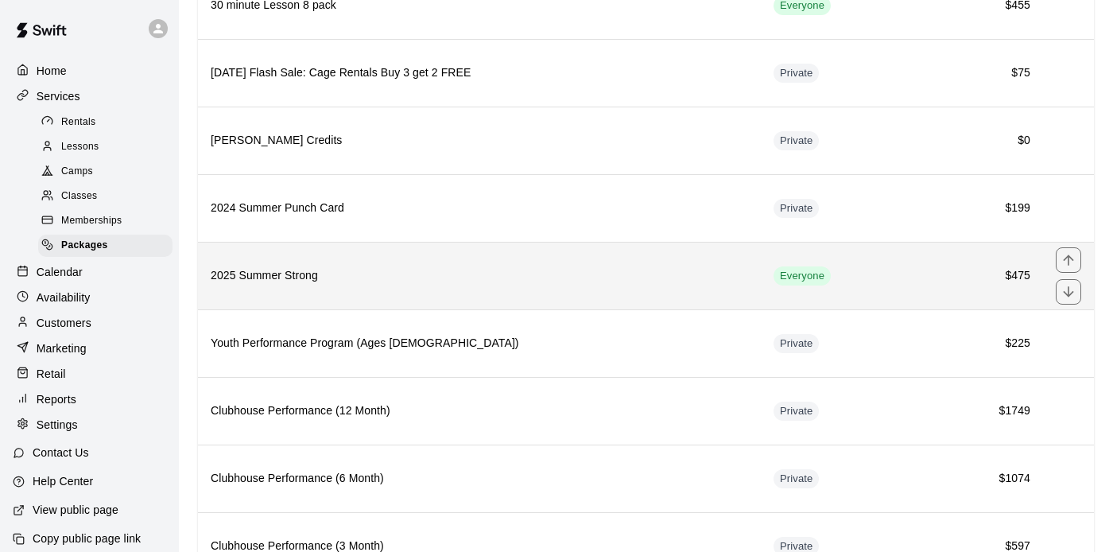
click at [366, 281] on h6 "2025 Summer Strong" at bounding box center [479, 275] width 537 height 17
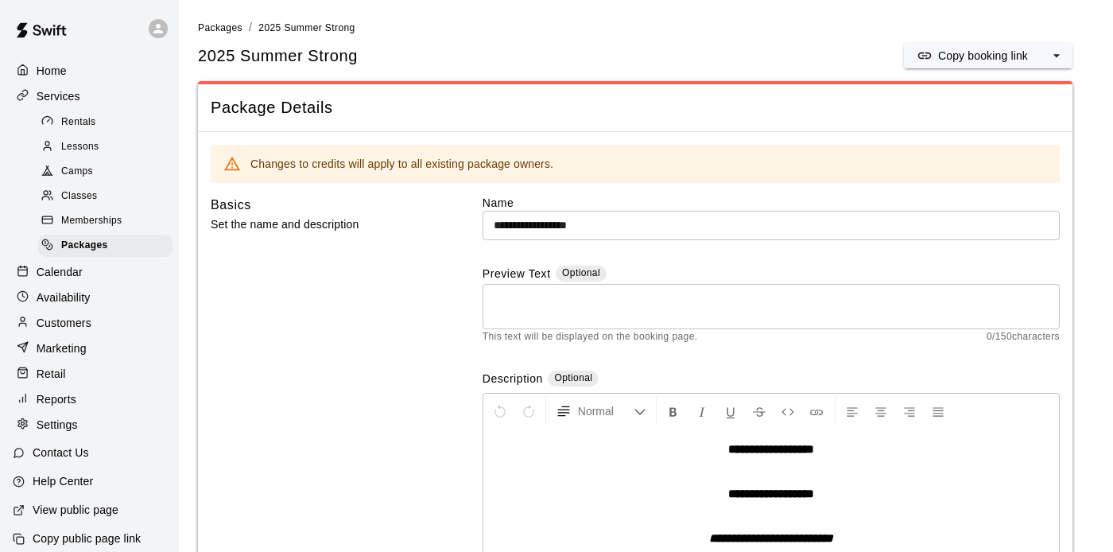
click at [102, 324] on div "Customers" at bounding box center [89, 323] width 153 height 24
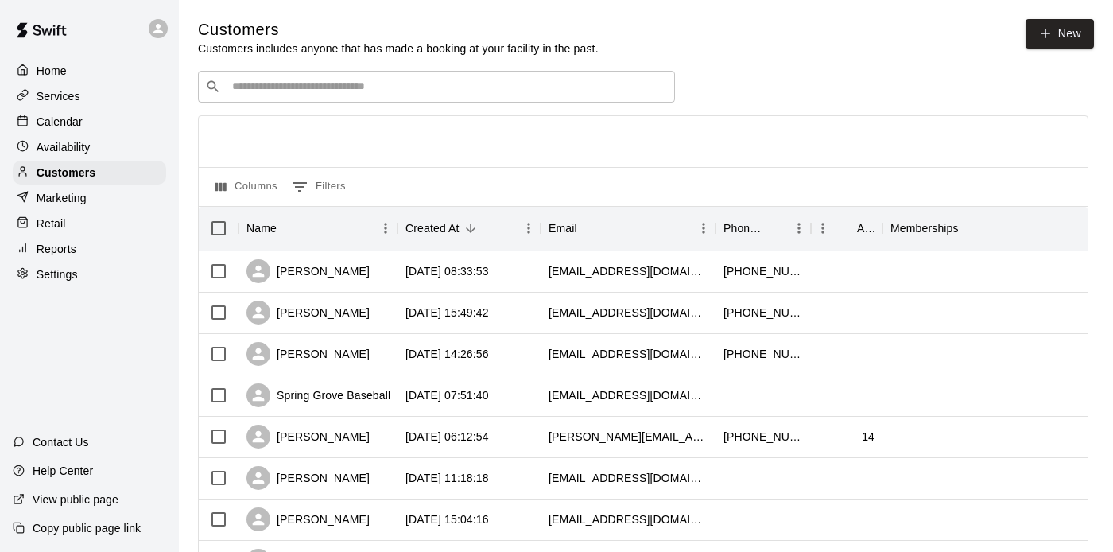
click at [468, 76] on div "​ ​" at bounding box center [436, 87] width 477 height 32
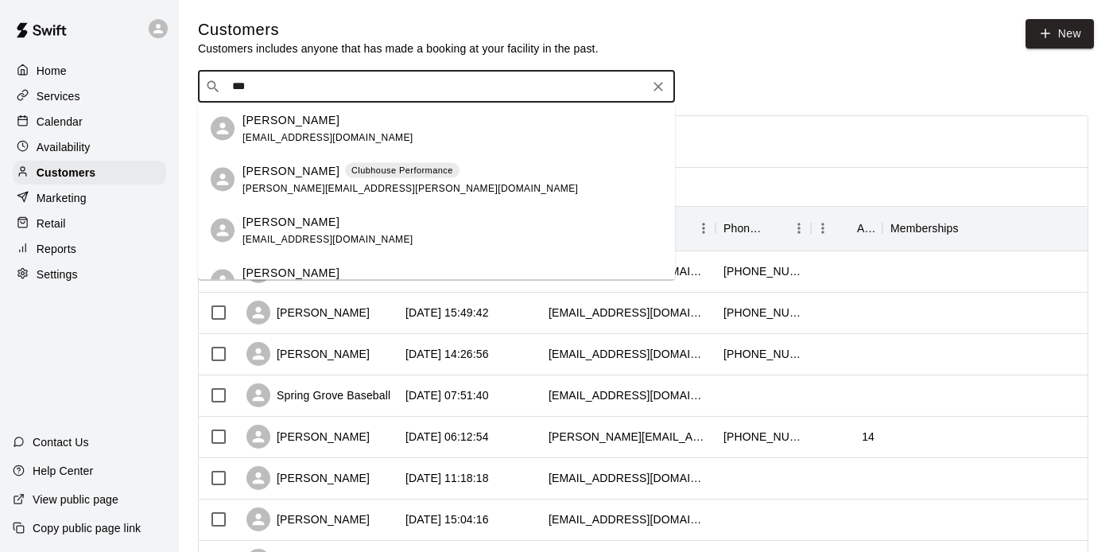
type input "****"
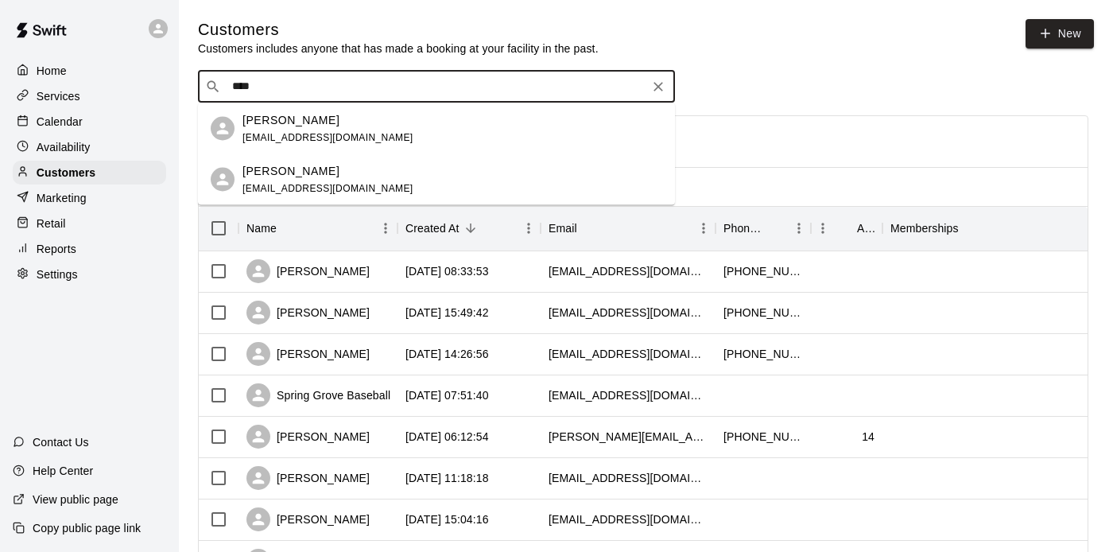
click at [459, 124] on div "[PERSON_NAME] [PERSON_NAME][EMAIL_ADDRESS][DOMAIN_NAME]" at bounding box center [452, 128] width 420 height 34
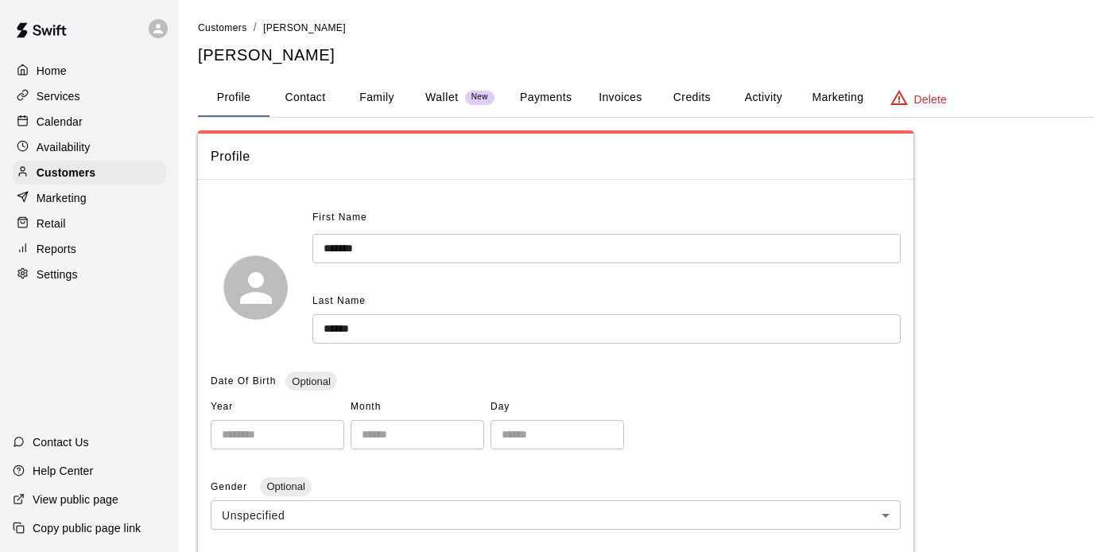
click at [684, 90] on button "Credits" at bounding box center [692, 98] width 72 height 38
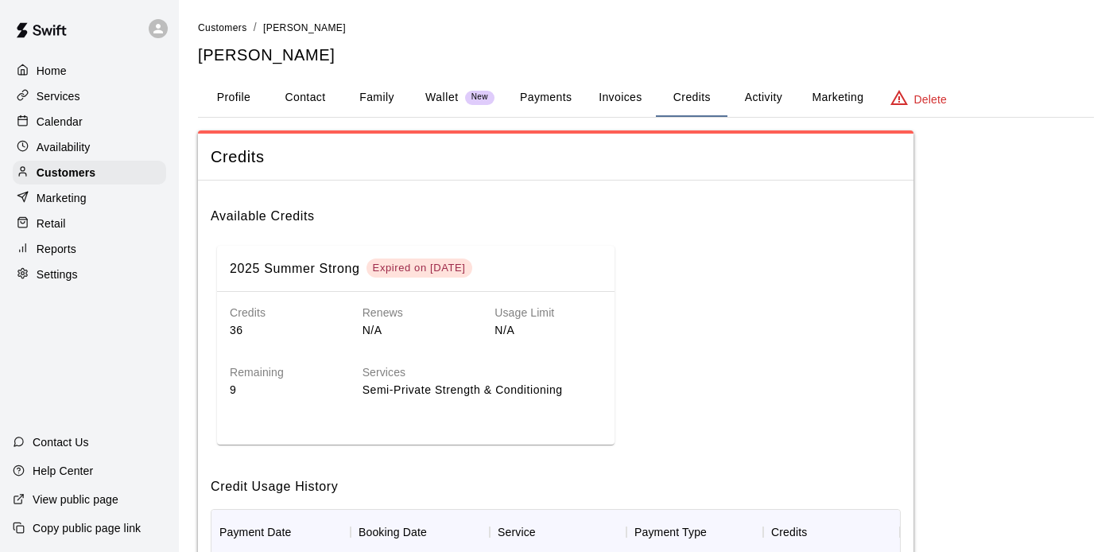
click at [678, 212] on h6 "Available Credits" at bounding box center [556, 209] width 690 height 33
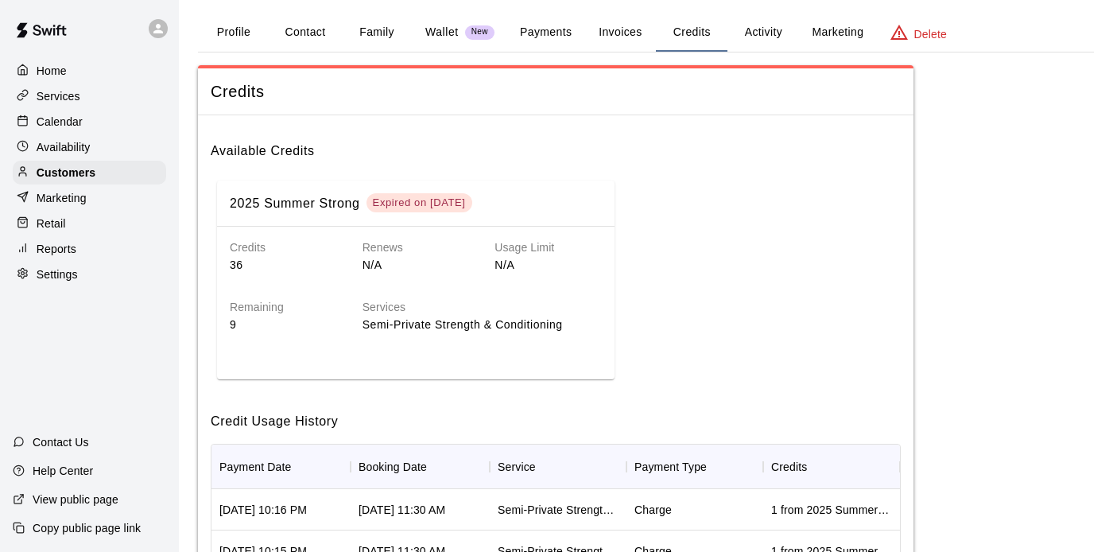
scroll to position [82, 0]
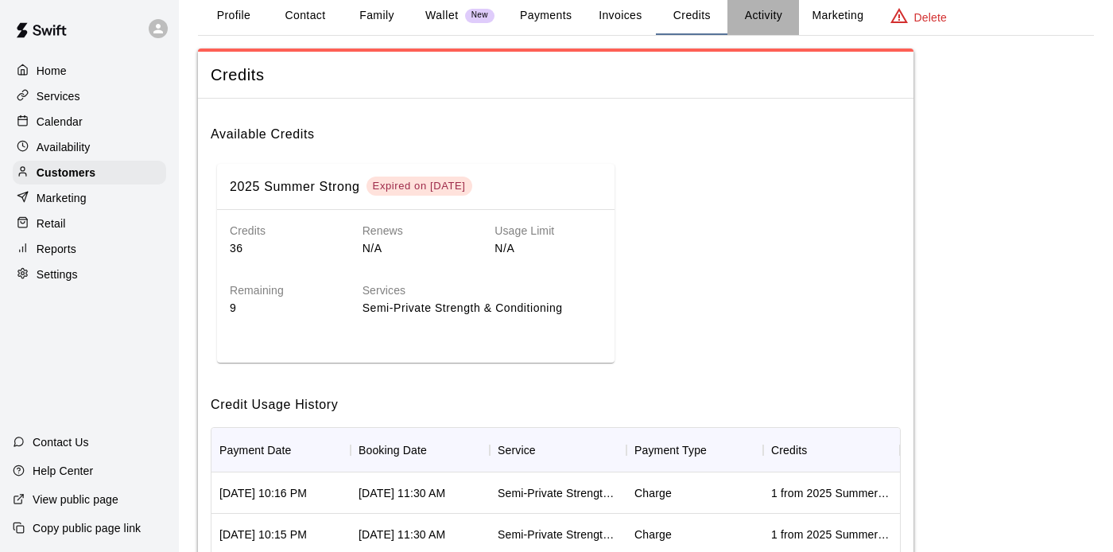
click at [755, 11] on button "Activity" at bounding box center [763, 16] width 72 height 38
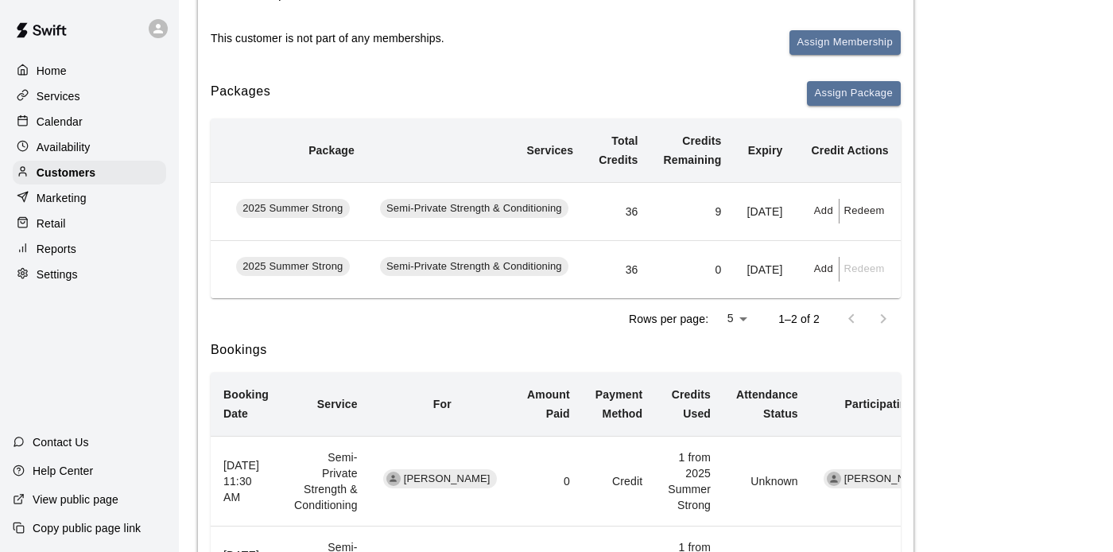
scroll to position [225, 0]
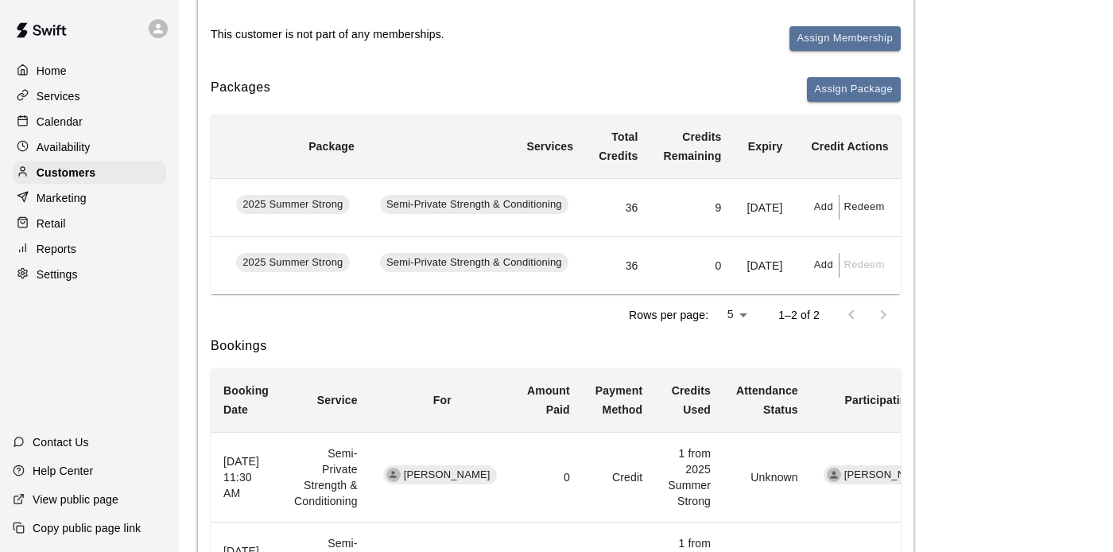
click at [851, 212] on button "Redeem" at bounding box center [863, 207] width 48 height 25
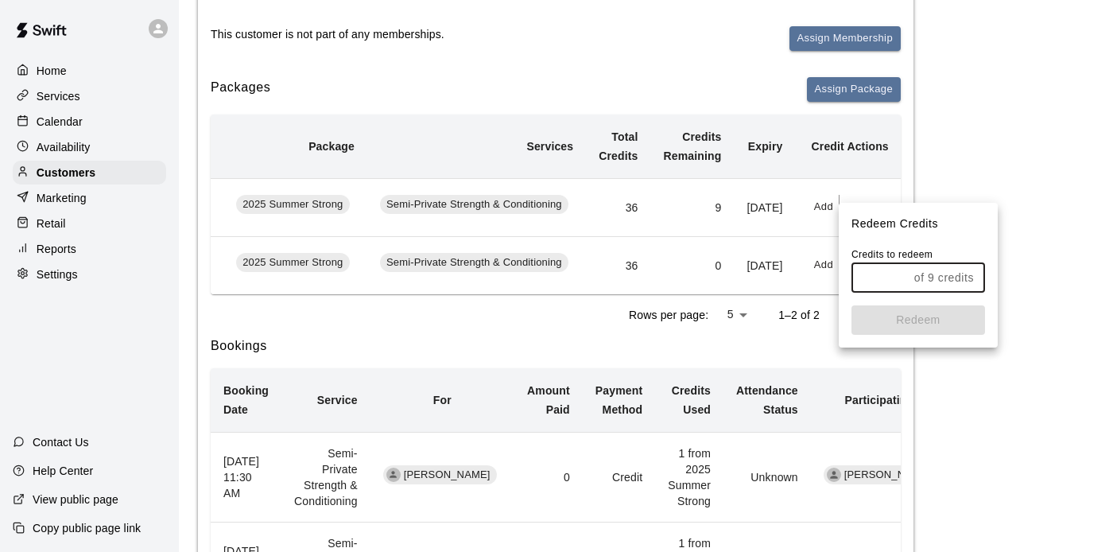
click at [882, 270] on input "text" at bounding box center [879, 277] width 56 height 29
type input "*"
click at [912, 323] on button "Redeem" at bounding box center [918, 319] width 134 height 29
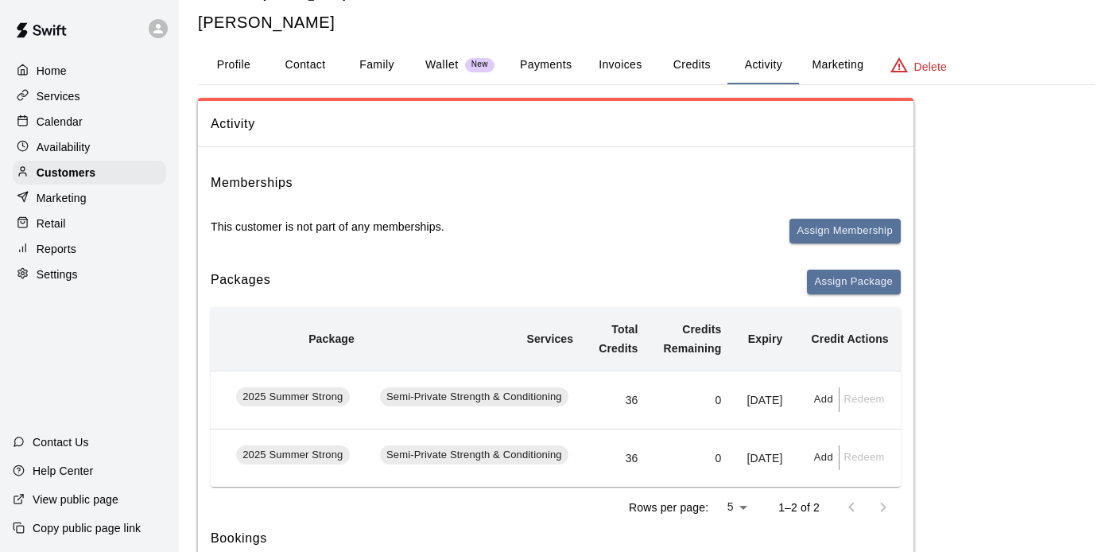
scroll to position [0, 0]
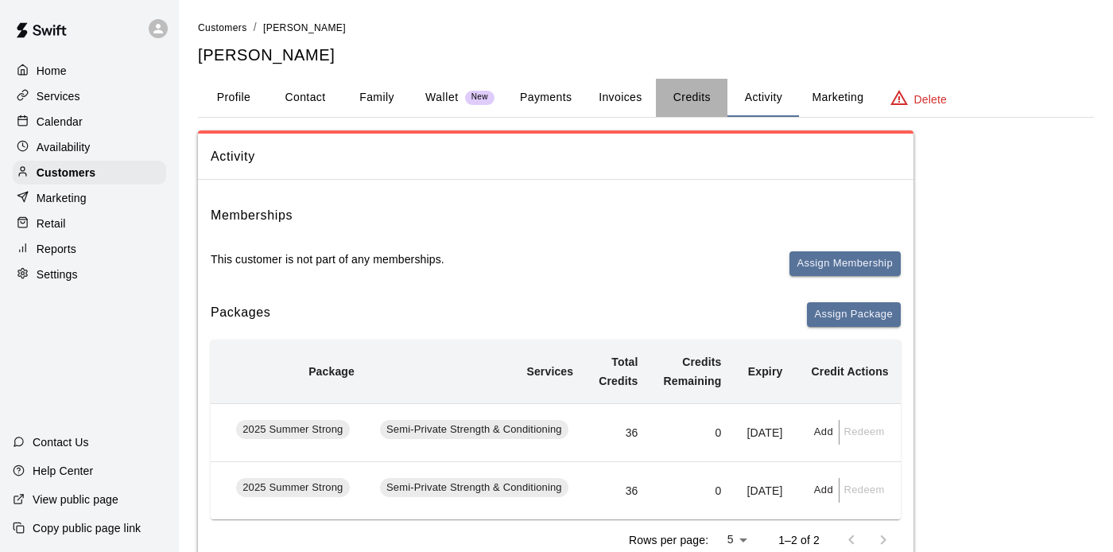
click at [693, 101] on button "Credits" at bounding box center [692, 98] width 72 height 38
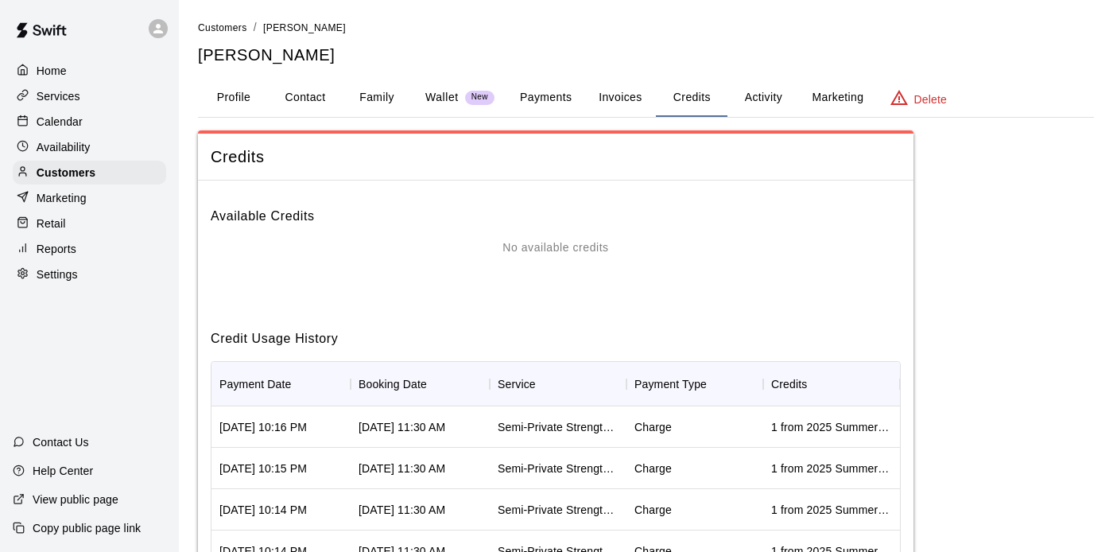
click at [414, 161] on span "Credits" at bounding box center [556, 156] width 690 height 21
click at [221, 29] on span "Customers" at bounding box center [222, 27] width 49 height 11
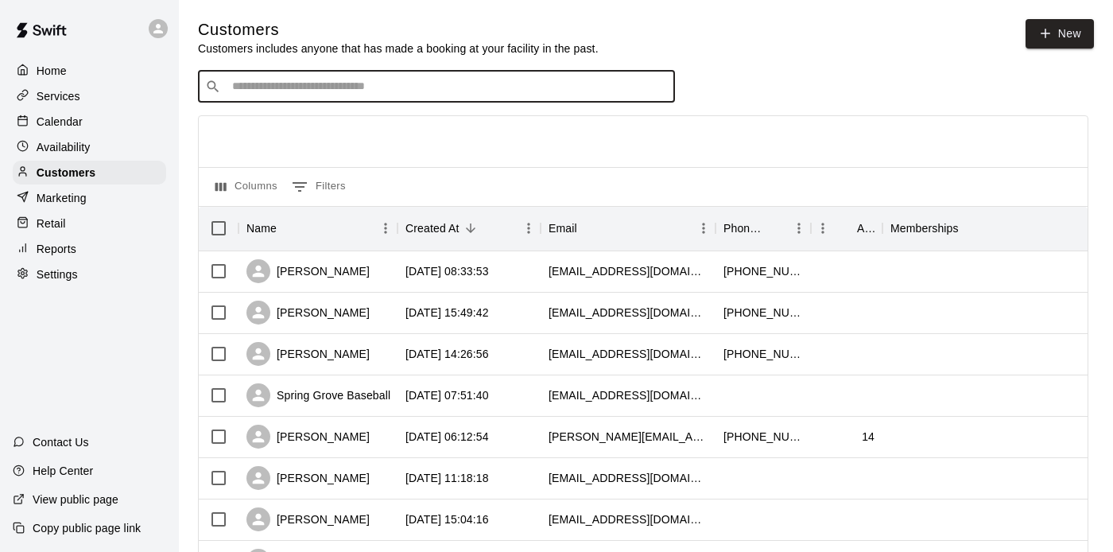
click at [431, 86] on input "Search customers by name or email" at bounding box center [447, 87] width 440 height 16
type input "***"
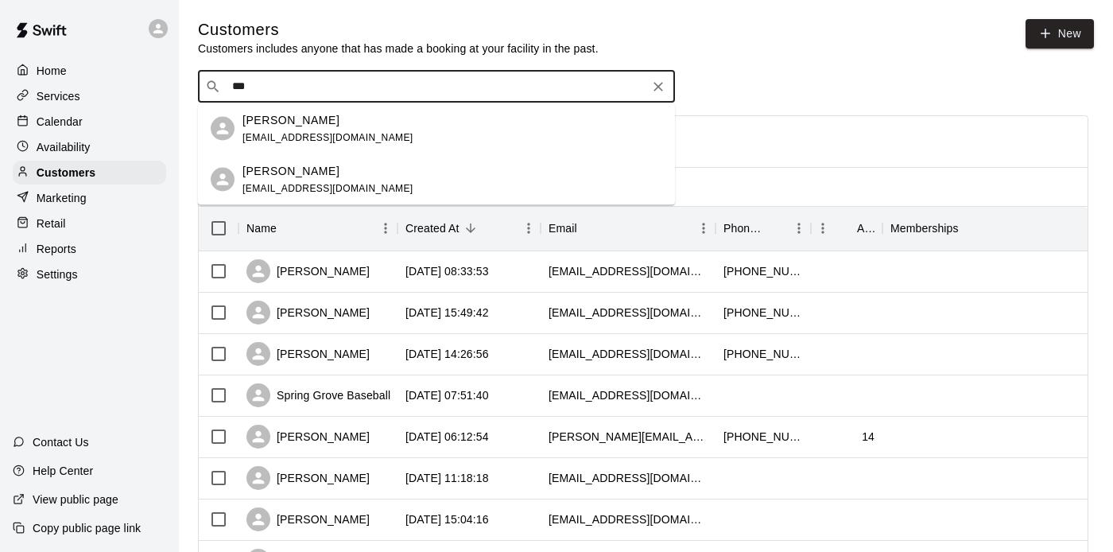
click at [434, 131] on div "[PERSON_NAME] [PERSON_NAME][EMAIL_ADDRESS][DOMAIN_NAME]" at bounding box center [452, 128] width 420 height 34
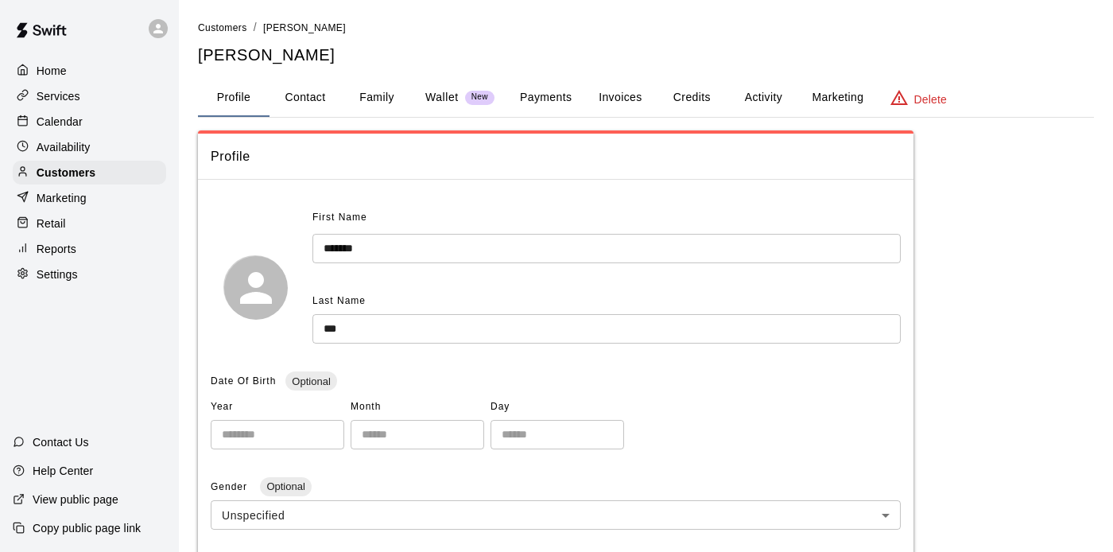
click at [774, 96] on button "Activity" at bounding box center [763, 98] width 72 height 38
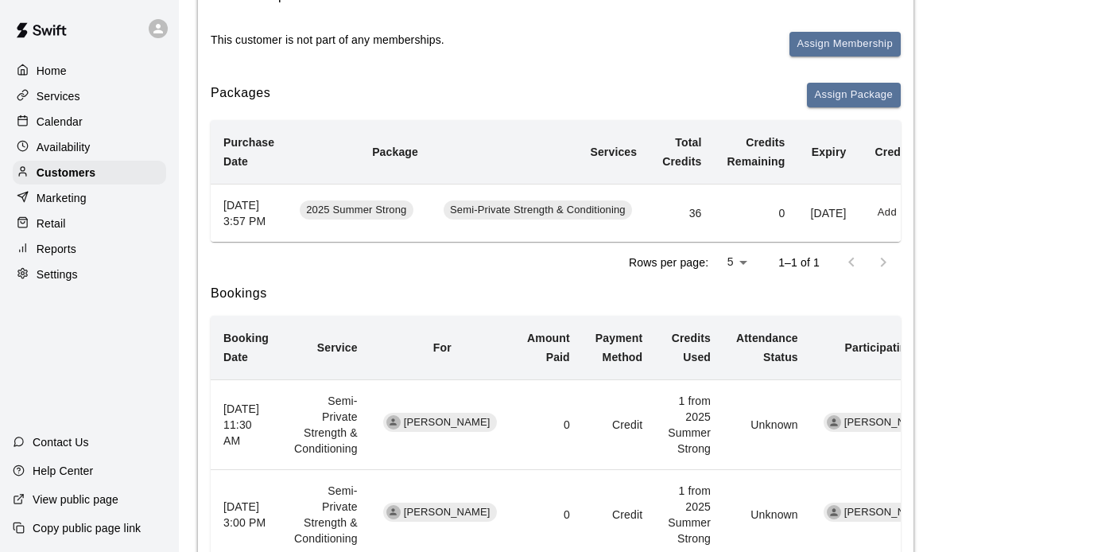
scroll to position [223, 0]
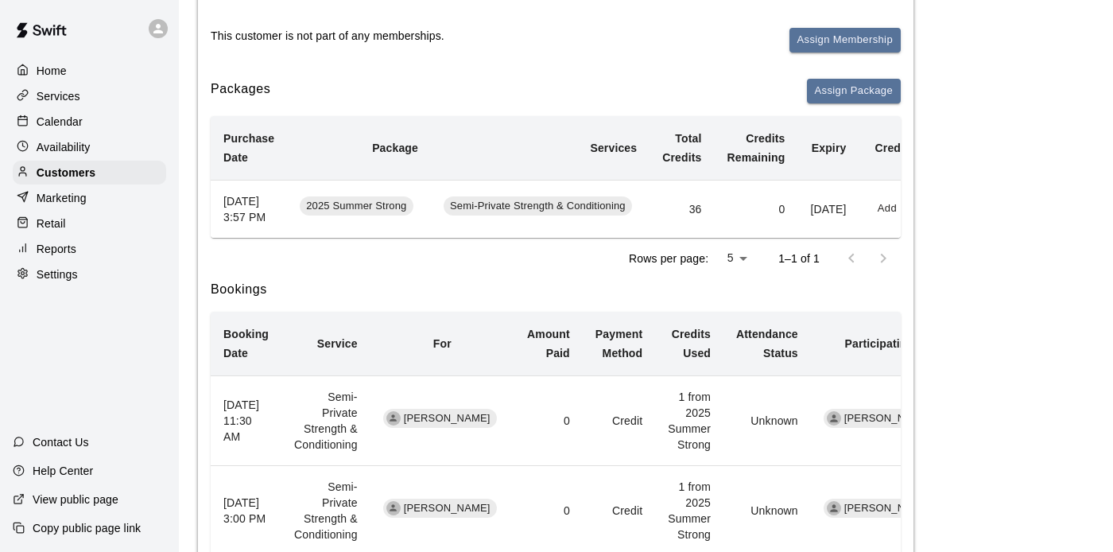
click at [750, 222] on td "0" at bounding box center [756, 209] width 83 height 58
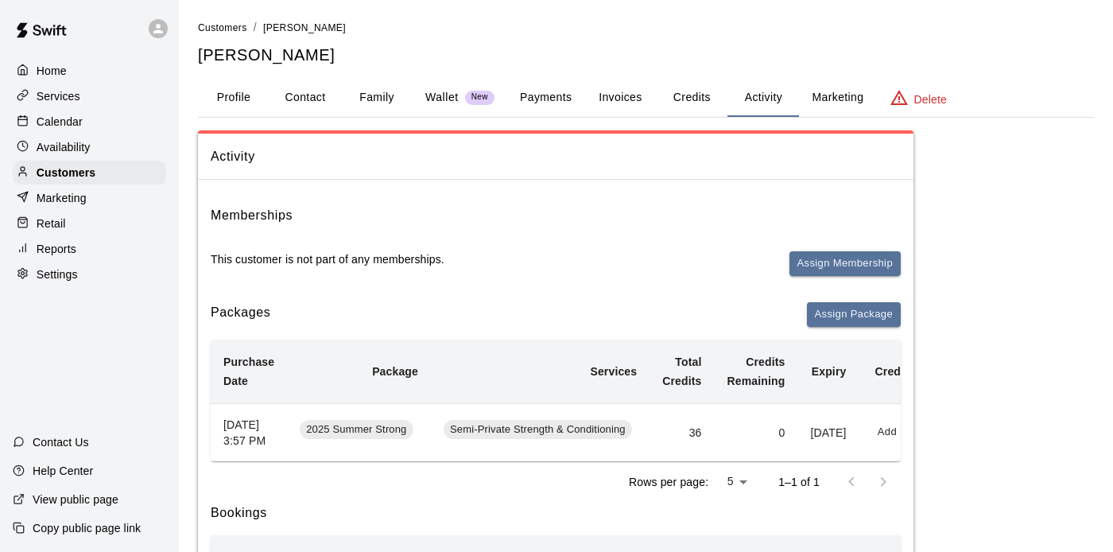
scroll to position [0, 64]
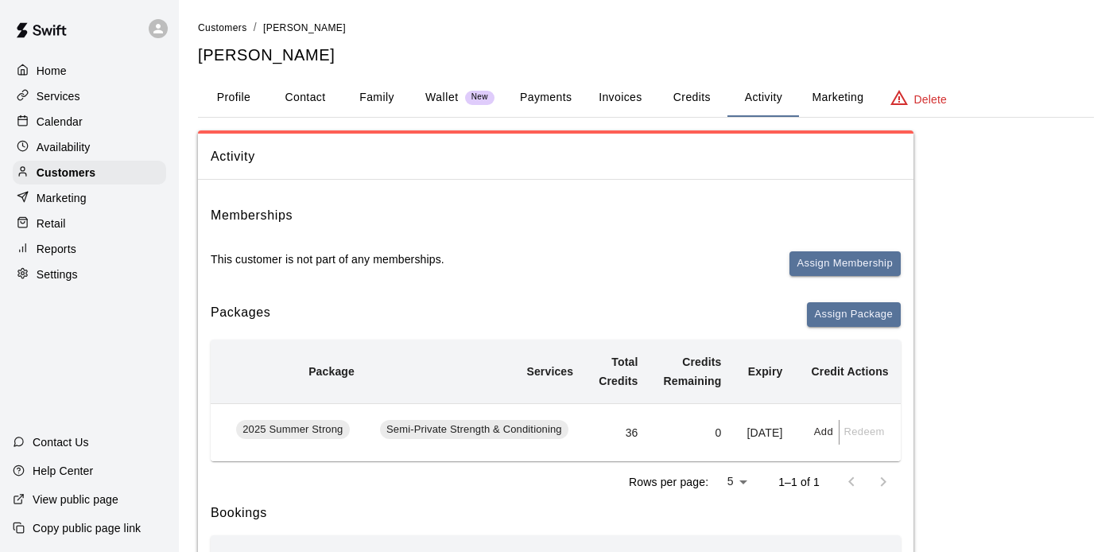
click at [688, 95] on button "Credits" at bounding box center [692, 98] width 72 height 38
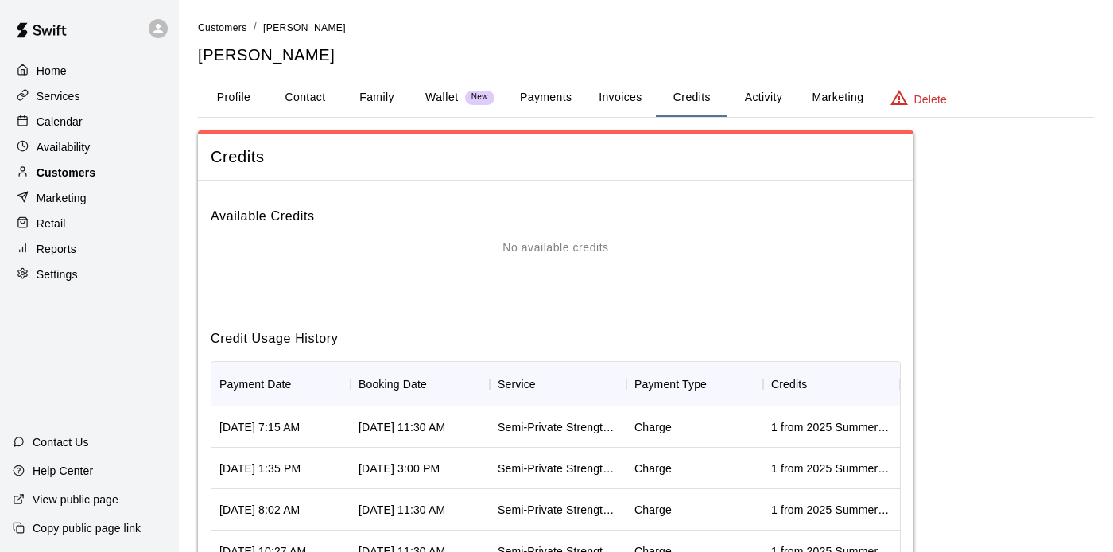
click at [94, 169] on p "Customers" at bounding box center [66, 173] width 59 height 16
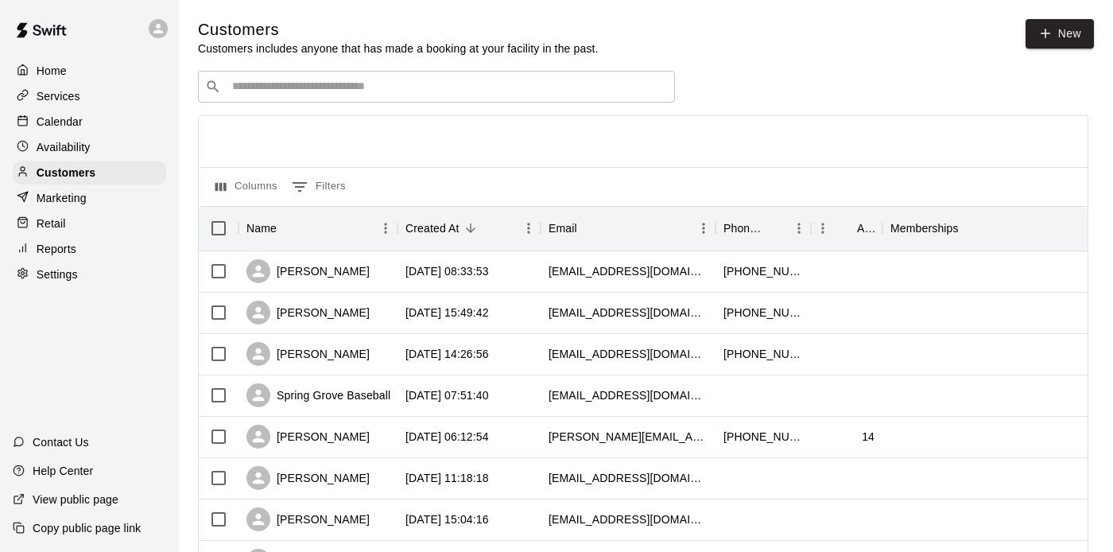
click at [516, 74] on div "​ ​" at bounding box center [436, 87] width 477 height 32
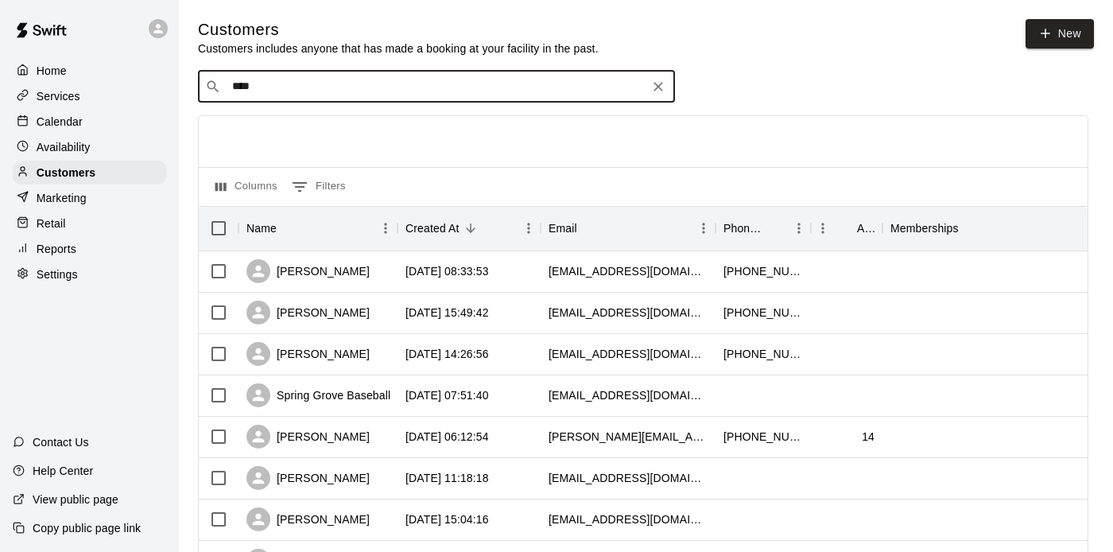
type input "*****"
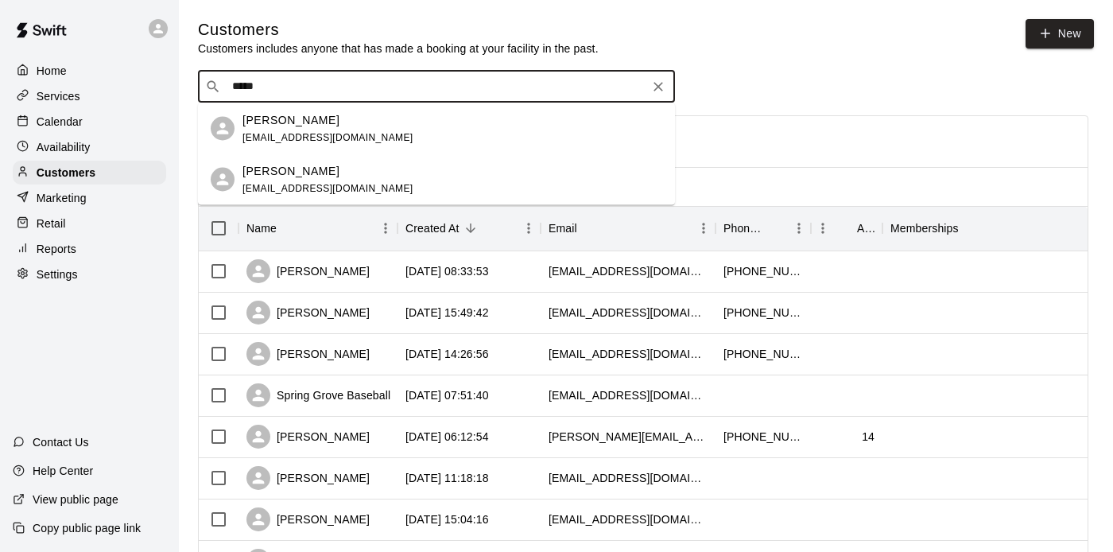
click at [506, 116] on div "[PERSON_NAME] [EMAIL_ADDRESS][DOMAIN_NAME]" at bounding box center [452, 128] width 420 height 34
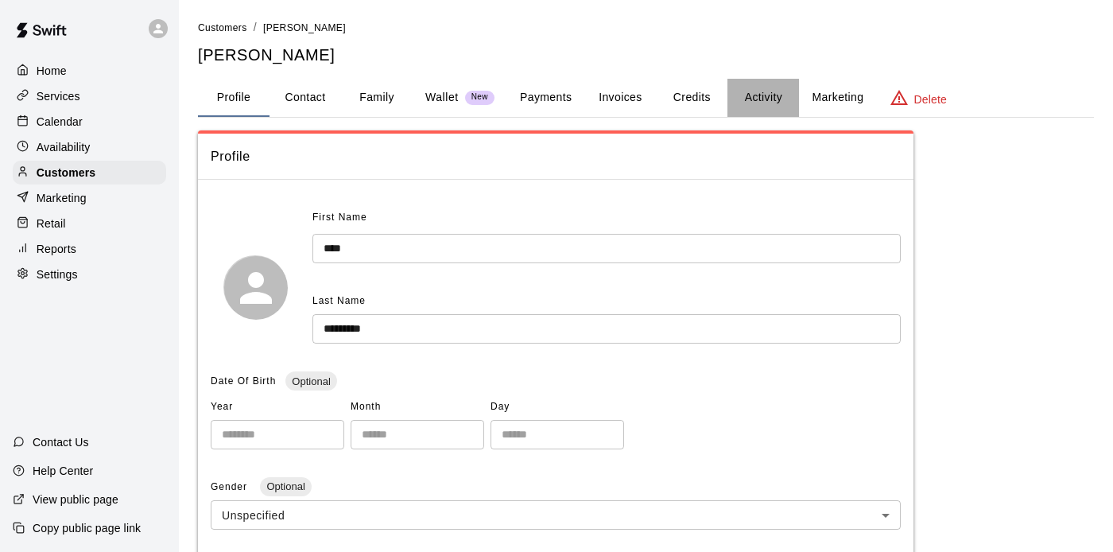
click at [766, 96] on button "Activity" at bounding box center [763, 98] width 72 height 38
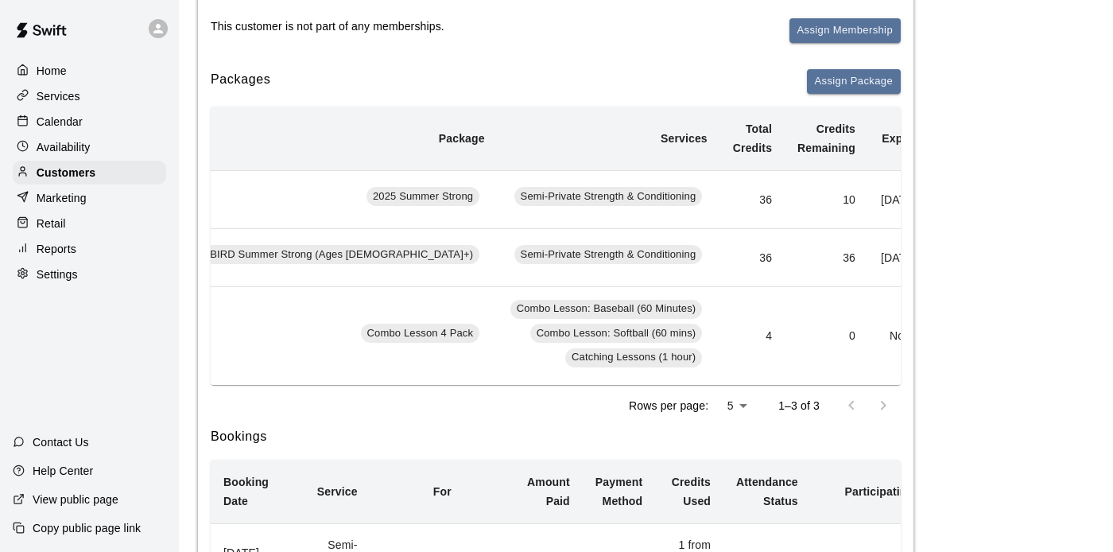
scroll to position [0, 161]
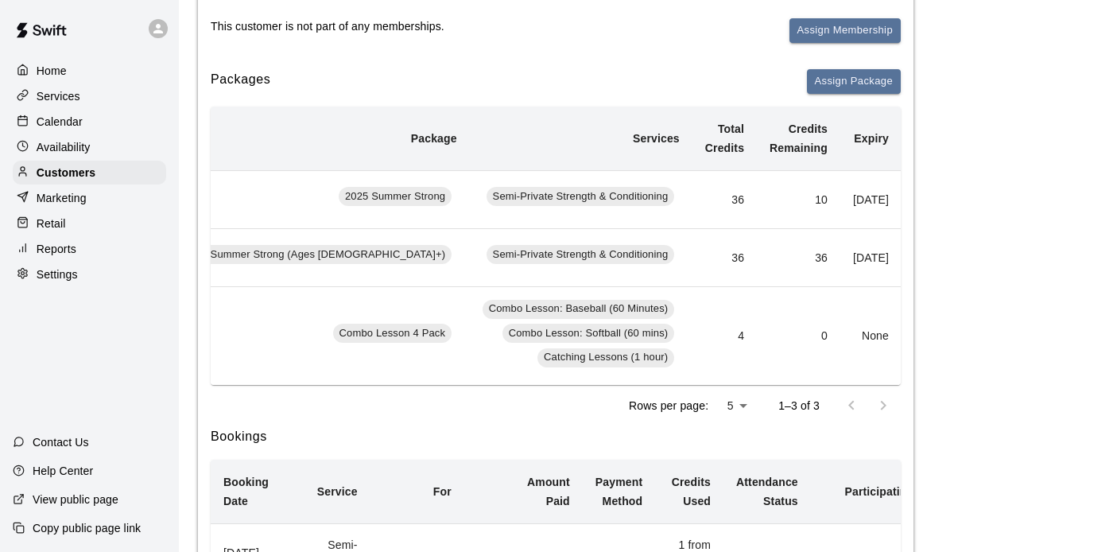
click at [946, 209] on button "Redeem" at bounding box center [970, 199] width 48 height 25
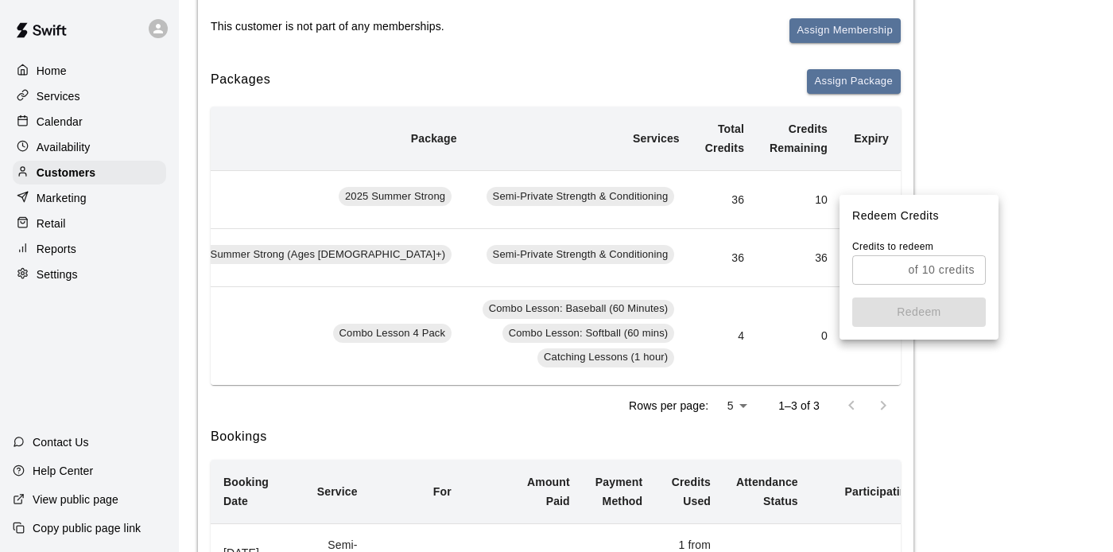
click at [888, 268] on input "text" at bounding box center [876, 269] width 49 height 29
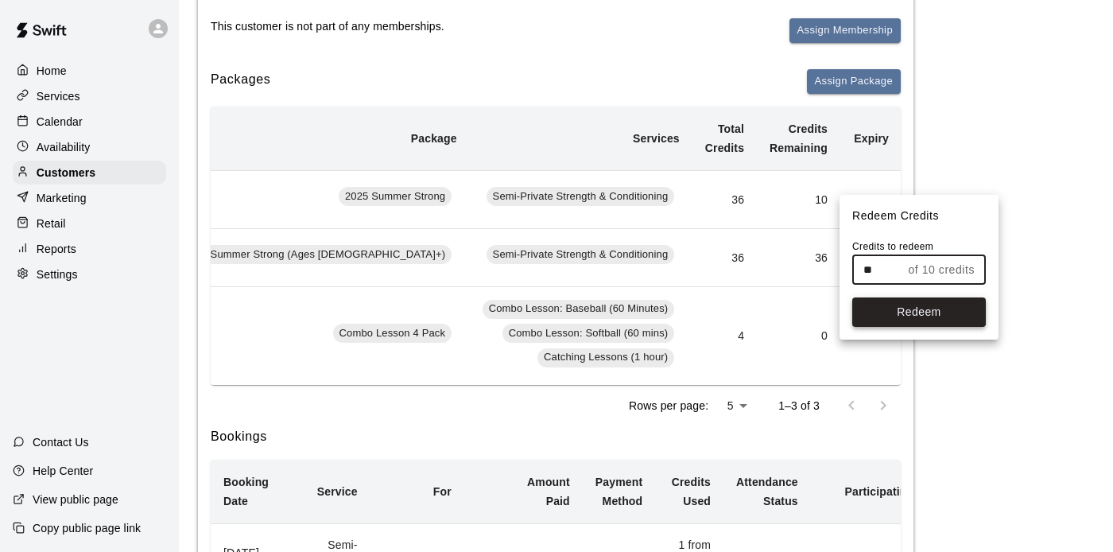
type input "**"
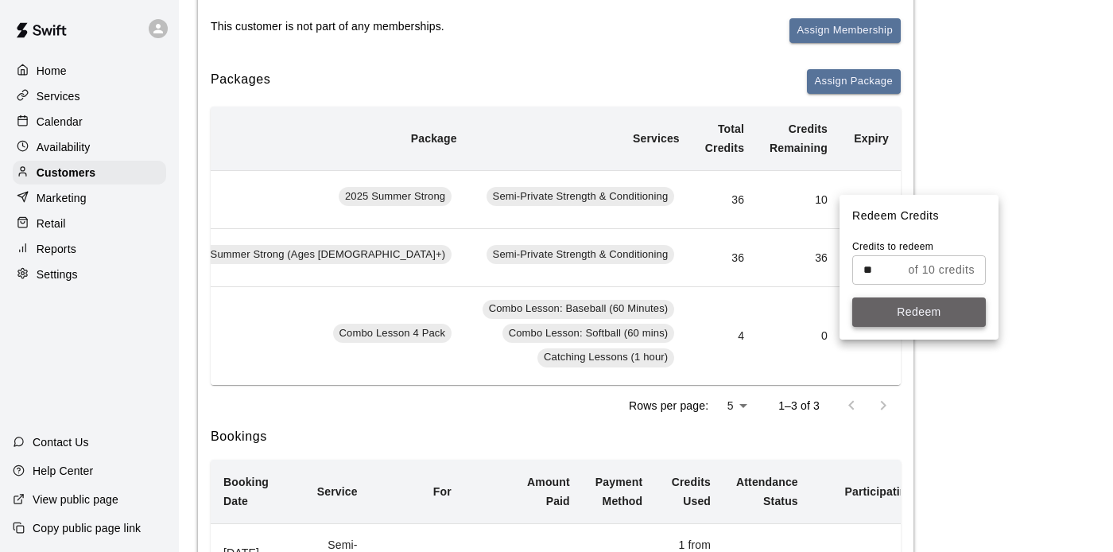
click at [913, 316] on button "Redeem" at bounding box center [919, 311] width 134 height 29
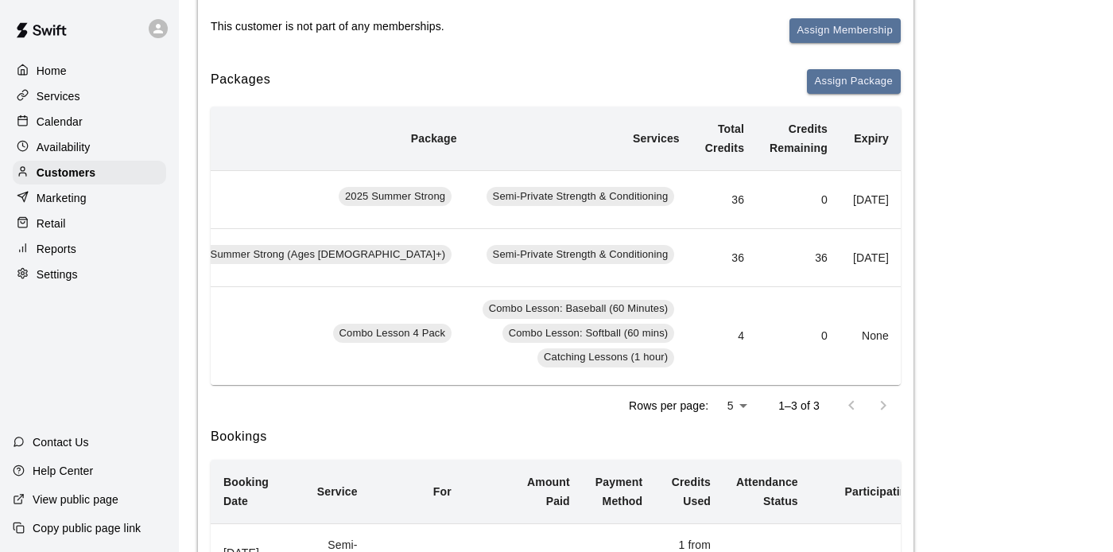
click at [946, 269] on button "Redeem" at bounding box center [970, 257] width 48 height 25
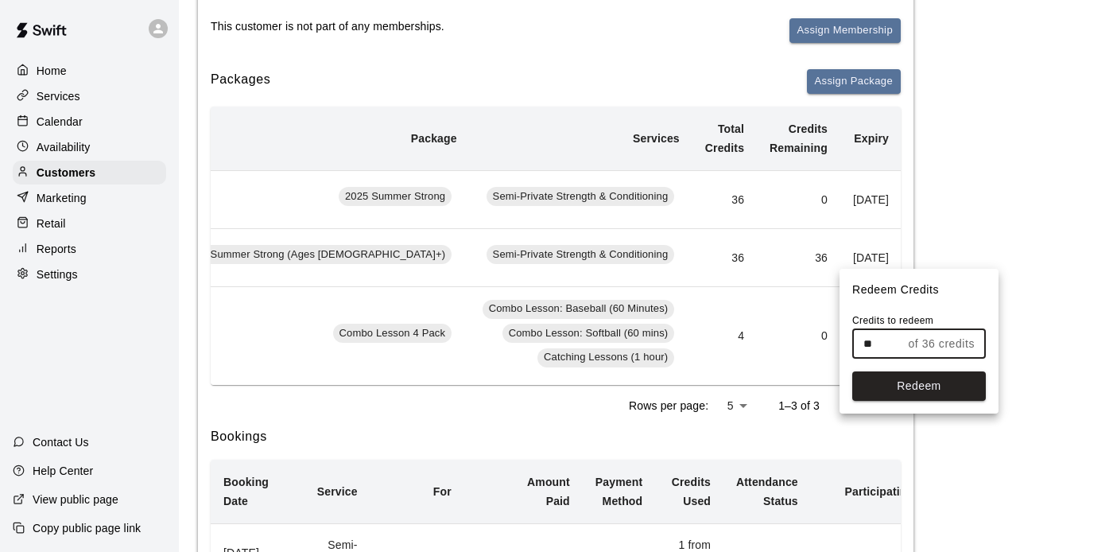
drag, startPoint x: 887, startPoint y: 347, endPoint x: 851, endPoint y: 347, distance: 35.8
click at [851, 347] on div "Credits to redeem ** of 36 credits ​ Redeem" at bounding box center [918, 363] width 159 height 100
type input "**"
click at [917, 383] on button "Redeem" at bounding box center [919, 385] width 134 height 29
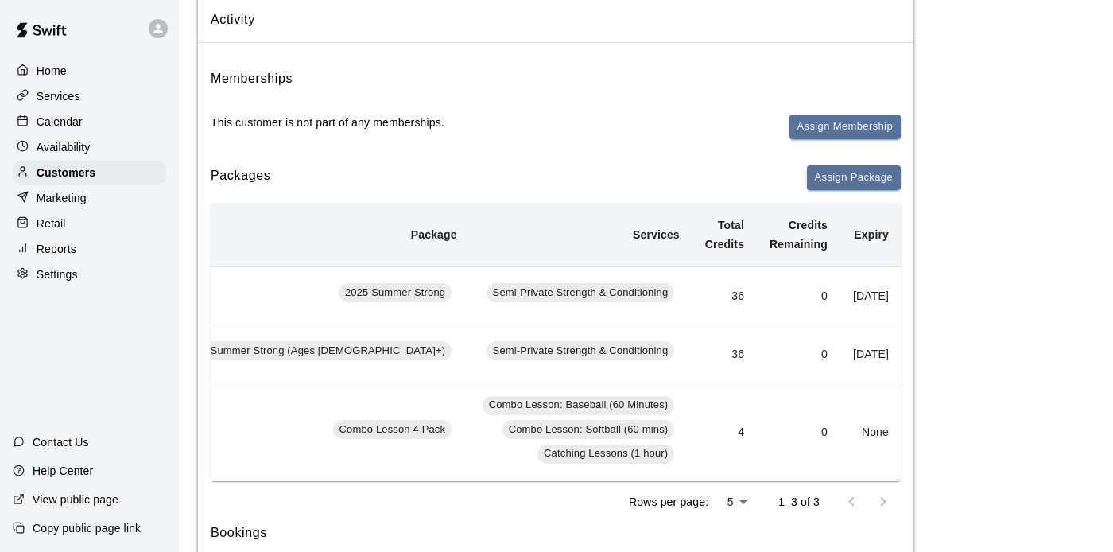
scroll to position [0, 0]
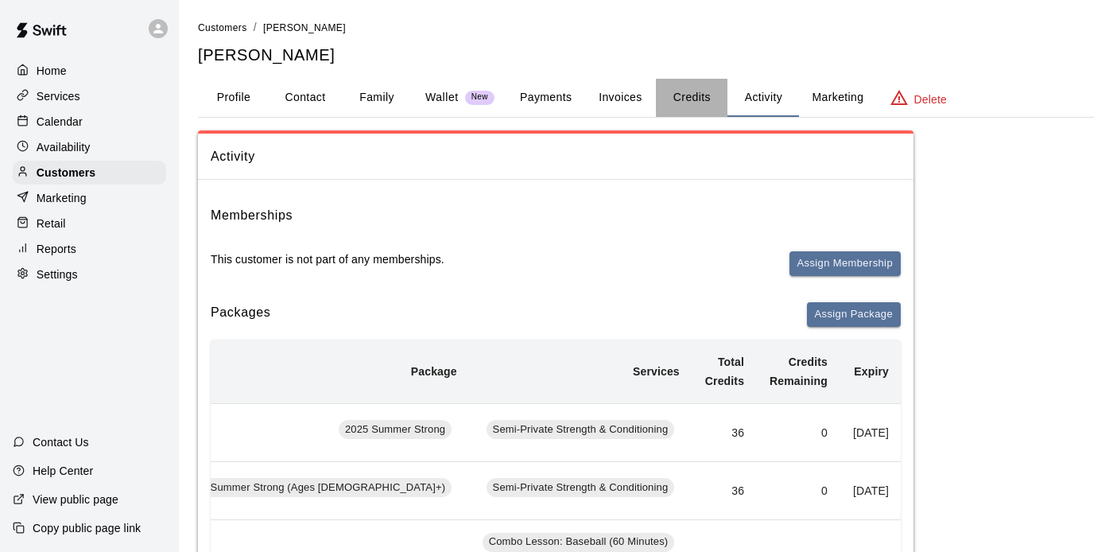
click at [684, 91] on button "Credits" at bounding box center [692, 98] width 72 height 38
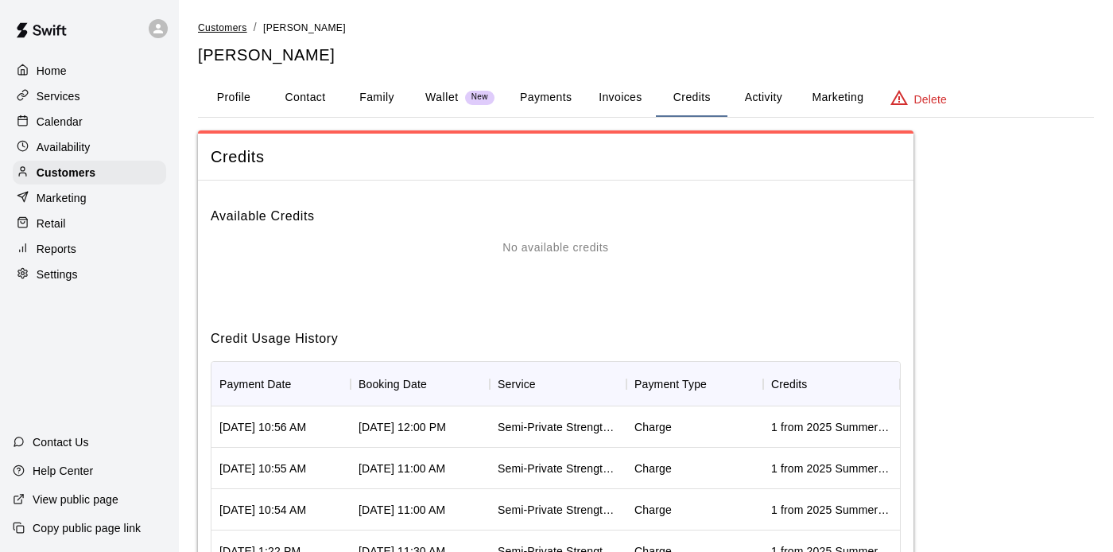
click at [231, 27] on span "Customers" at bounding box center [222, 27] width 49 height 11
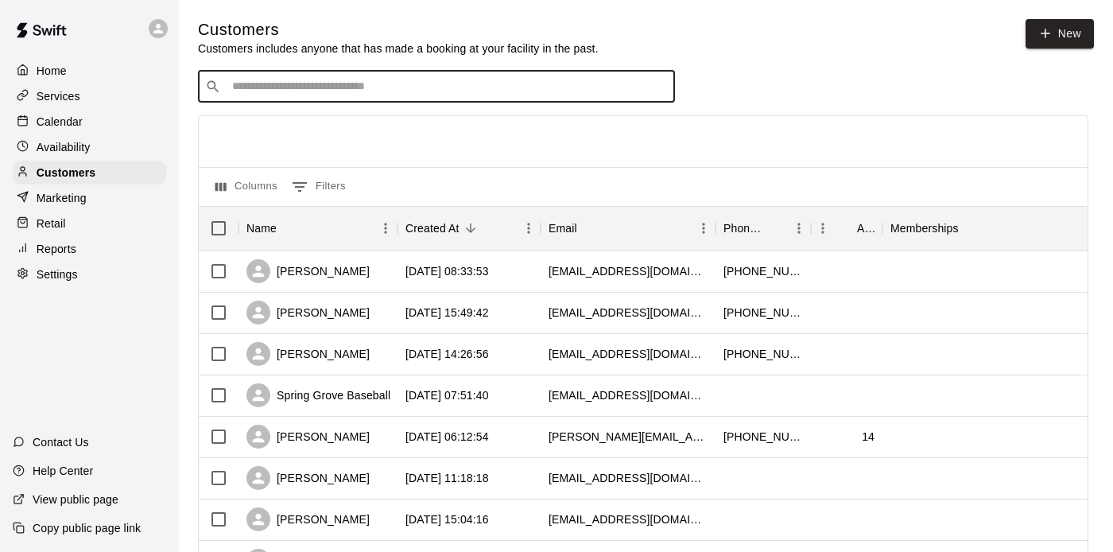
click at [436, 87] on input "Search customers by name or email" at bounding box center [447, 87] width 440 height 16
type input "***"
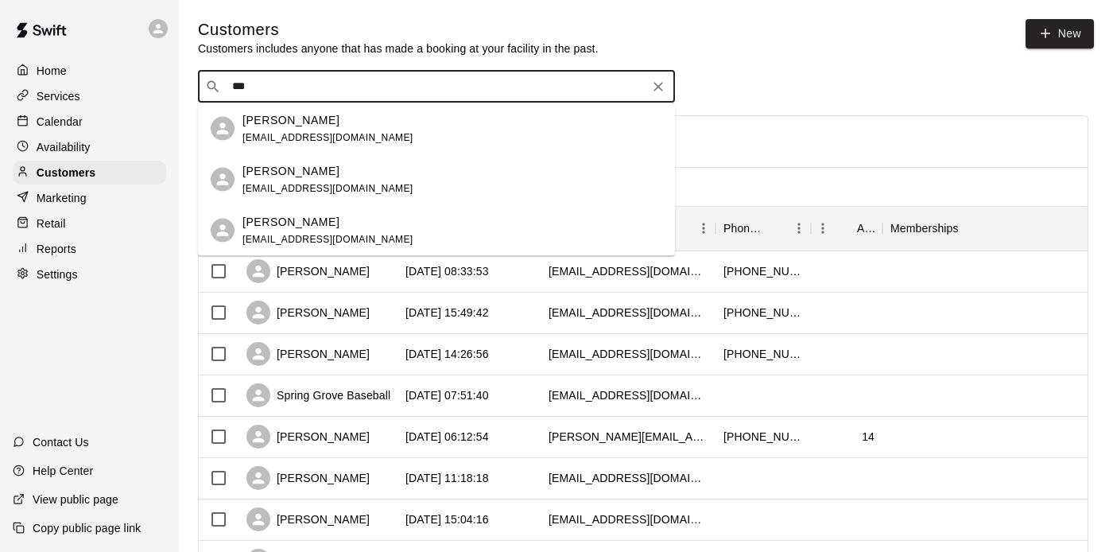
click at [447, 173] on div "[PERSON_NAME] [EMAIL_ADDRESS][DOMAIN_NAME]" at bounding box center [452, 179] width 420 height 34
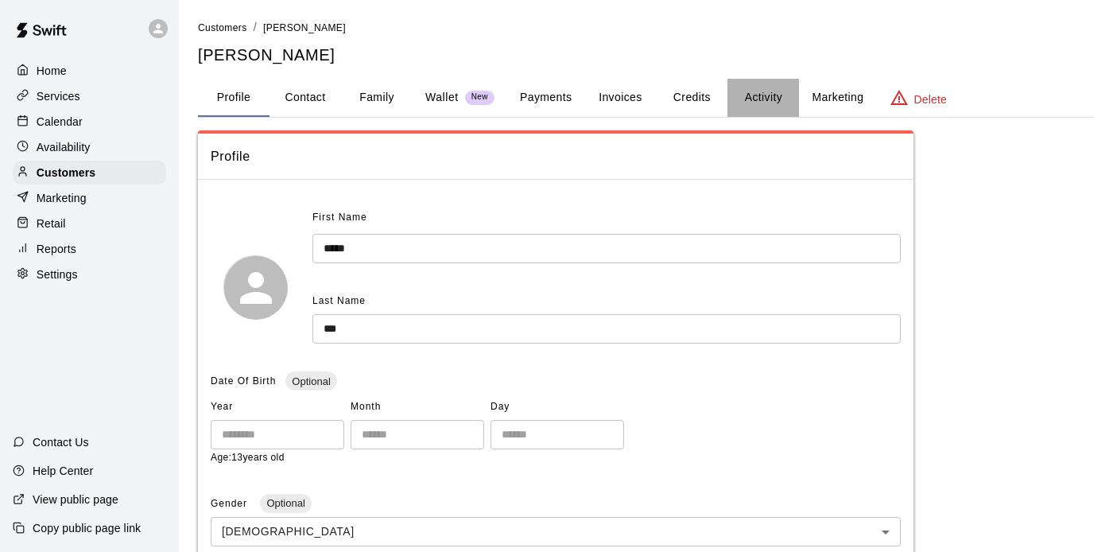
click at [754, 91] on button "Activity" at bounding box center [763, 98] width 72 height 38
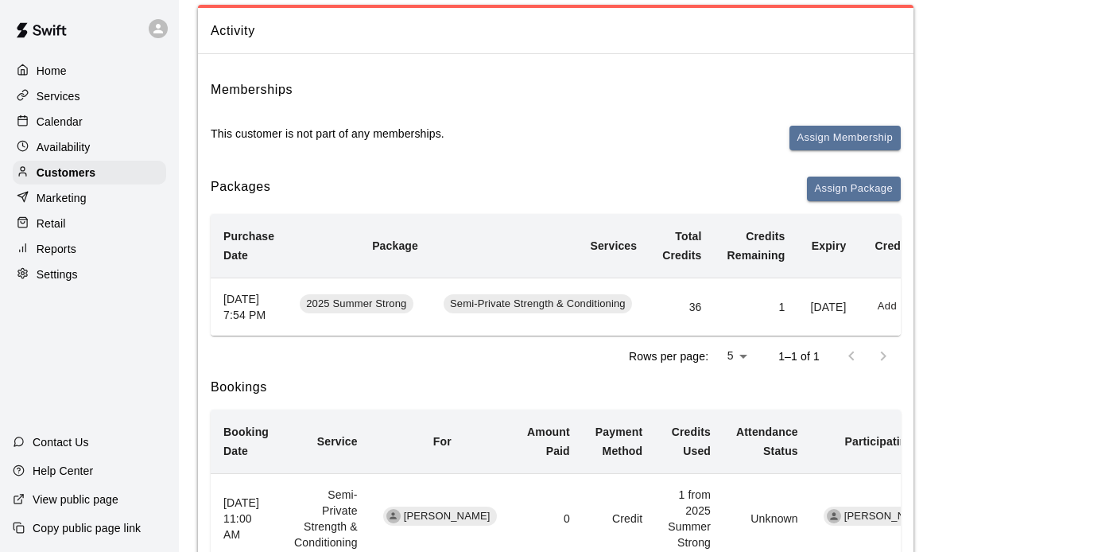
scroll to position [0, 64]
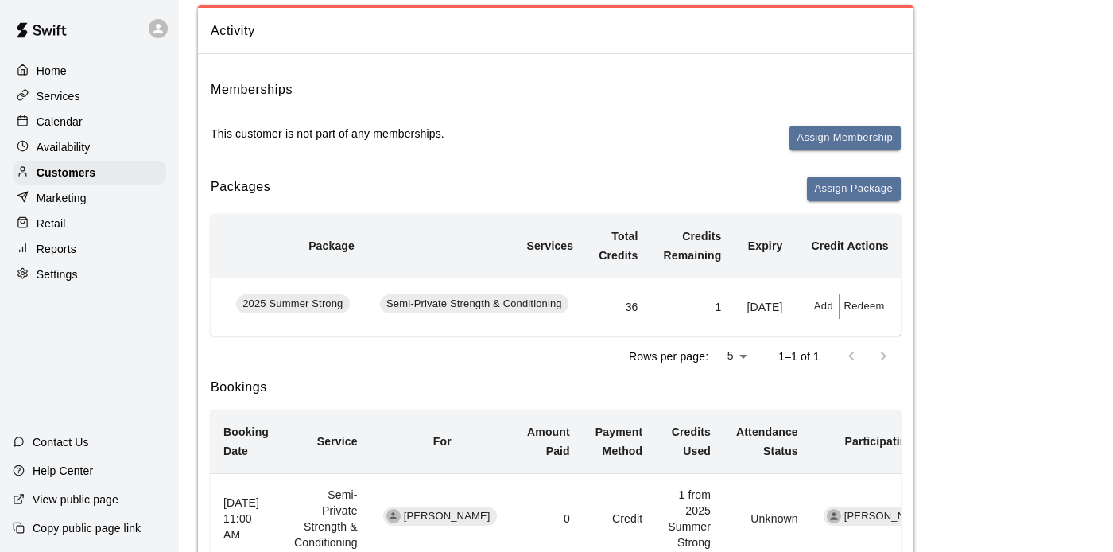
click at [854, 312] on button "Redeem" at bounding box center [863, 306] width 48 height 25
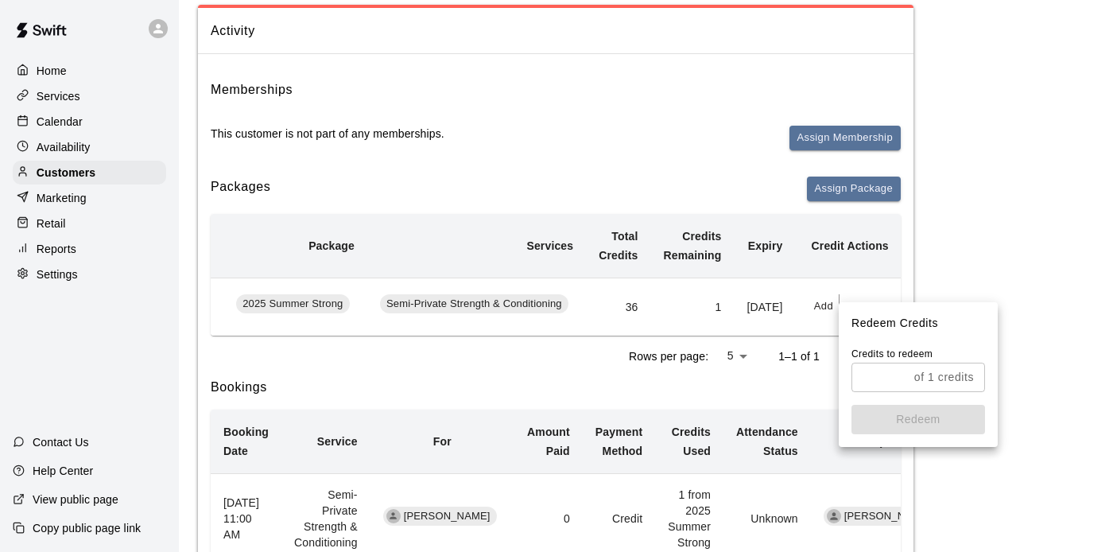
click at [874, 382] on input "text" at bounding box center [879, 376] width 56 height 29
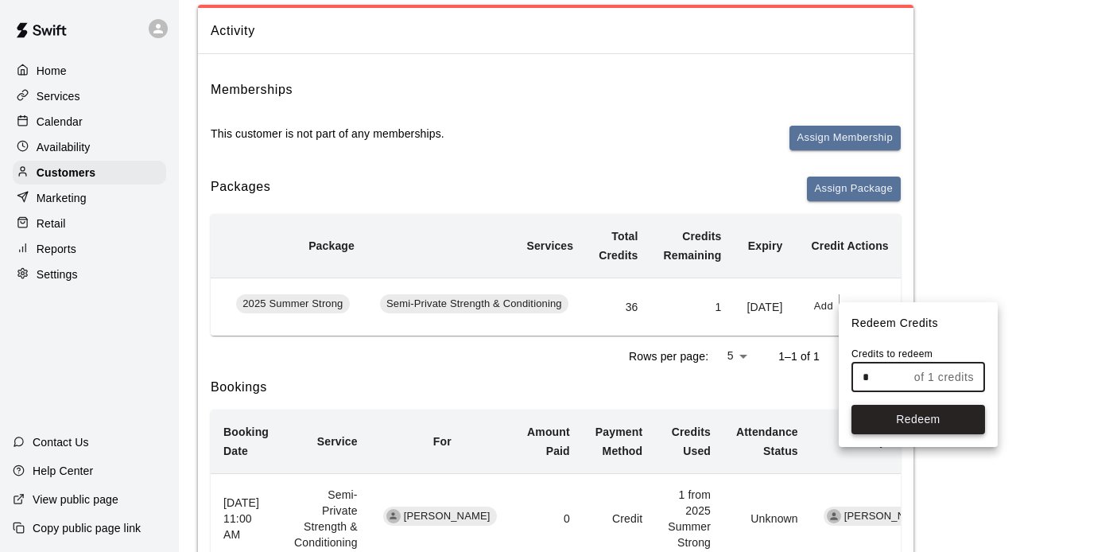
type input "*"
click at [889, 414] on button "Redeem" at bounding box center [918, 419] width 134 height 29
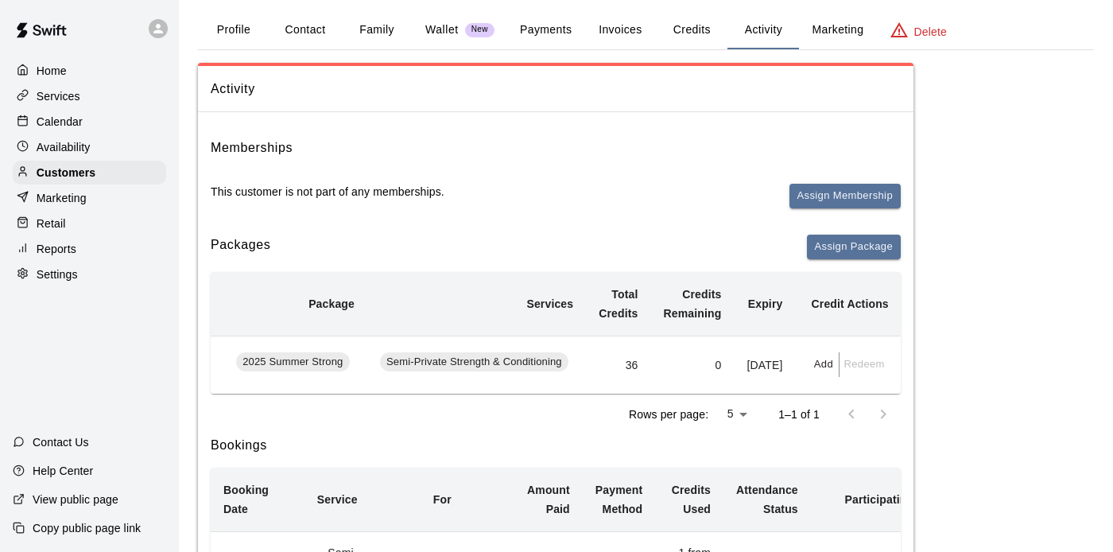
scroll to position [9, 0]
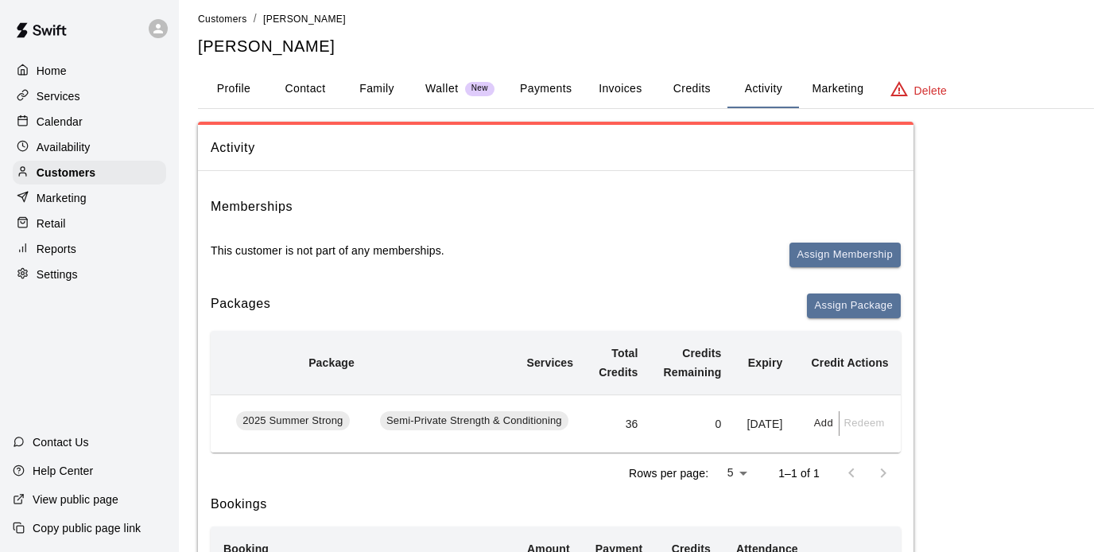
click at [688, 81] on button "Credits" at bounding box center [692, 89] width 72 height 38
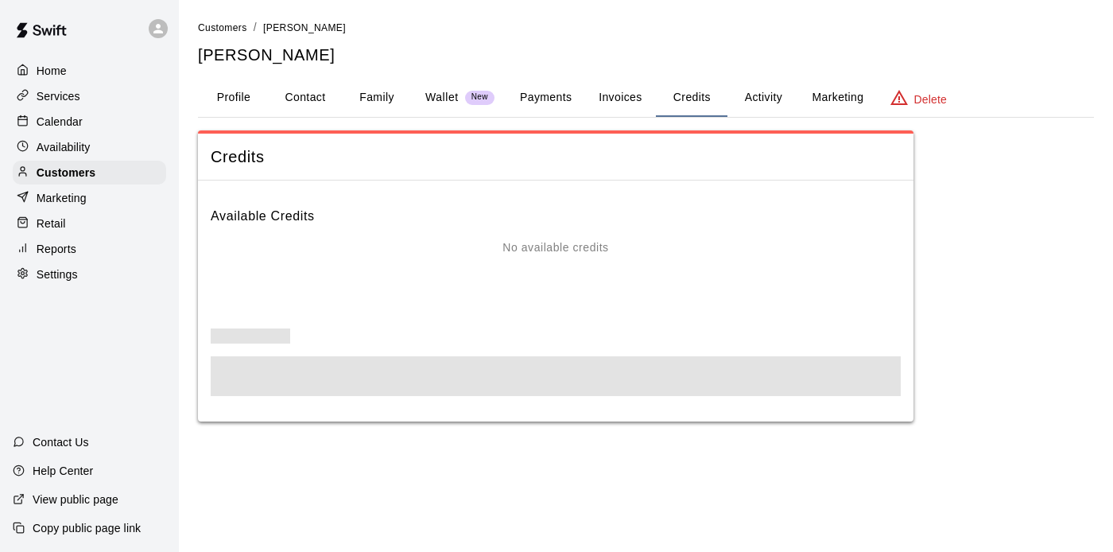
scroll to position [0, 0]
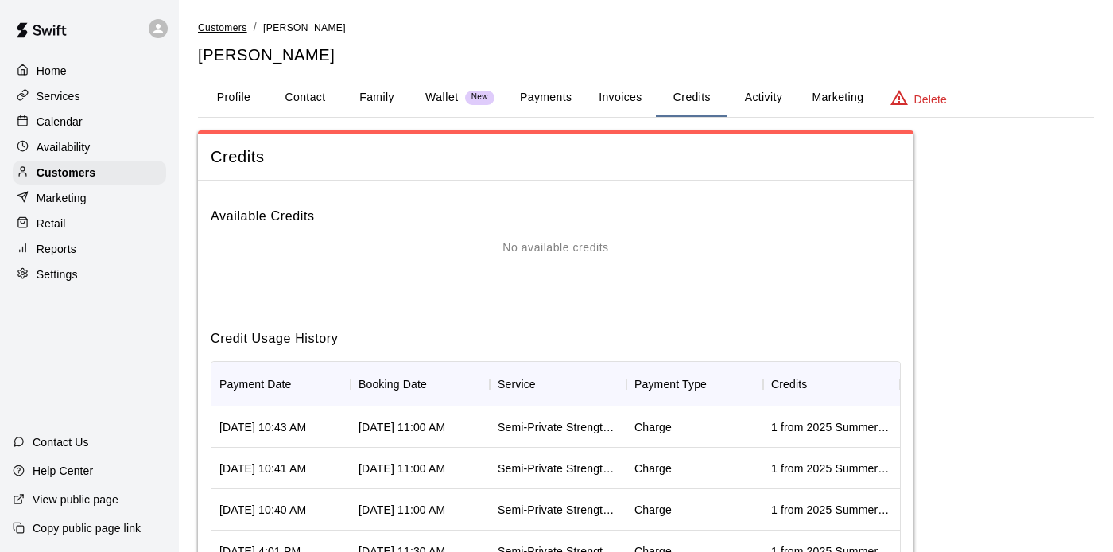
click at [235, 27] on span "Customers" at bounding box center [222, 27] width 49 height 11
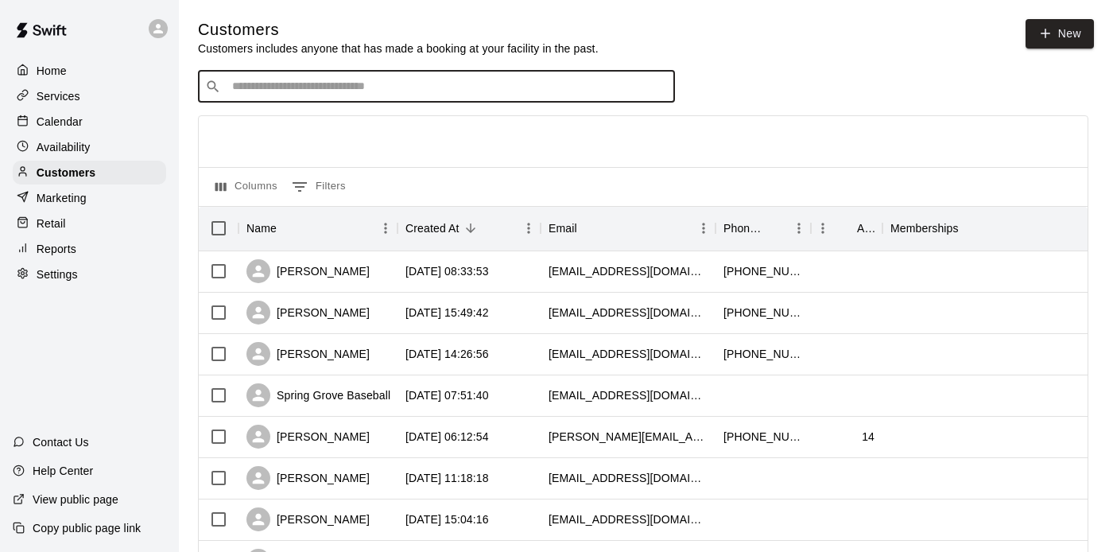
click at [356, 80] on input "Search customers by name or email" at bounding box center [447, 87] width 440 height 16
type input "*****"
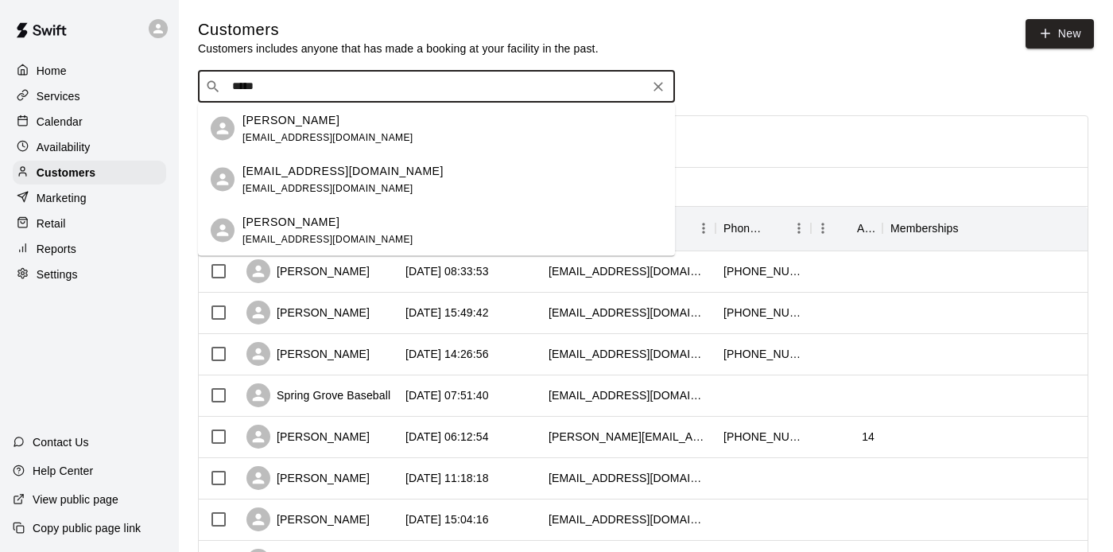
click at [389, 134] on div "[PERSON_NAME] [EMAIL_ADDRESS][DOMAIN_NAME]" at bounding box center [452, 128] width 420 height 34
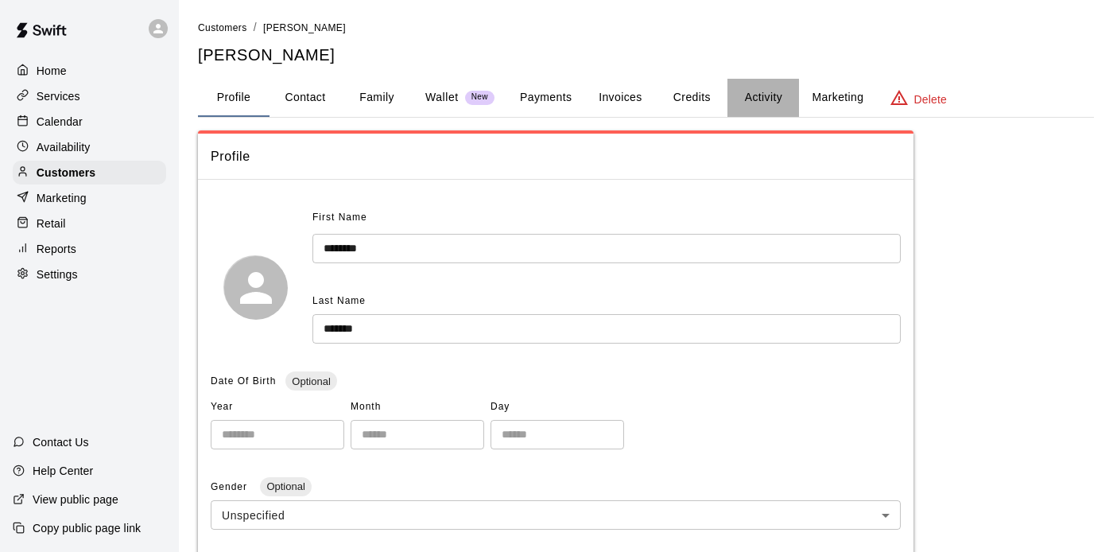
click at [762, 95] on button "Activity" at bounding box center [763, 98] width 72 height 38
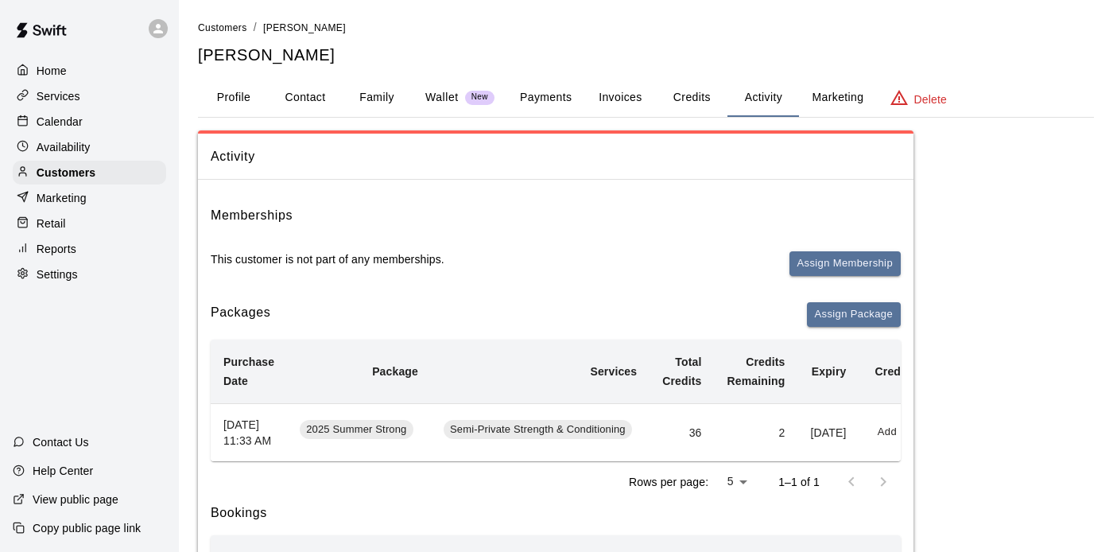
scroll to position [0, 64]
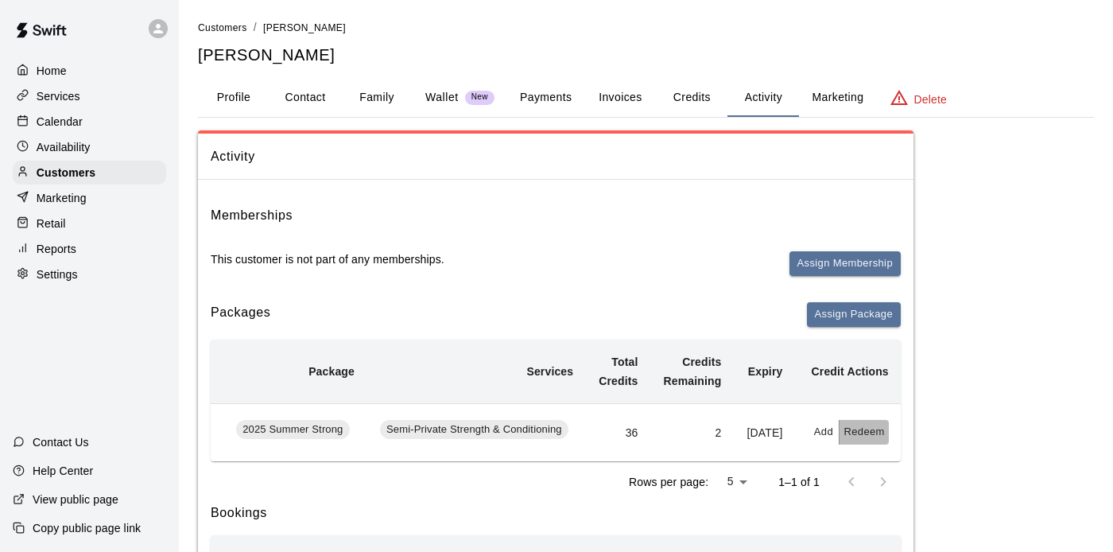
click at [866, 438] on button "Redeem" at bounding box center [863, 432] width 48 height 25
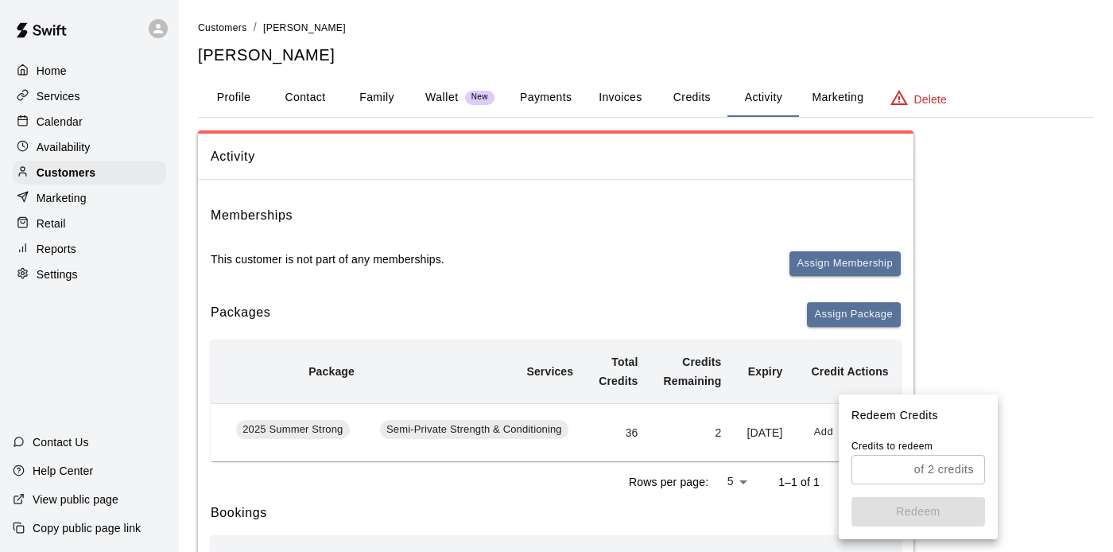
click at [878, 471] on input "text" at bounding box center [879, 469] width 56 height 29
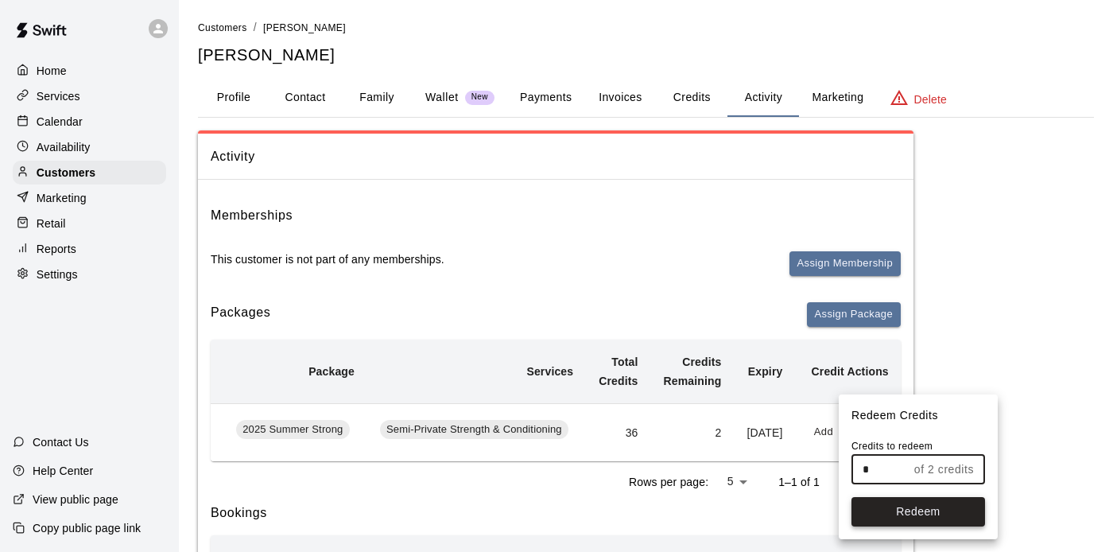
type input "*"
click at [887, 512] on button "Redeem" at bounding box center [918, 511] width 134 height 29
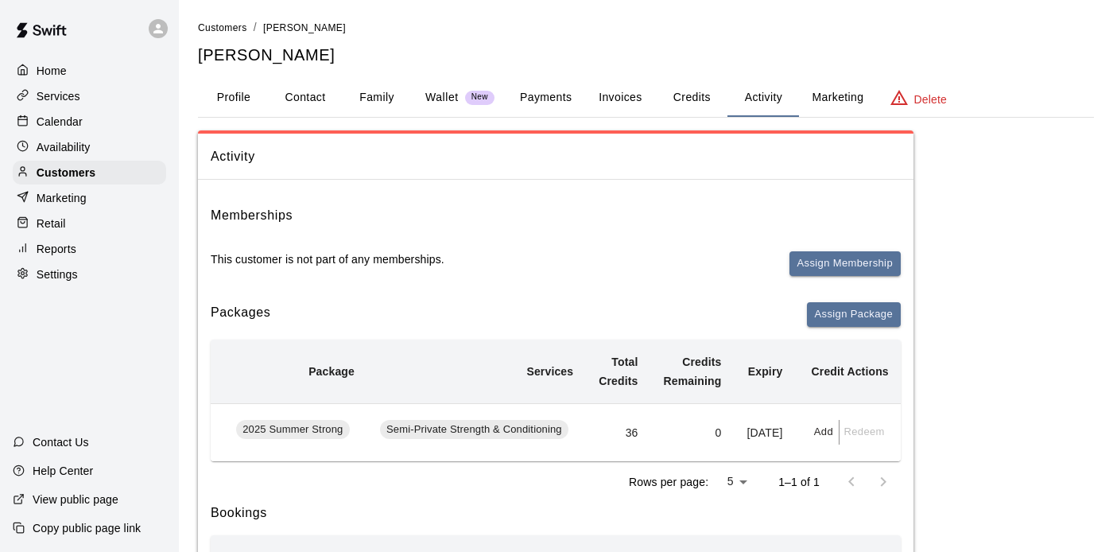
click at [684, 148] on span "Activity" at bounding box center [556, 156] width 690 height 21
click at [72, 96] on p "Services" at bounding box center [59, 96] width 44 height 16
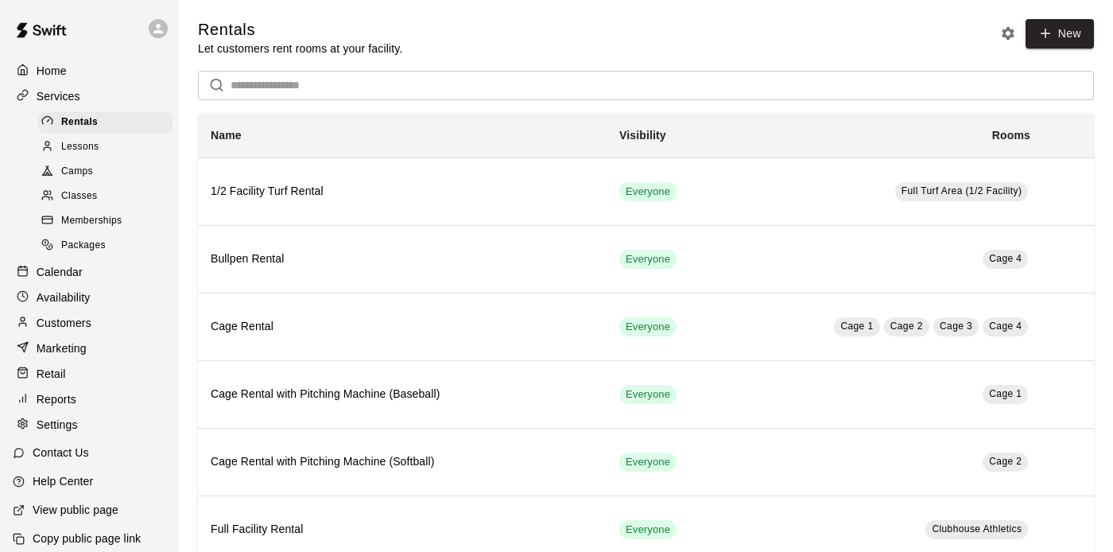
click at [109, 242] on div "Packages" at bounding box center [105, 245] width 134 height 22
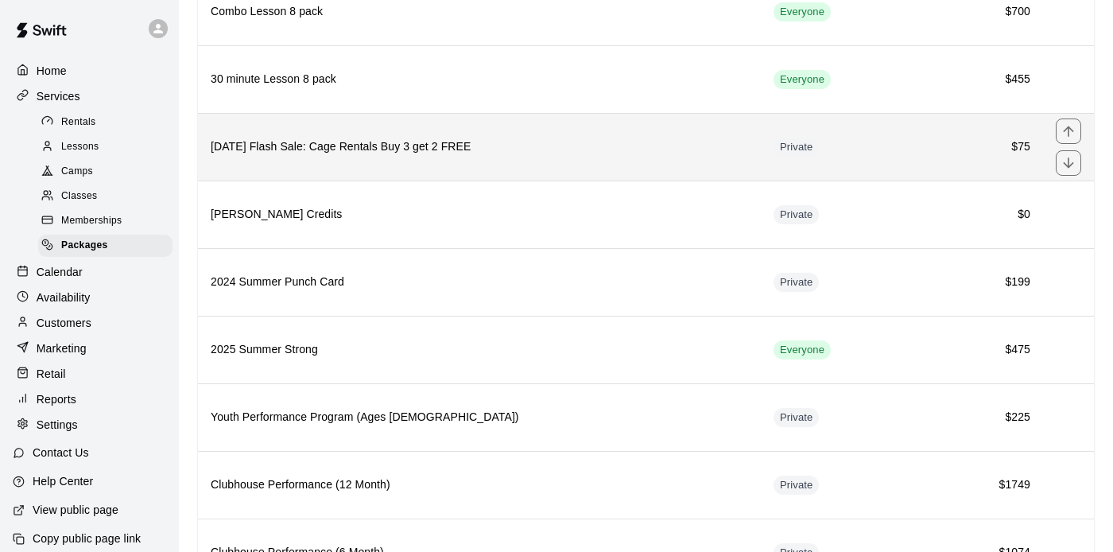
scroll to position [318, 0]
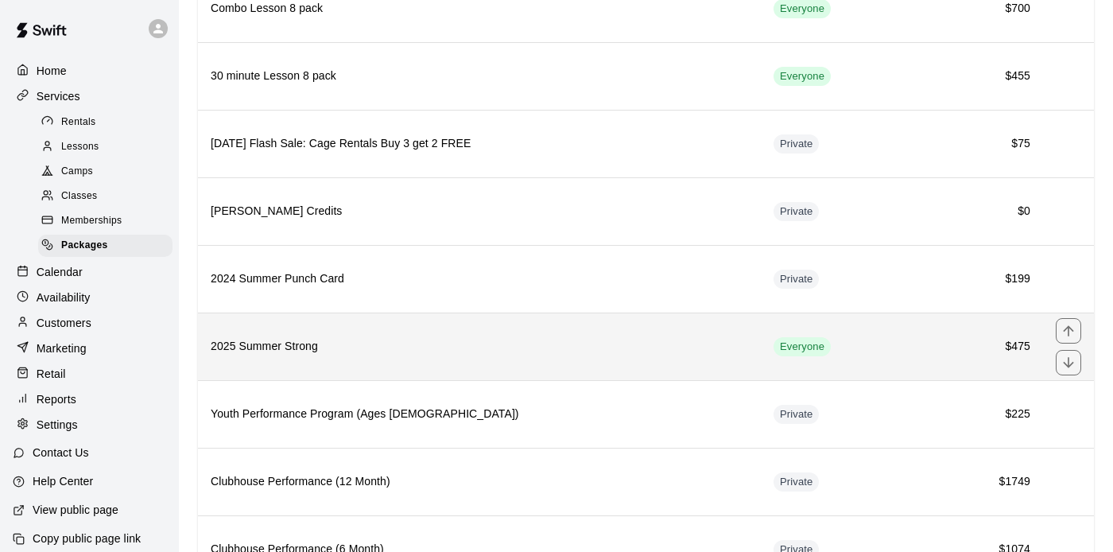
click at [366, 350] on h6 "2025 Summer Strong" at bounding box center [479, 346] width 537 height 17
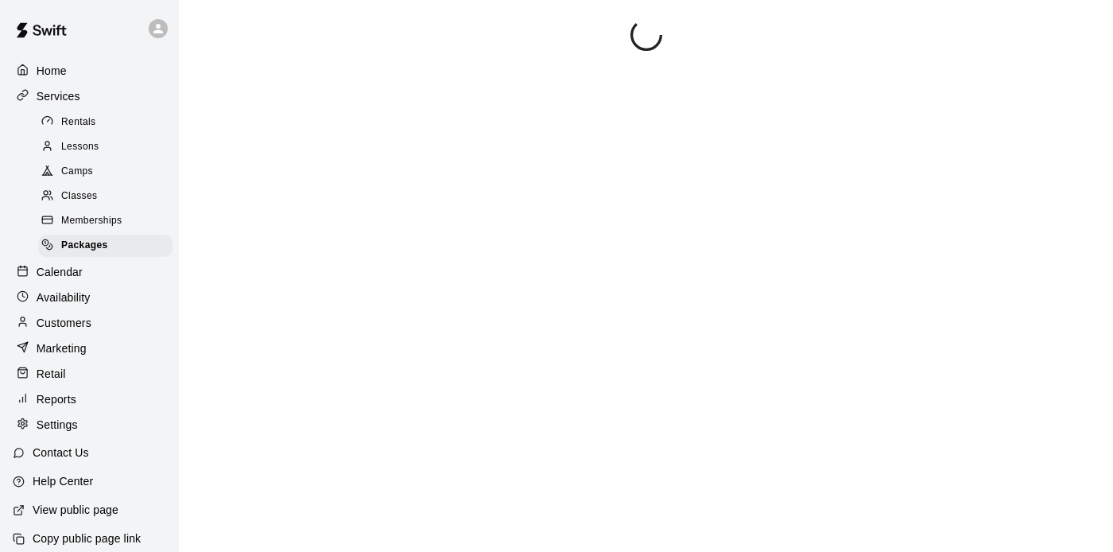
scroll to position [184, 0]
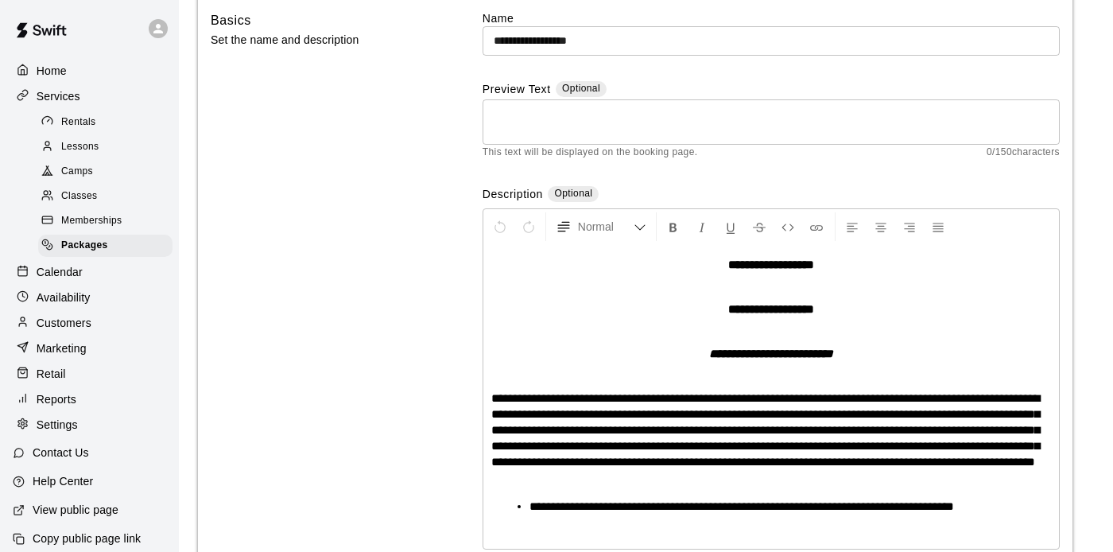
click at [591, 348] on p "**********" at bounding box center [771, 354] width 560 height 16
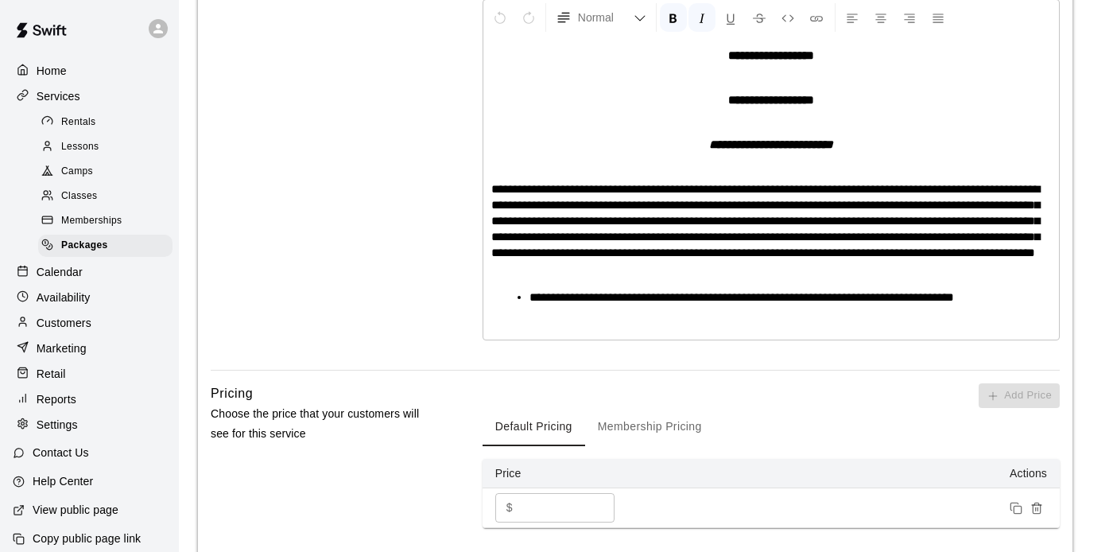
scroll to position [401, 0]
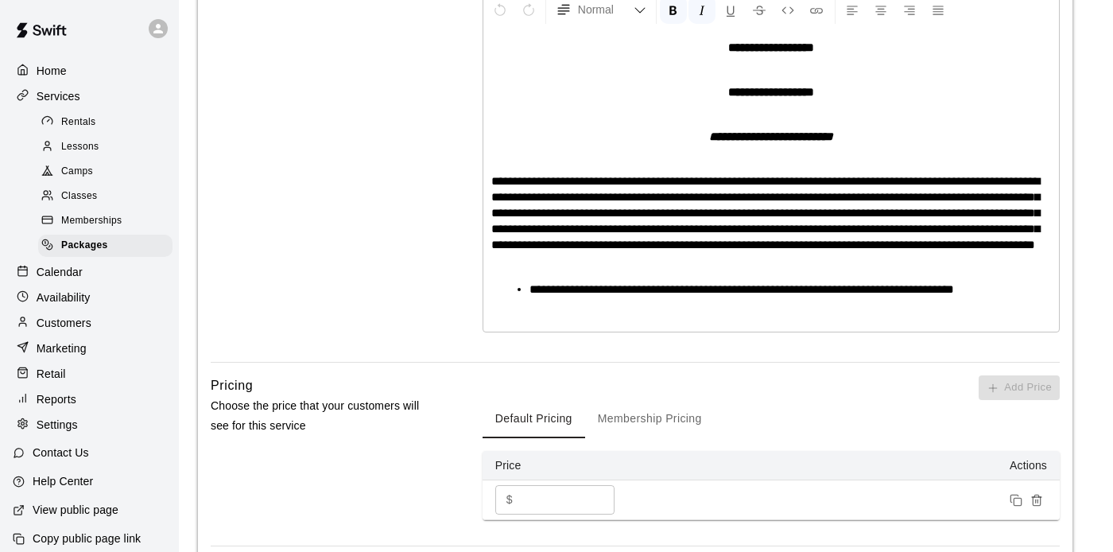
click at [862, 250] on span "**********" at bounding box center [765, 213] width 548 height 76
click at [1034, 297] on ul "**********" at bounding box center [777, 289] width 547 height 16
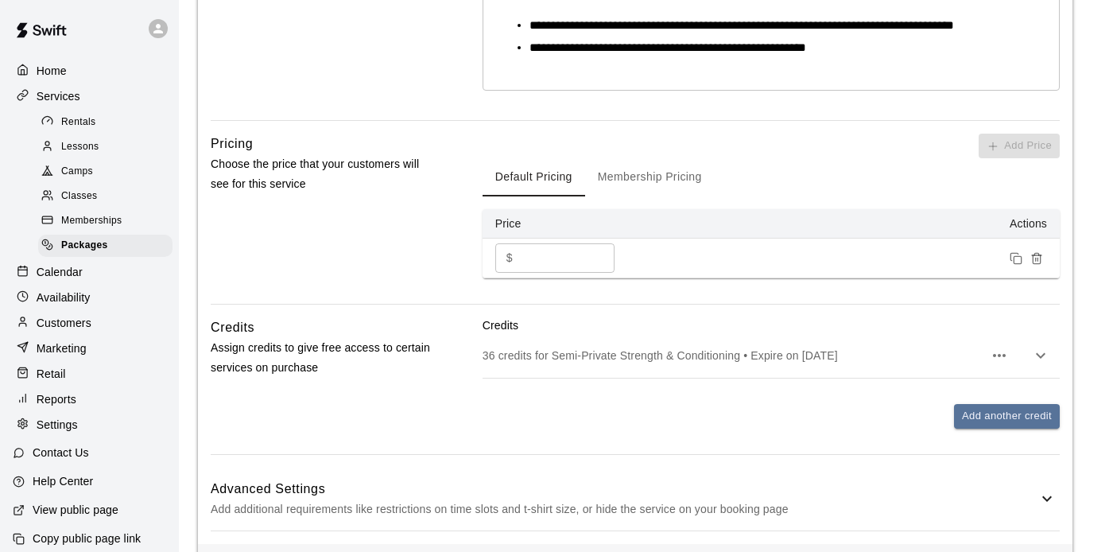
scroll to position [746, 0]
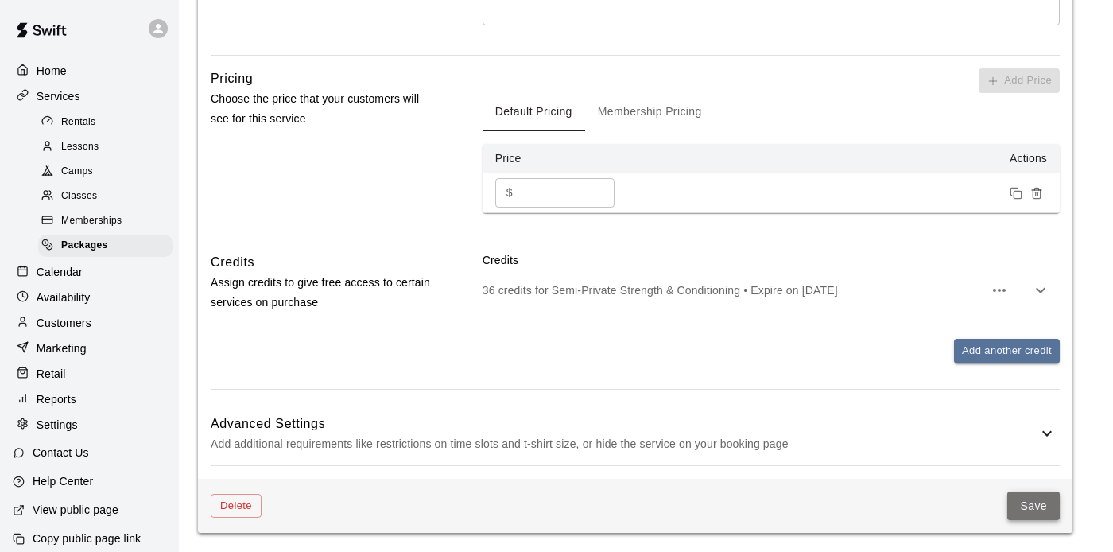
click at [1042, 506] on button "Save" at bounding box center [1033, 505] width 52 height 29
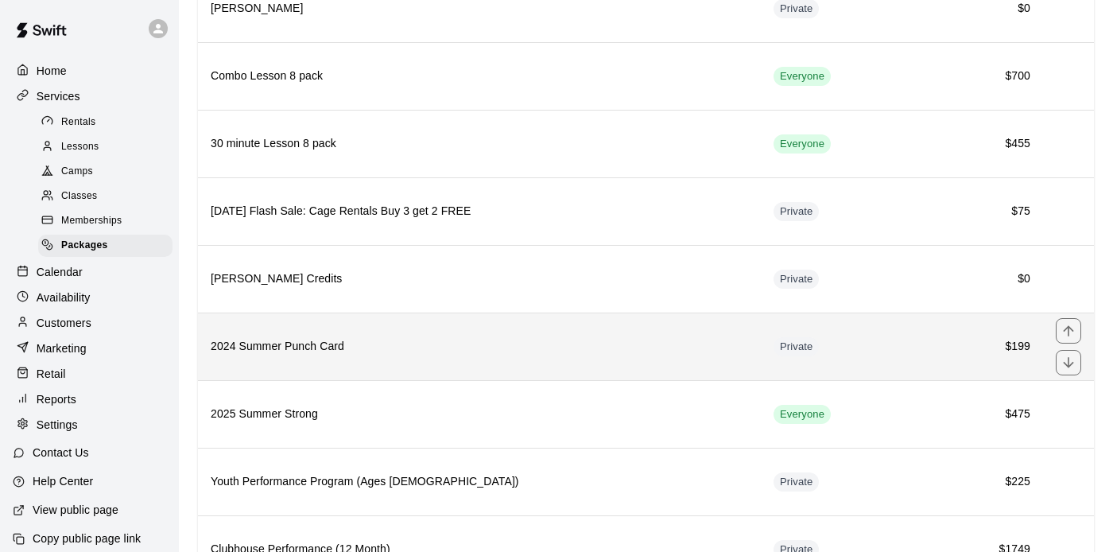
scroll to position [326, 0]
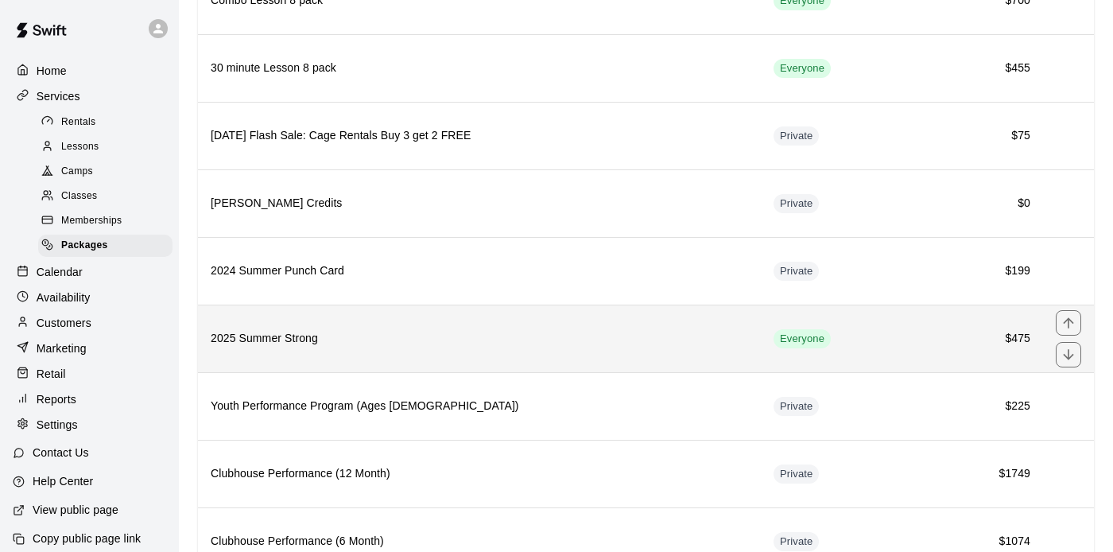
click at [706, 344] on h6 "2025 Summer Strong" at bounding box center [479, 338] width 537 height 17
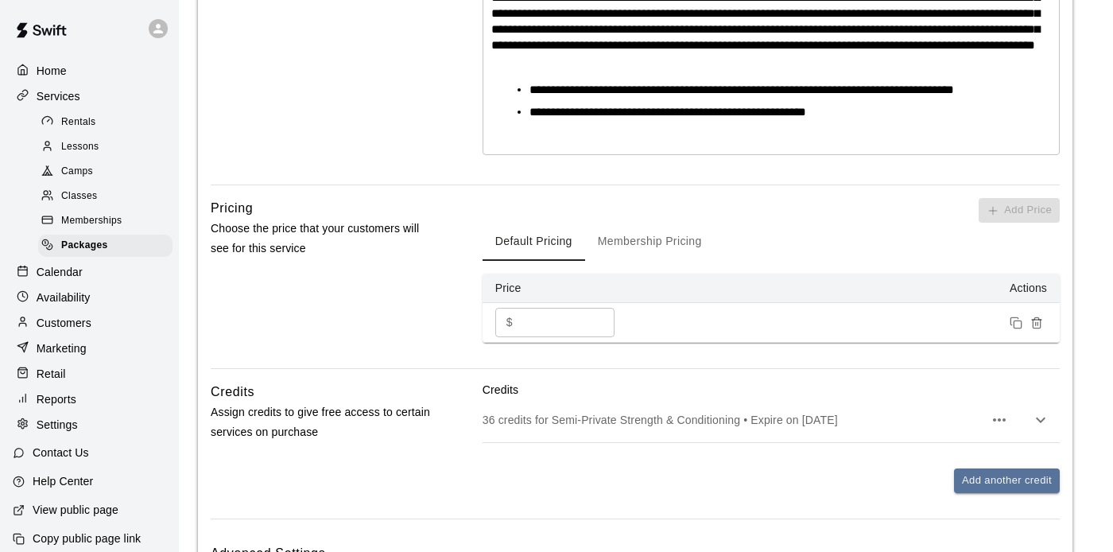
scroll to position [746, 0]
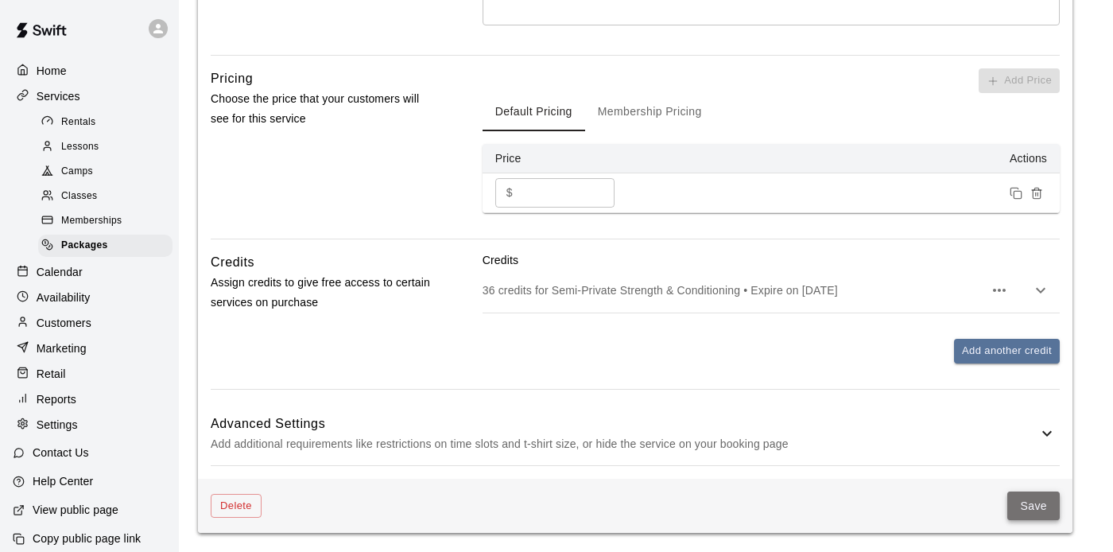
click at [1022, 505] on button "Save" at bounding box center [1033, 505] width 52 height 29
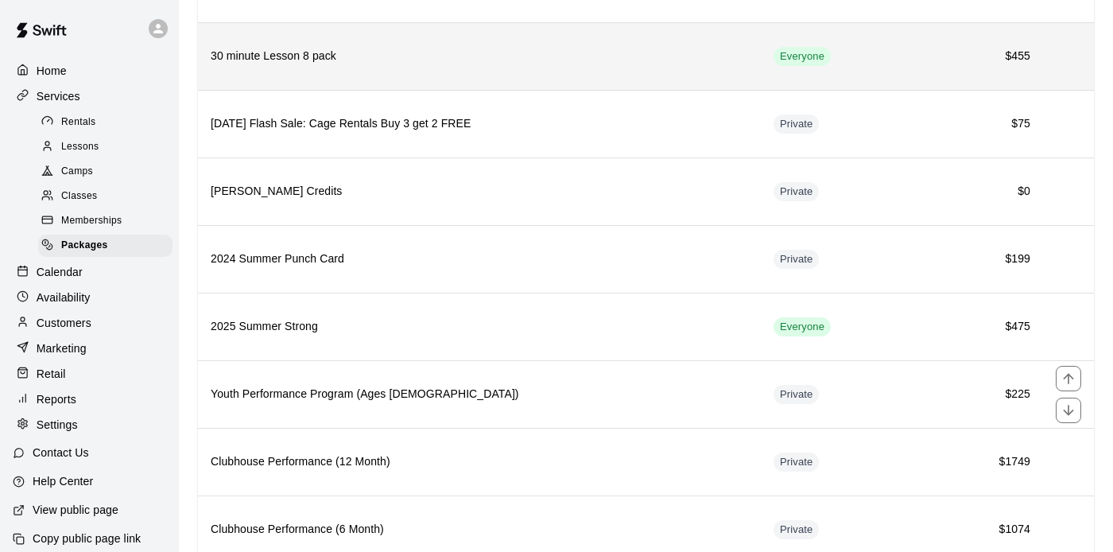
scroll to position [337, 0]
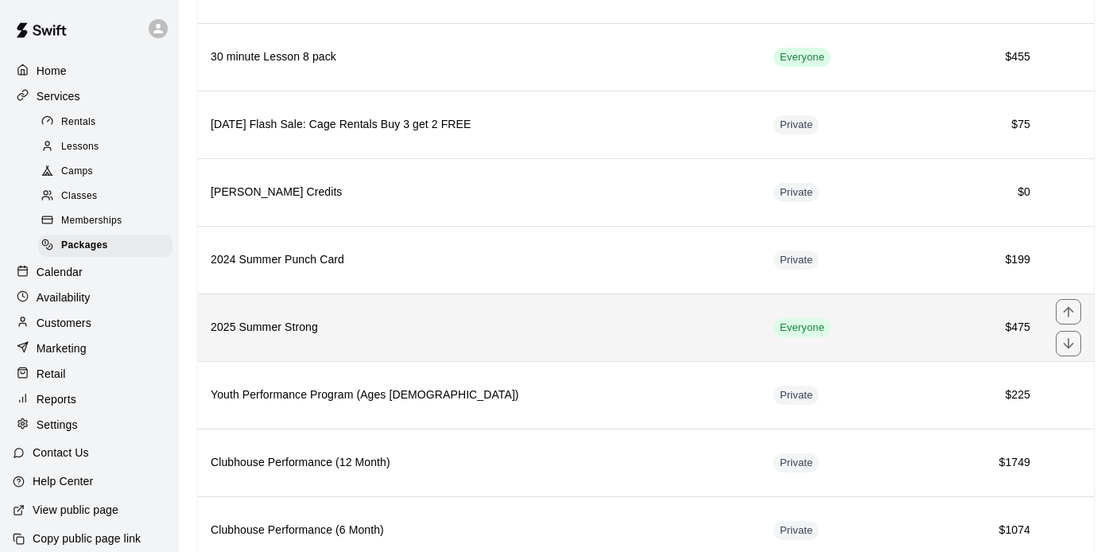
click at [480, 335] on h6 "2025 Summer Strong" at bounding box center [479, 327] width 537 height 17
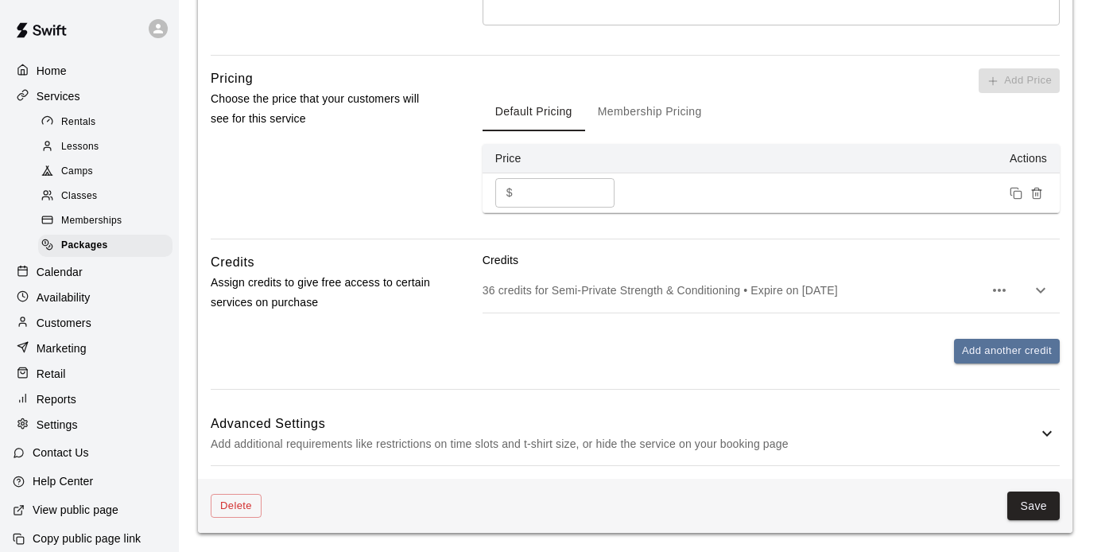
scroll to position [746, 0]
click at [502, 439] on p "Add additional requirements like restrictions on time slots and t-shirt size, o…" at bounding box center [624, 444] width 827 height 20
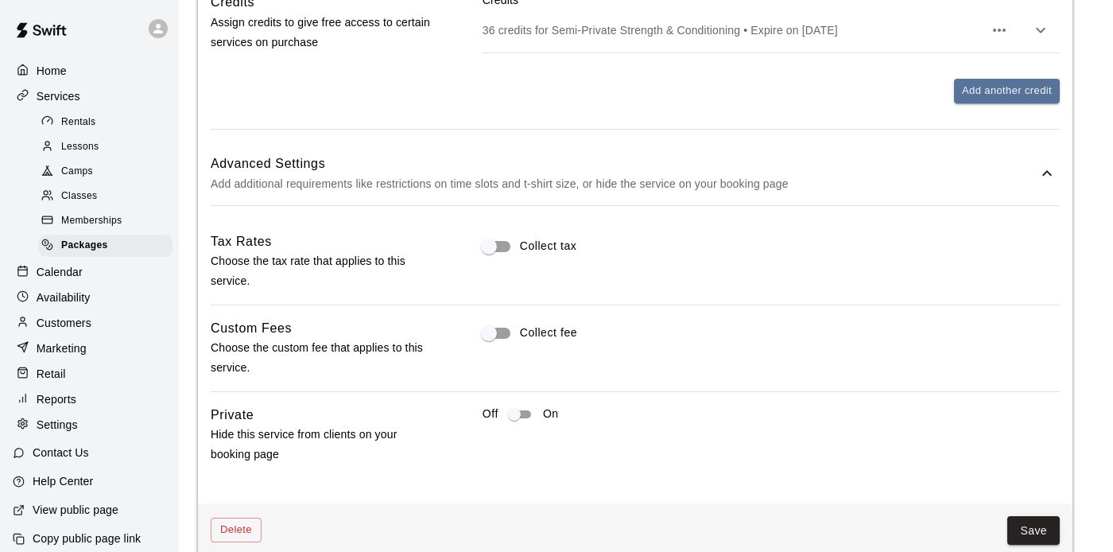
scroll to position [1031, 0]
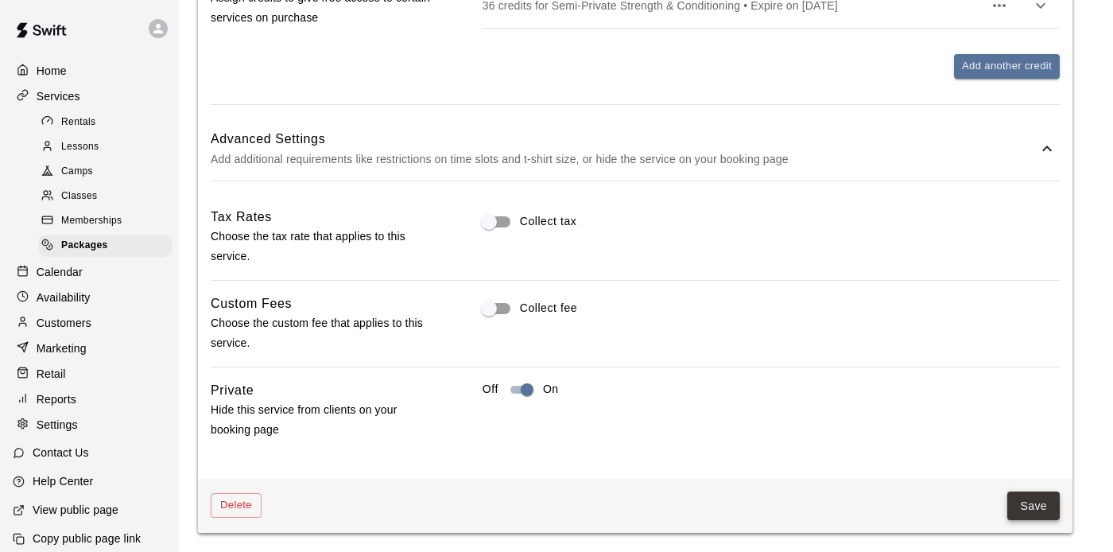
click at [1023, 502] on button "Save" at bounding box center [1033, 505] width 52 height 29
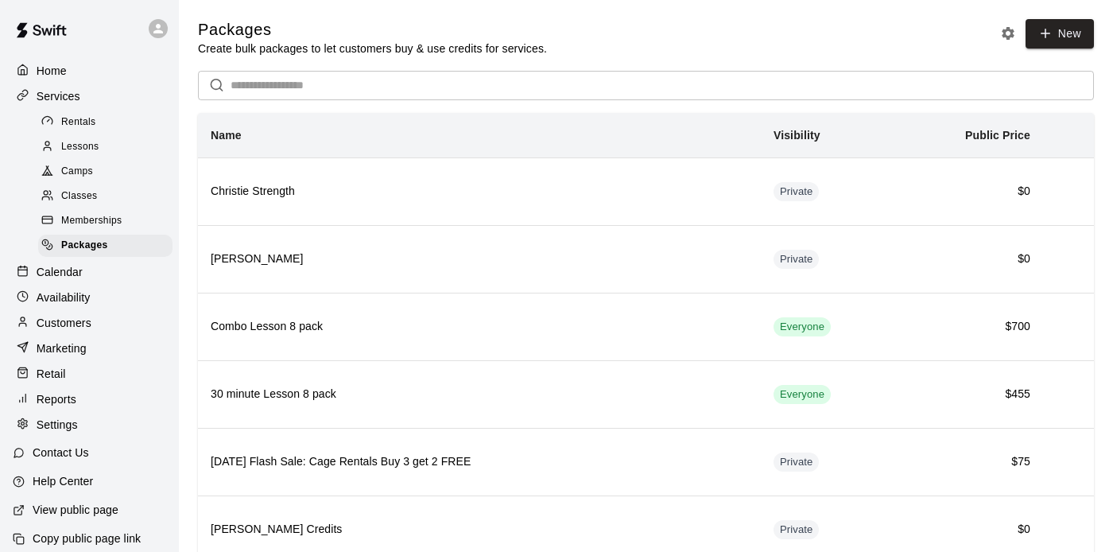
click at [87, 319] on p "Customers" at bounding box center [64, 323] width 55 height 16
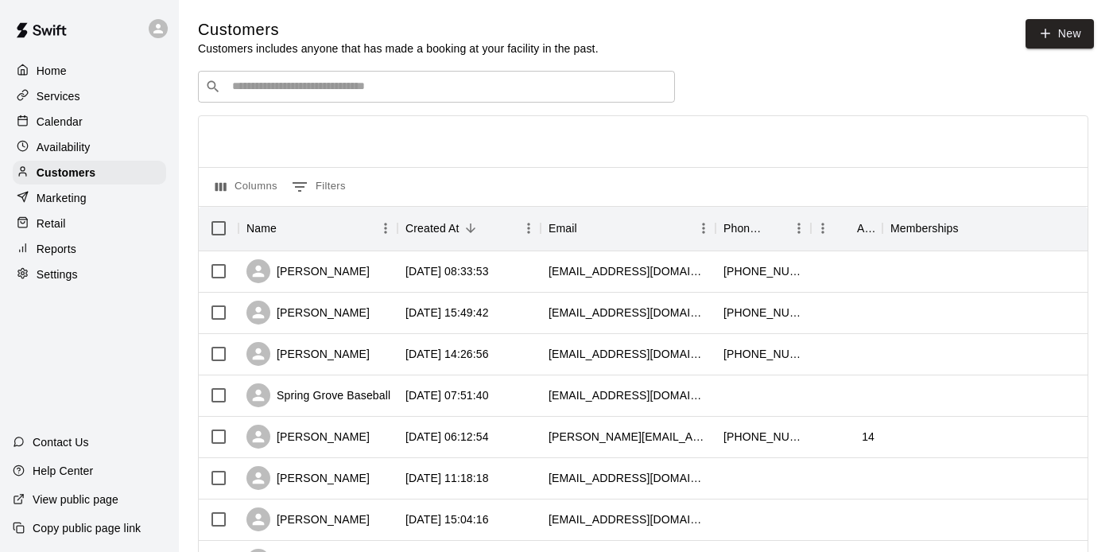
click at [320, 87] on input "Search customers by name or email" at bounding box center [447, 87] width 440 height 16
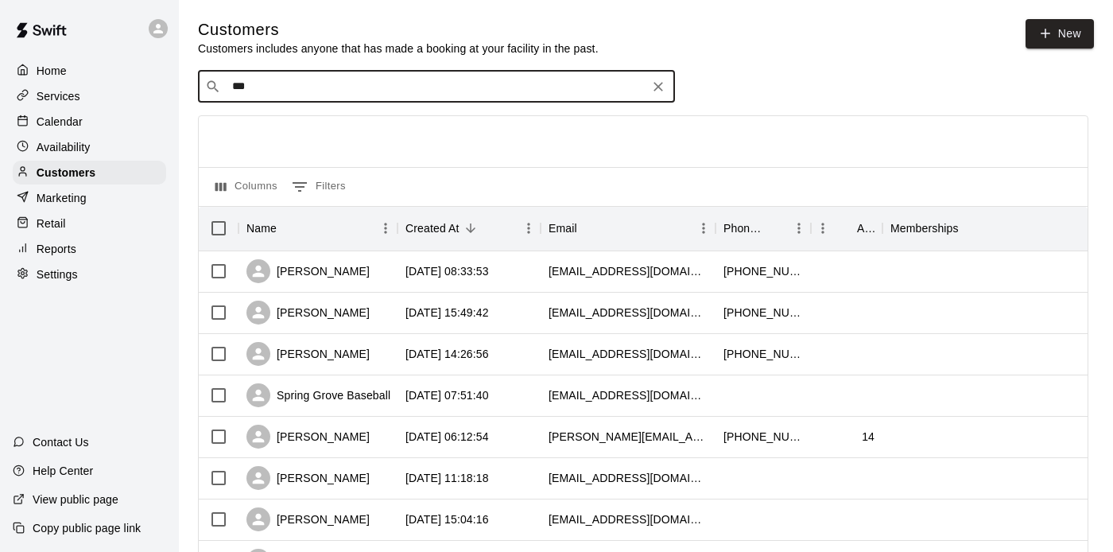
type input "****"
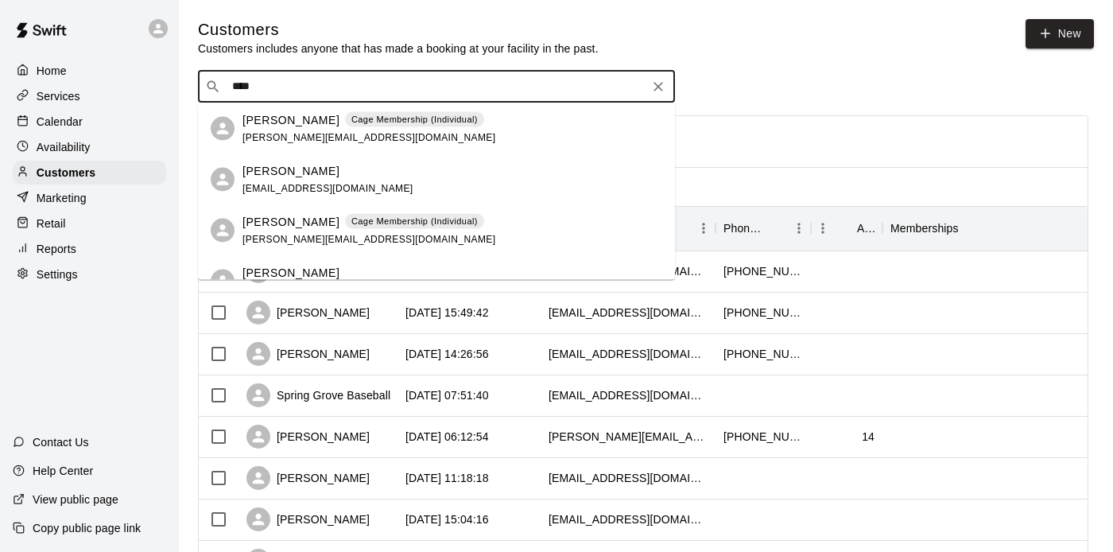
click at [298, 122] on p "[PERSON_NAME]" at bounding box center [290, 119] width 97 height 17
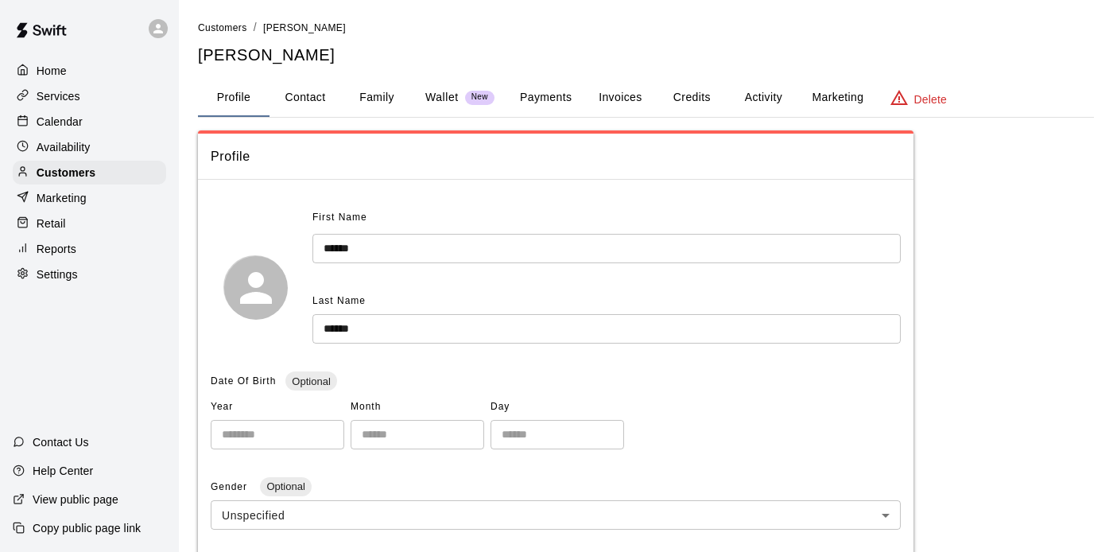
click at [752, 90] on button "Activity" at bounding box center [763, 98] width 72 height 38
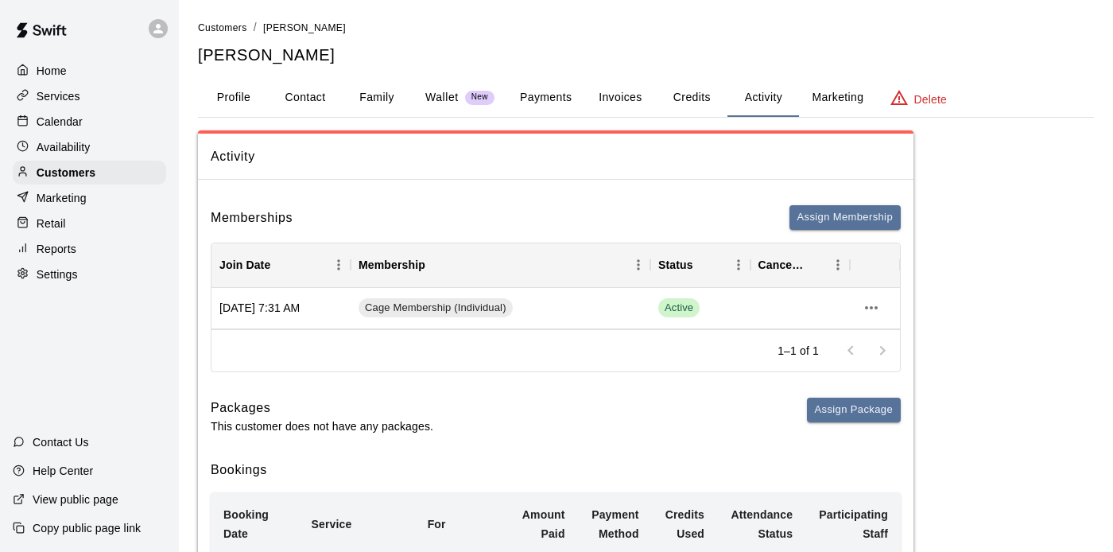
click at [229, 23] on span "Customers" at bounding box center [222, 27] width 49 height 11
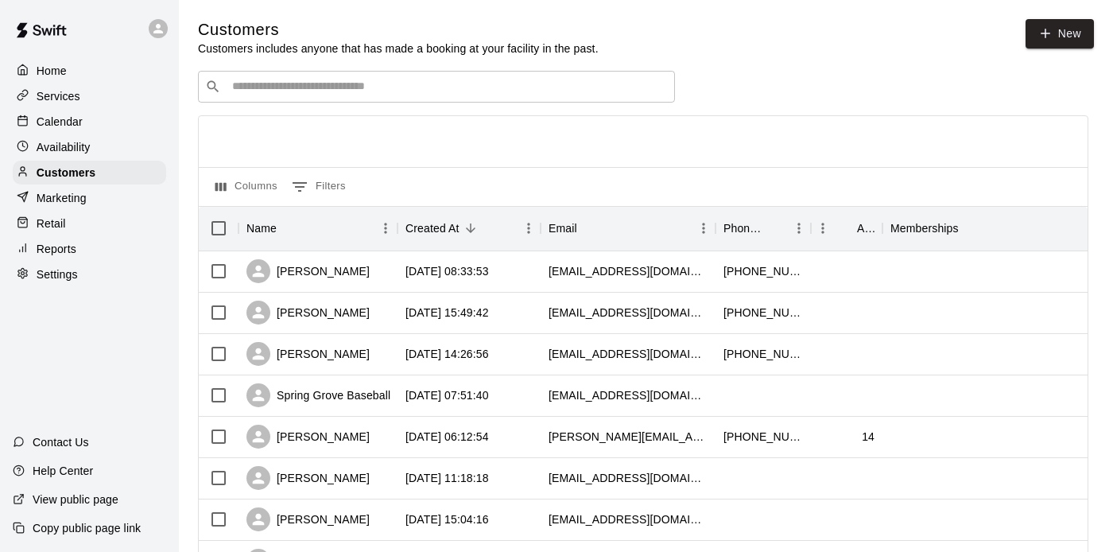
click at [481, 77] on div "​ ​" at bounding box center [436, 87] width 477 height 32
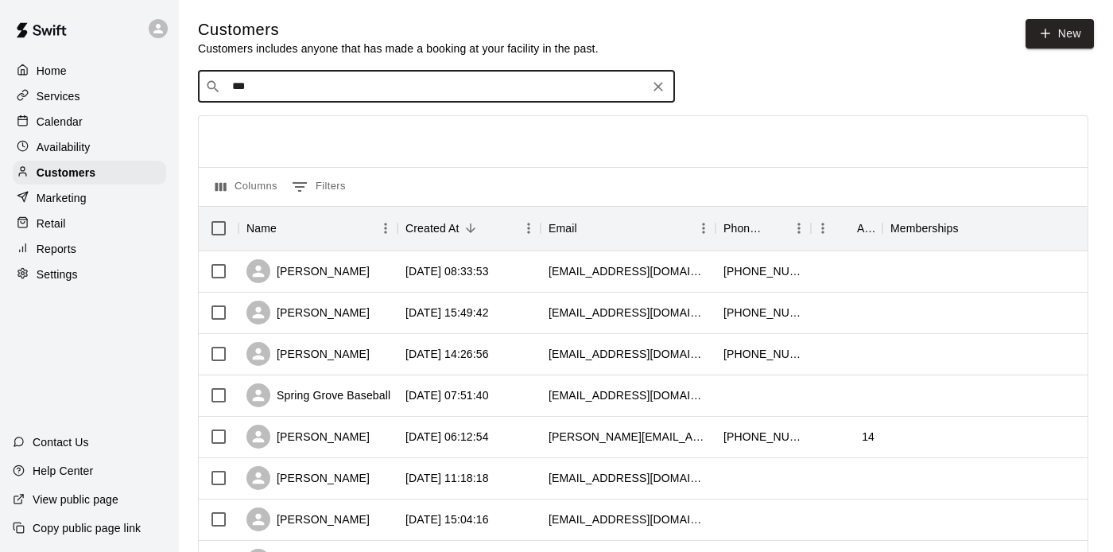
type input "****"
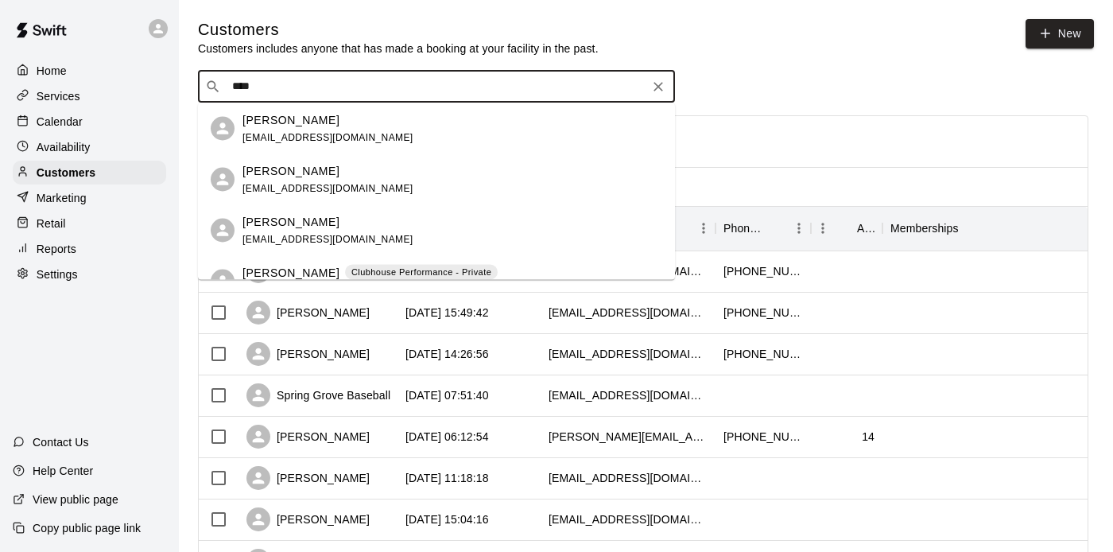
click at [379, 184] on div "[PERSON_NAME] [EMAIL_ADDRESS][DOMAIN_NAME]" at bounding box center [452, 179] width 420 height 34
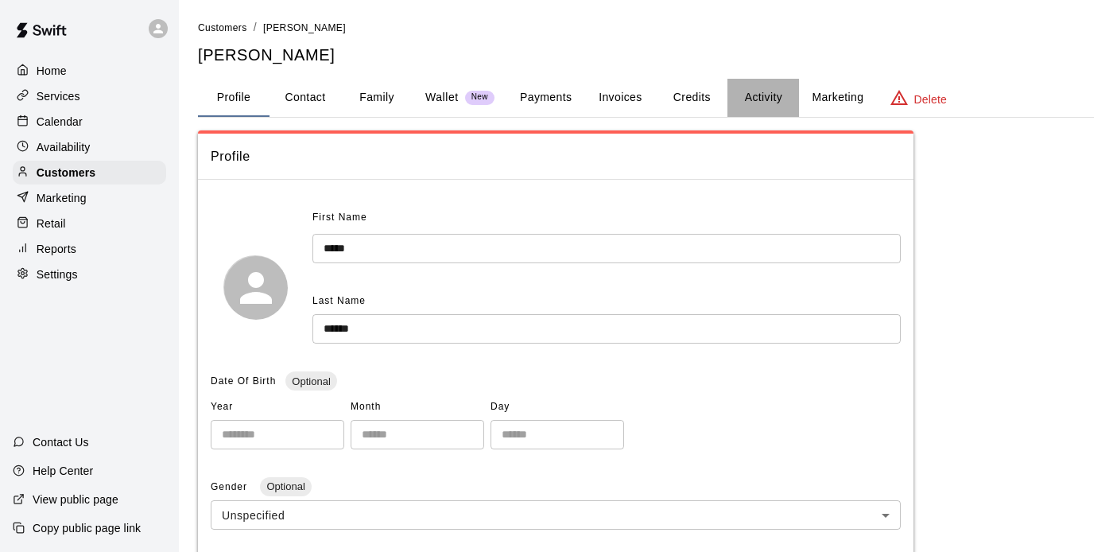
click at [742, 91] on button "Activity" at bounding box center [763, 98] width 72 height 38
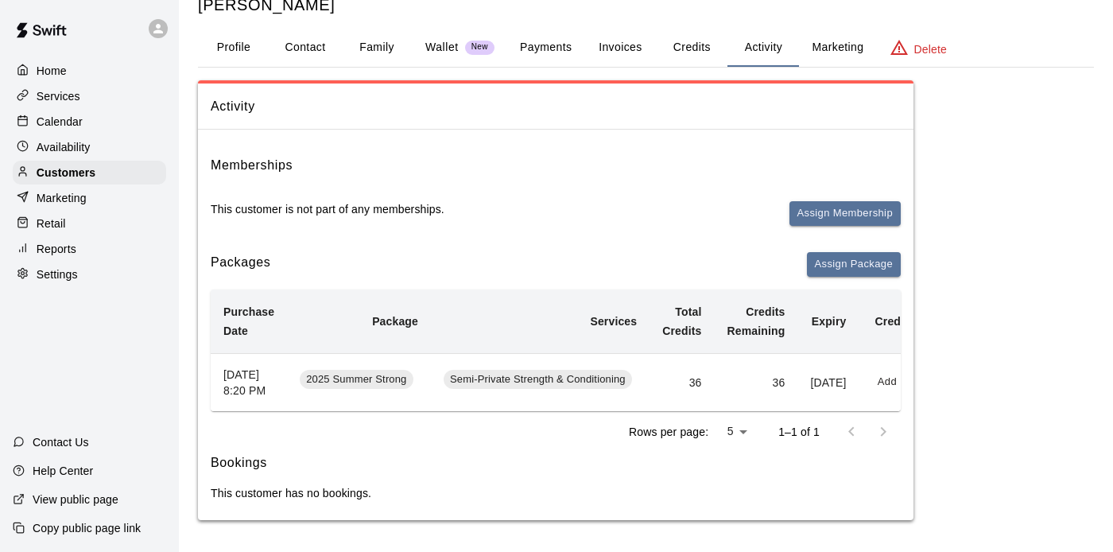
scroll to position [0, 64]
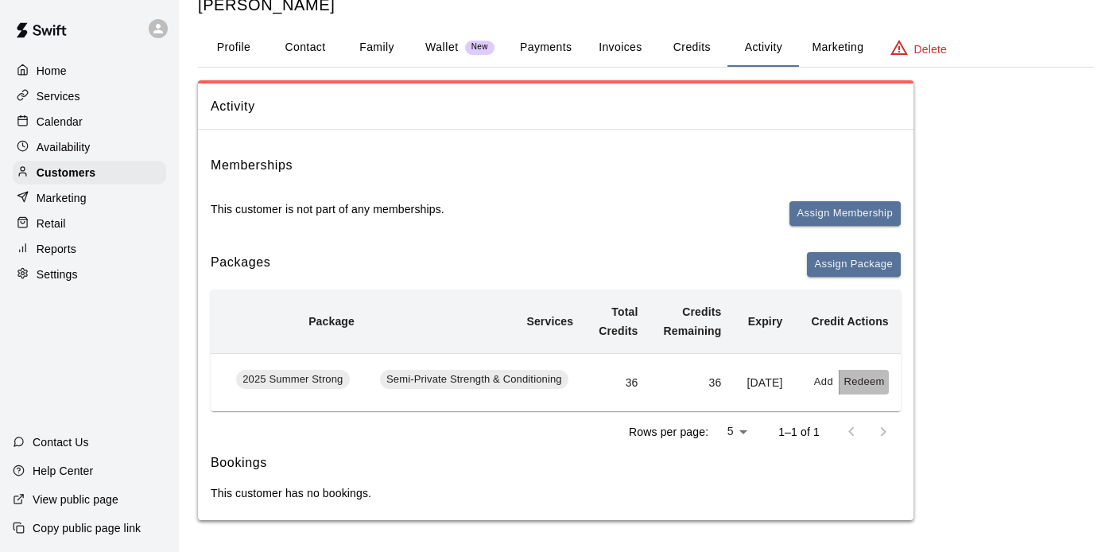
click at [869, 374] on button "Redeem" at bounding box center [863, 382] width 48 height 25
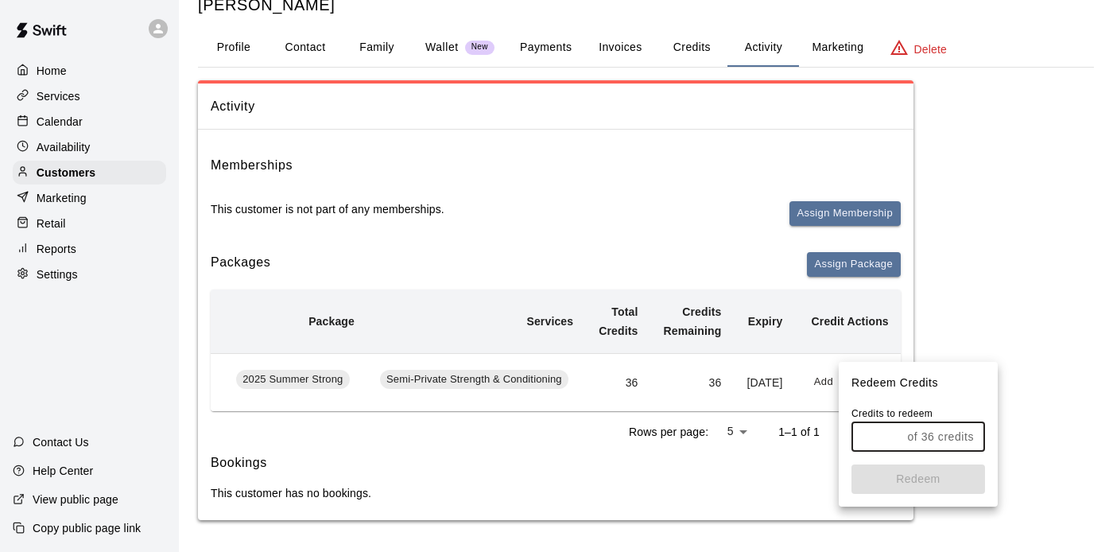
click at [890, 440] on input "text" at bounding box center [875, 436] width 49 height 29
type input "**"
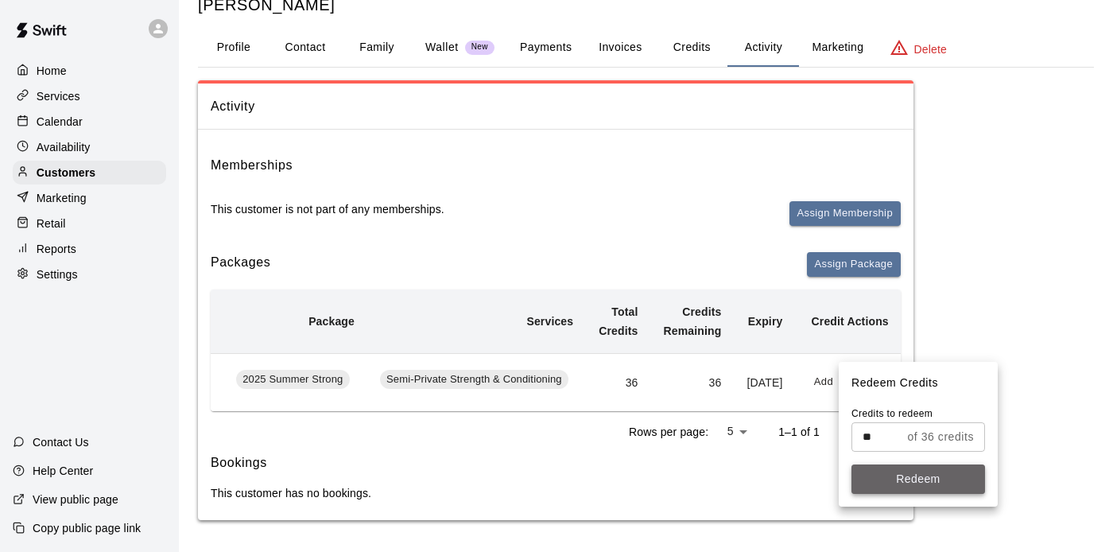
click at [905, 479] on button "Redeem" at bounding box center [918, 478] width 134 height 29
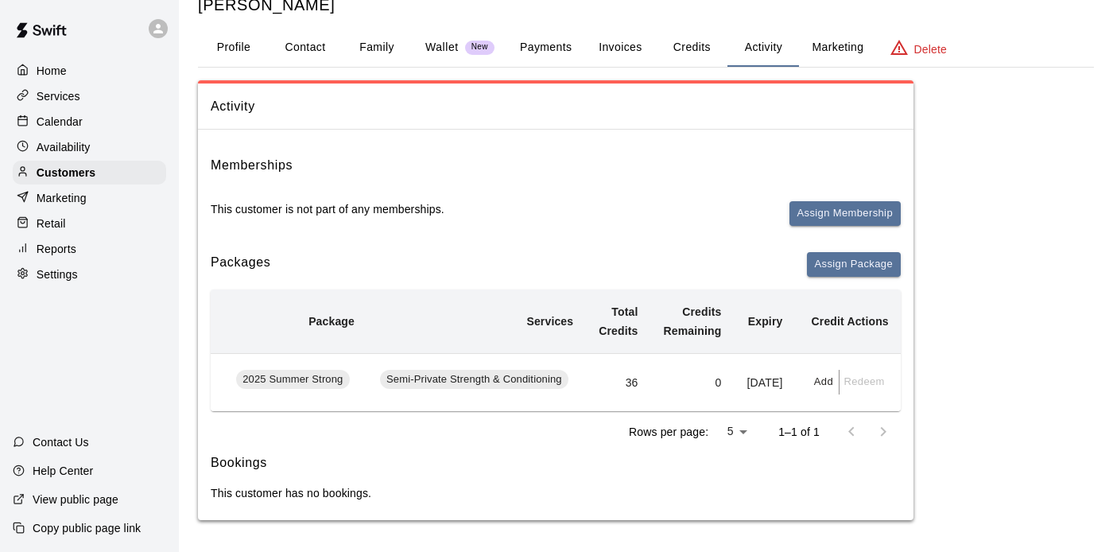
drag, startPoint x: 987, startPoint y: 304, endPoint x: 1004, endPoint y: 304, distance: 16.7
click at [1004, 304] on div "Activity Memberships This customer is not part of any memberships. Assign Membe…" at bounding box center [646, 300] width 896 height 440
click at [707, 44] on button "Credits" at bounding box center [692, 48] width 72 height 38
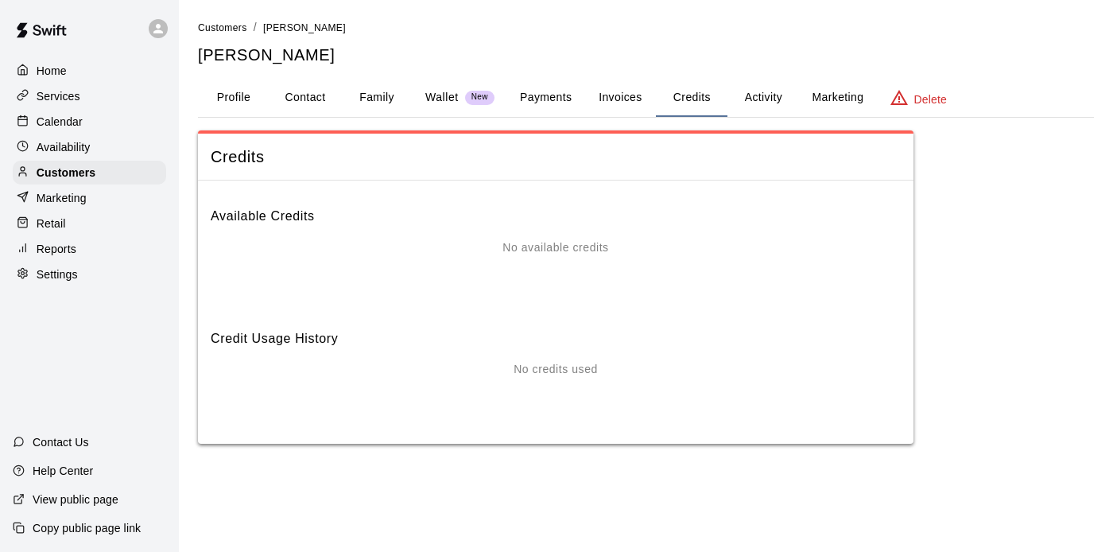
scroll to position [0, 0]
drag, startPoint x: 667, startPoint y: 150, endPoint x: 681, endPoint y: 150, distance: 14.3
click at [680, 150] on span "Credits" at bounding box center [556, 156] width 690 height 21
click at [760, 97] on button "Activity" at bounding box center [763, 98] width 72 height 38
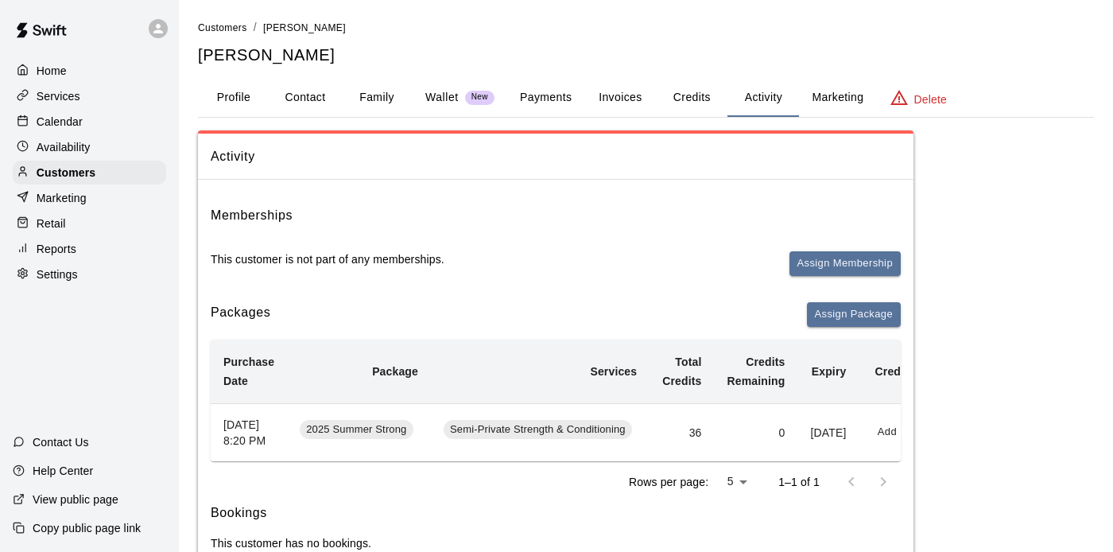
click at [233, 35] on li "Customers" at bounding box center [222, 27] width 49 height 17
click at [233, 22] on span "Customers" at bounding box center [222, 27] width 49 height 11
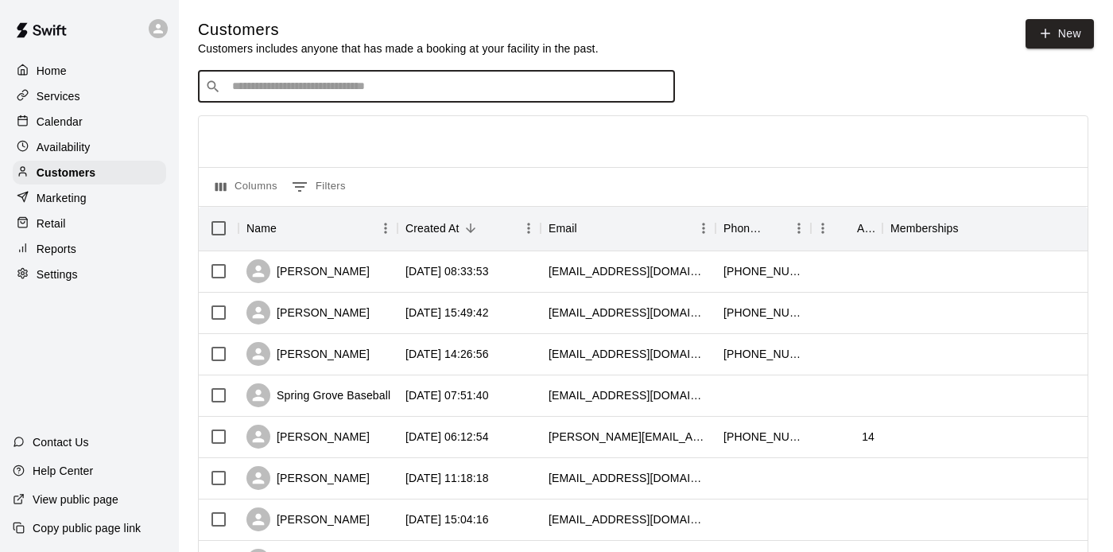
click at [496, 83] on input "Search customers by name or email" at bounding box center [447, 87] width 440 height 16
type input "****"
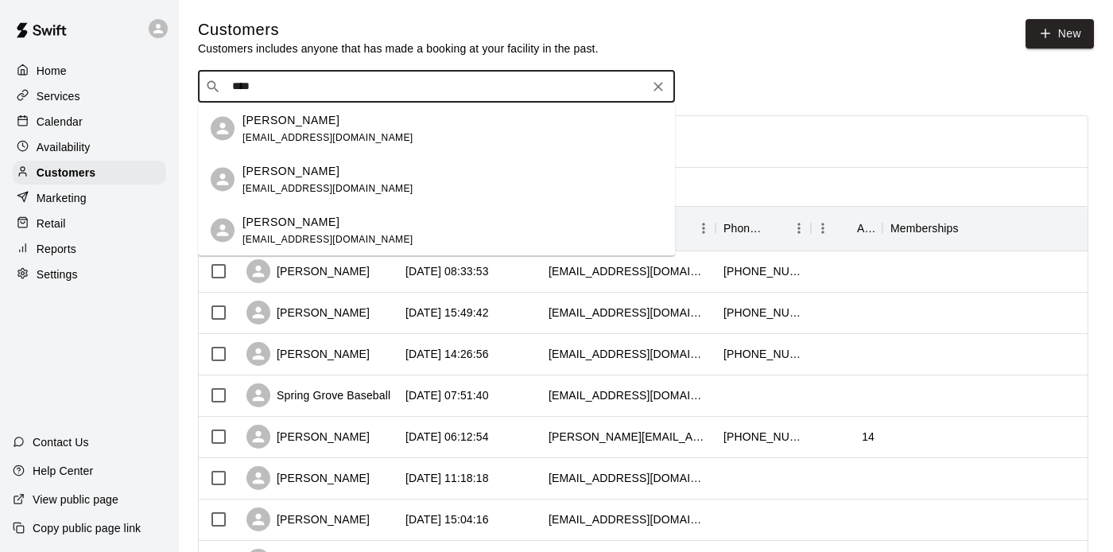
click at [426, 122] on div "[PERSON_NAME] [EMAIL_ADDRESS][DOMAIN_NAME]" at bounding box center [452, 128] width 420 height 34
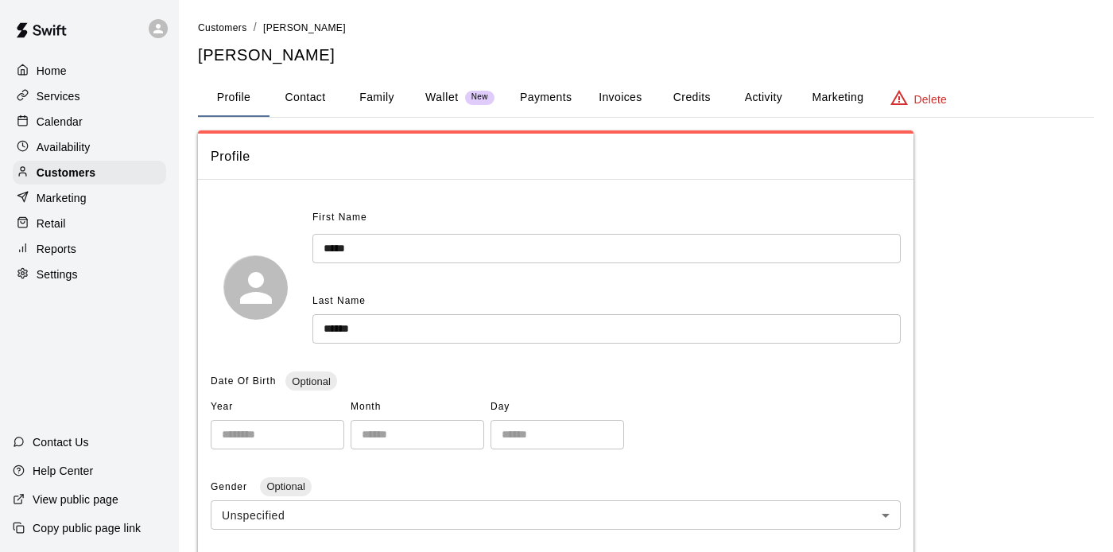
click at [758, 100] on button "Activity" at bounding box center [763, 98] width 72 height 38
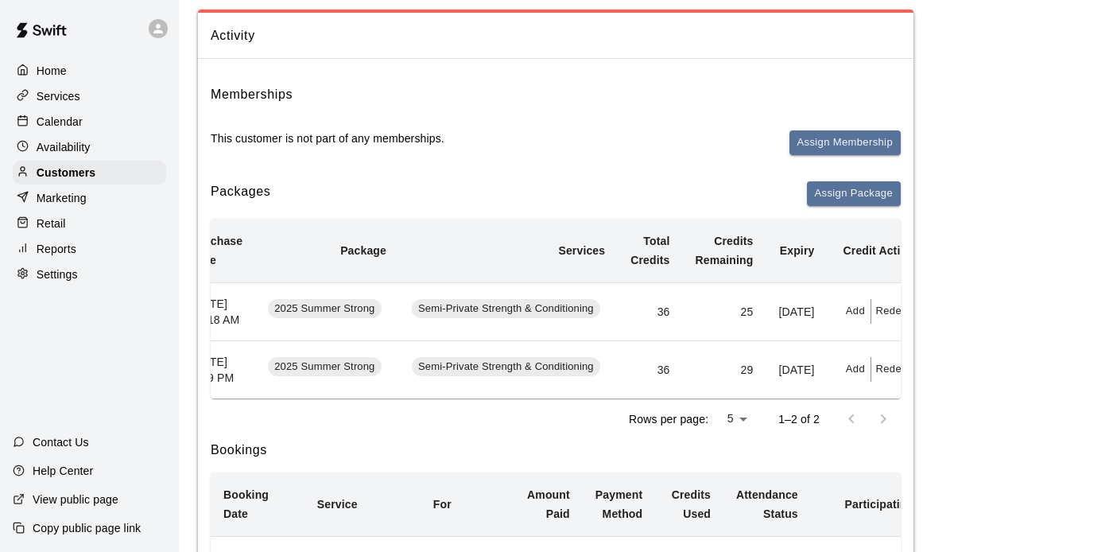
scroll to position [0, 64]
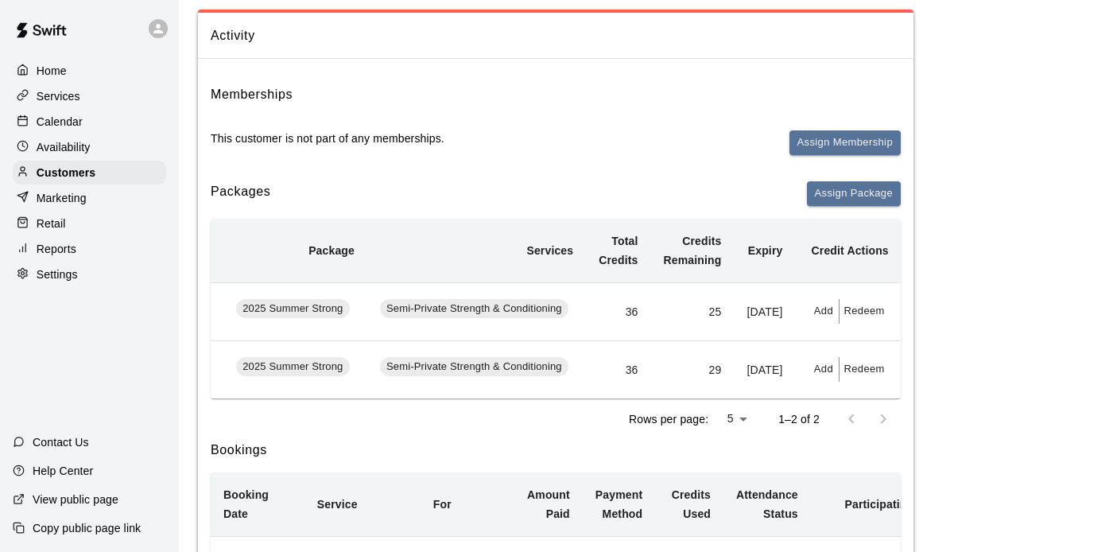
click at [859, 382] on button "Redeem" at bounding box center [863, 369] width 48 height 25
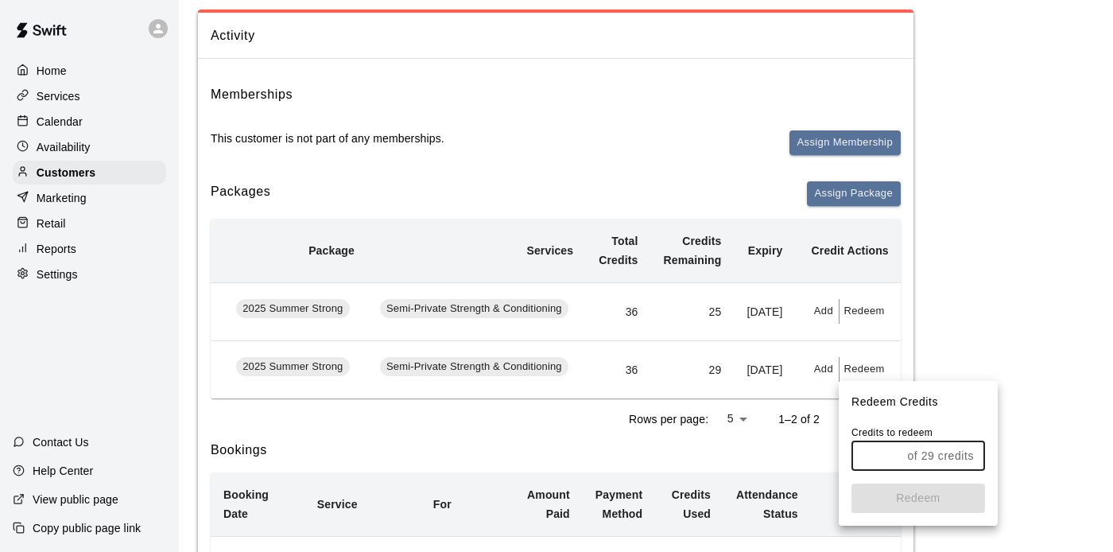
click at [872, 451] on input "text" at bounding box center [875, 455] width 49 height 29
type input "**"
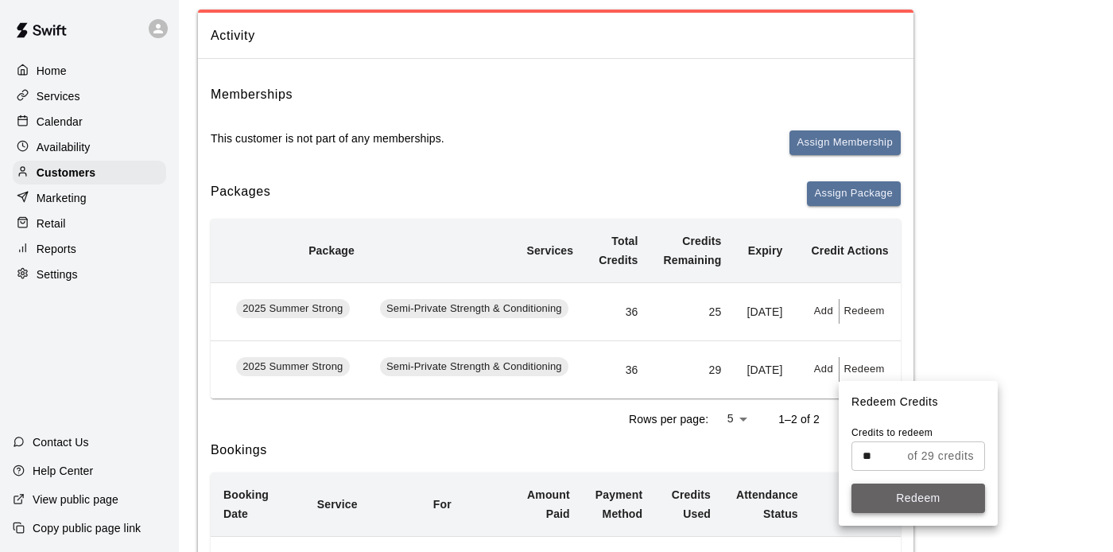
click at [897, 504] on button "Redeem" at bounding box center [918, 497] width 134 height 29
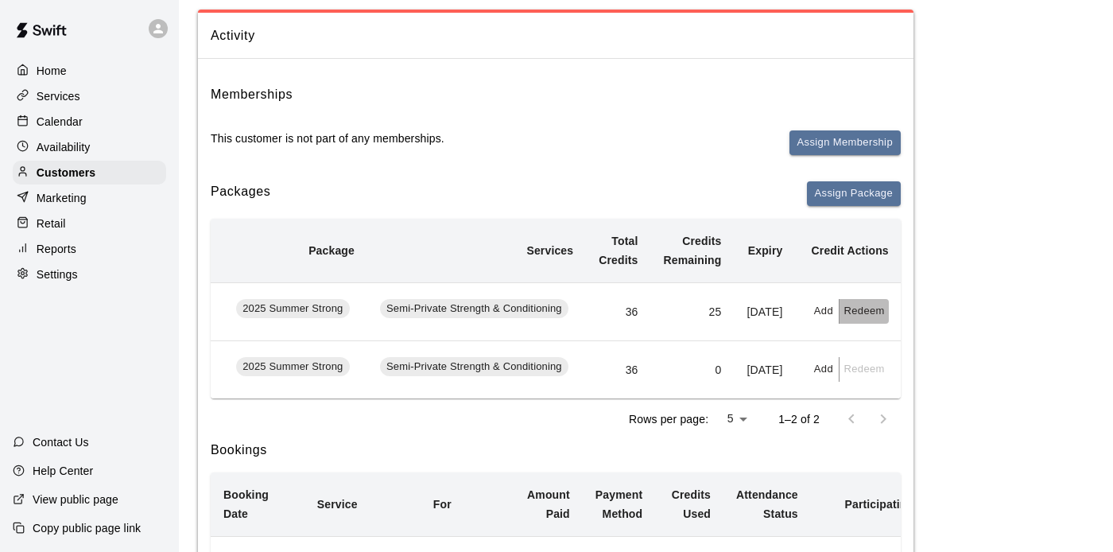
click at [875, 320] on button "Redeem" at bounding box center [863, 311] width 48 height 25
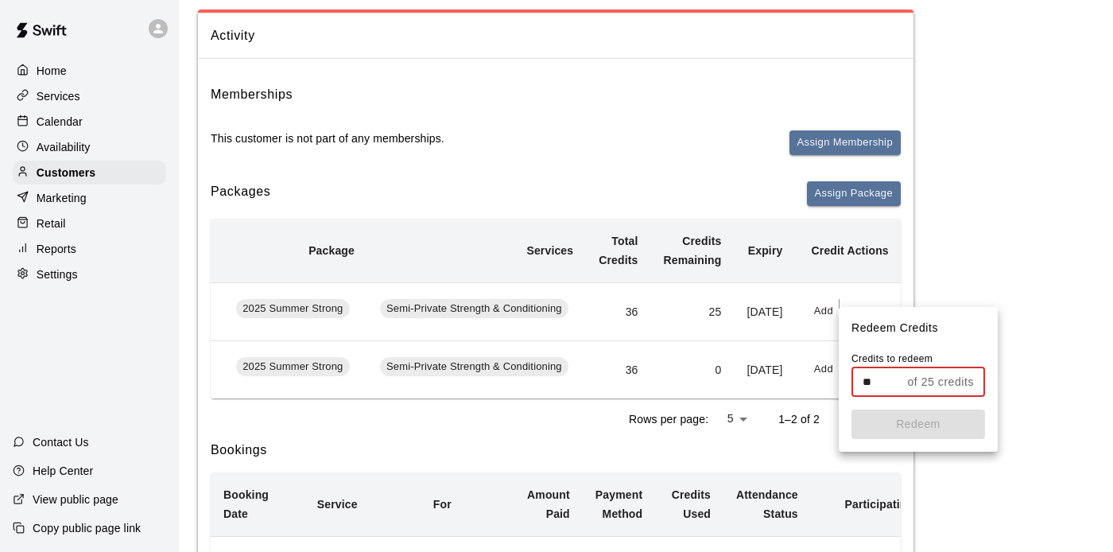
click at [883, 383] on input "**" at bounding box center [875, 381] width 49 height 29
type input "*"
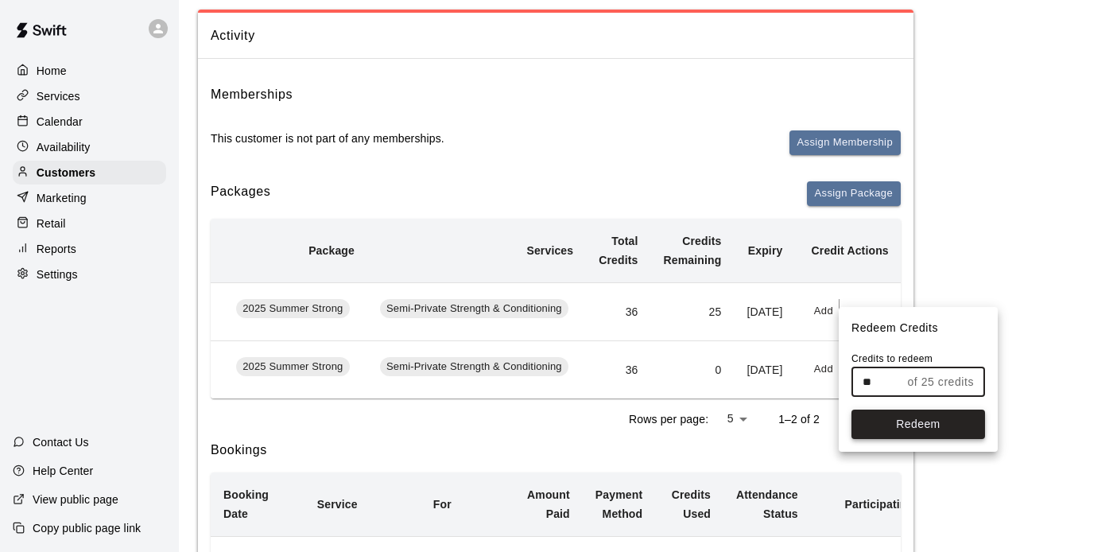
type input "**"
click at [938, 422] on button "Redeem" at bounding box center [918, 423] width 134 height 29
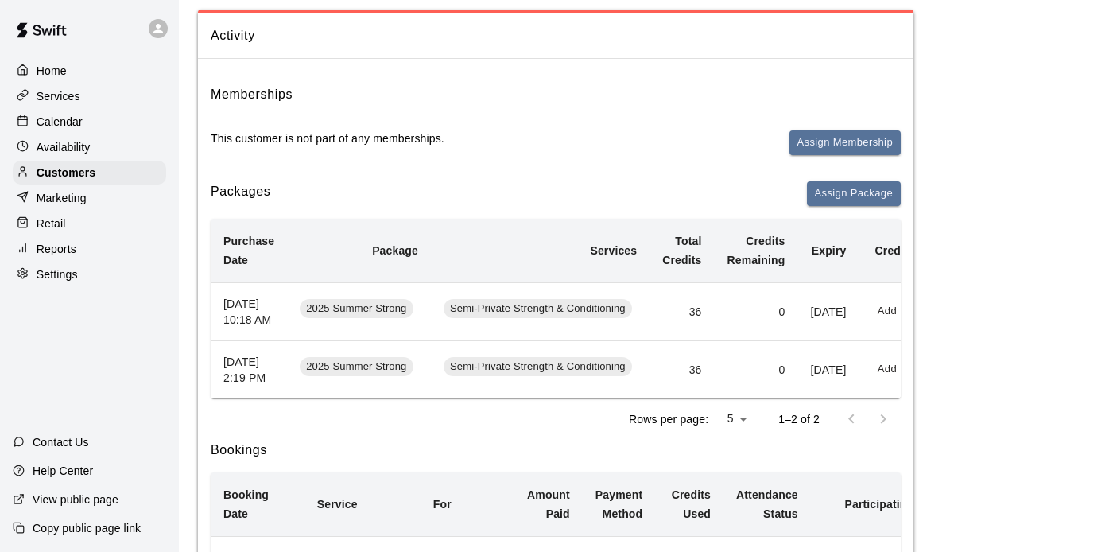
scroll to position [0, 0]
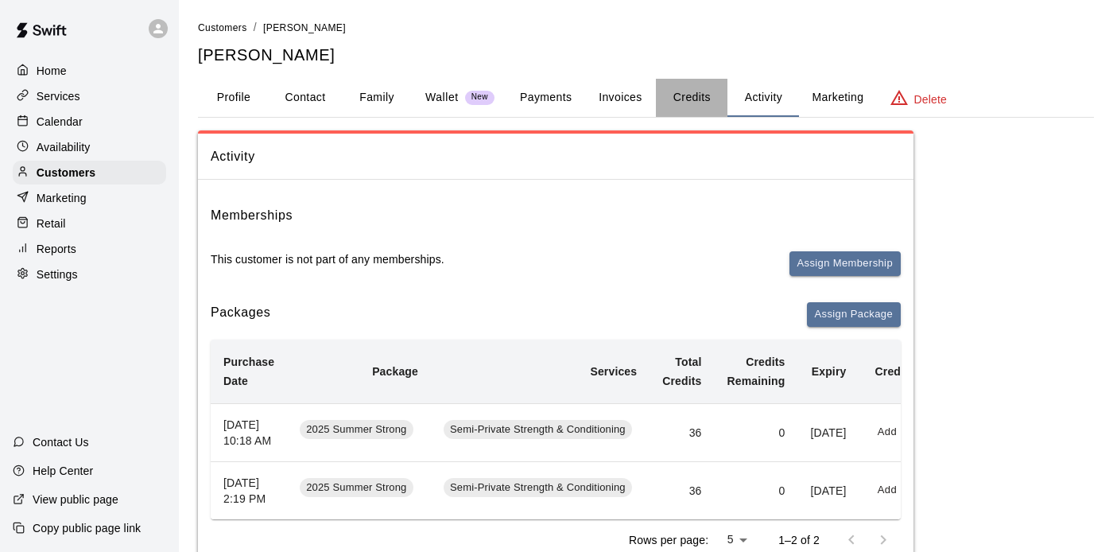
click at [697, 94] on button "Credits" at bounding box center [692, 98] width 72 height 38
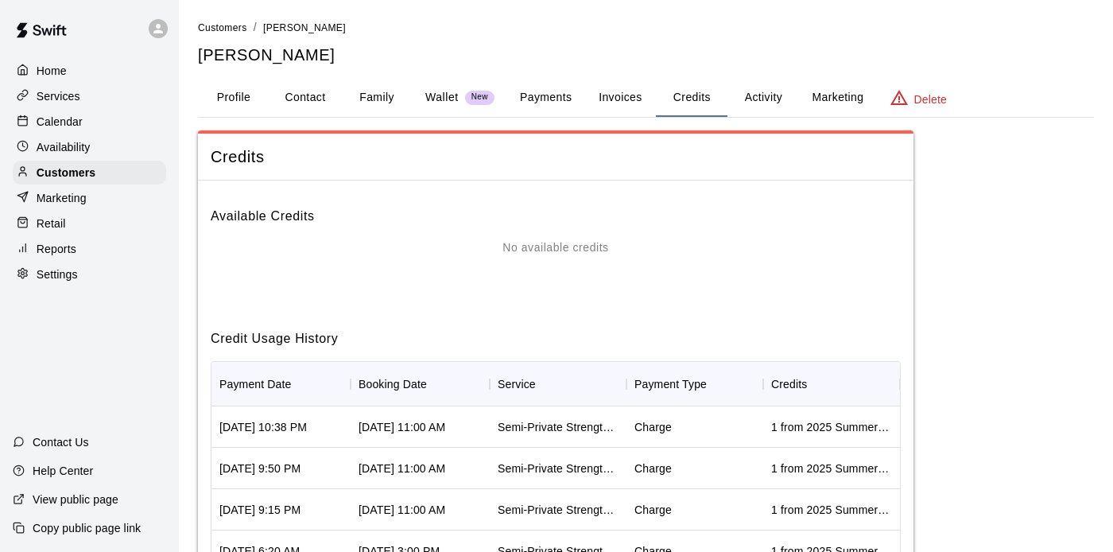
click at [684, 208] on h6 "Available Credits" at bounding box center [556, 209] width 690 height 33
click at [676, 22] on ol "Customers / [PERSON_NAME]" at bounding box center [646, 27] width 896 height 17
